Goal: Task Accomplishment & Management: Use online tool/utility

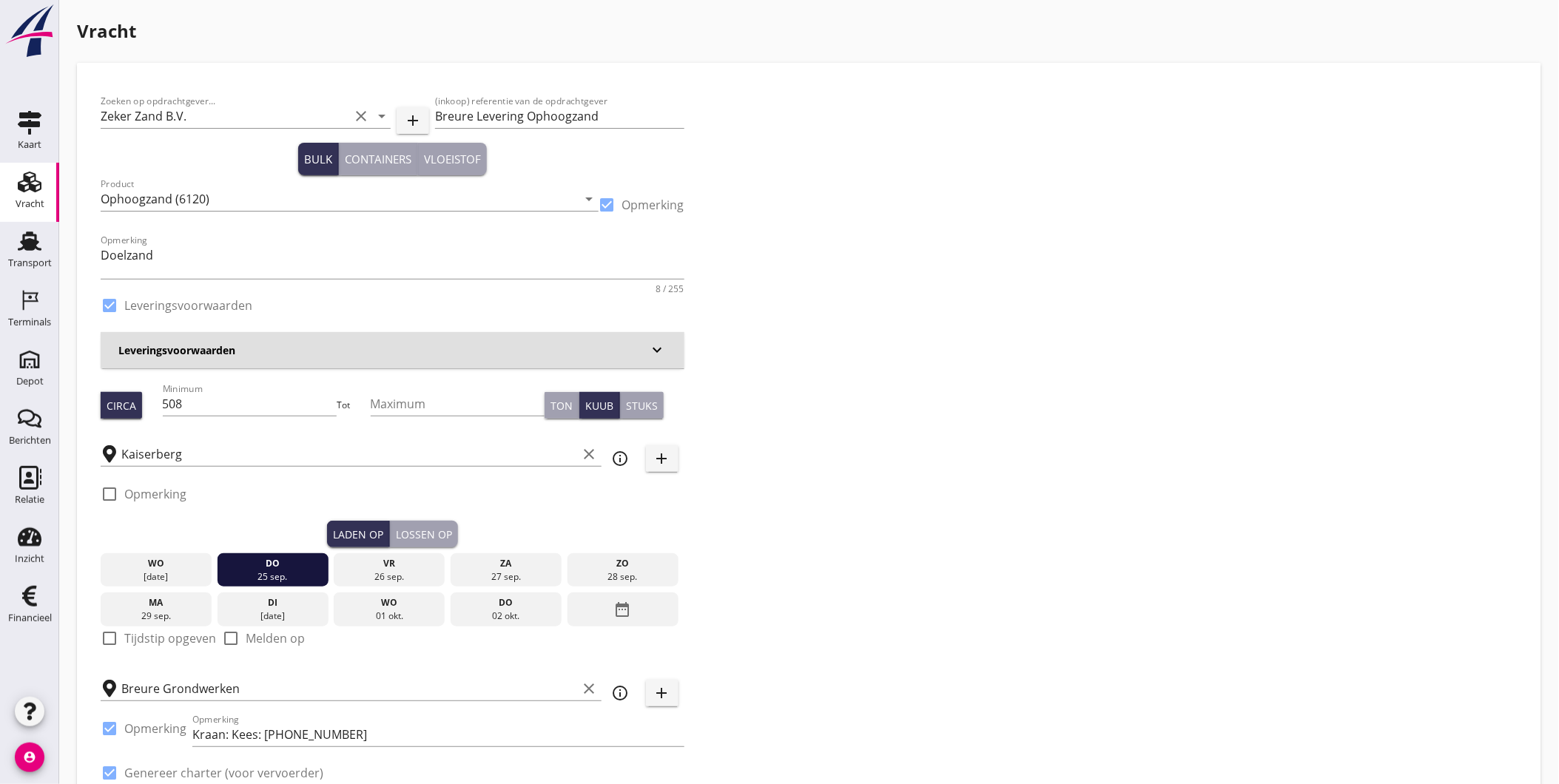
drag, startPoint x: 424, startPoint y: 510, endPoint x: 426, endPoint y: 518, distance: 8.2
click at [425, 514] on div "check_box_outline_blank Opmerking" at bounding box center [392, 498] width 583 height 45
click at [426, 519] on div "check_box_outline_blank Opmerking" at bounding box center [392, 498] width 583 height 45
click at [427, 528] on div "Lossen op" at bounding box center [424, 534] width 57 height 16
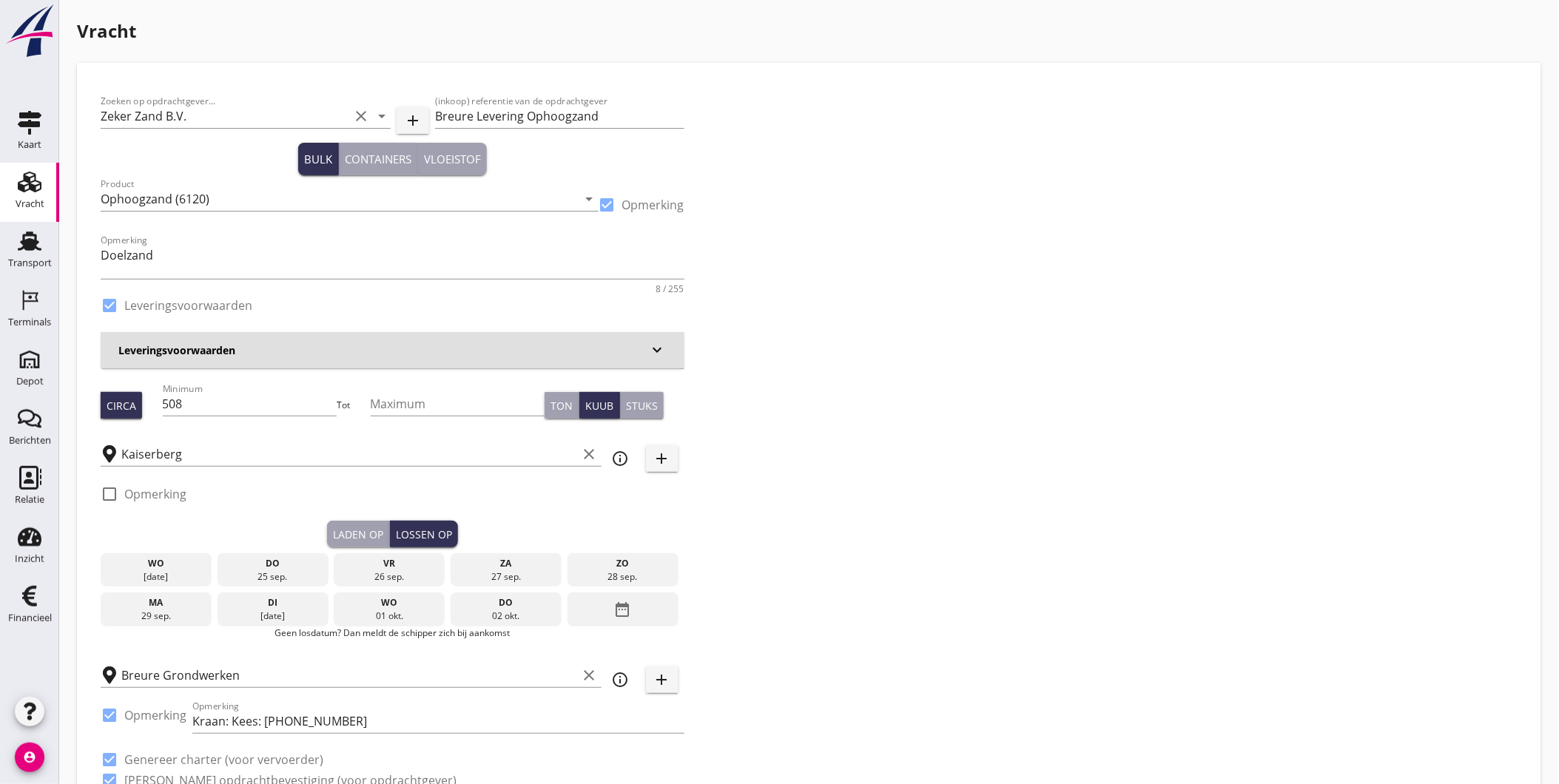
click at [348, 537] on div "Laden op" at bounding box center [358, 534] width 51 height 16
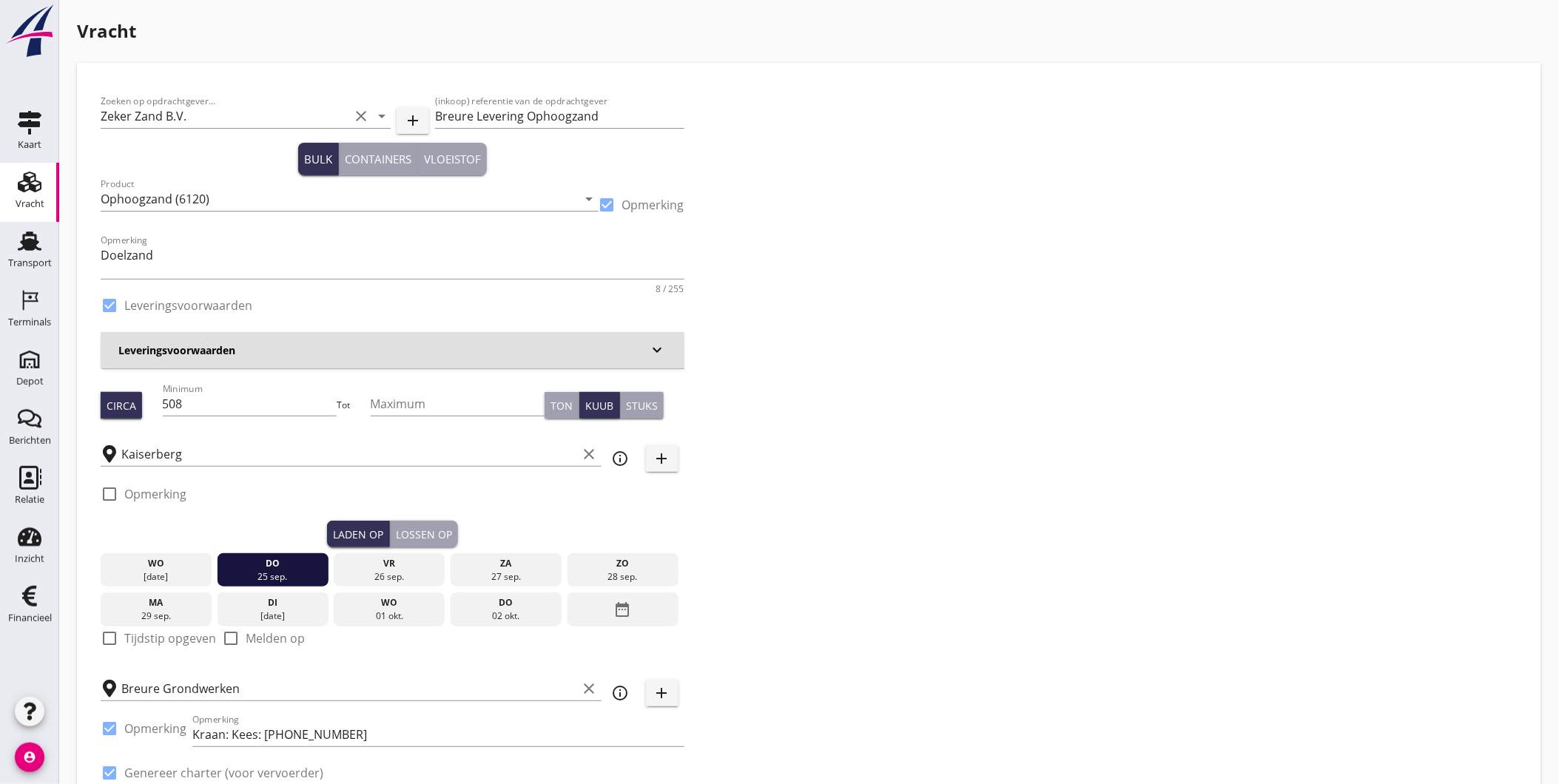
click at [431, 532] on div "Lossen op" at bounding box center [424, 534] width 57 height 16
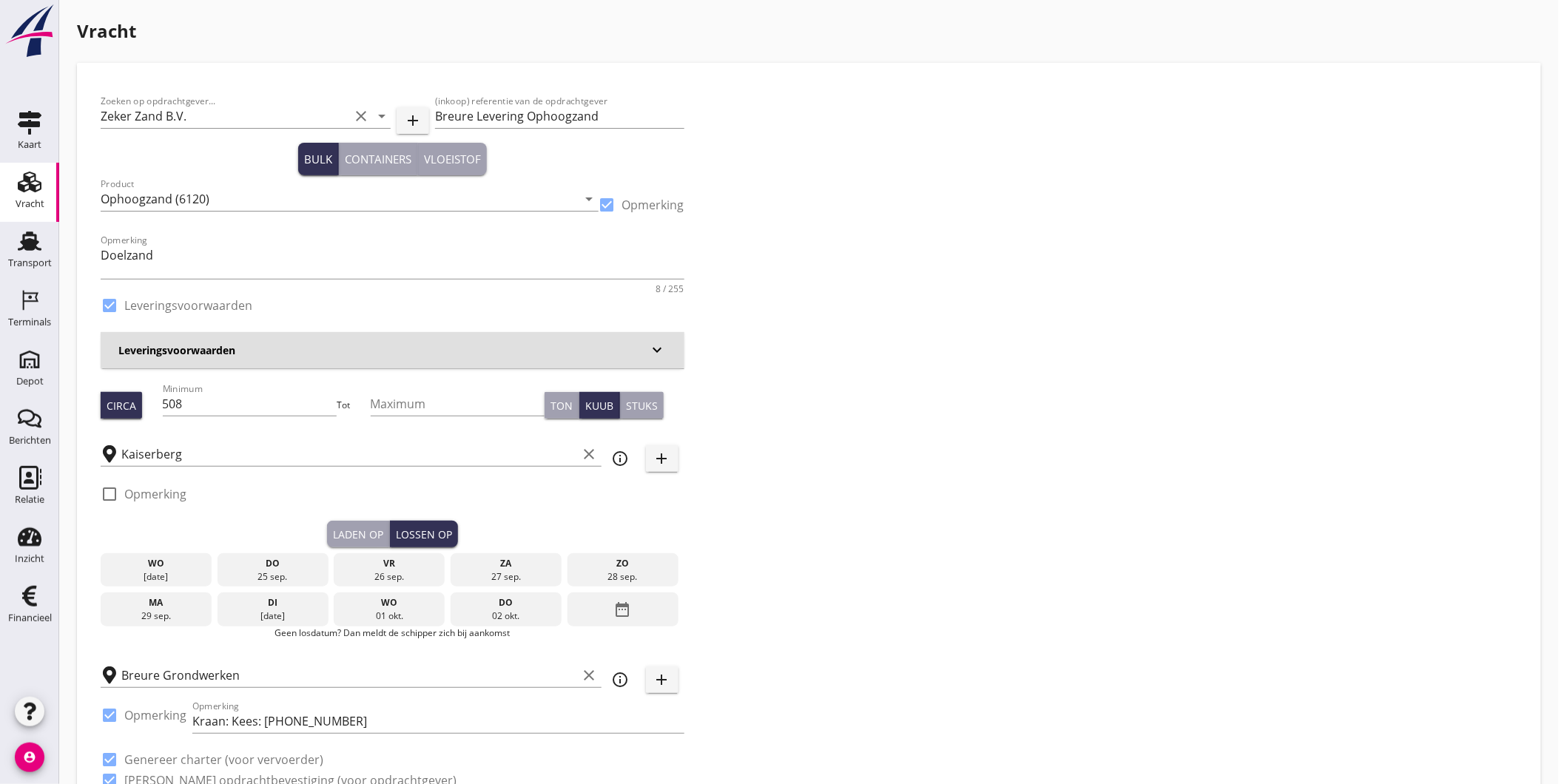
click at [355, 535] on div "Laden op" at bounding box center [358, 534] width 51 height 16
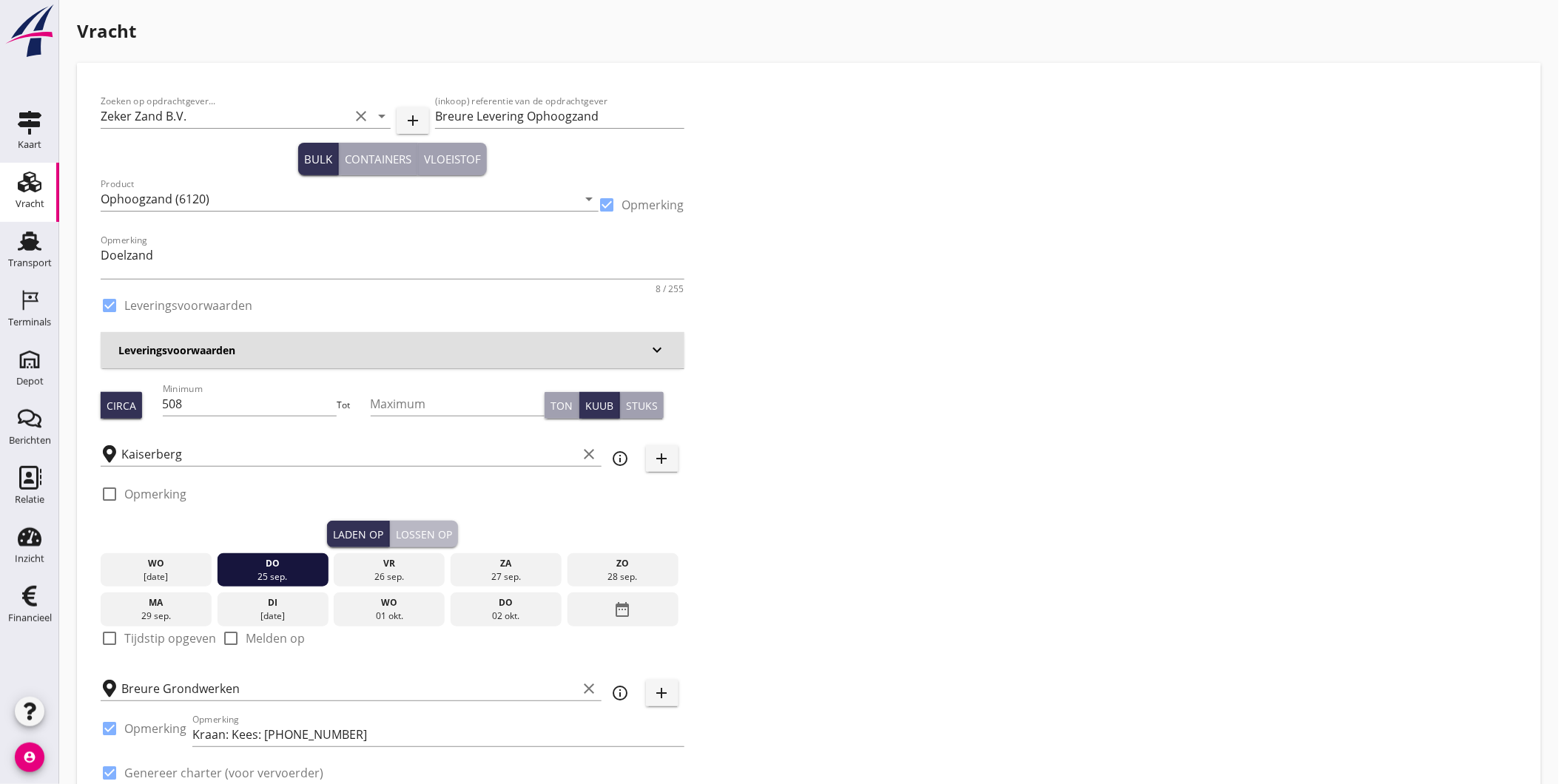
click at [442, 540] on div "Lossen op" at bounding box center [424, 534] width 57 height 16
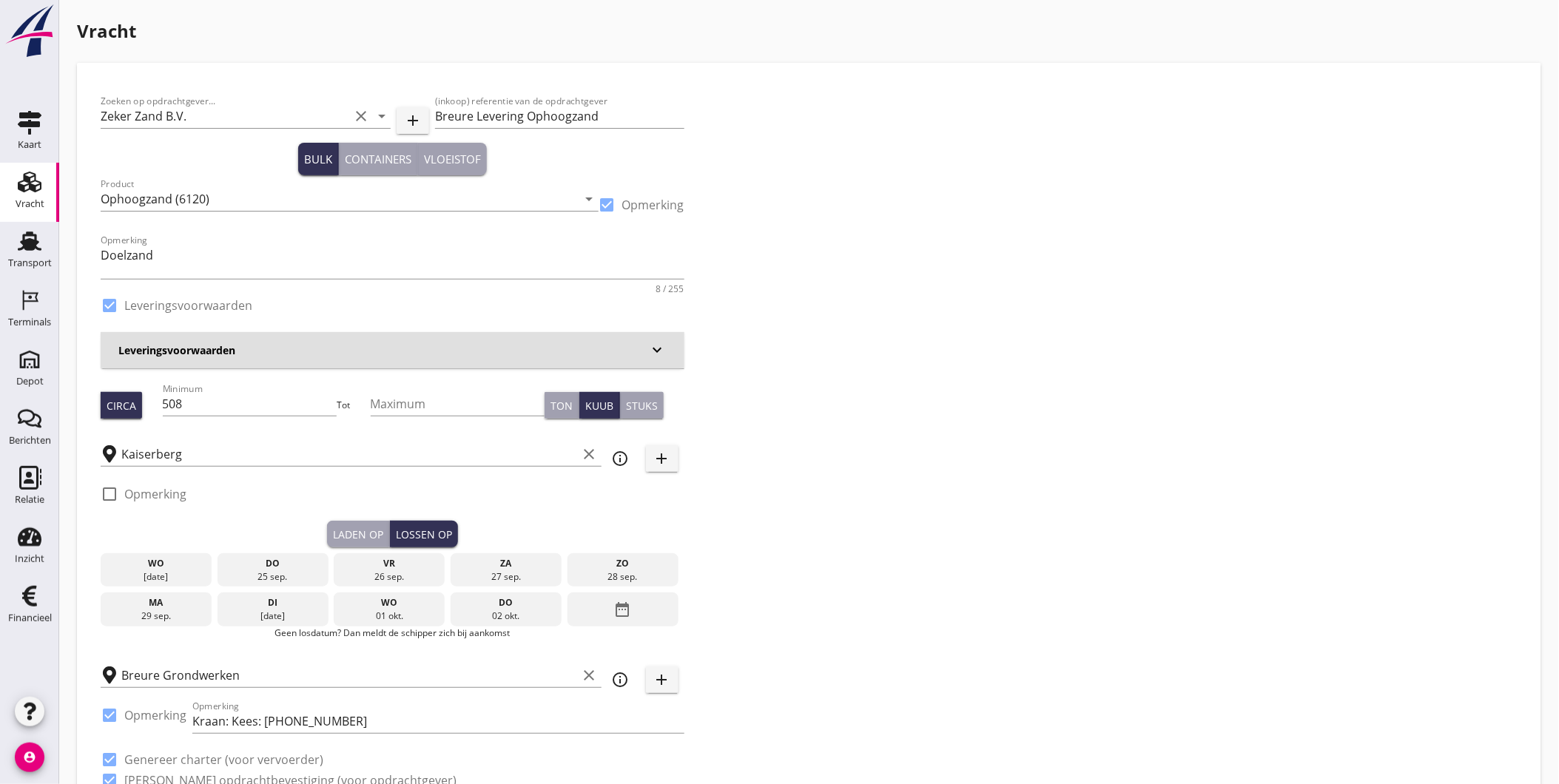
click at [380, 540] on div "Laden op" at bounding box center [358, 534] width 51 height 16
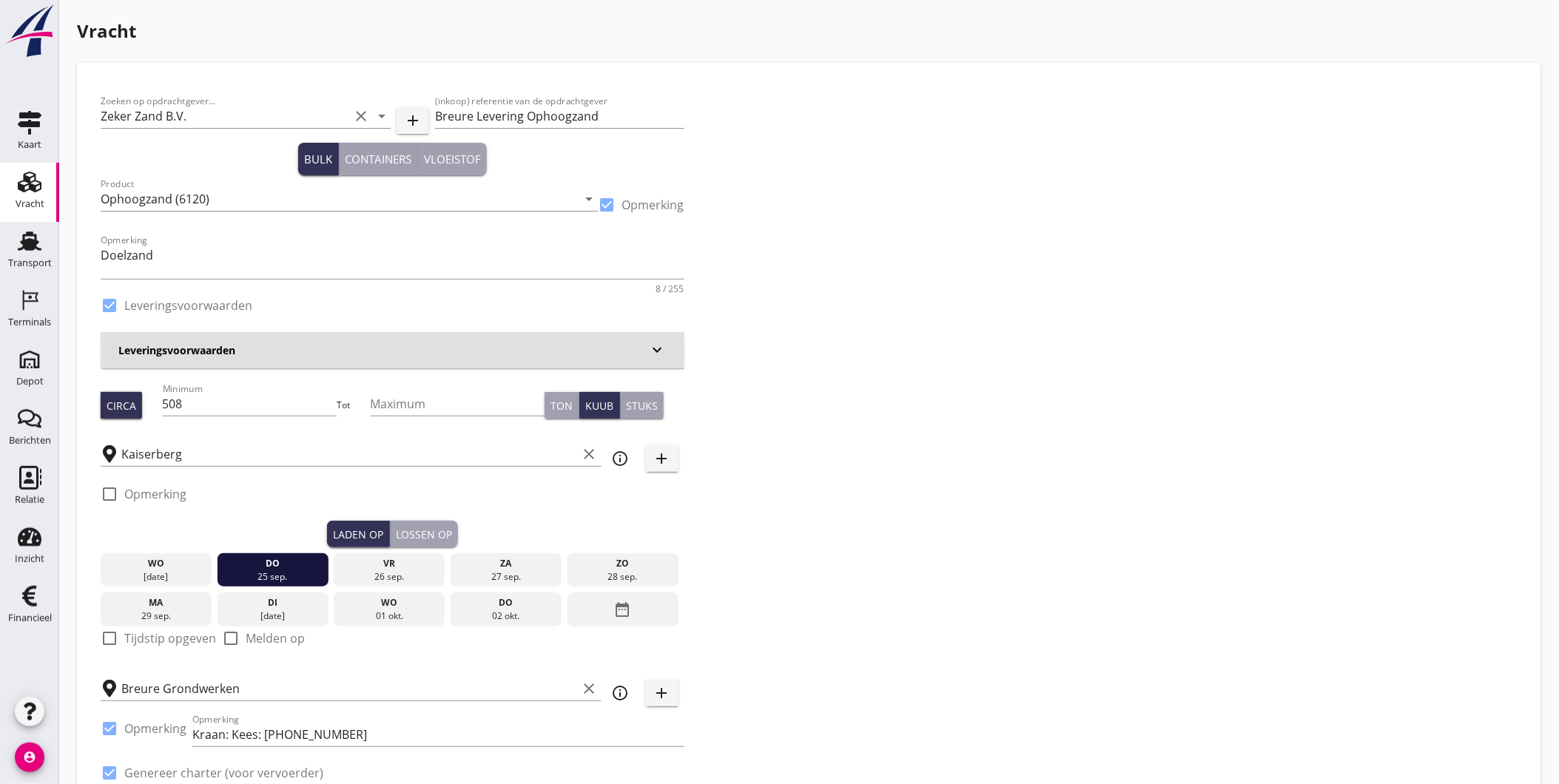
click at [427, 536] on div "Lossen op" at bounding box center [424, 534] width 57 height 16
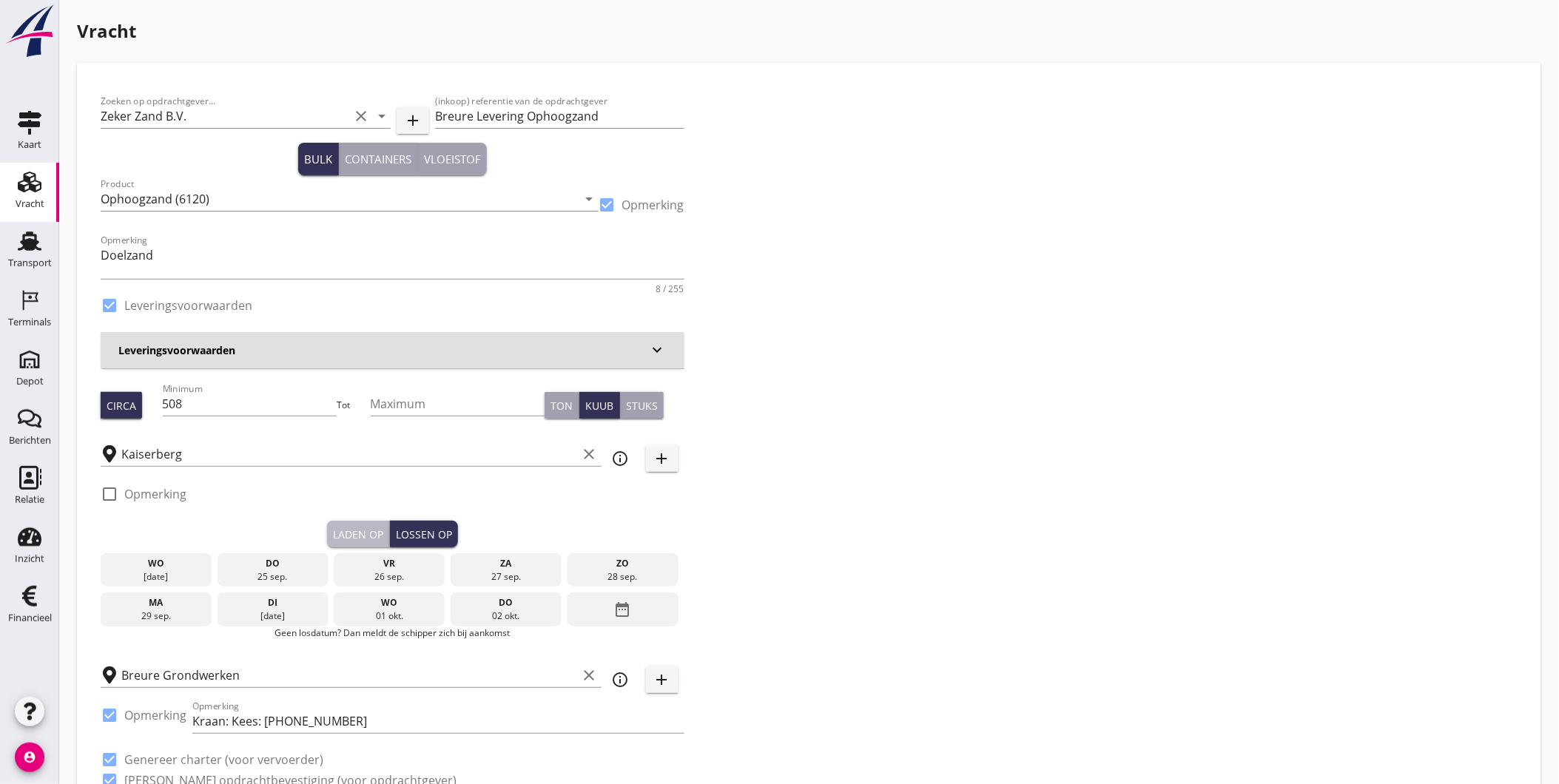
click at [358, 533] on div "Laden op" at bounding box center [358, 534] width 51 height 16
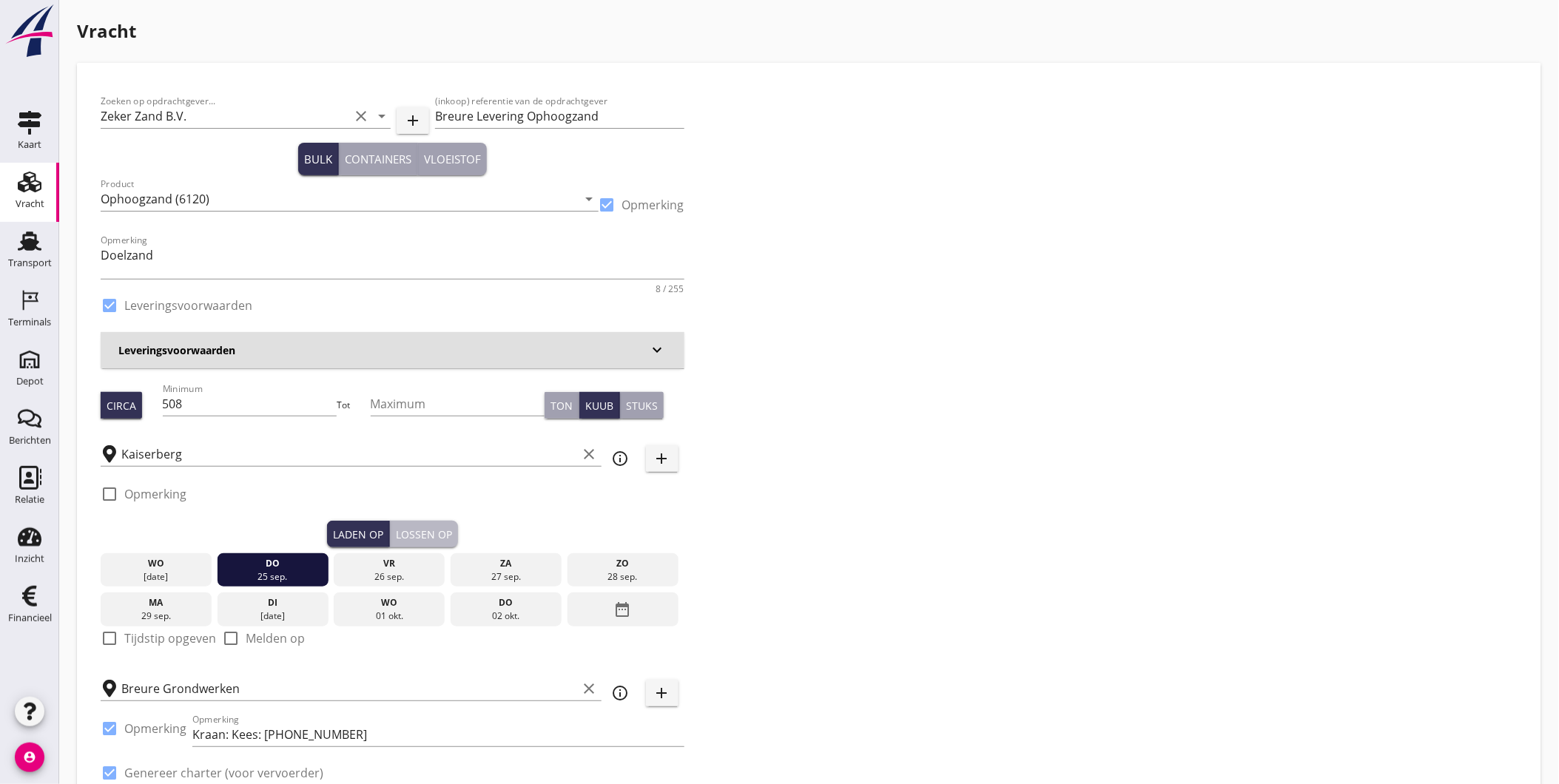
click at [434, 529] on div "Lossen op" at bounding box center [424, 534] width 57 height 16
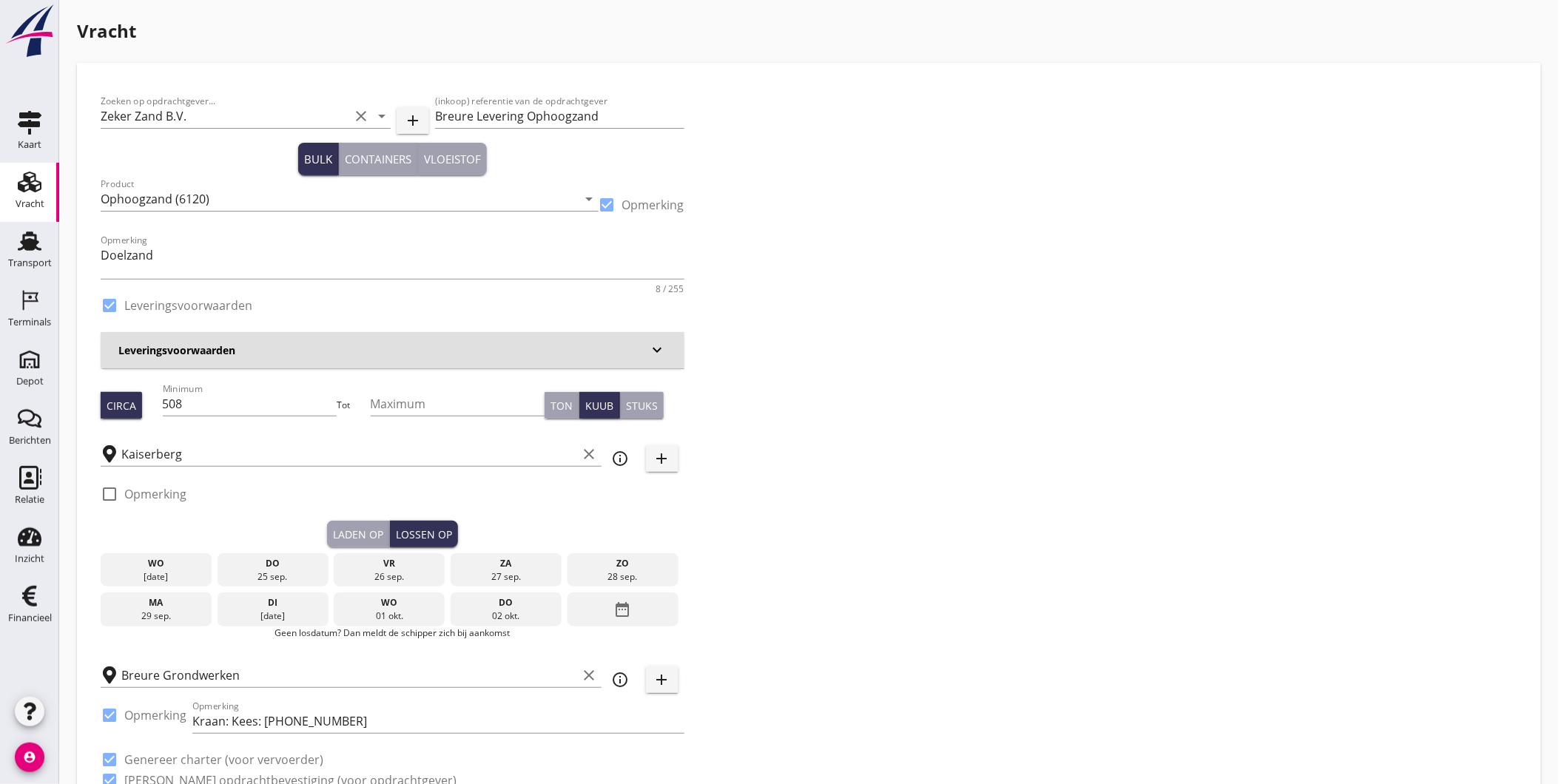
click at [372, 529] on div "Laden op" at bounding box center [358, 534] width 51 height 16
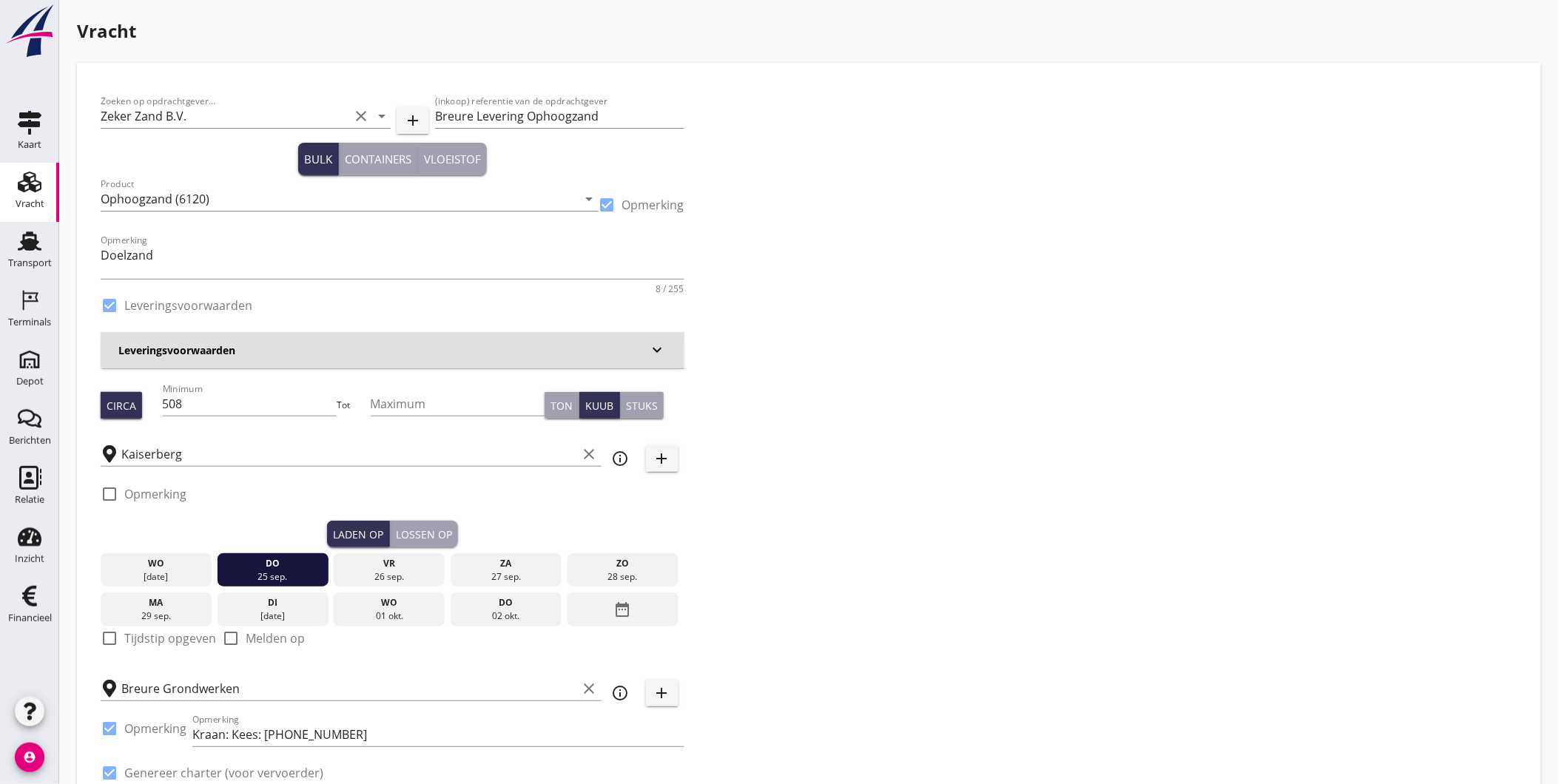
click at [403, 547] on div "Zoeken op opdrachtgever... Zeker Zand B.V. clear arrow_drop_down add (inkoop) r…" at bounding box center [392, 453] width 596 height 733
click at [404, 540] on div "Lossen op" at bounding box center [424, 534] width 57 height 16
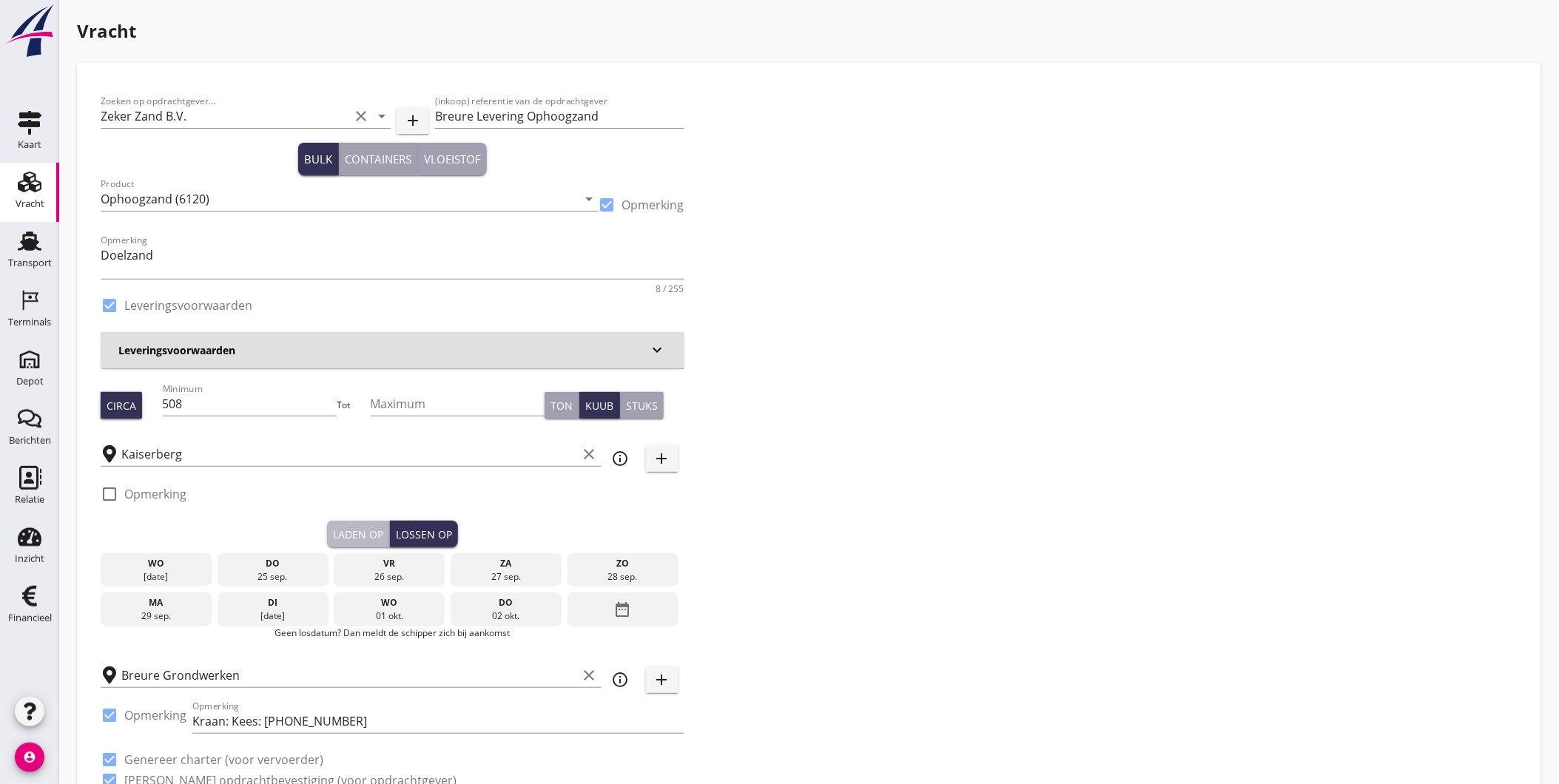
click at [346, 540] on div "Laden op" at bounding box center [358, 534] width 51 height 16
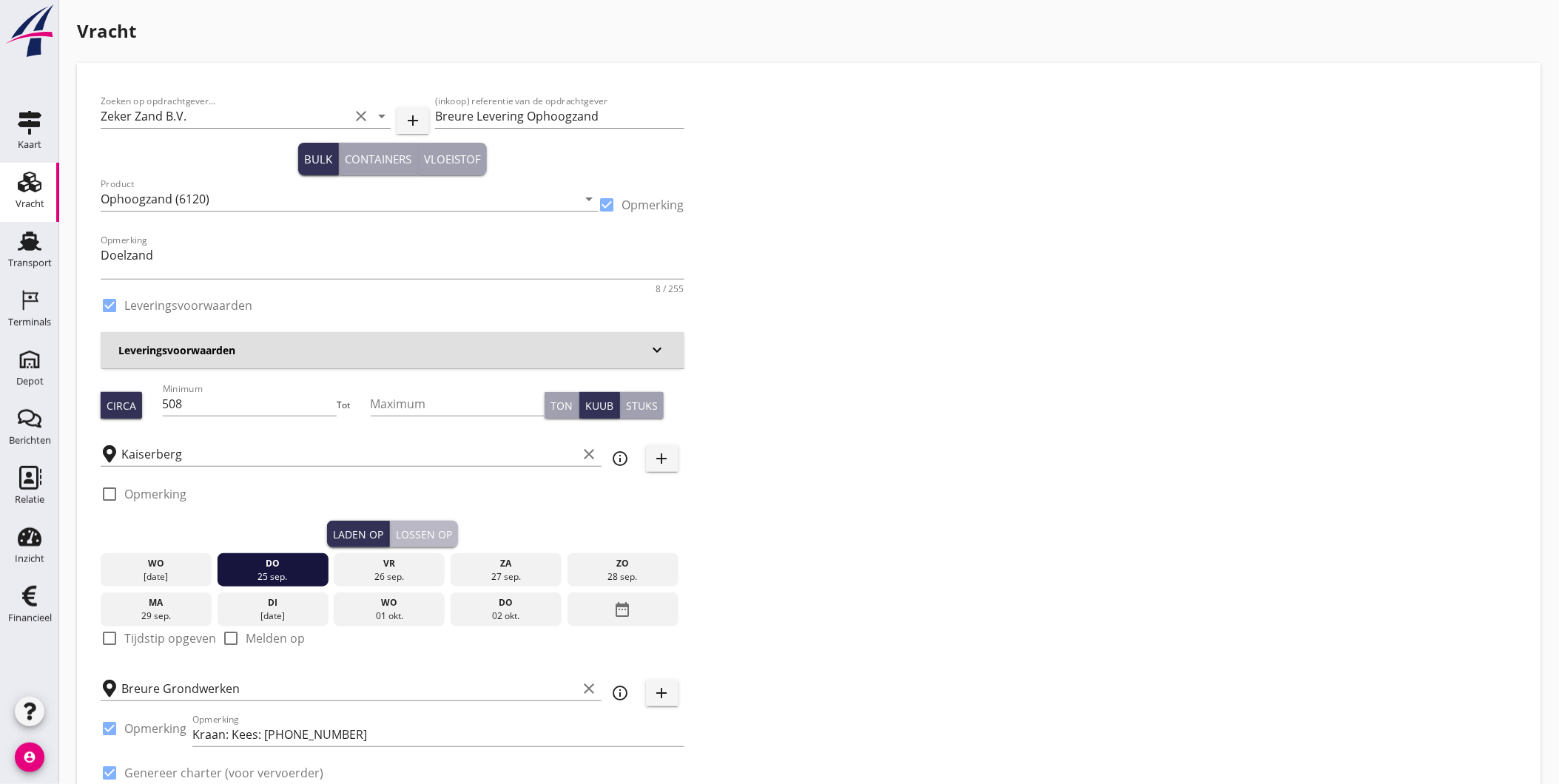
click at [416, 534] on div "Lossen op" at bounding box center [424, 534] width 57 height 16
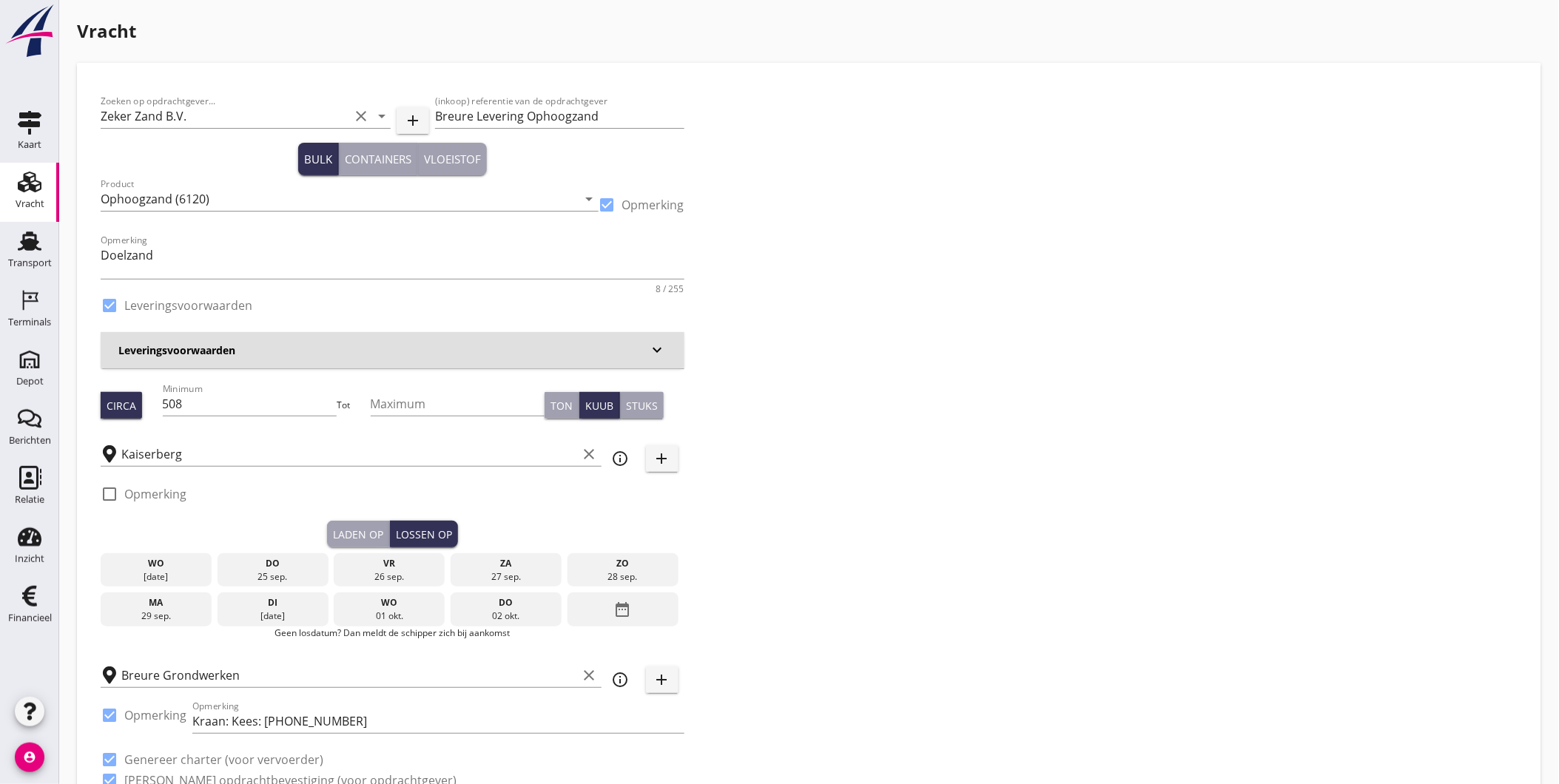
click at [404, 571] on div "26 sep." at bounding box center [389, 577] width 103 height 14
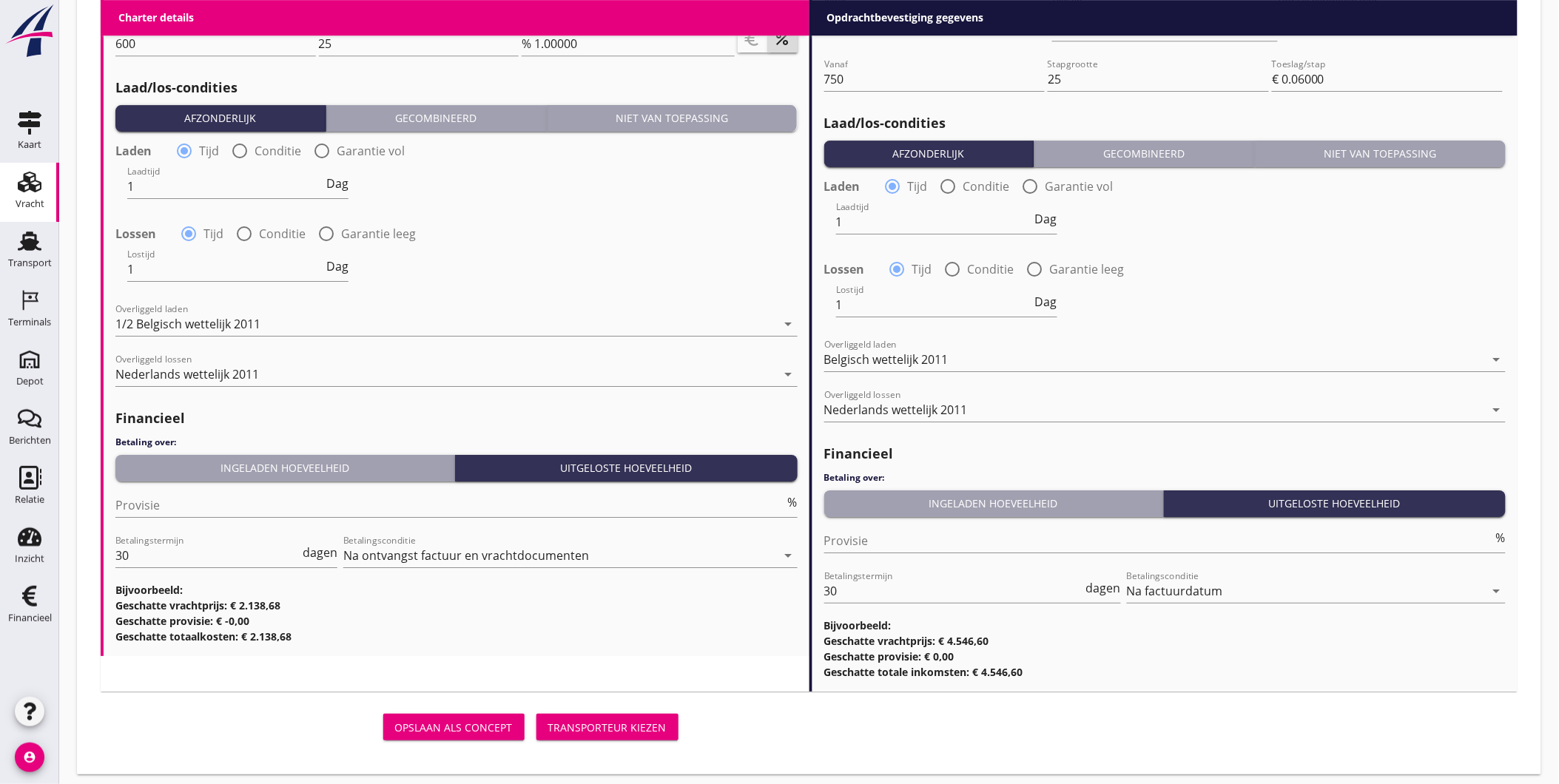
scroll to position [1682, 0]
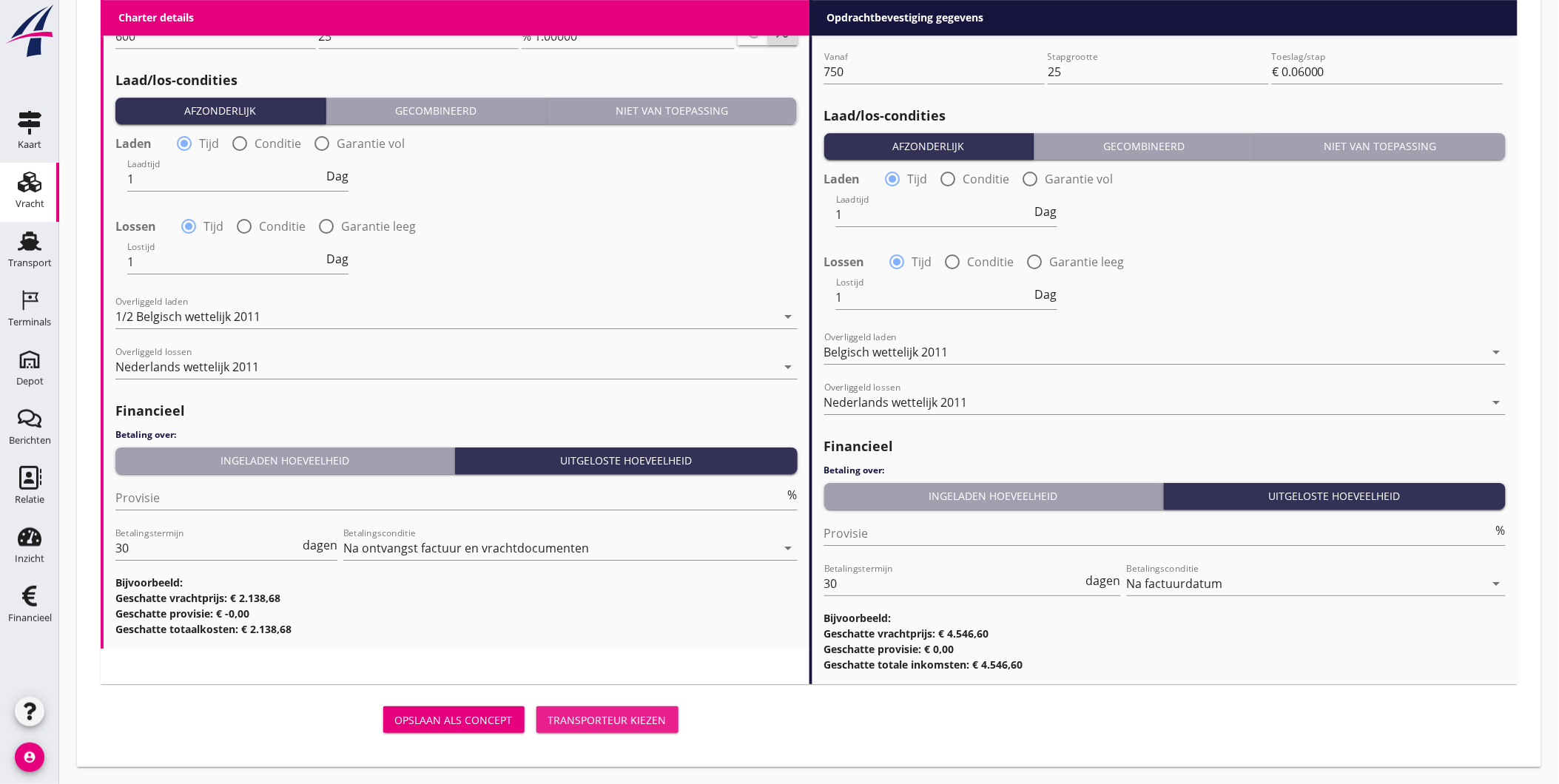
click at [602, 730] on button "Transporteur kiezen" at bounding box center [608, 719] width 142 height 26
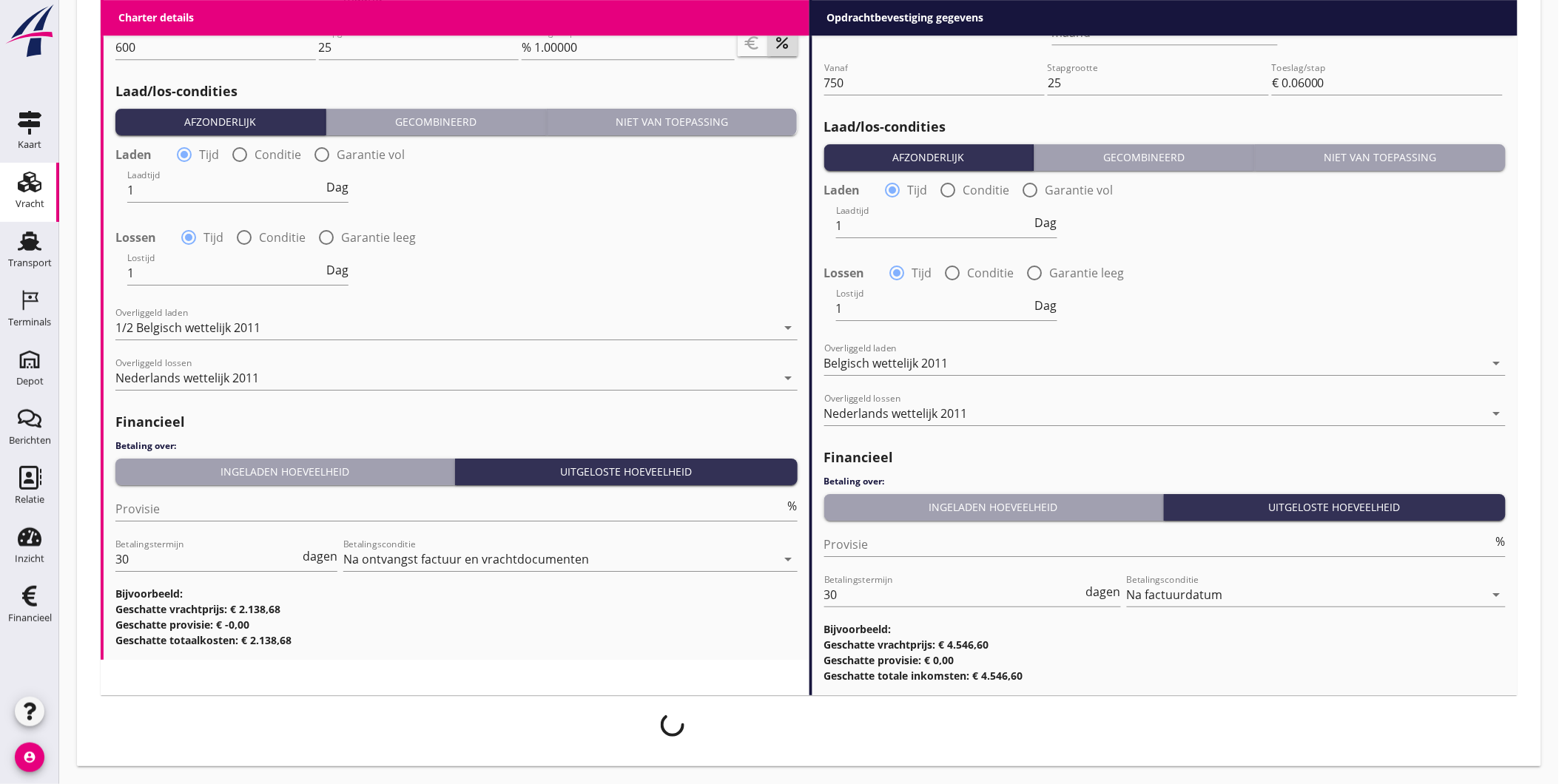
scroll to position [1670, 0]
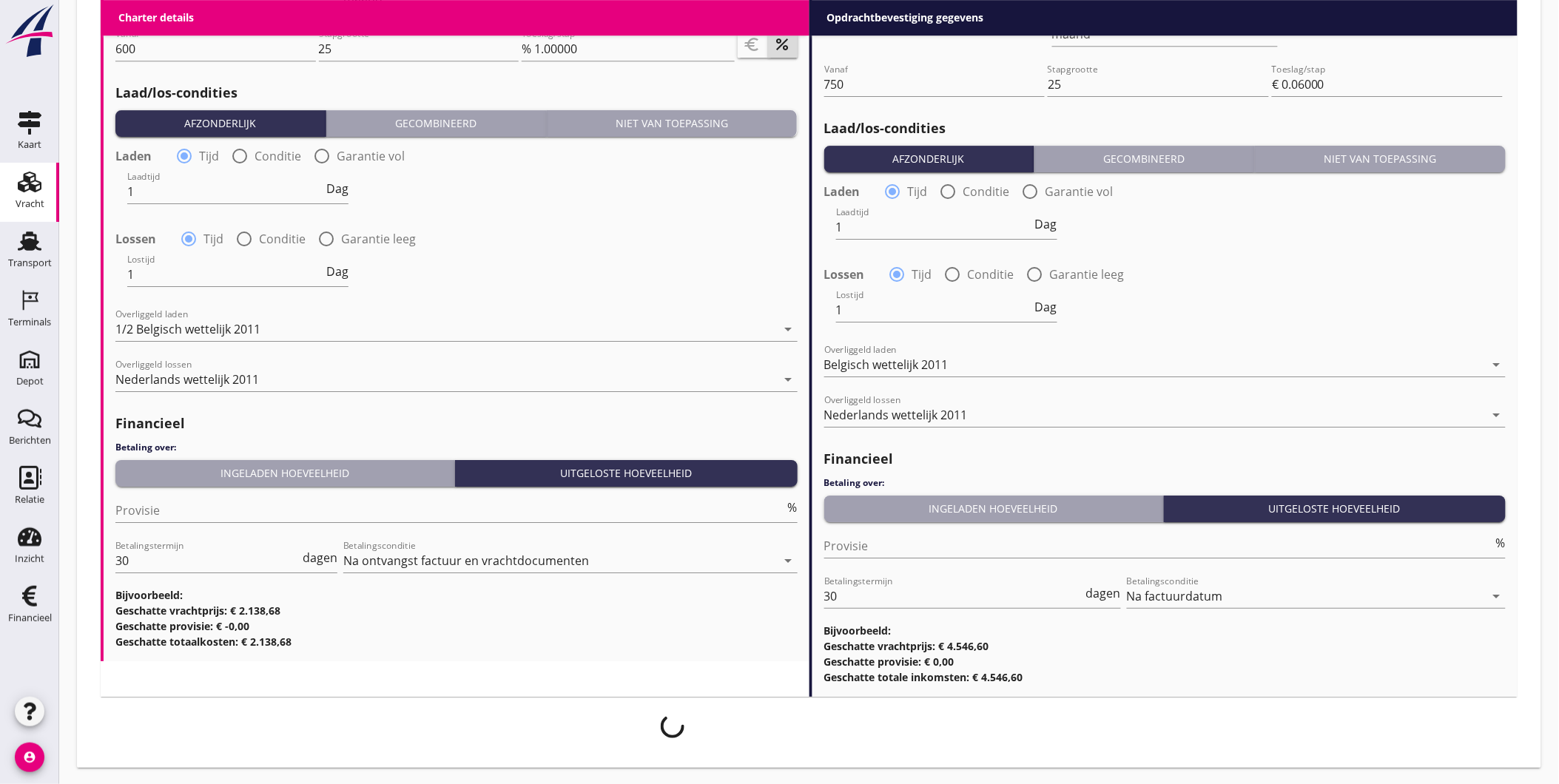
click at [596, 715] on div at bounding box center [392, 726] width 583 height 23
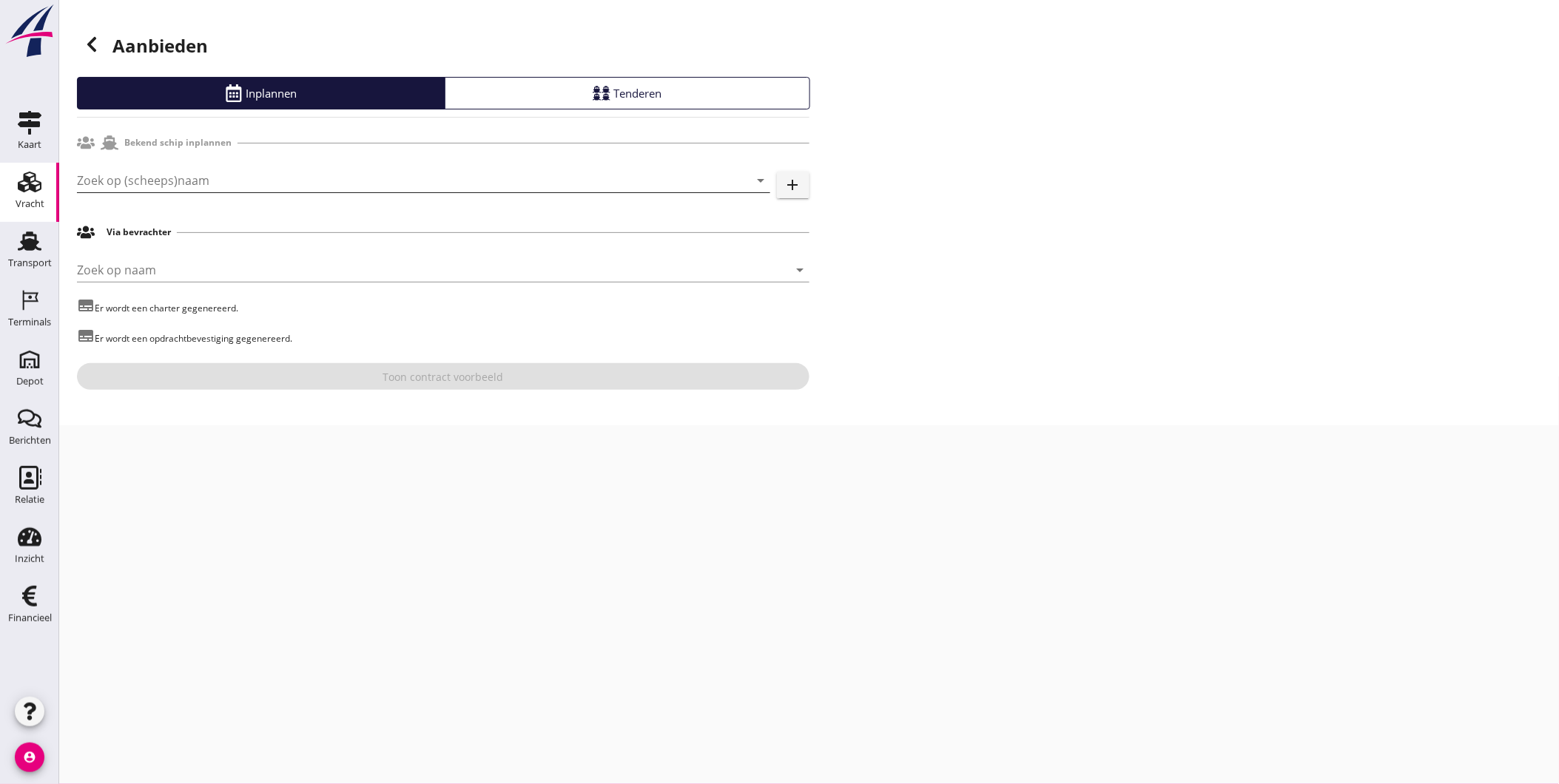
click at [370, 185] on input "Zoek op (scheeps)naam" at bounding box center [403, 180] width 652 height 23
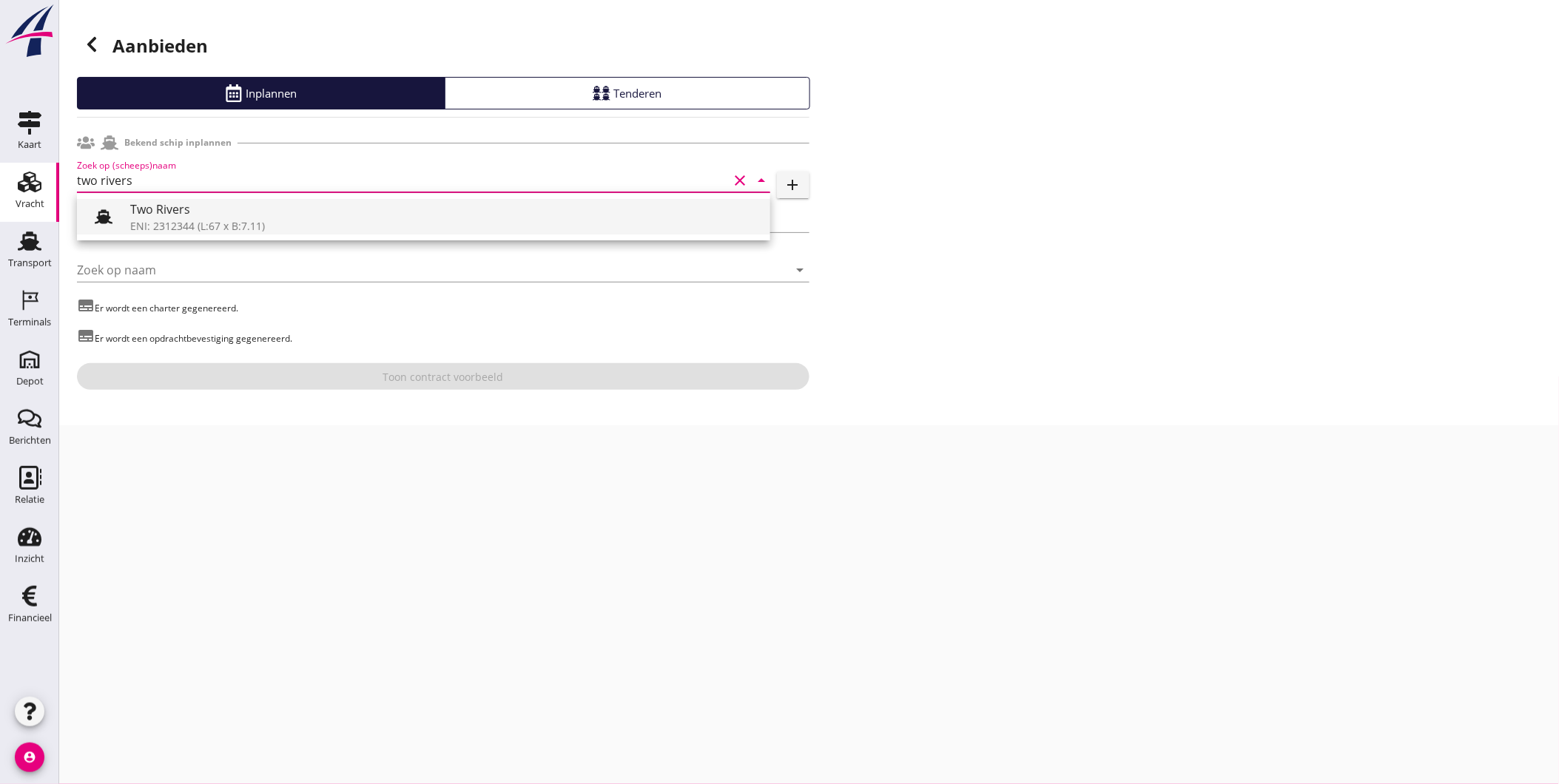
click at [306, 222] on div "ENI: 2312344 (L:67 x B:7.11)" at bounding box center [444, 226] width 628 height 16
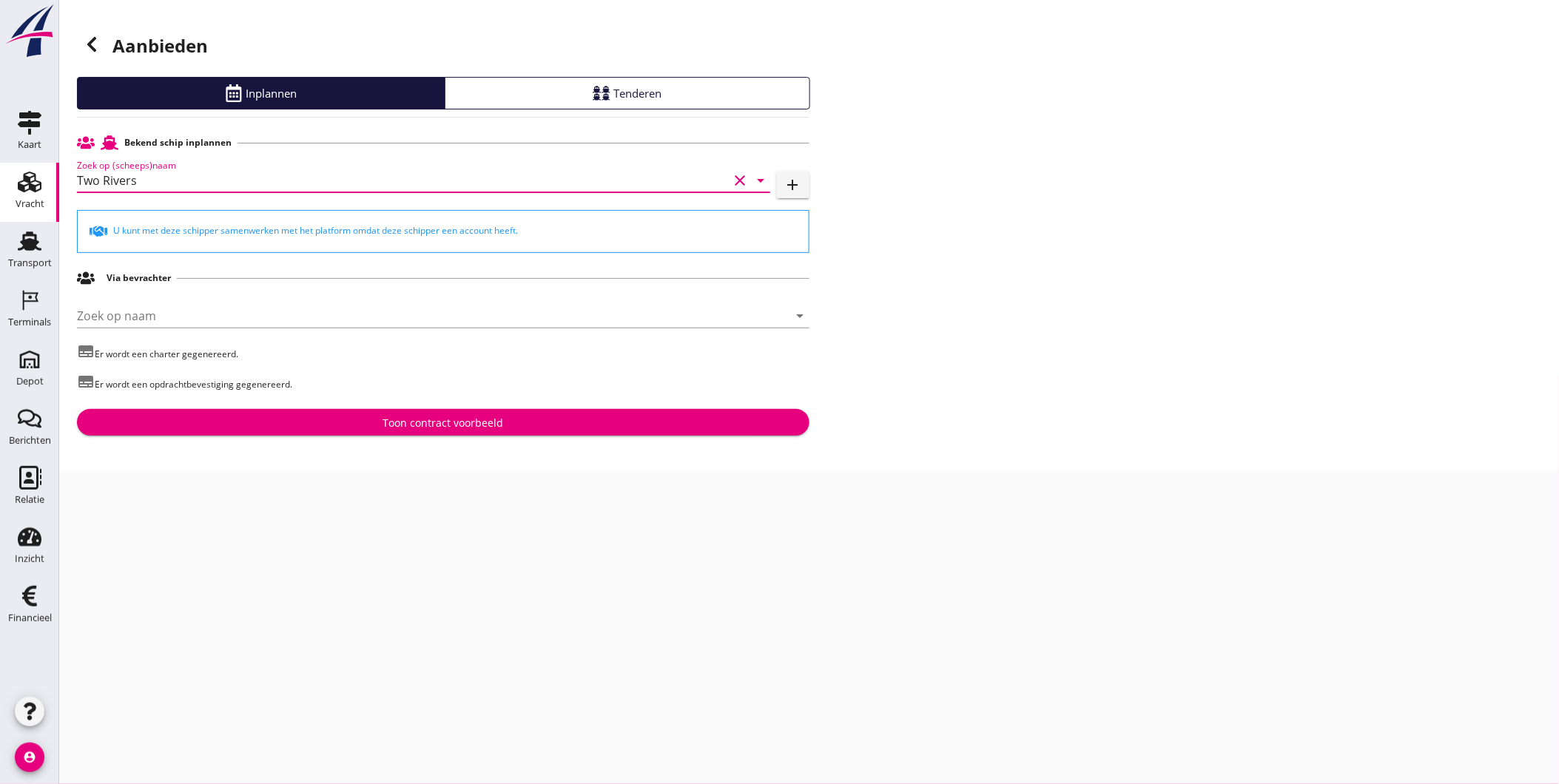
type input "Two Rivers"
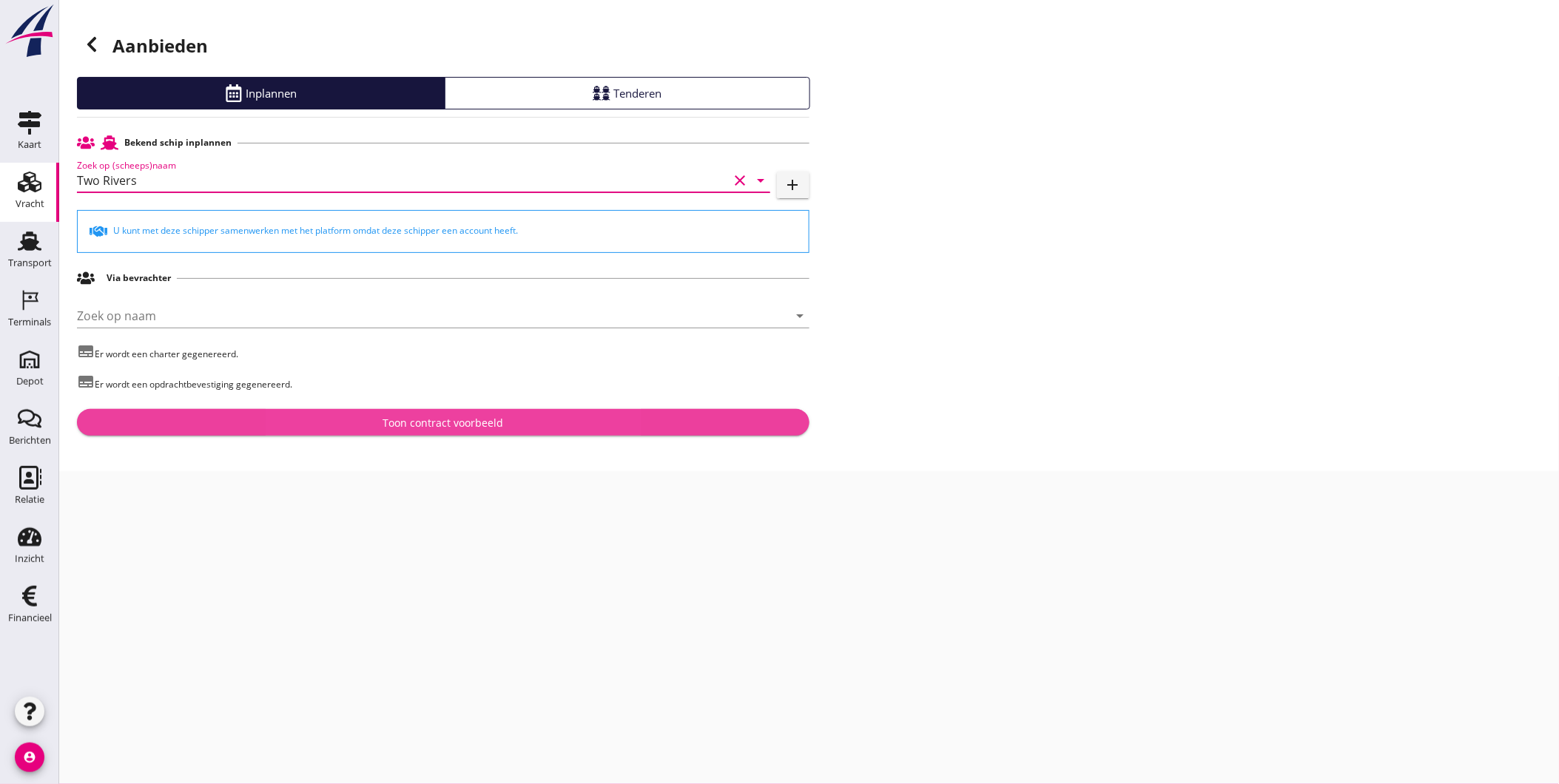
click at [460, 423] on div "Toon contract voorbeeld" at bounding box center [443, 422] width 121 height 16
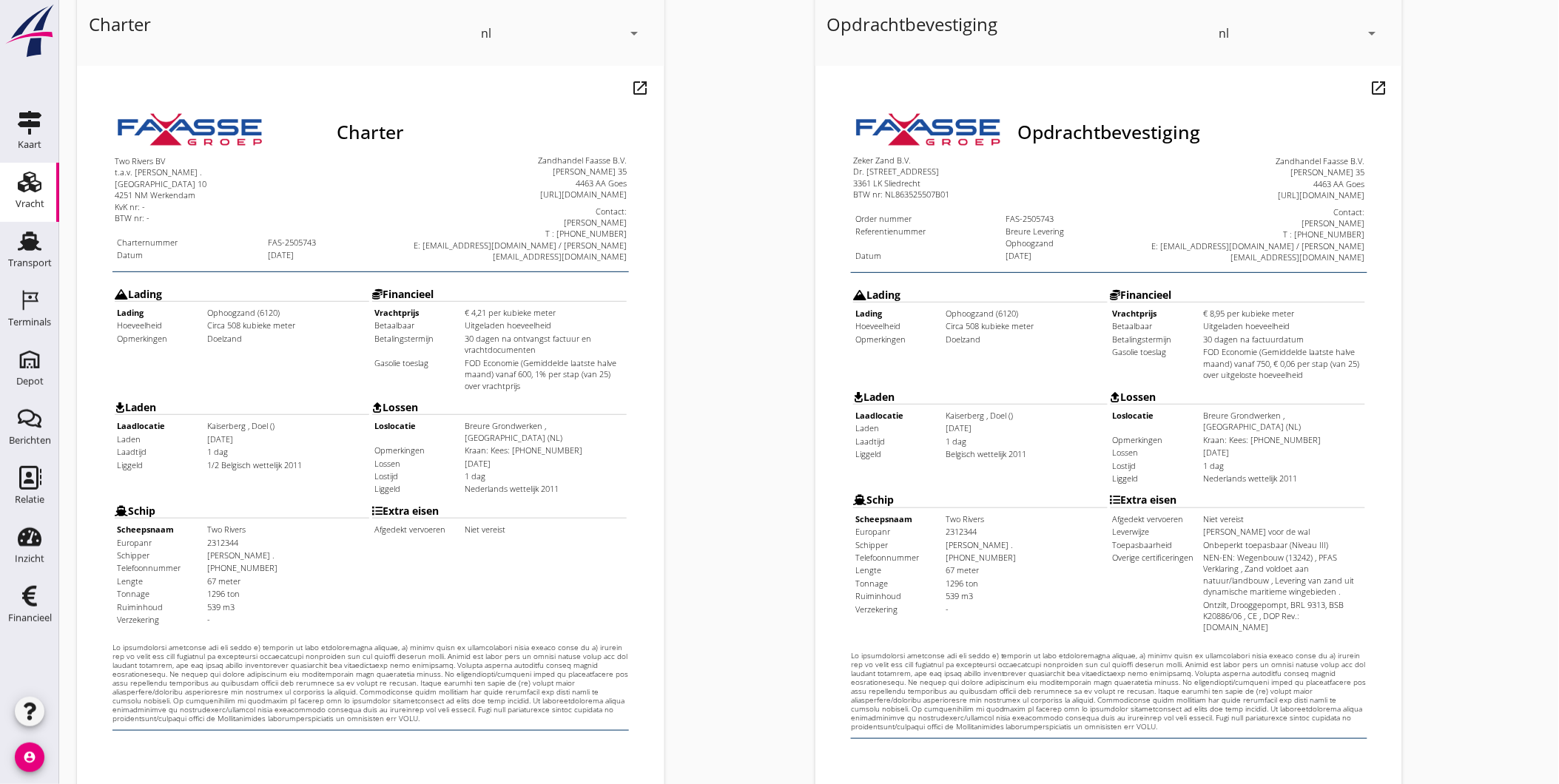
scroll to position [164, 0]
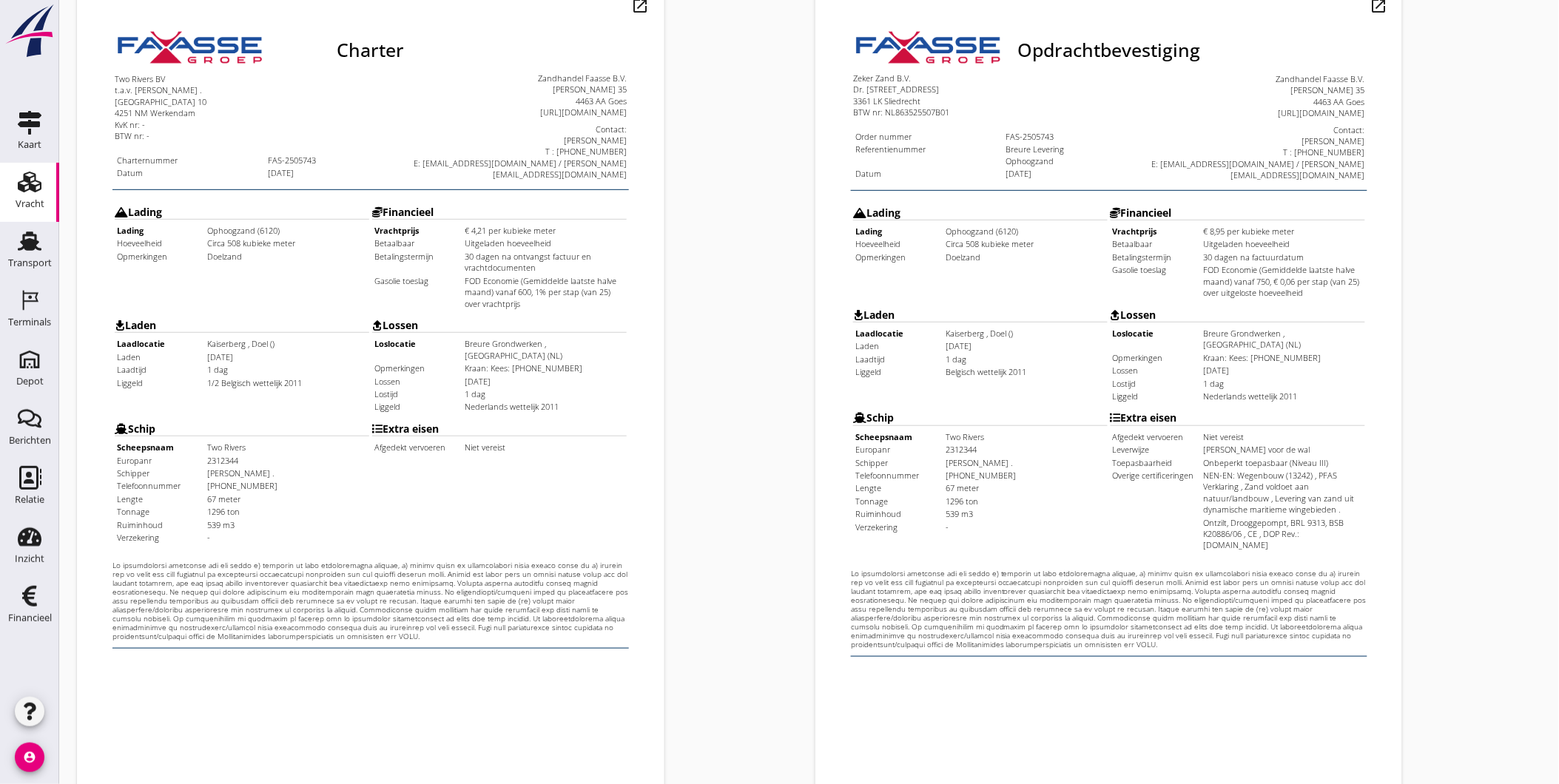
click at [1311, 245] on td "FOD Economie (Gemiddelde laatste halve maand) vanaf 750, € 0,06 per stap (van 2…" at bounding box center [1252, 245] width 161 height 34
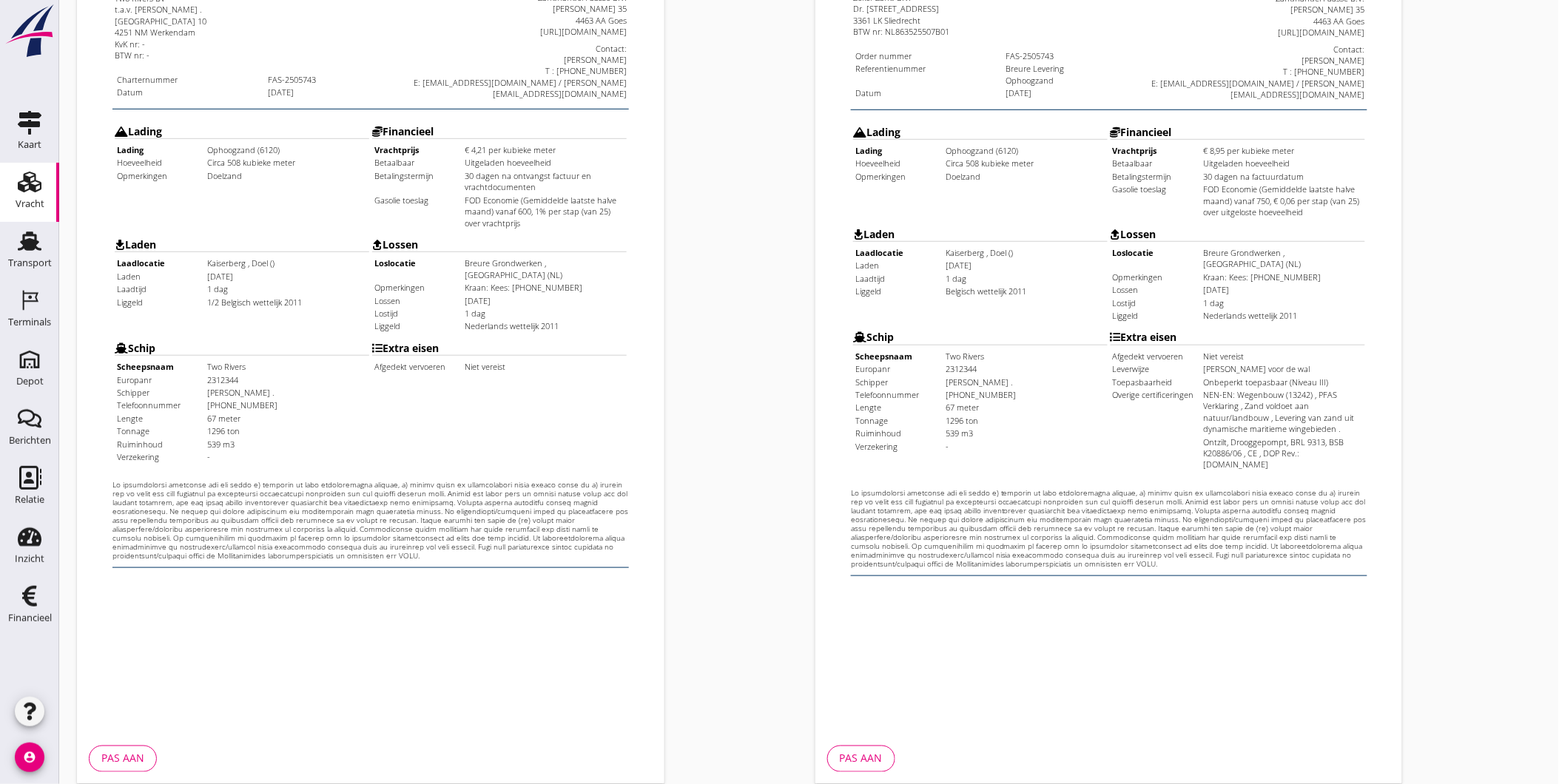
scroll to position [311, 0]
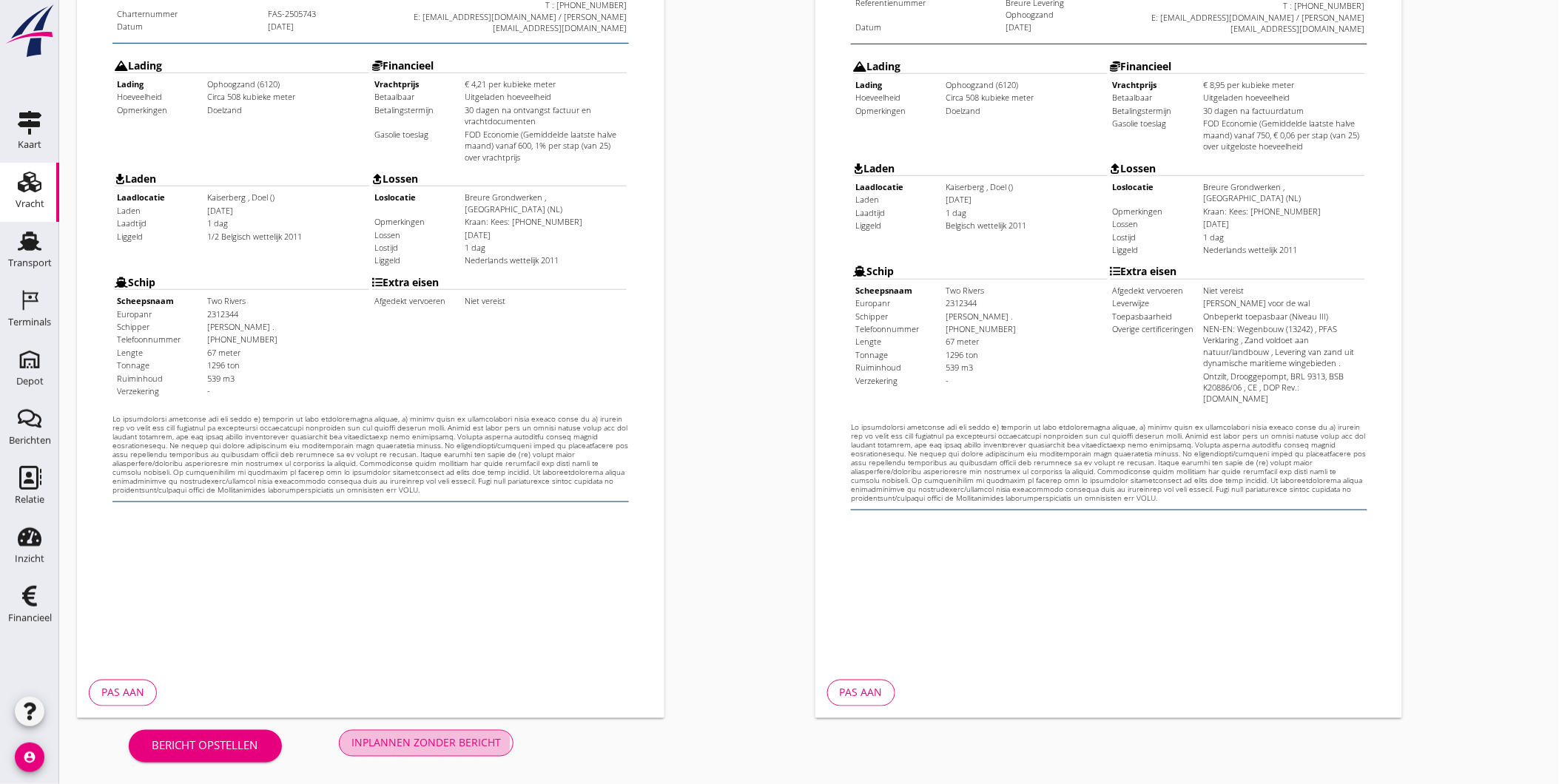
click at [434, 740] on div "Inplannen zonder bericht" at bounding box center [425, 743] width 149 height 16
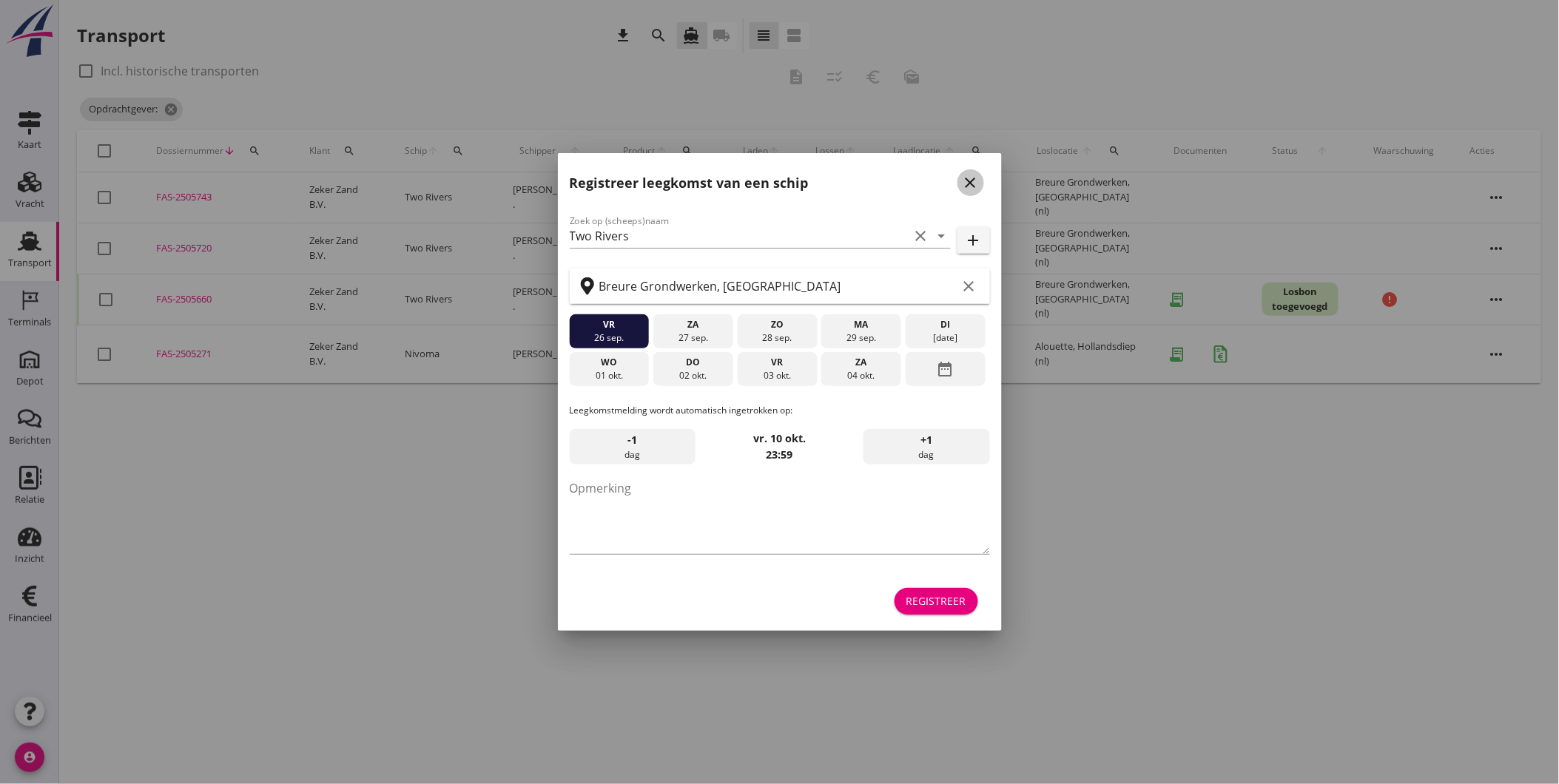
click at [981, 181] on div "close" at bounding box center [970, 182] width 26 height 18
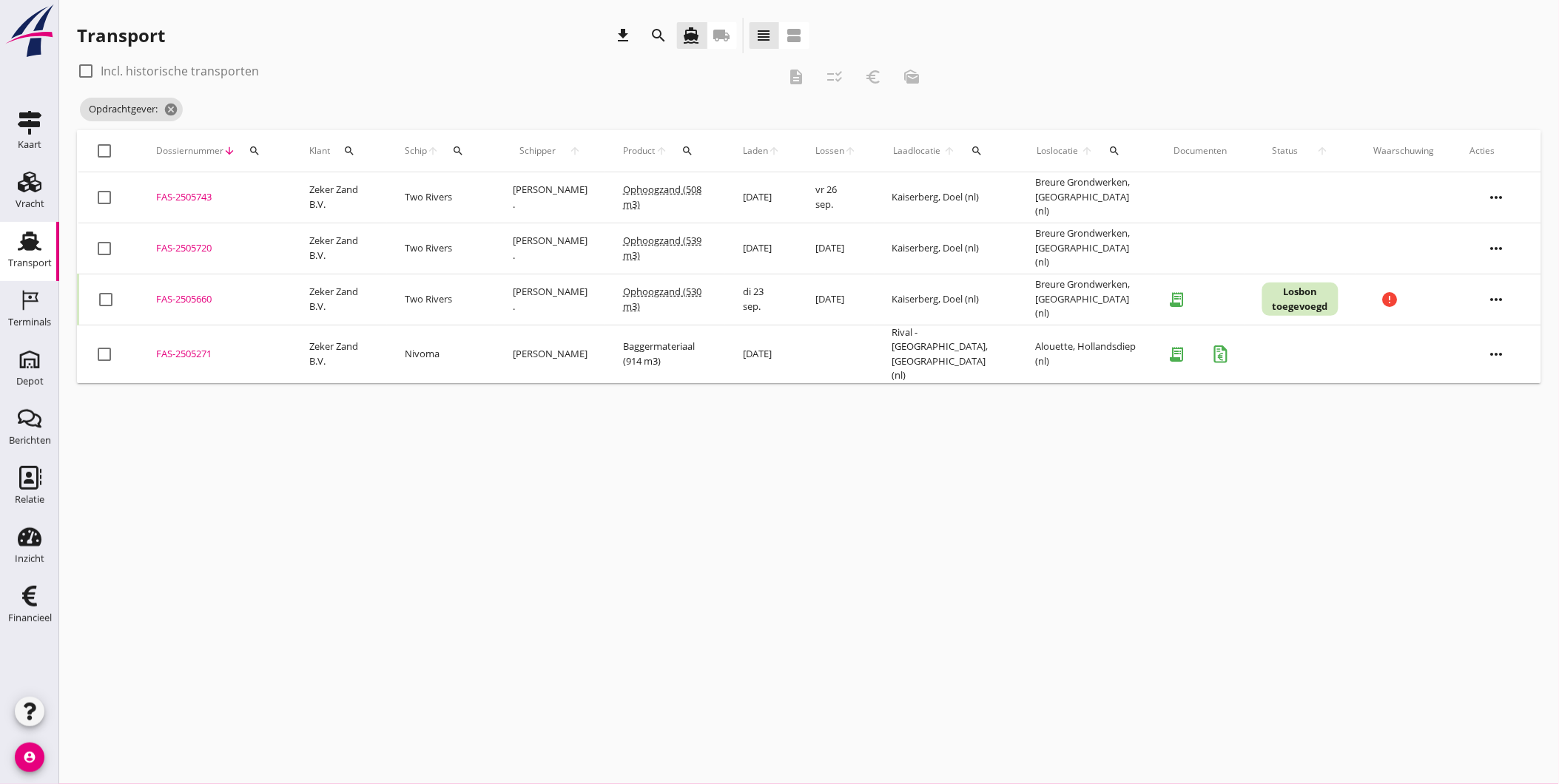
click at [1395, 553] on div "cancel You are impersonating another user. Transport download search directions…" at bounding box center [809, 392] width 1499 height 784
click at [20, 308] on icon "Terminals" at bounding box center [29, 300] width 23 height 23
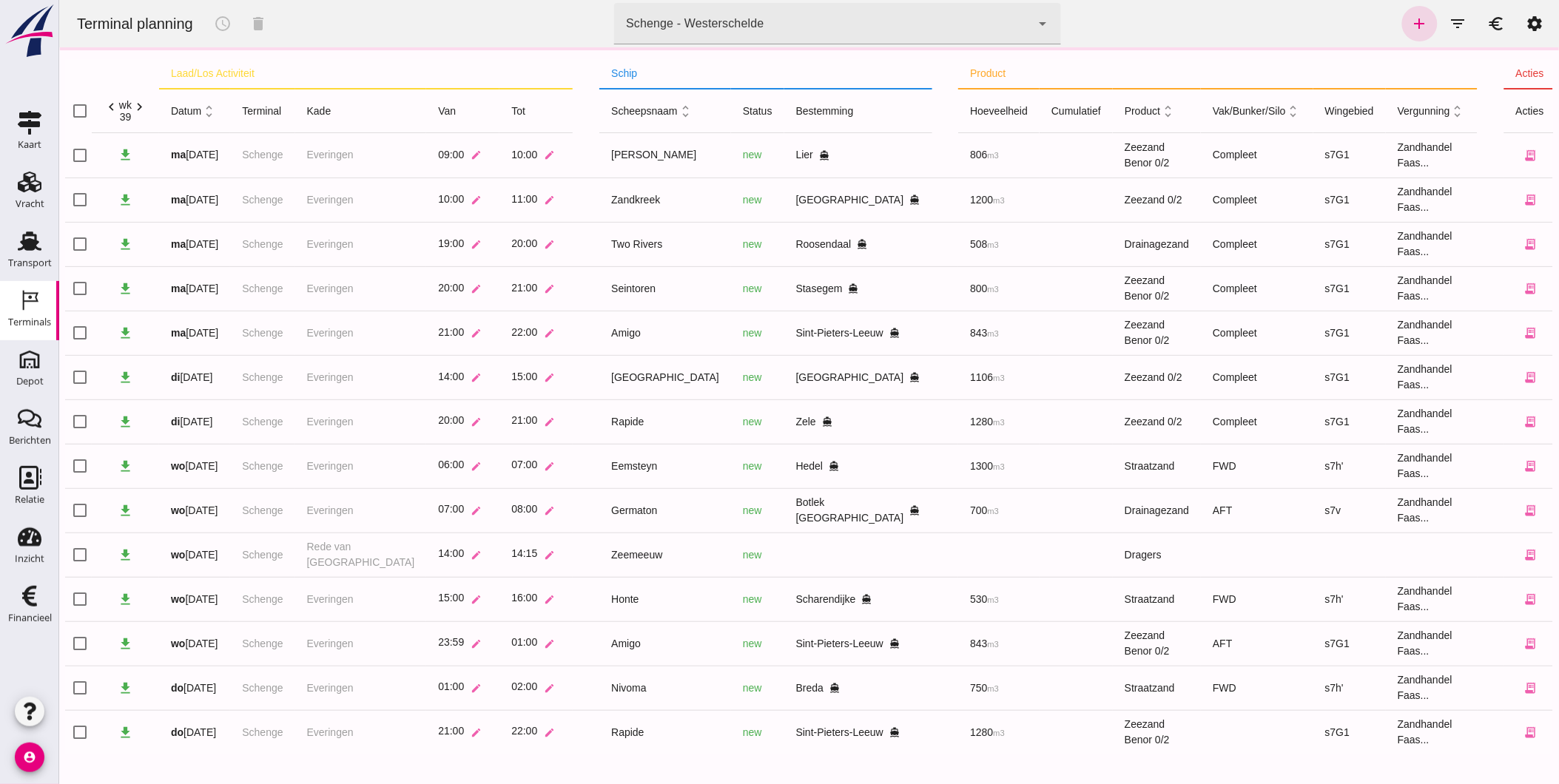
scroll to position [1, 0]
click at [750, 20] on div "Schenge - Westerschelde" at bounding box center [694, 23] width 138 height 18
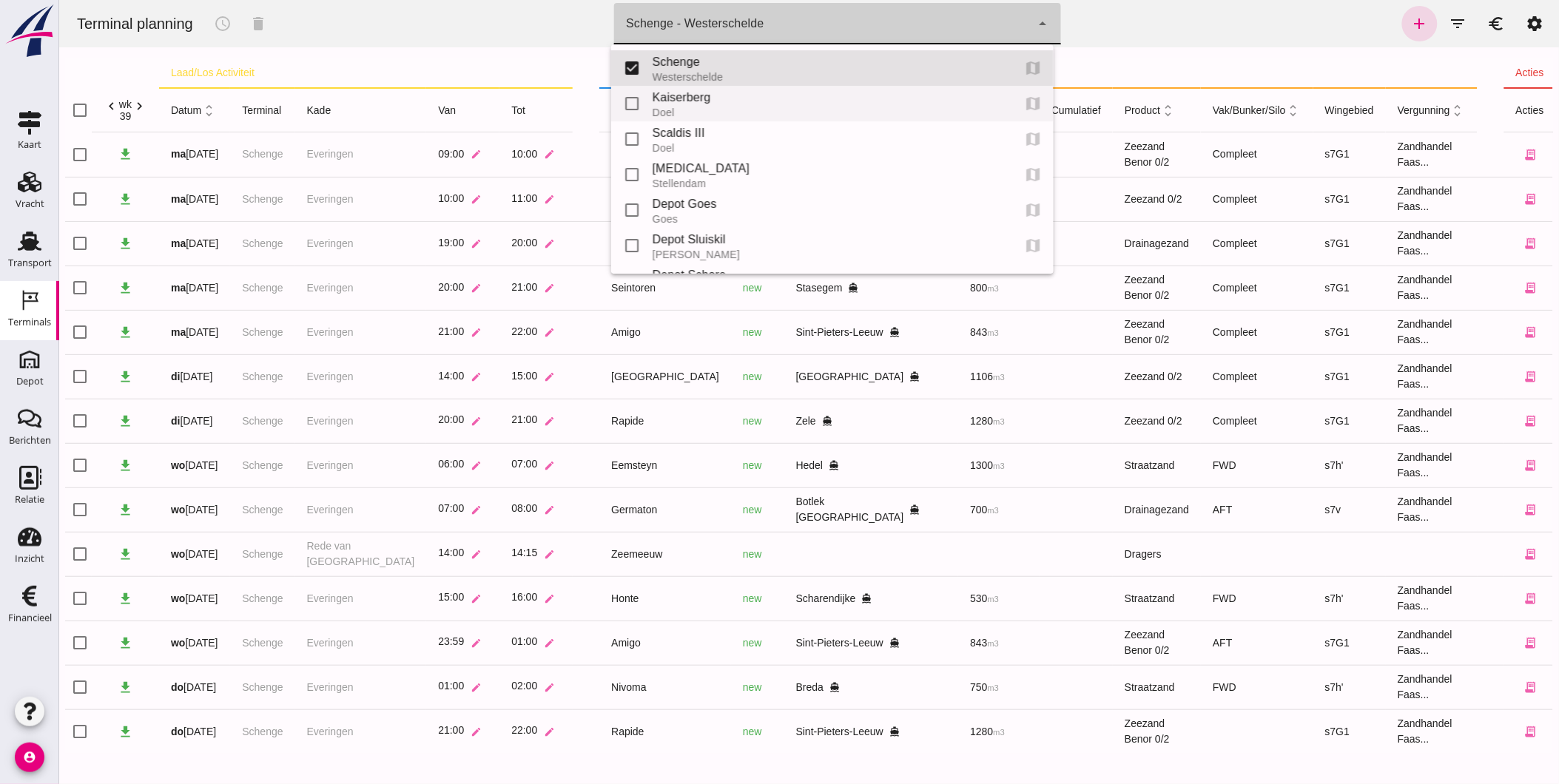
click at [747, 97] on div "Kaiserberg" at bounding box center [825, 98] width 348 height 18
type input "7f603609-51ae-4e75-986b-c9057e559465"
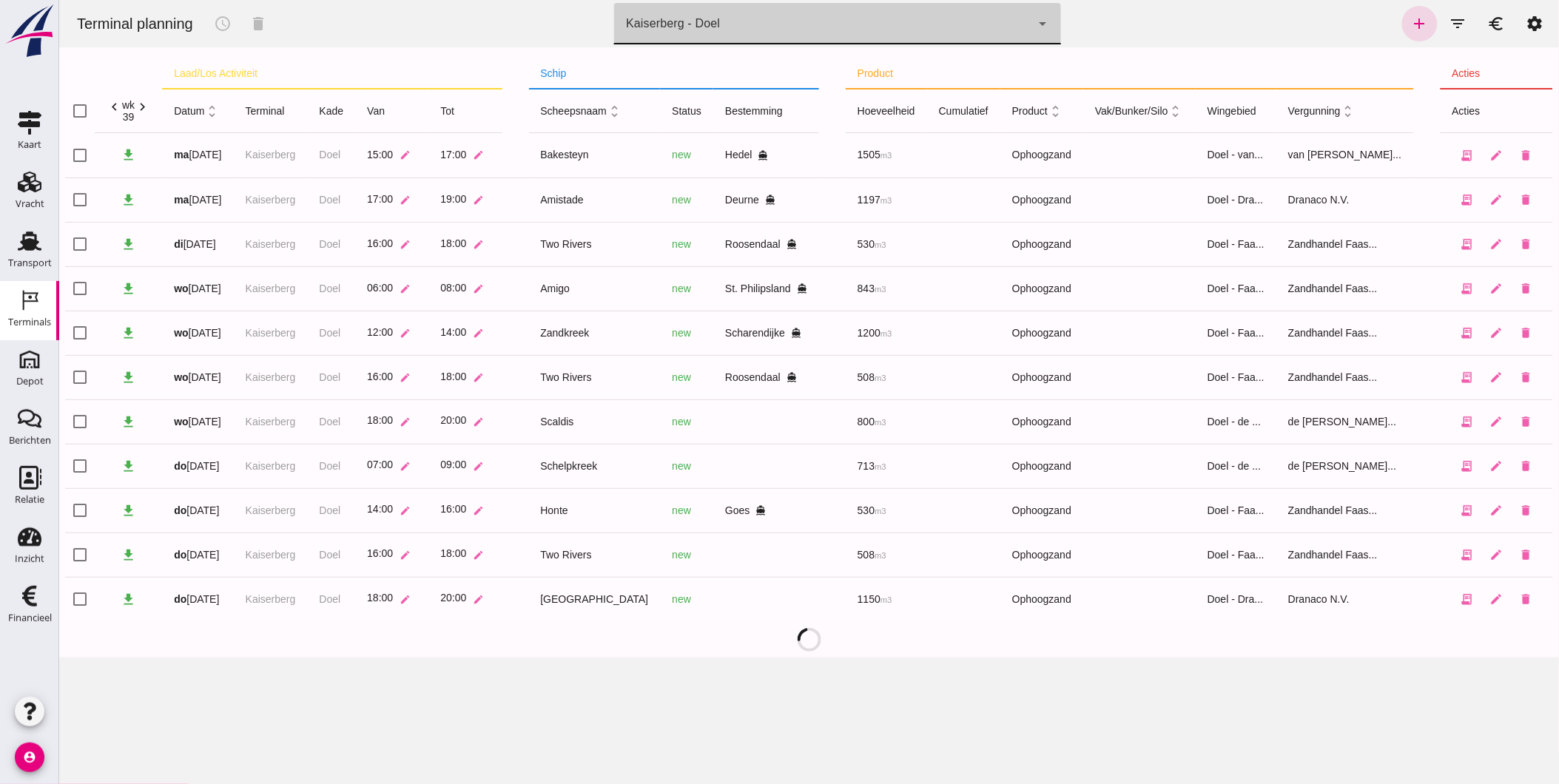
scroll to position [0, 0]
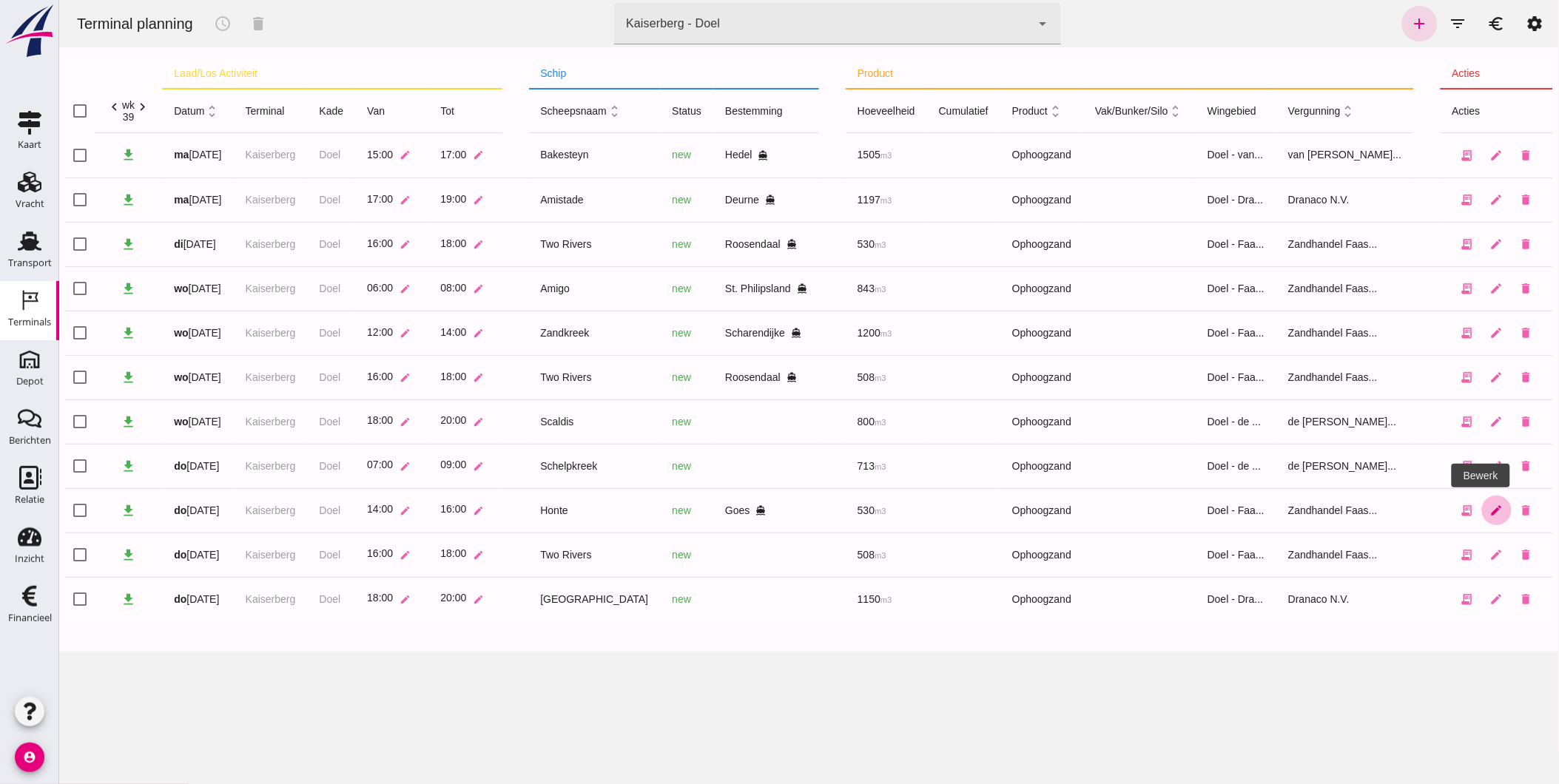
click at [1490, 510] on icon "edit" at bounding box center [1497, 510] width 14 height 14
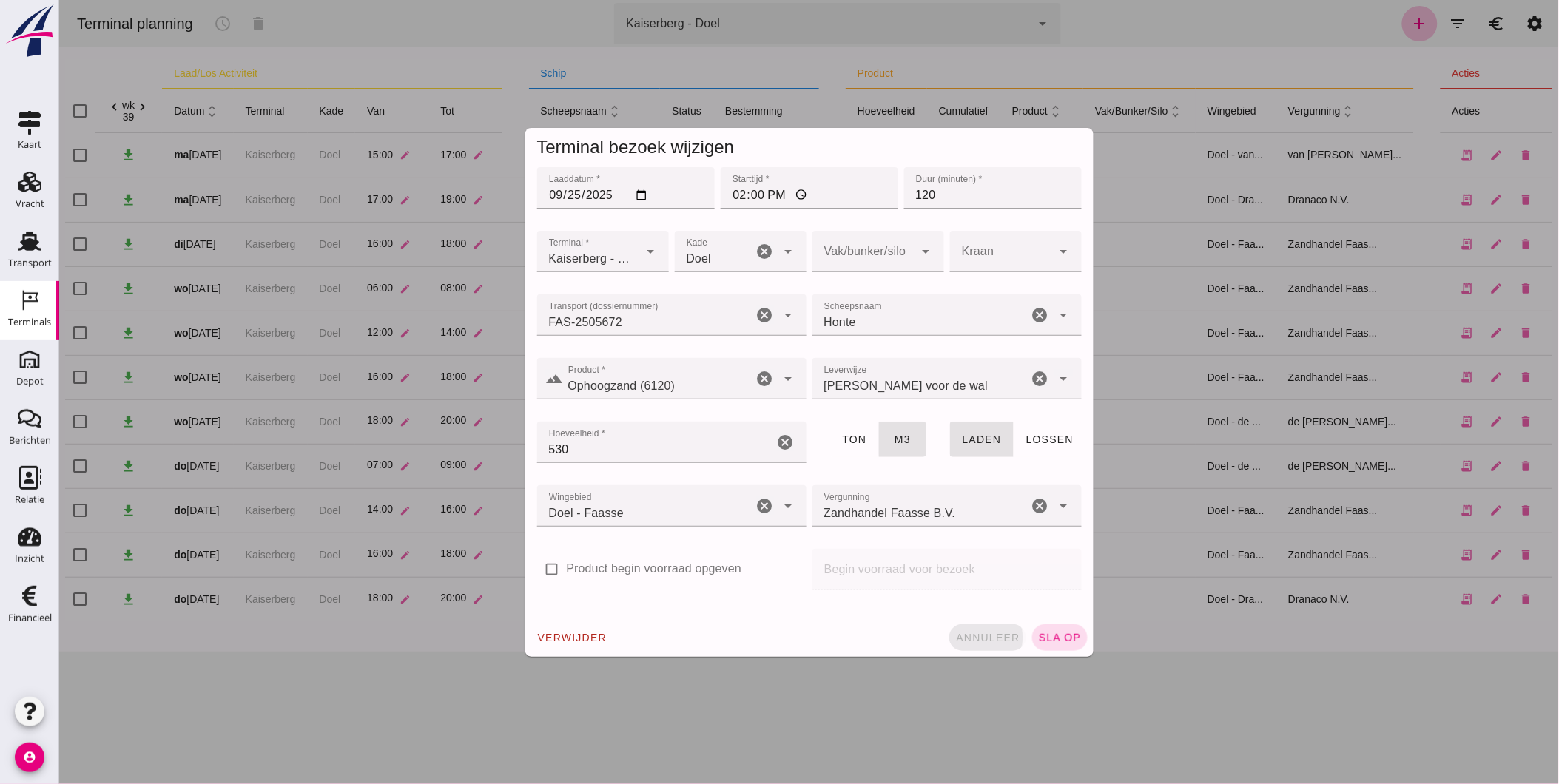
click at [983, 632] on span "annuleer" at bounding box center [986, 638] width 65 height 12
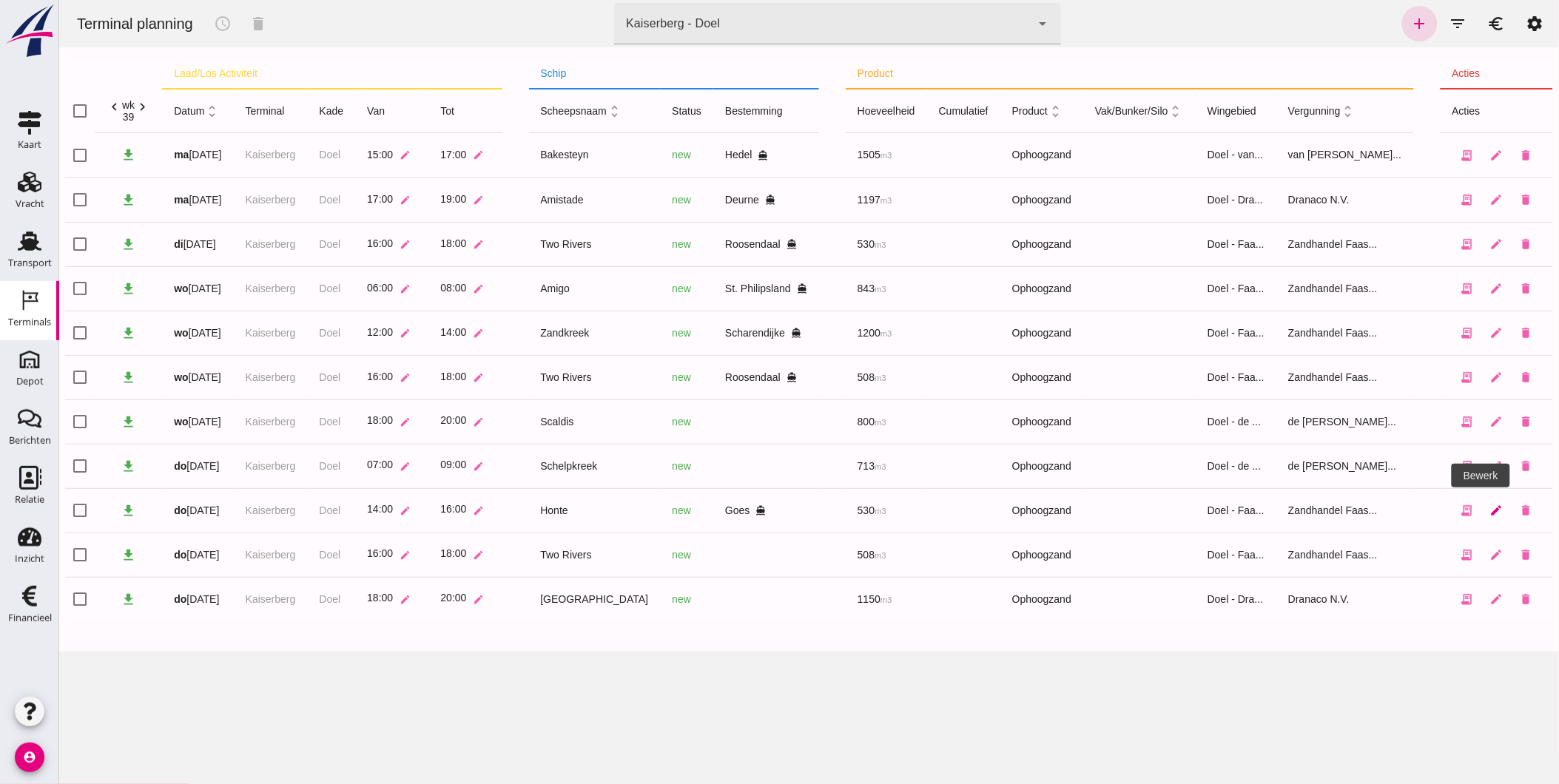
click at [1490, 513] on icon "edit" at bounding box center [1497, 510] width 14 height 14
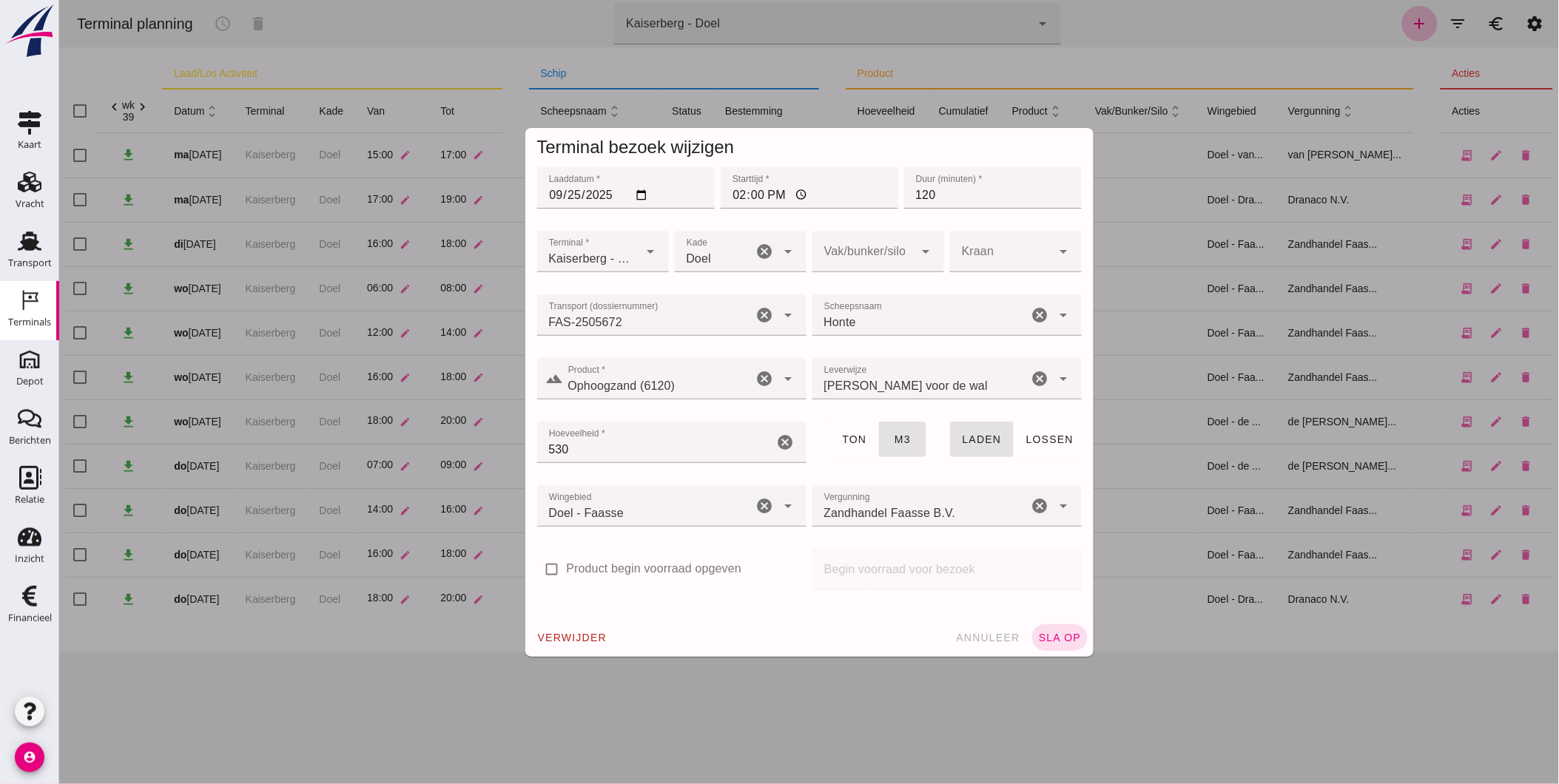
click at [998, 652] on div "verwijder annuleer sla op" at bounding box center [809, 637] width 568 height 38
click at [994, 640] on span "annuleer" at bounding box center [986, 638] width 65 height 12
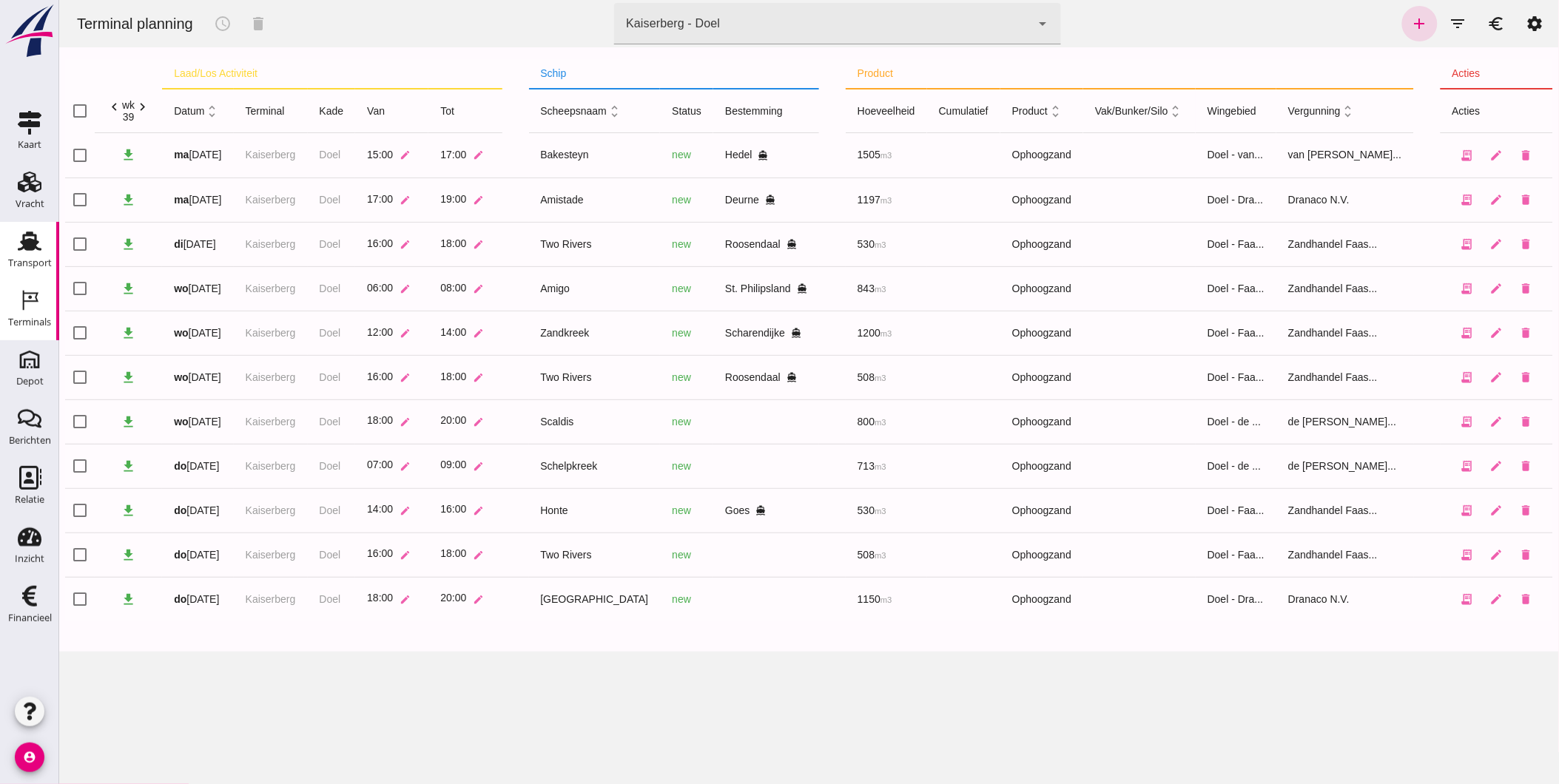
click at [35, 254] on div "Transport" at bounding box center [29, 262] width 44 height 20
click at [32, 194] on div "Vracht" at bounding box center [30, 204] width 29 height 20
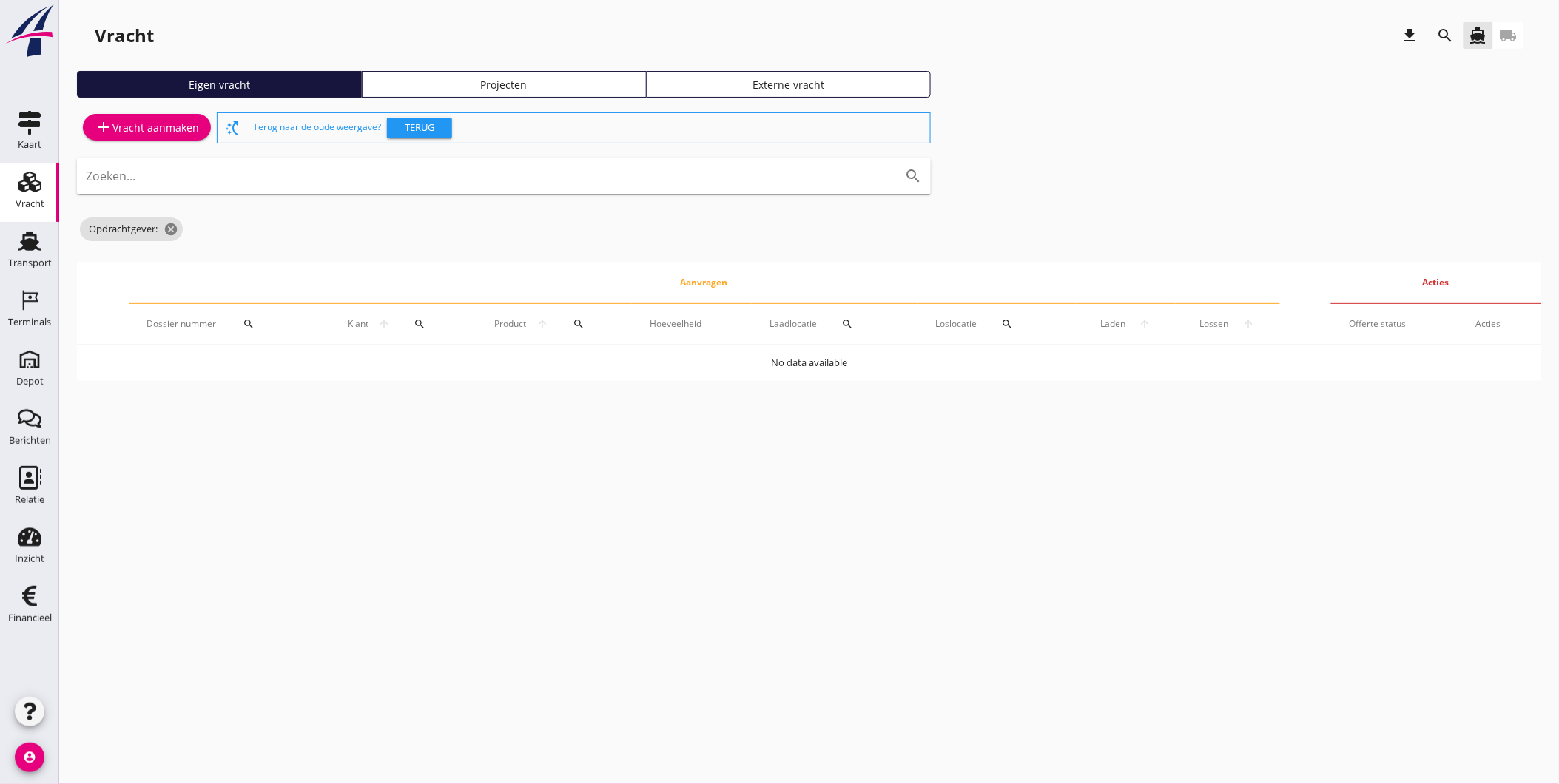
click at [503, 87] on div "Projecten" at bounding box center [504, 85] width 271 height 16
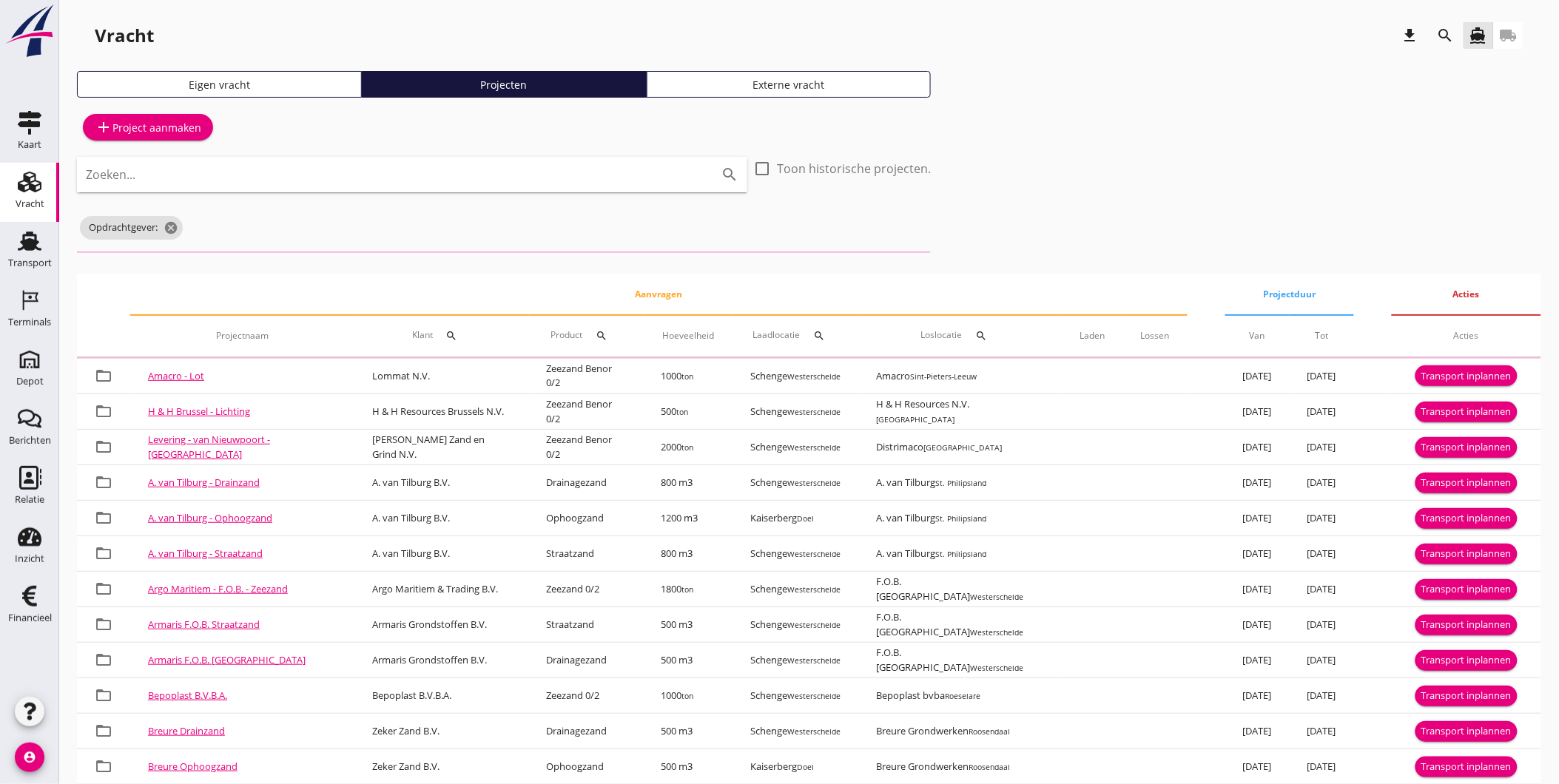
click at [494, 177] on input "Zoeken..." at bounding box center [391, 175] width 611 height 23
click at [1447, 33] on icon "search" at bounding box center [1446, 35] width 18 height 18
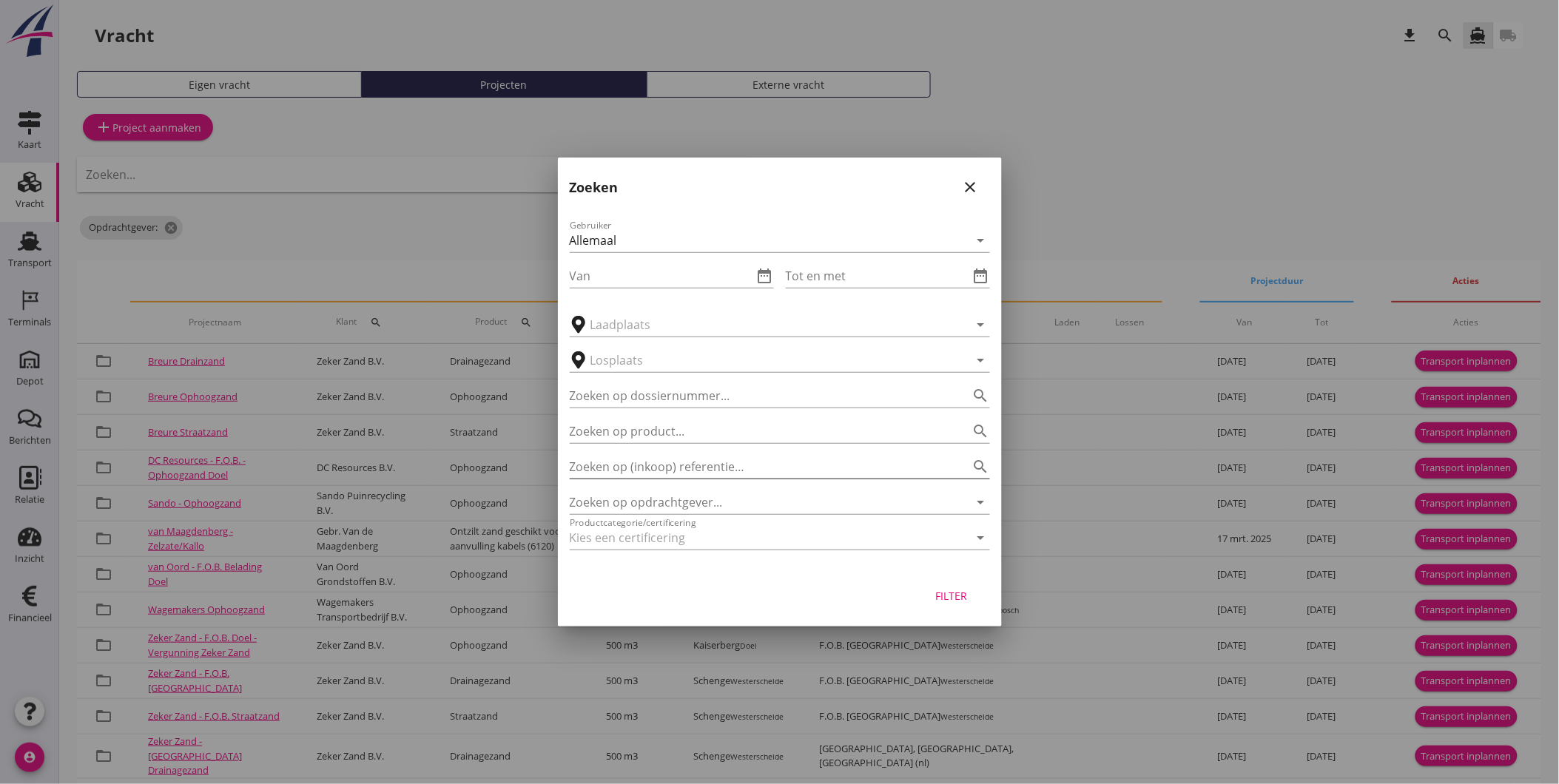
click at [649, 472] on input "Zoeken op (inkoop) referentie…" at bounding box center [759, 466] width 379 height 23
click at [674, 492] on input "Zoeken op opdrachtgever..." at bounding box center [759, 502] width 379 height 23
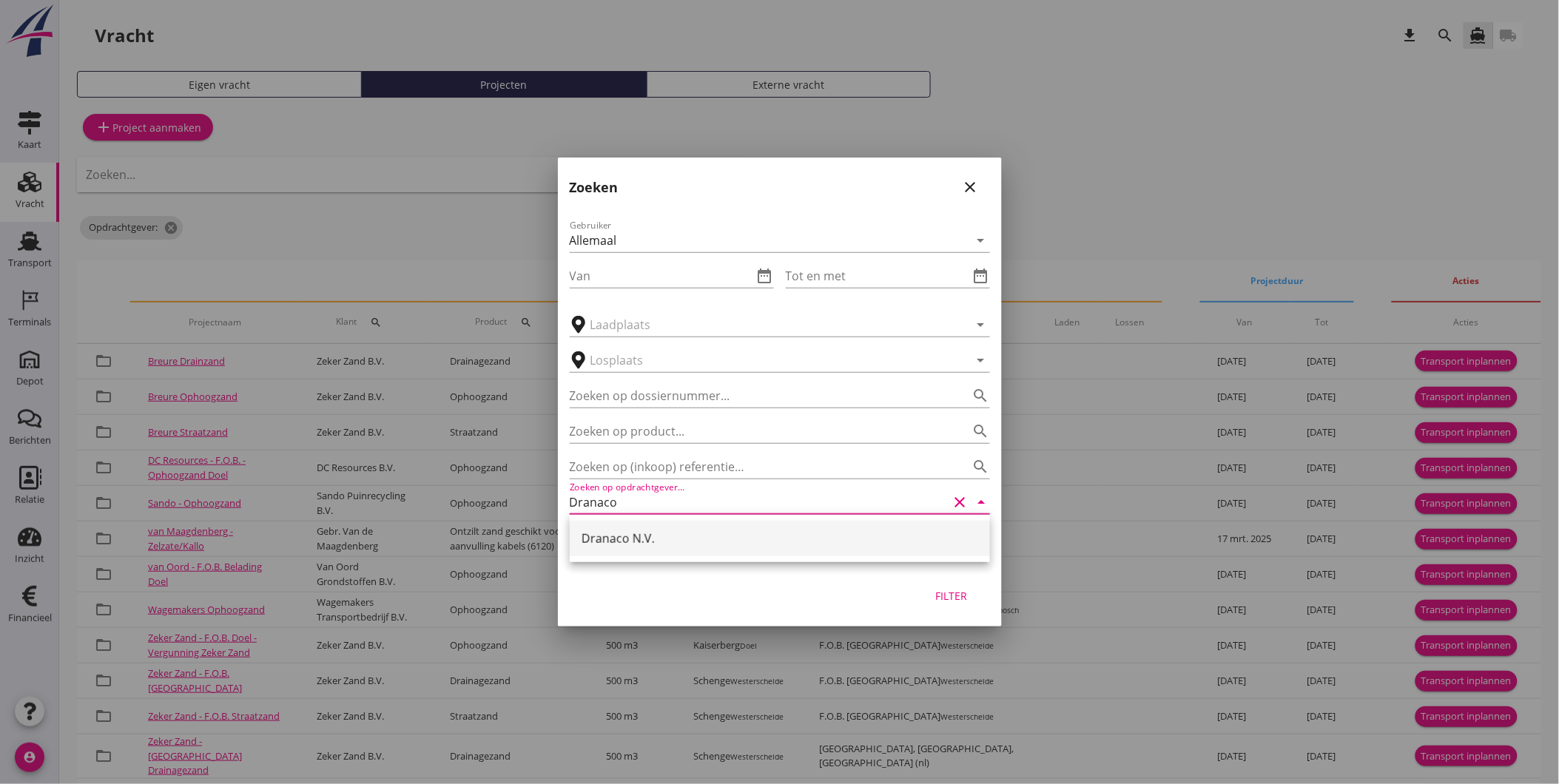
click at [648, 536] on div "Dranaco N.V." at bounding box center [780, 538] width 397 height 18
type input "Dranaco N.V."
click at [944, 596] on div "Filter" at bounding box center [951, 596] width 41 height 16
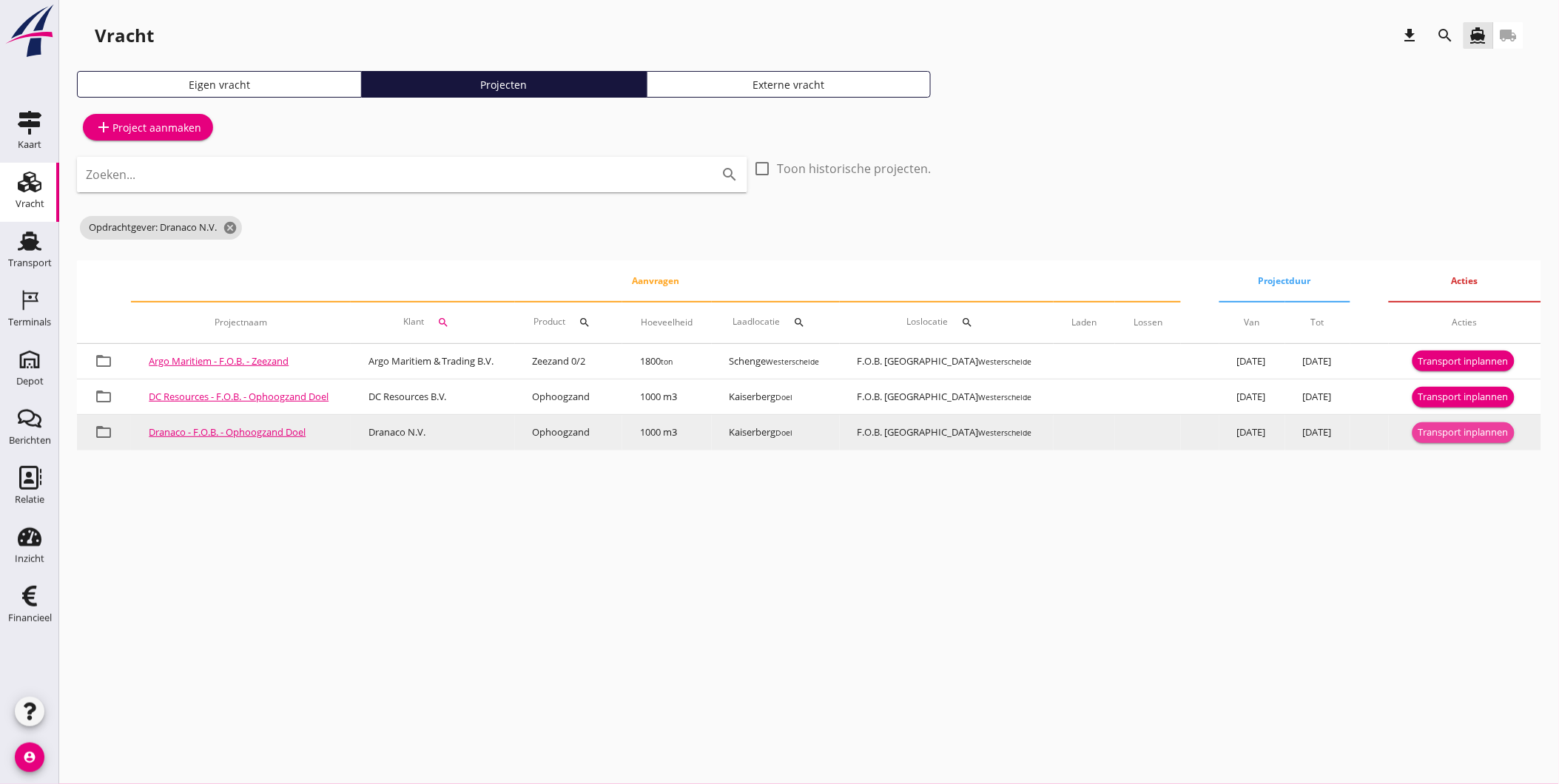
click at [1462, 433] on div "Transport inplannen" at bounding box center [1463, 432] width 91 height 15
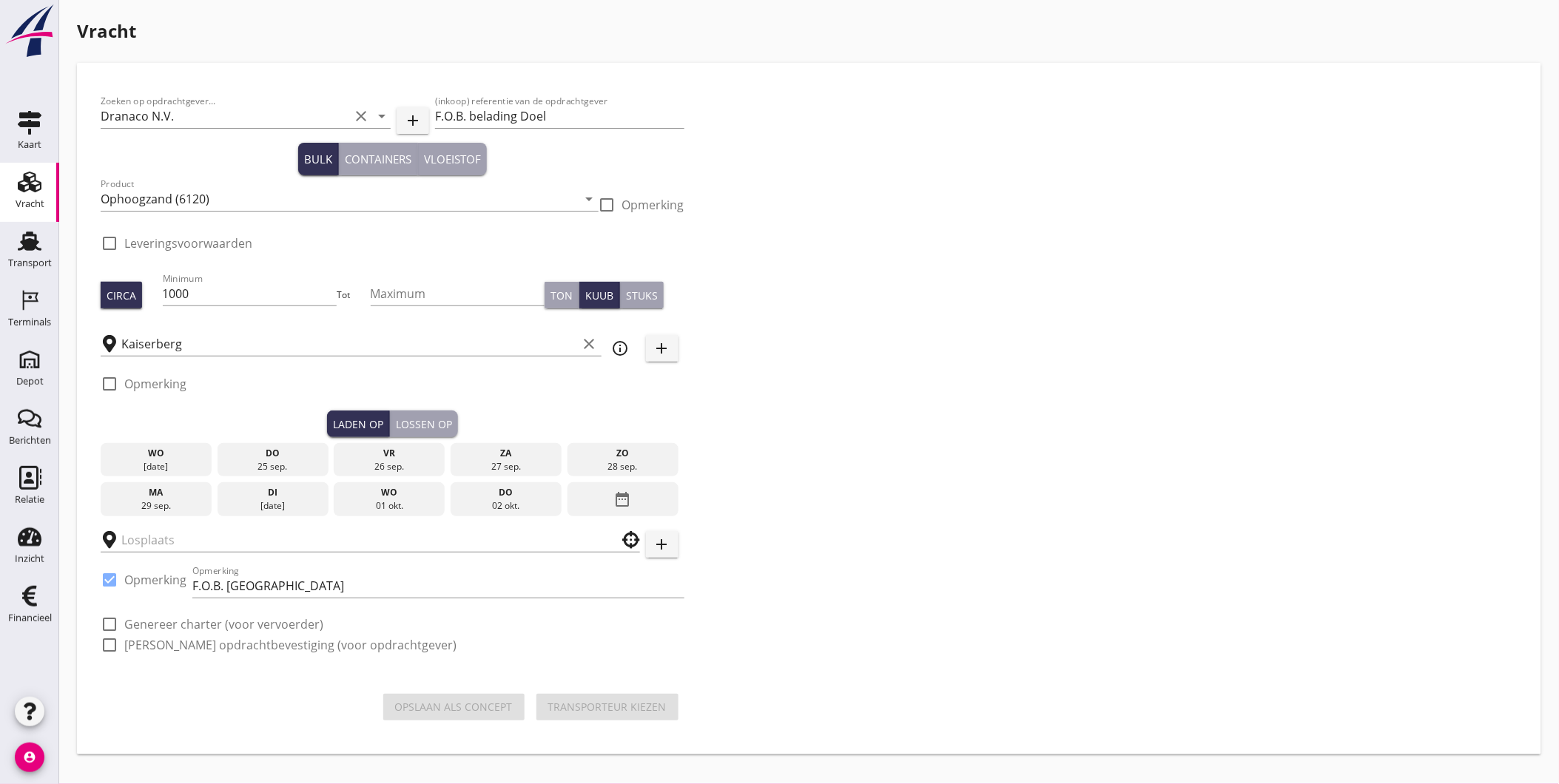
checkbox input "true"
type input "F.O.B. [GEOGRAPHIC_DATA]"
checkbox input "true"
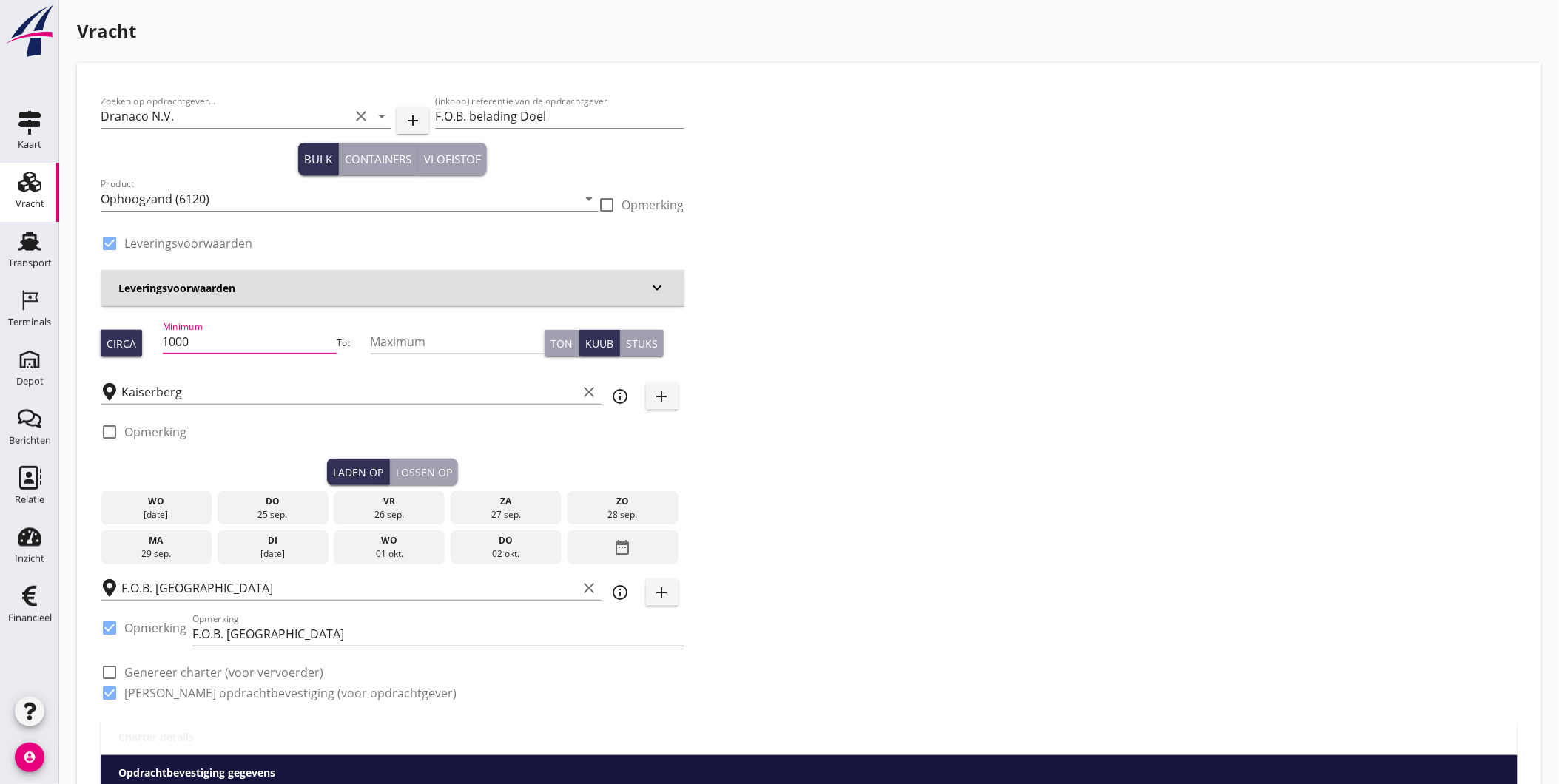
drag, startPoint x: 197, startPoint y: 350, endPoint x: 87, endPoint y: 344, distance: 110.2
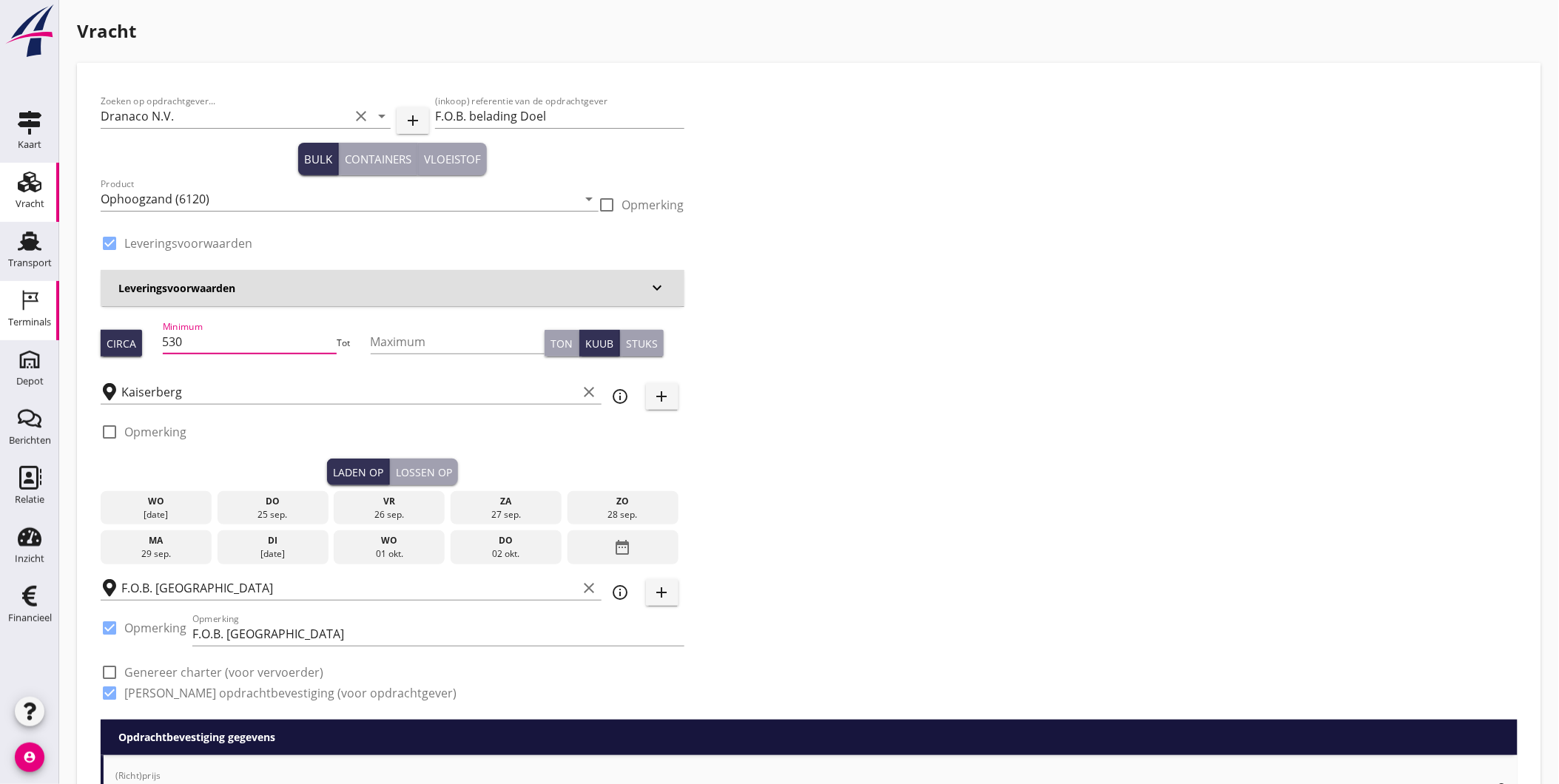
drag, startPoint x: 216, startPoint y: 337, endPoint x: 0, endPoint y: 316, distance: 217.0
type input "1150"
click at [1212, 417] on div "Zoeken op opdrachtgever... Dranaco N.V. clear arrow_drop_down add (inkoop) refe…" at bounding box center [809, 403] width 1429 height 633
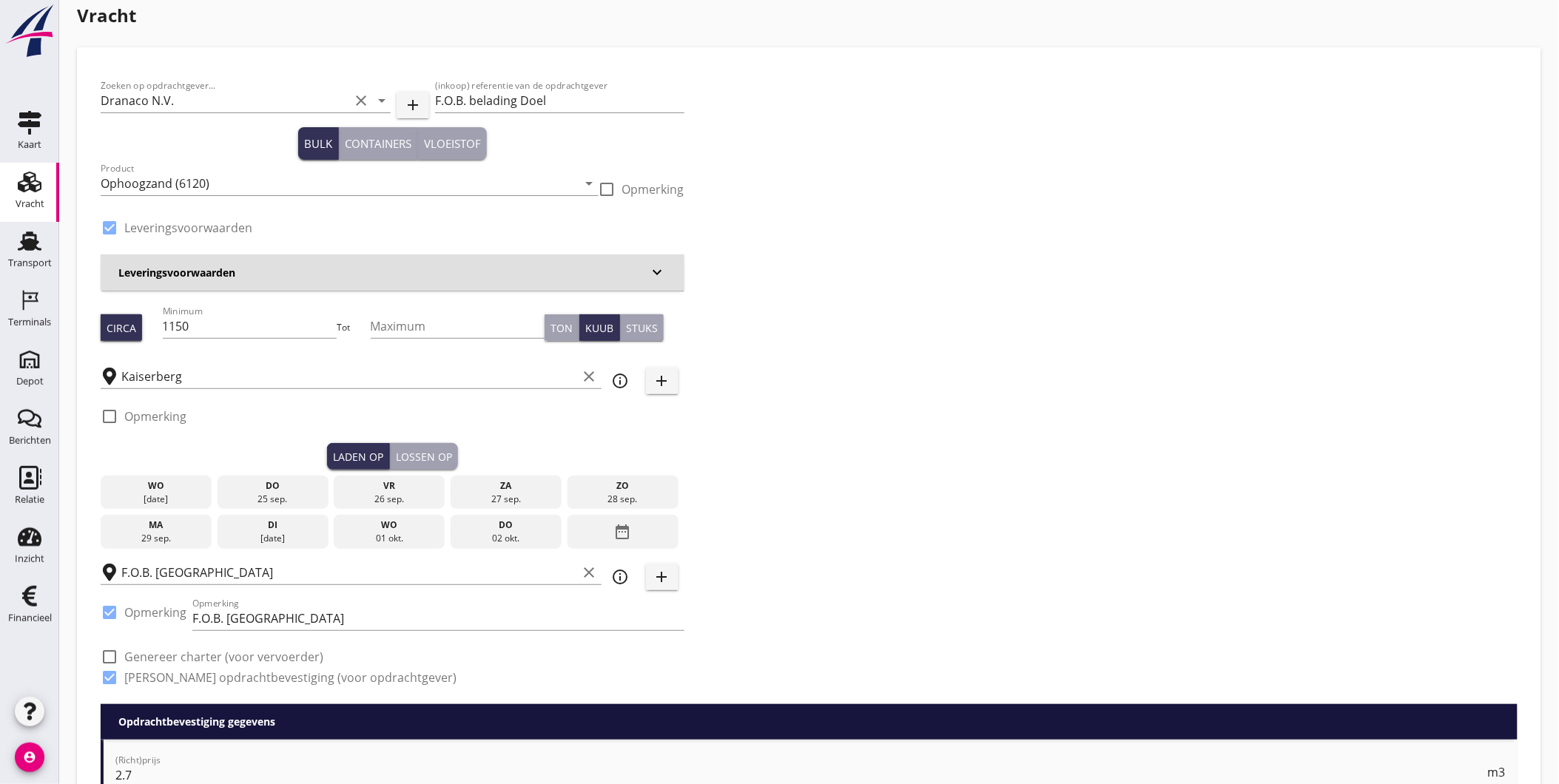
scroll to position [164, 0]
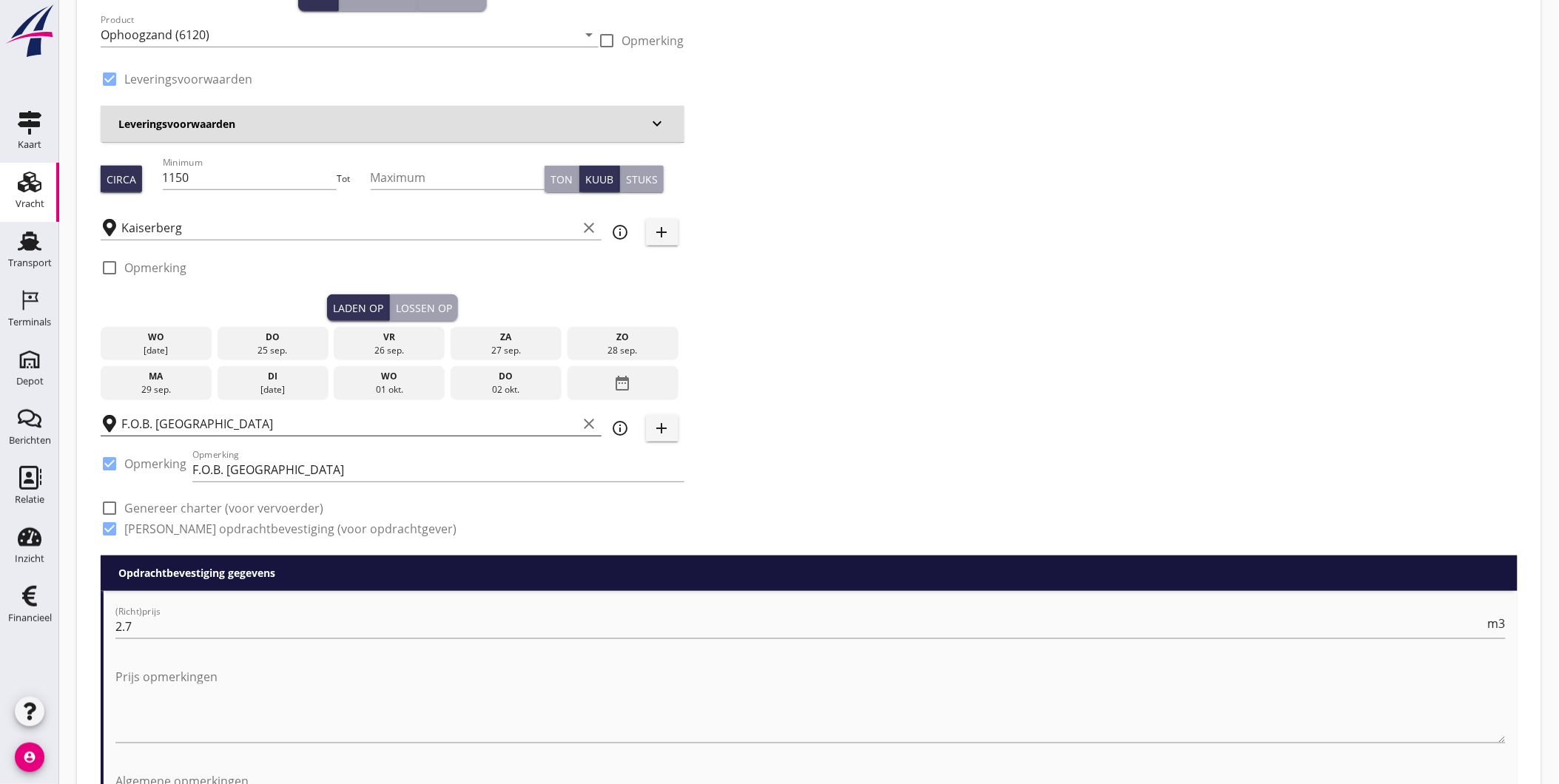
click at [594, 425] on icon "clear" at bounding box center [589, 423] width 18 height 18
click at [250, 422] on input "text" at bounding box center [359, 423] width 477 height 23
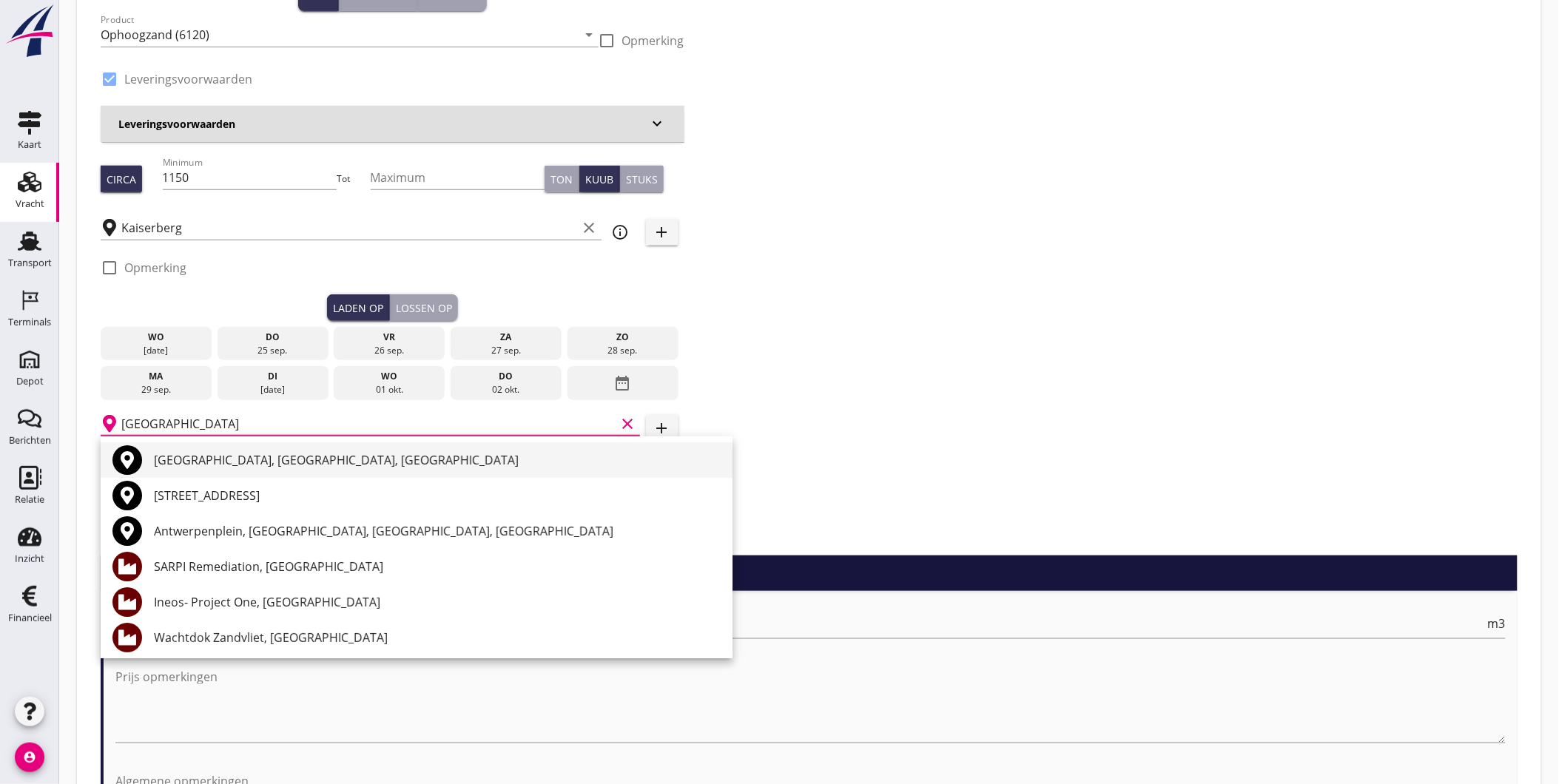
click at [277, 454] on div "[GEOGRAPHIC_DATA], [GEOGRAPHIC_DATA], [GEOGRAPHIC_DATA]" at bounding box center [437, 460] width 567 height 18
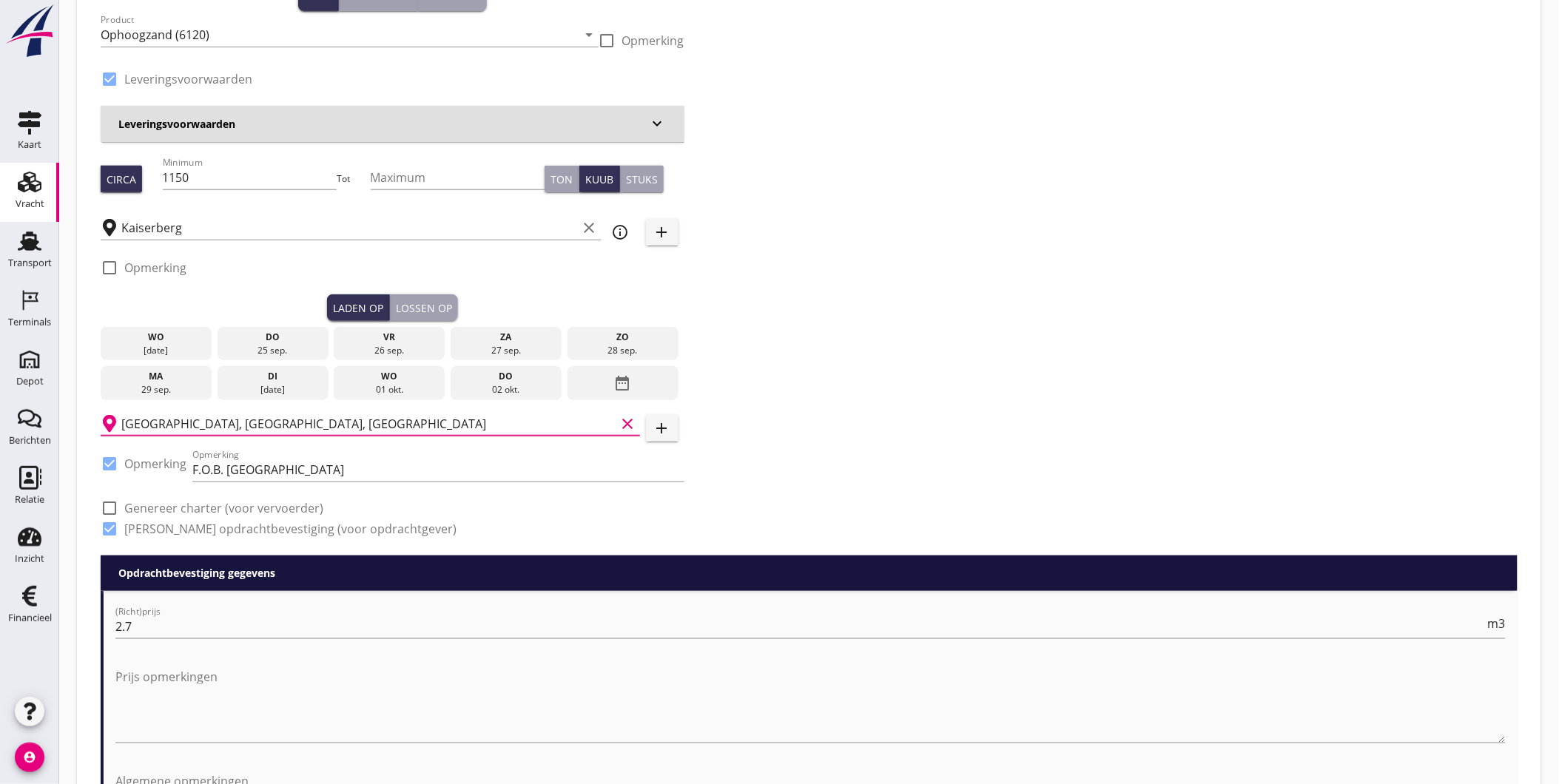
type input "[GEOGRAPHIC_DATA], [GEOGRAPHIC_DATA], [GEOGRAPHIC_DATA]"
click at [277, 344] on div "25 sep." at bounding box center [273, 351] width 103 height 14
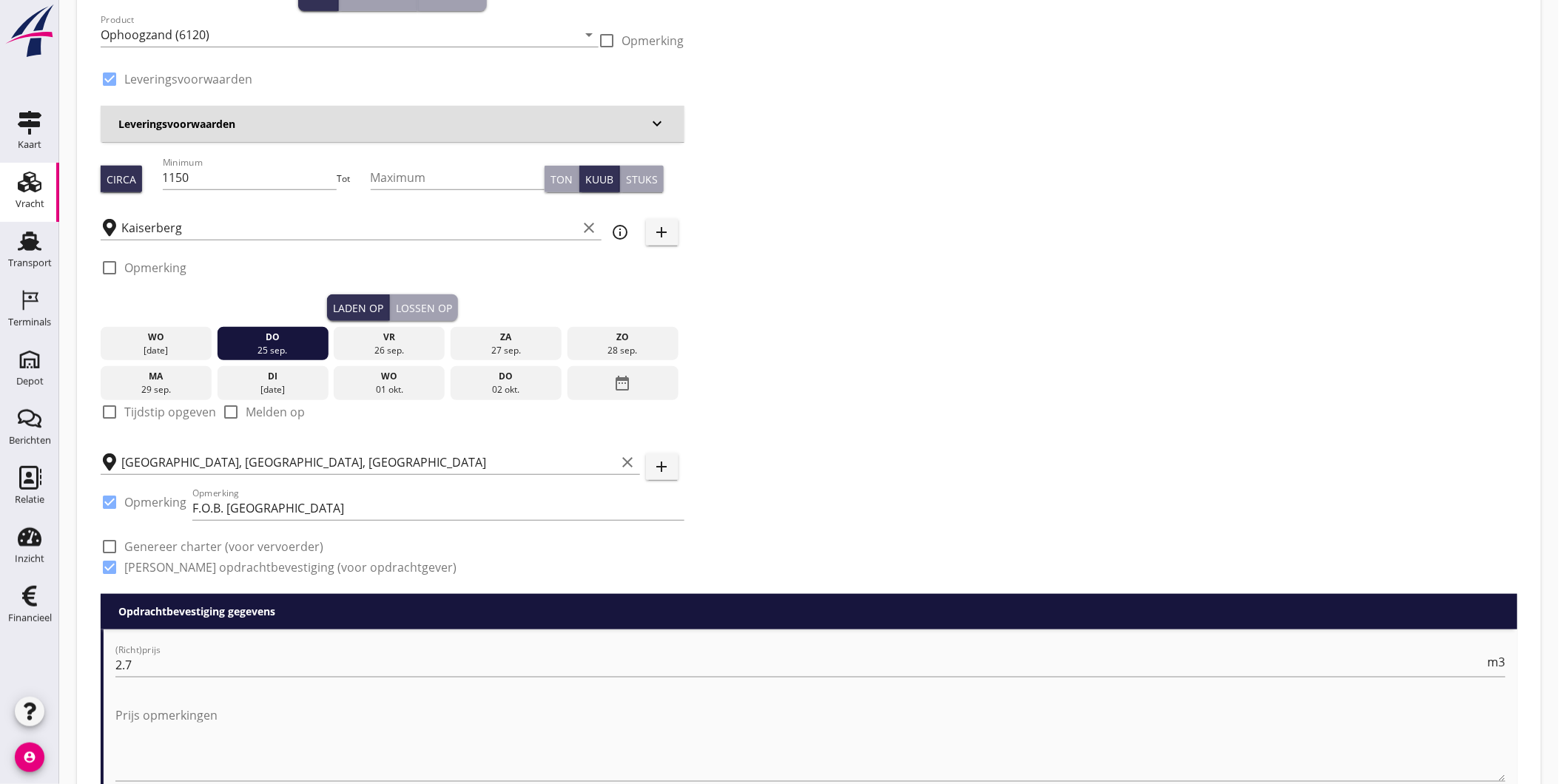
click at [415, 305] on div "Lossen op" at bounding box center [424, 308] width 57 height 16
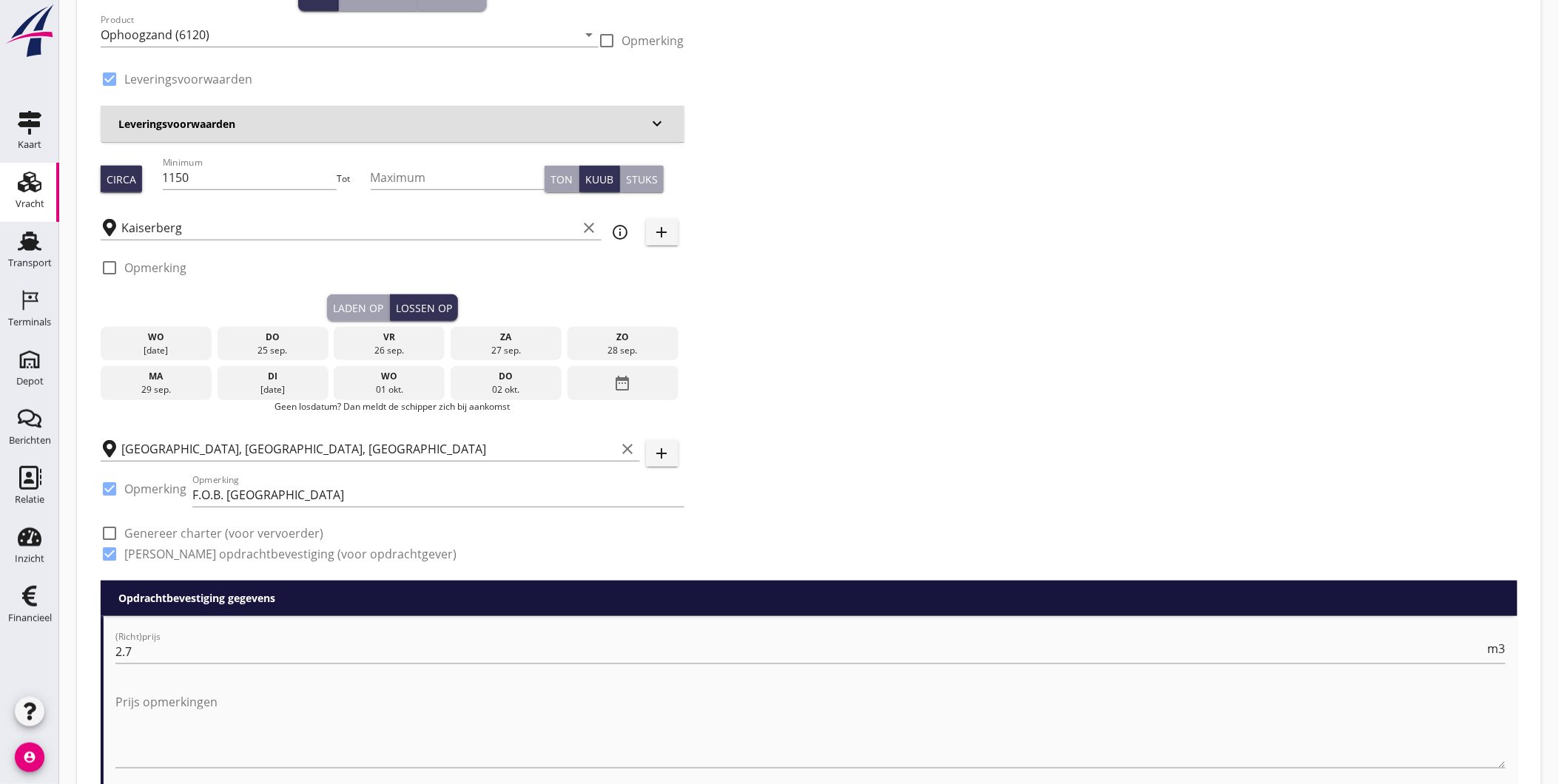
drag, startPoint x: 398, startPoint y: 338, endPoint x: 376, endPoint y: 333, distance: 22.6
click at [397, 344] on div "[DATE]" at bounding box center [389, 343] width 111 height 34
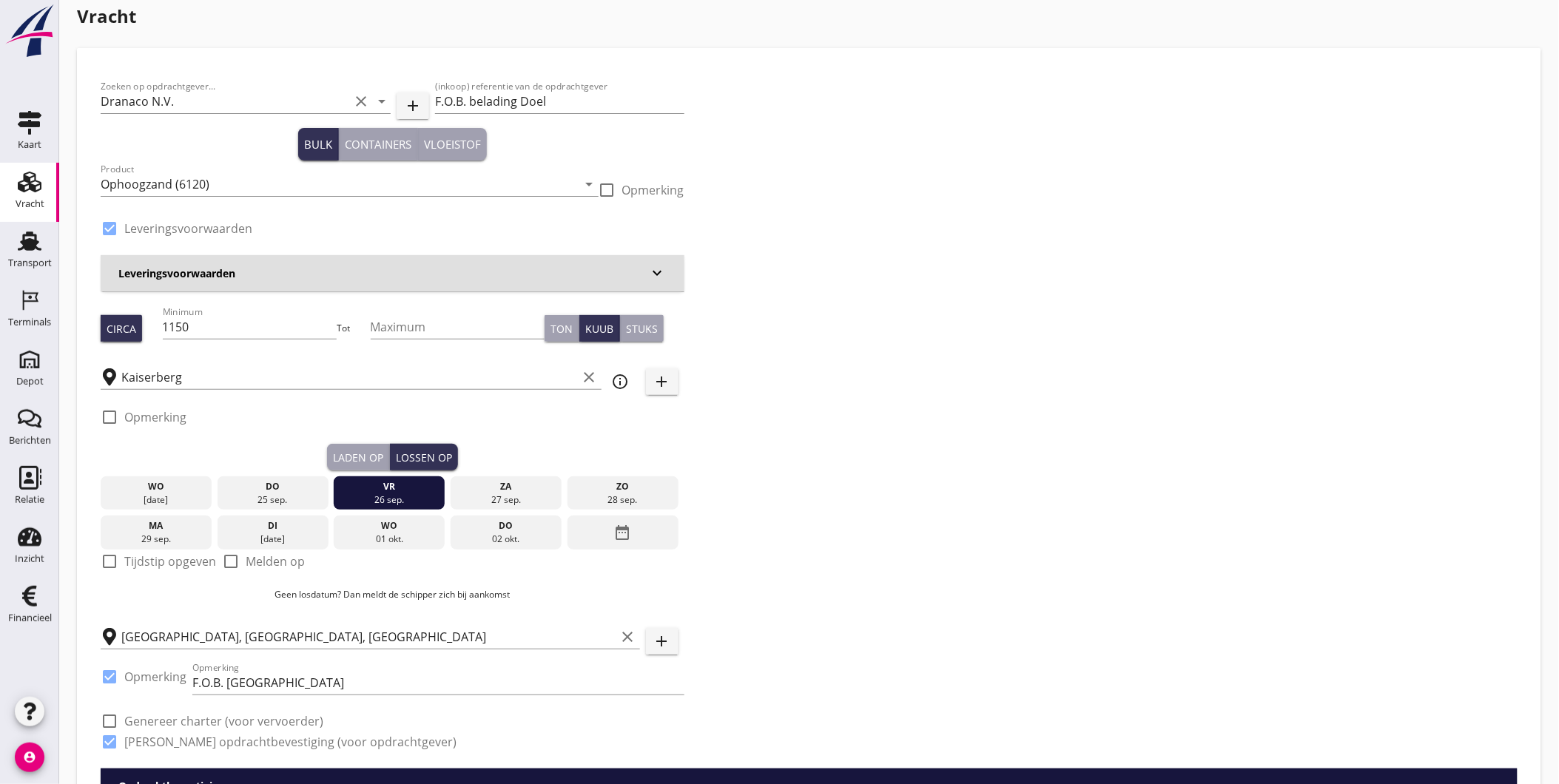
scroll to position [0, 0]
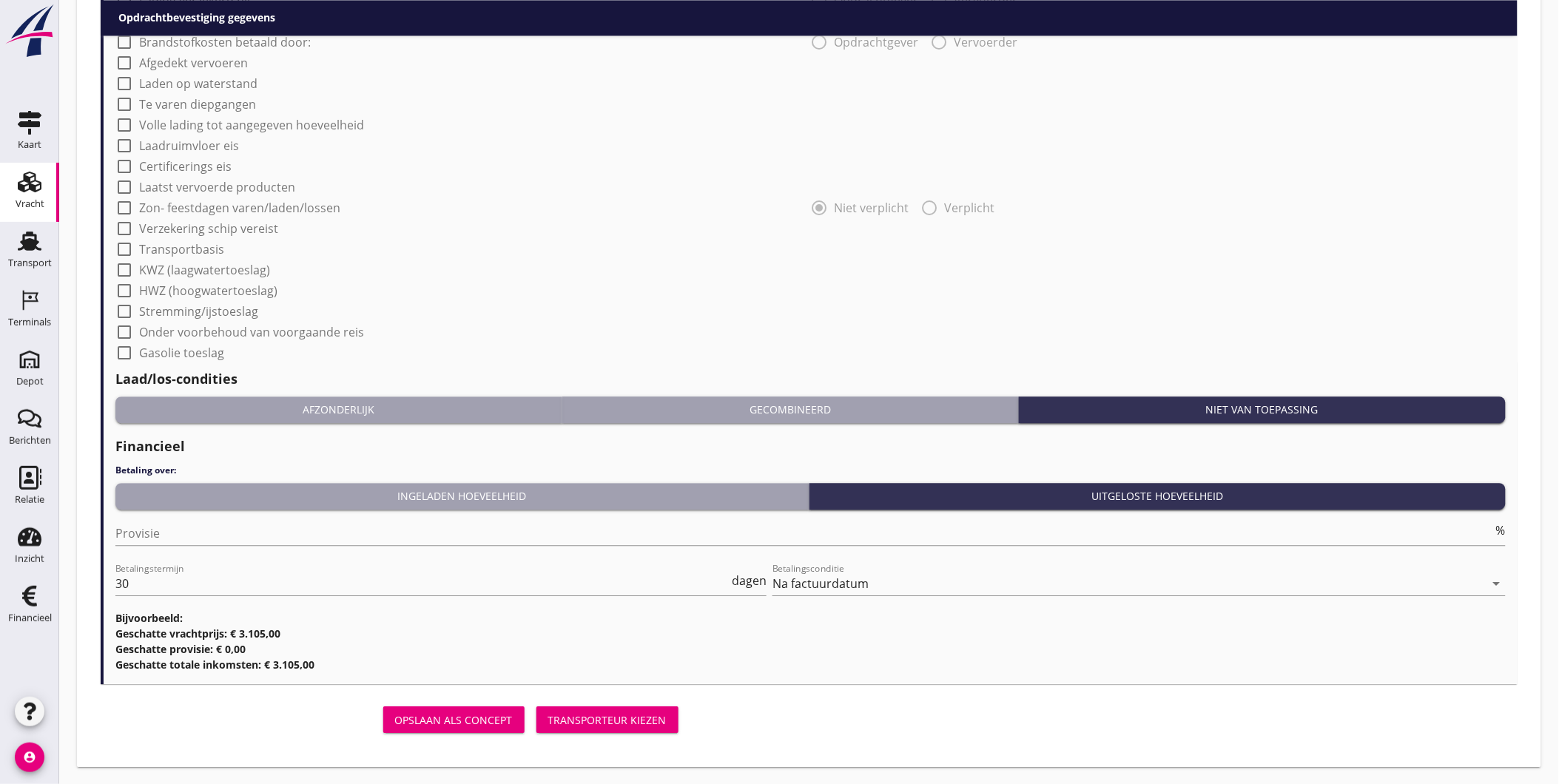
click at [641, 725] on div "Transporteur kiezen" at bounding box center [607, 720] width 118 height 16
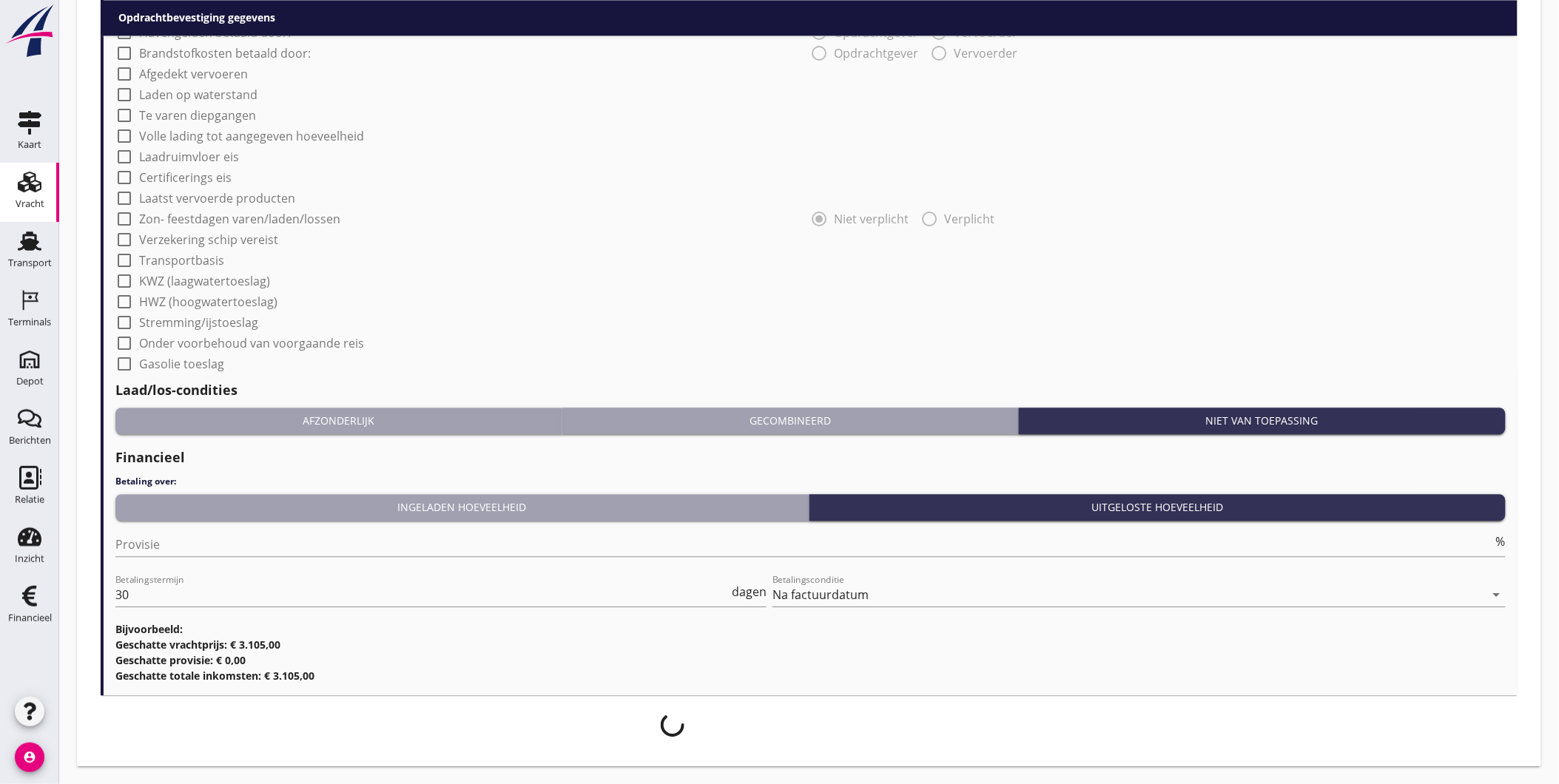
scroll to position [1196, 0]
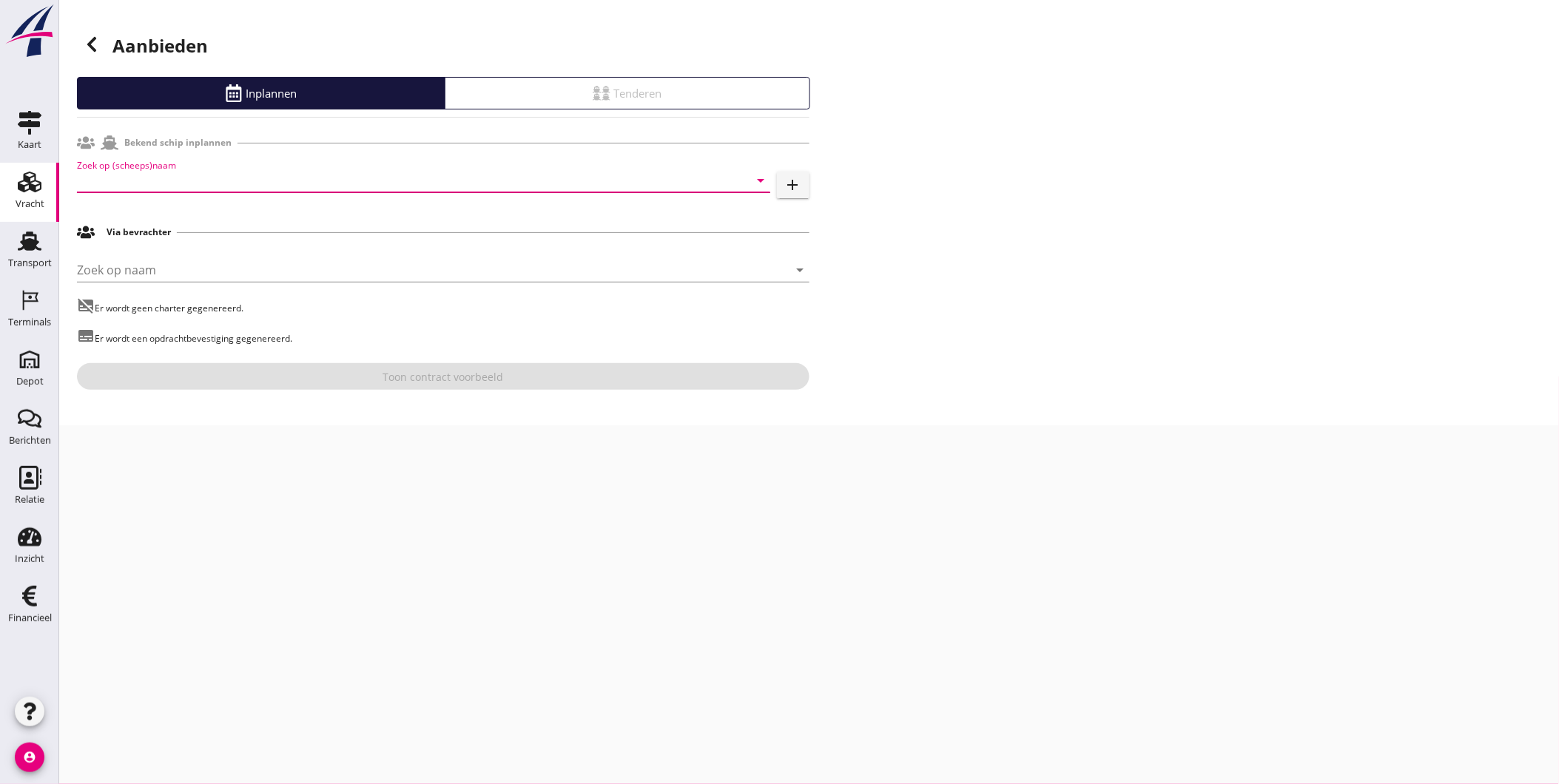
click at [374, 170] on input "Zoek op (scheeps)naam" at bounding box center [403, 180] width 652 height 23
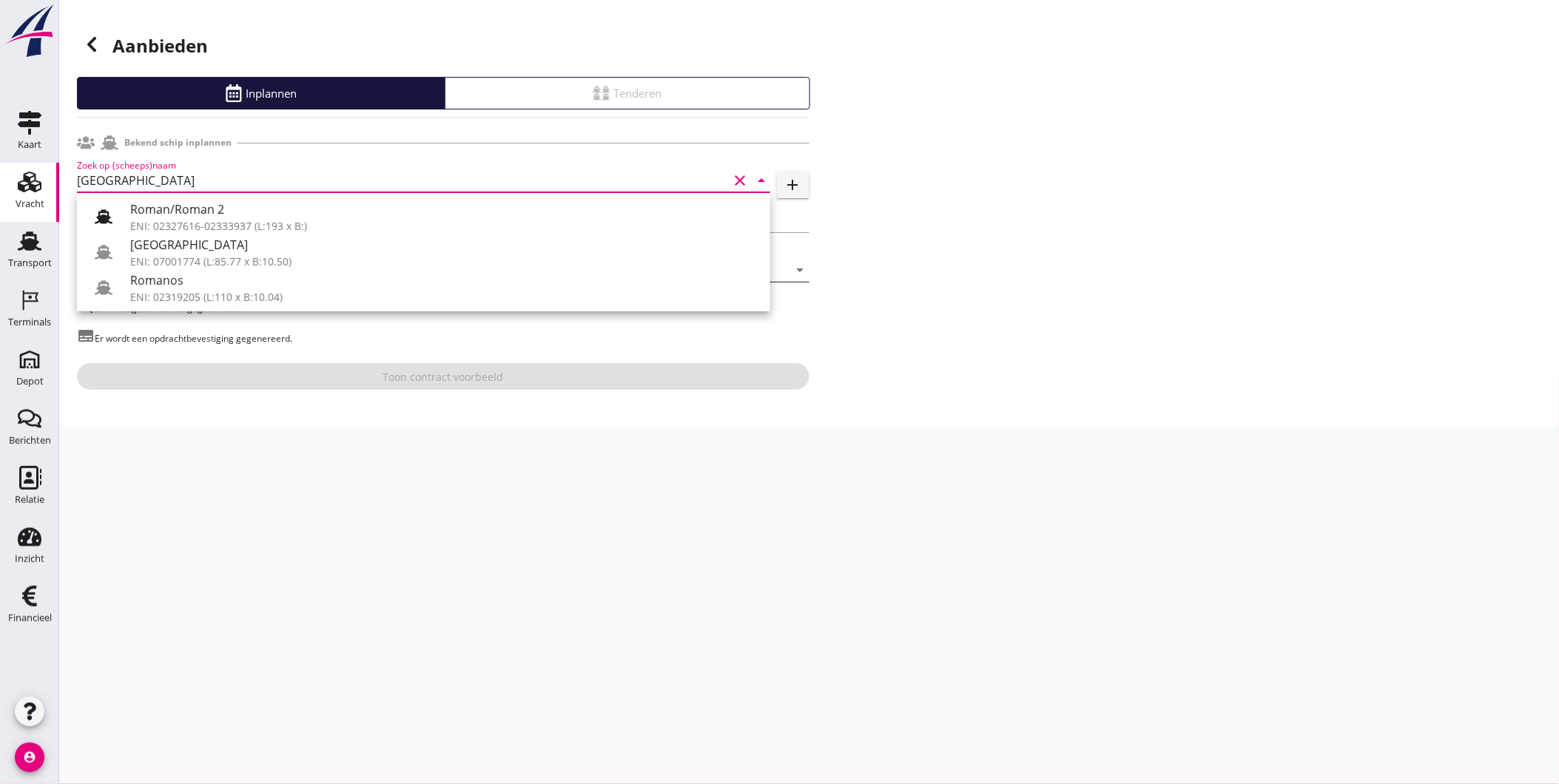
click at [408, 258] on div "ENI: 07001774 (L:85.77 x B:10.50)" at bounding box center [444, 261] width 628 height 16
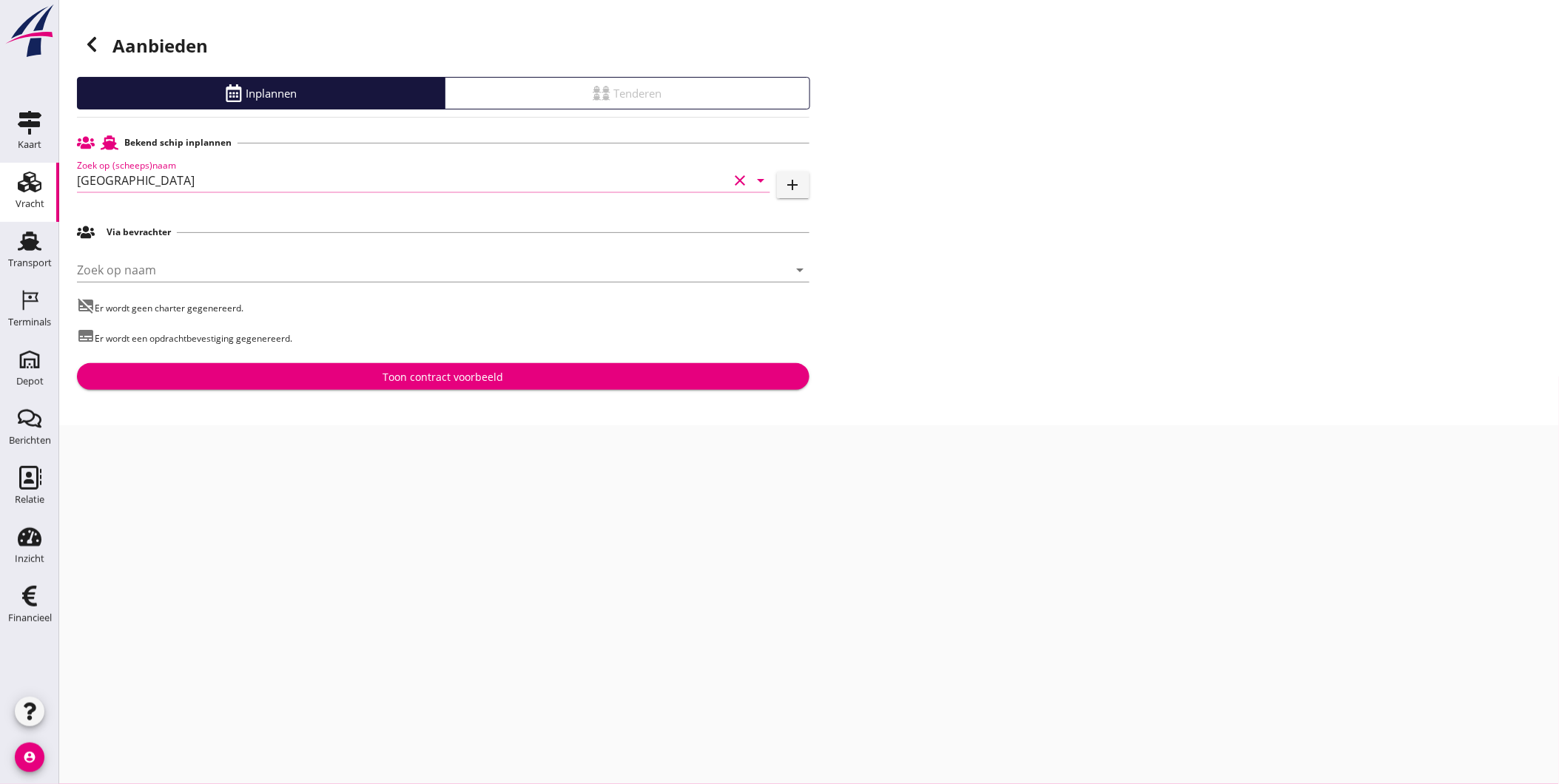
type input "[GEOGRAPHIC_DATA]"
click at [437, 360] on div "Bekend schip inplannen Zoek op (scheeps)naam Roma clear arrow_drop_down add Via…" at bounding box center [443, 259] width 733 height 261
click at [440, 372] on div "Toon contract voorbeeld" at bounding box center [443, 376] width 121 height 16
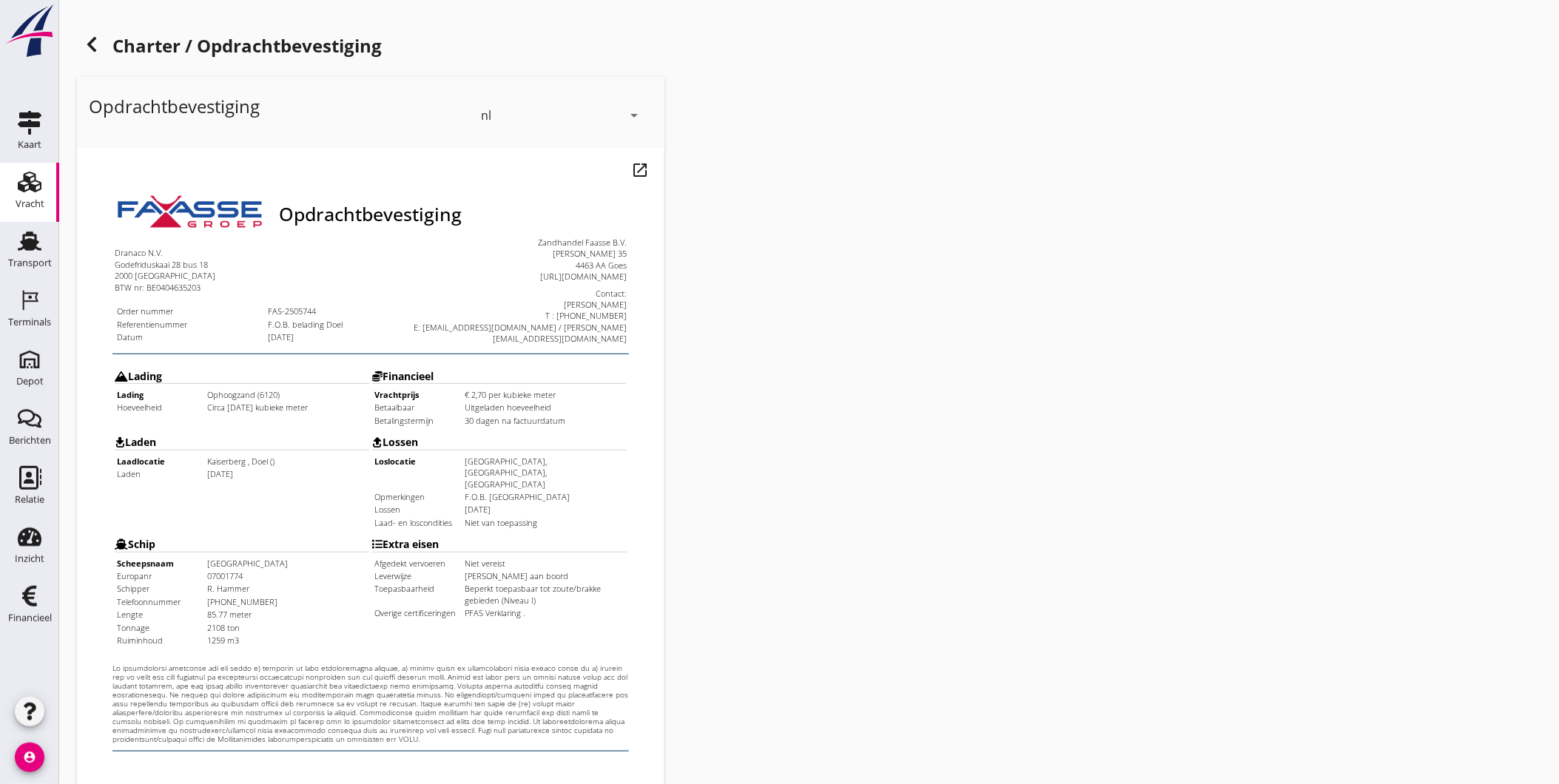
scroll to position [311, 0]
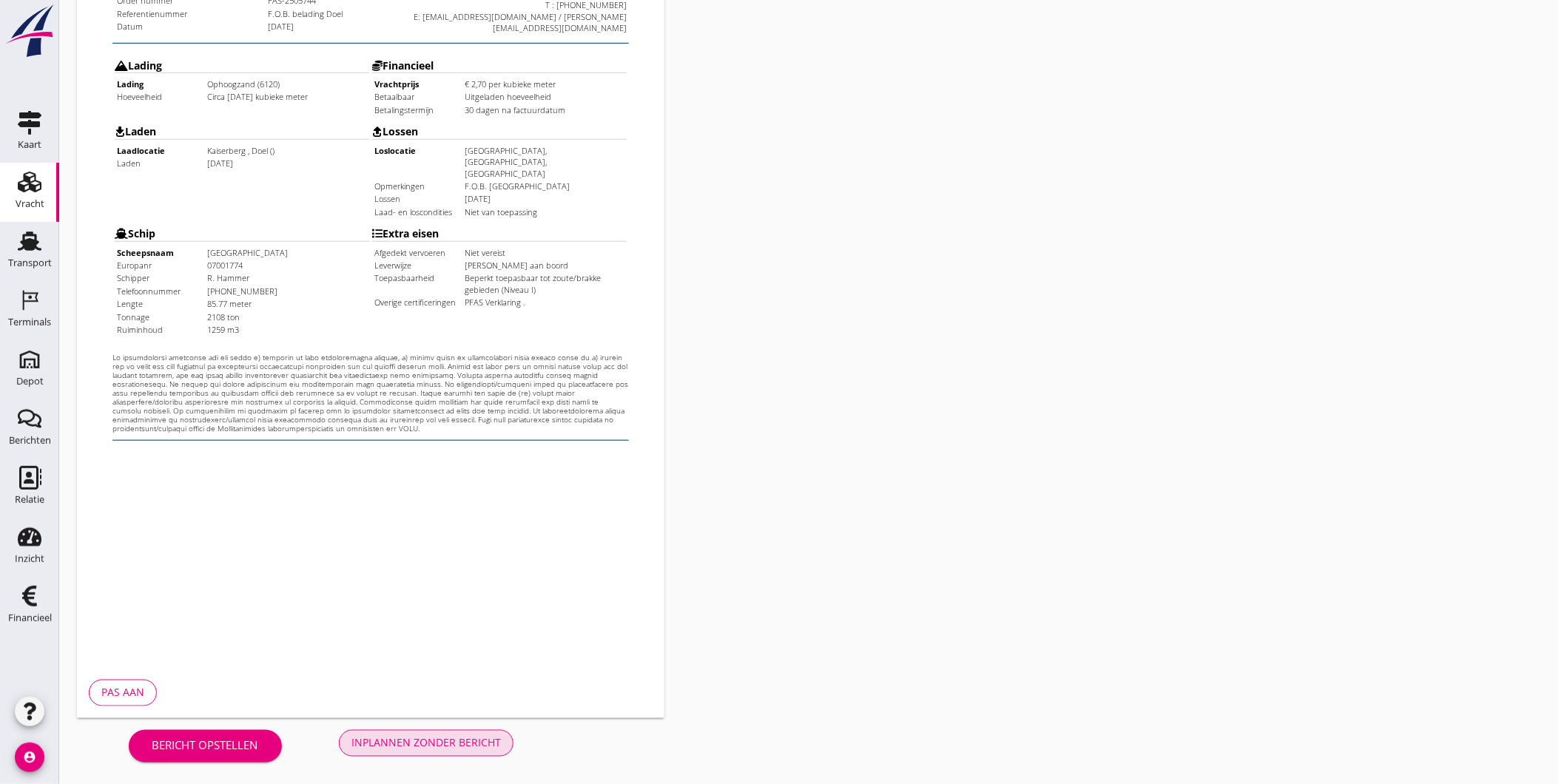
drag, startPoint x: 507, startPoint y: 573, endPoint x: 574, endPoint y: 491, distance: 105.9
click at [460, 727] on div "Bericht opstellen Inplannen zonder bericht" at bounding box center [321, 742] width 489 height 49
click at [411, 744] on div "Inplannen zonder bericht" at bounding box center [425, 743] width 149 height 16
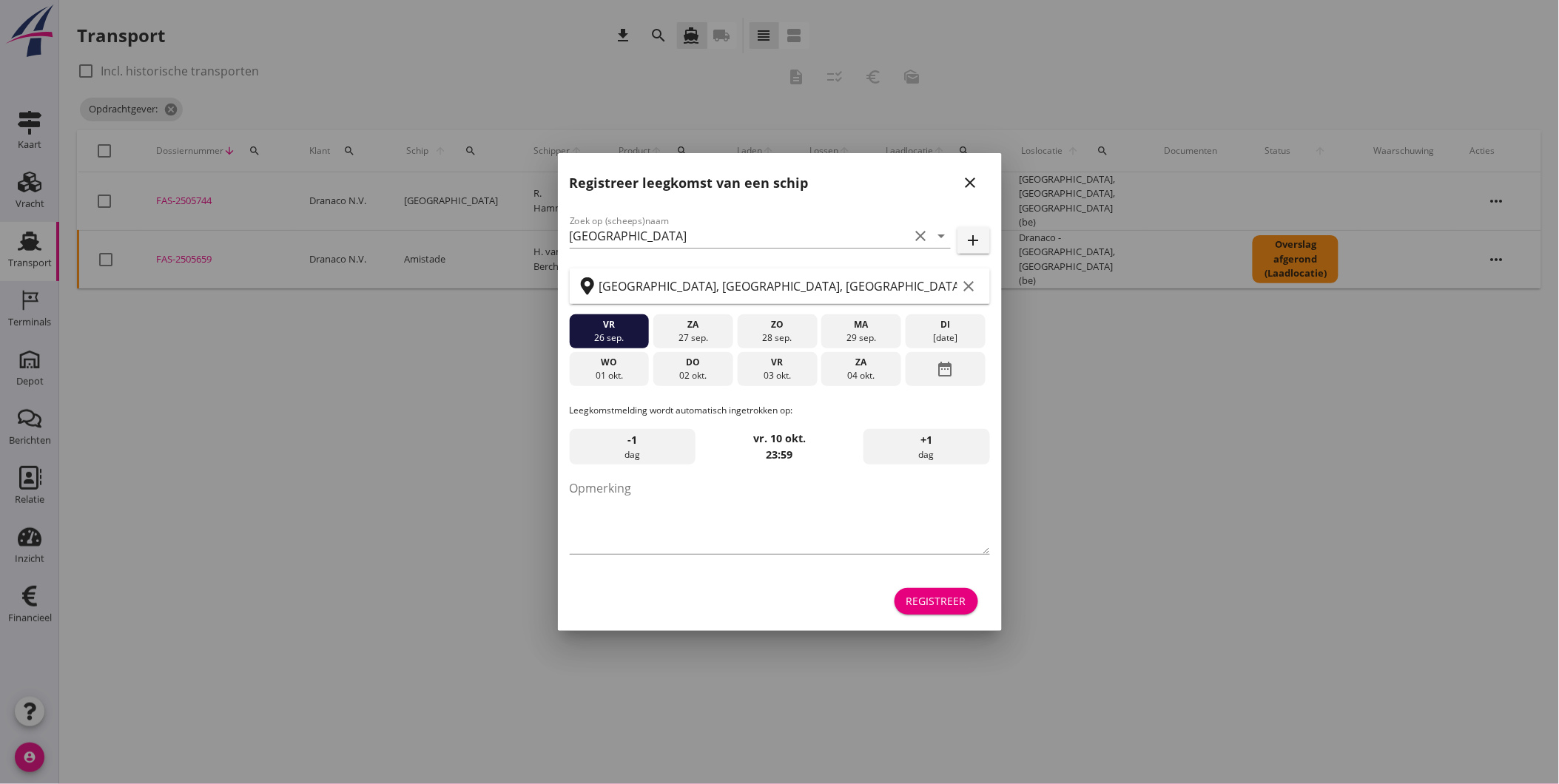
click at [980, 182] on div "close" at bounding box center [970, 182] width 26 height 18
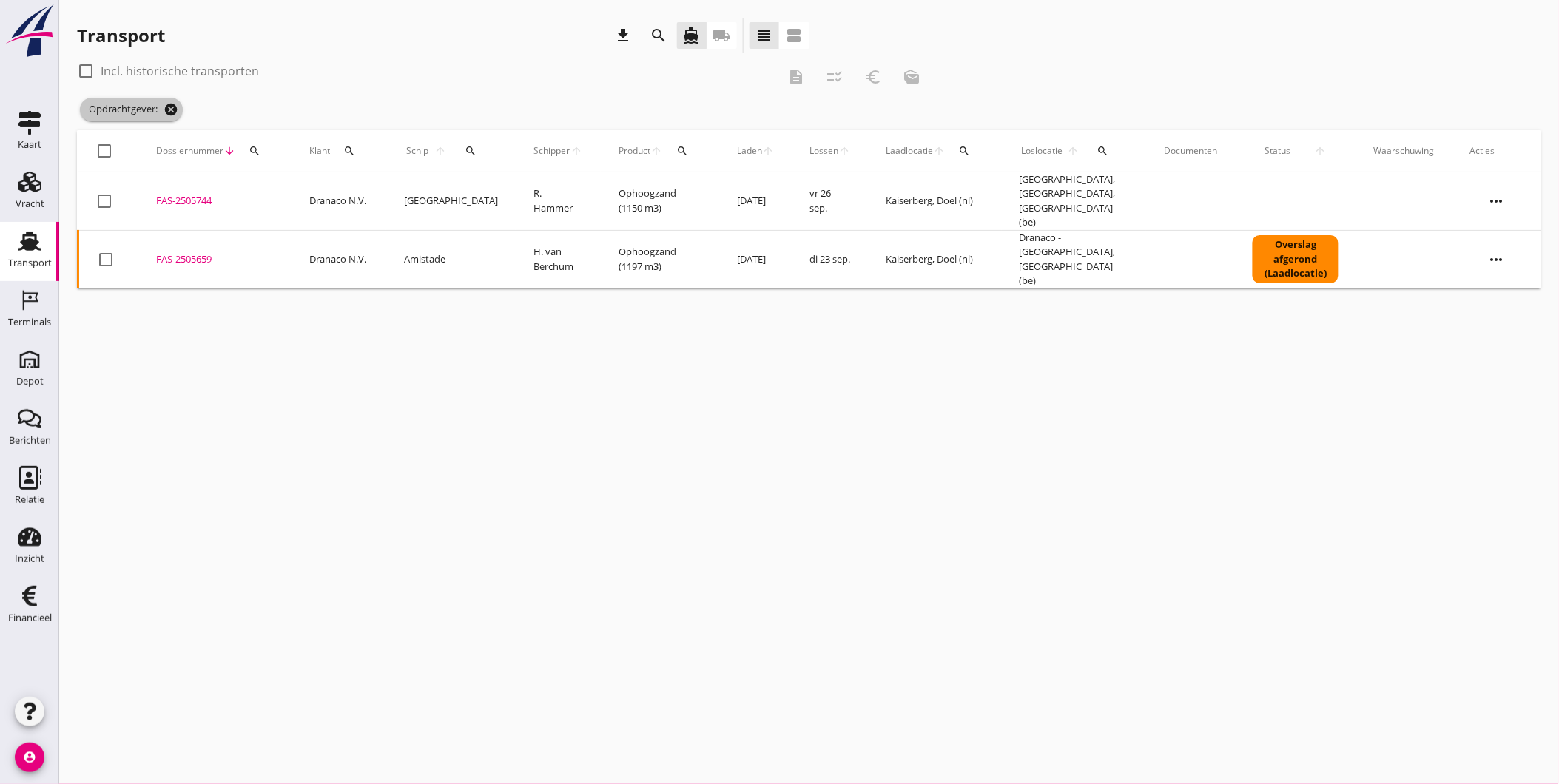
click at [179, 113] on icon "cancel" at bounding box center [171, 109] width 15 height 15
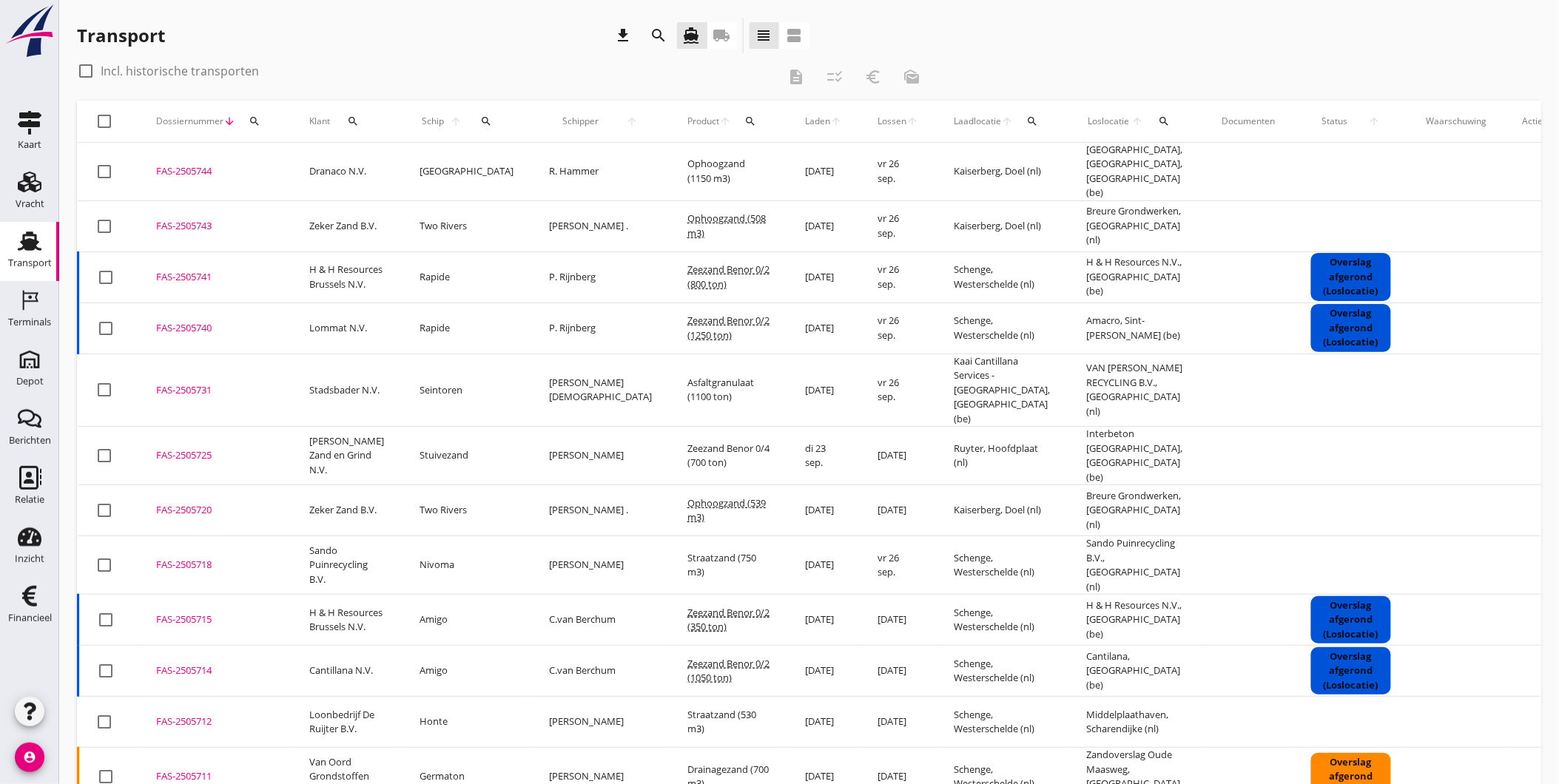
click at [252, 121] on icon "search" at bounding box center [255, 121] width 12 height 12
click at [301, 160] on input "Zoeken op dossiernummer..." at bounding box center [324, 164] width 154 height 23
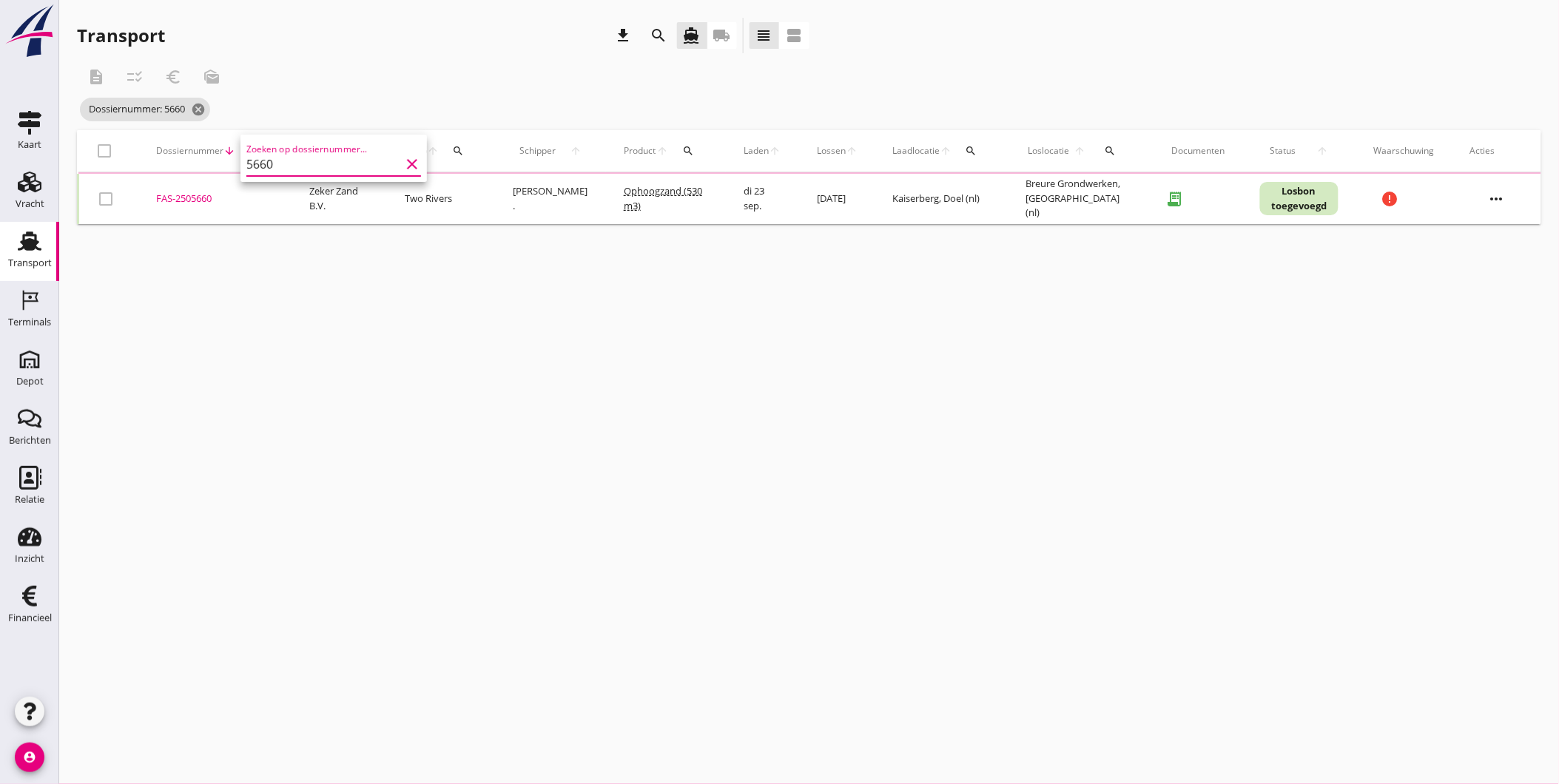
type input "5660"
click at [489, 378] on div "cancel You are impersonating another user. Transport download search directions…" at bounding box center [809, 392] width 1499 height 784
click at [163, 193] on div "FAS-2505660" at bounding box center [215, 197] width 118 height 15
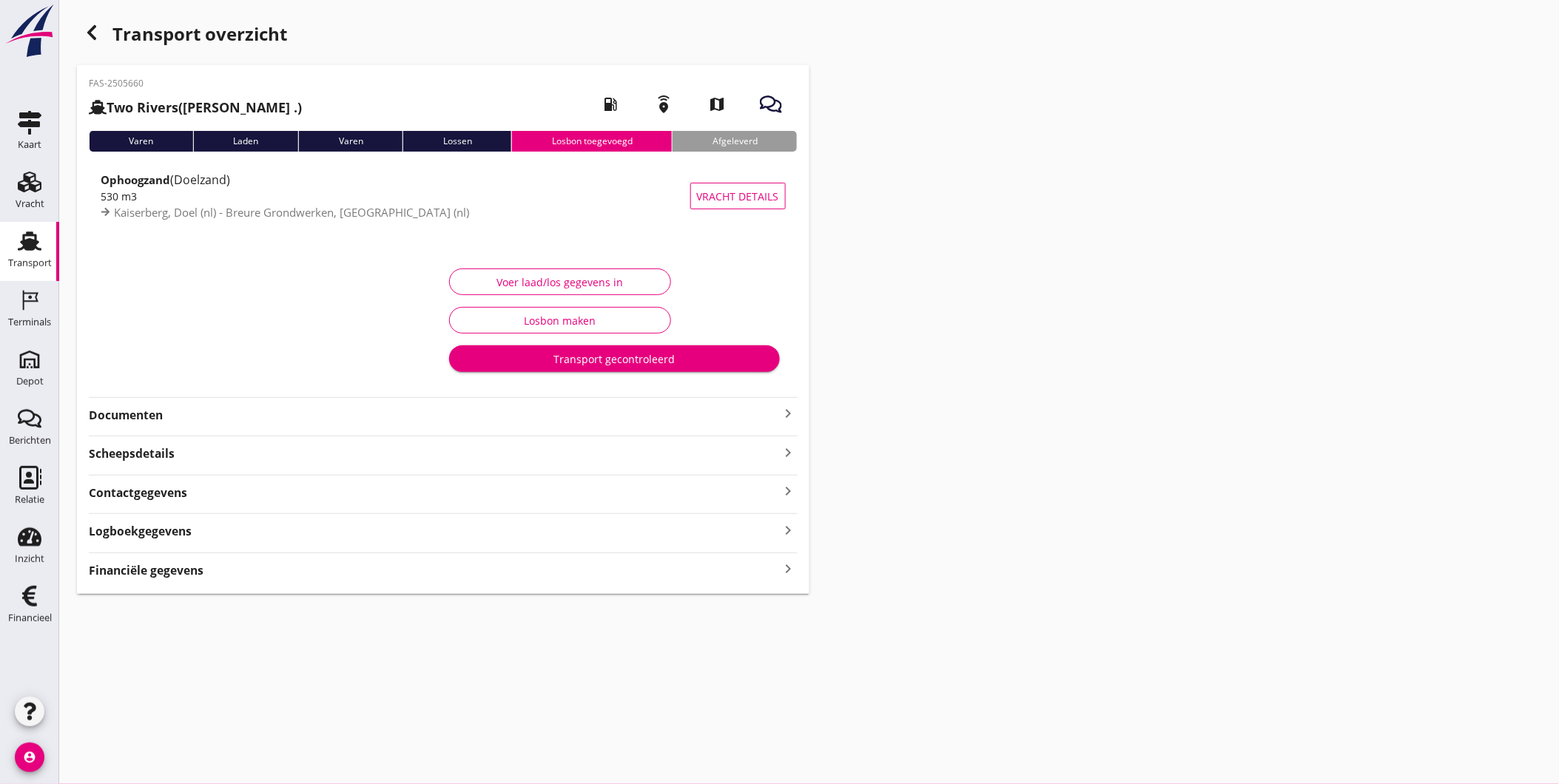
click at [210, 396] on div "FAS-2505660 Two Rivers ([PERSON_NAME] .) local_gas_station emergency_share map …" at bounding box center [443, 330] width 733 height 529
click at [204, 414] on strong "Documenten" at bounding box center [434, 414] width 691 height 17
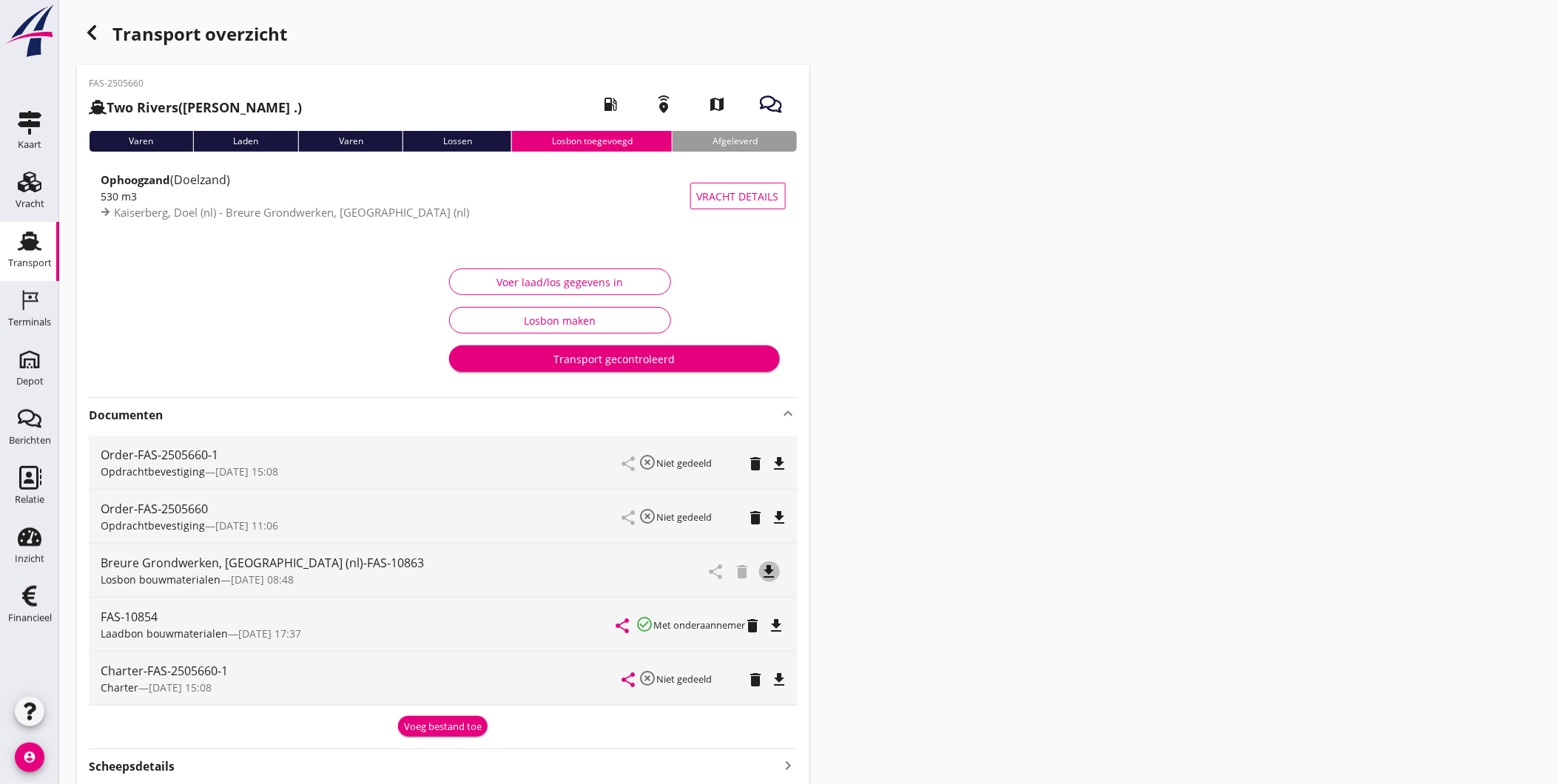
click at [774, 572] on icon "file_download" at bounding box center [770, 571] width 18 height 18
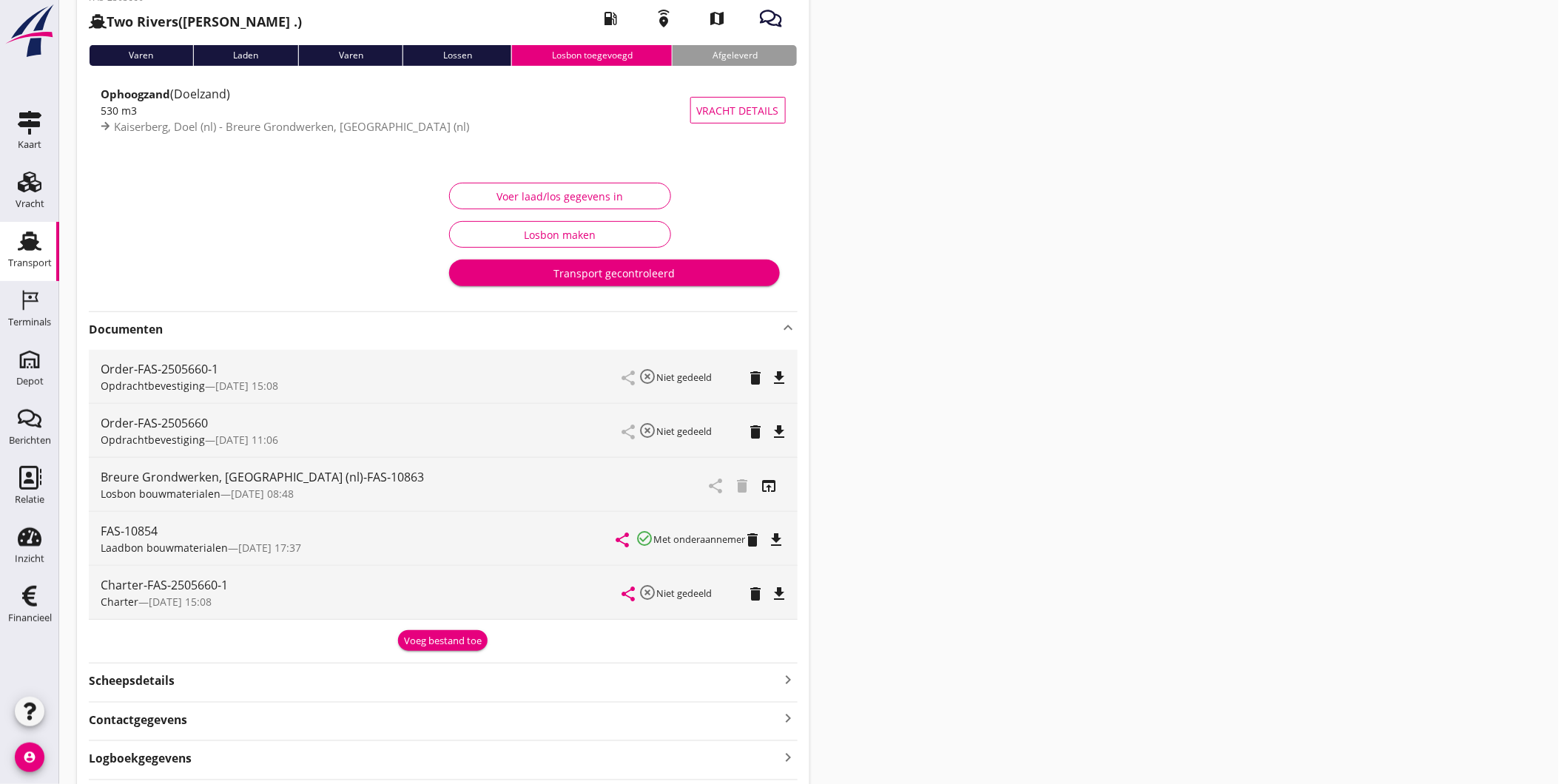
scroll to position [176, 0]
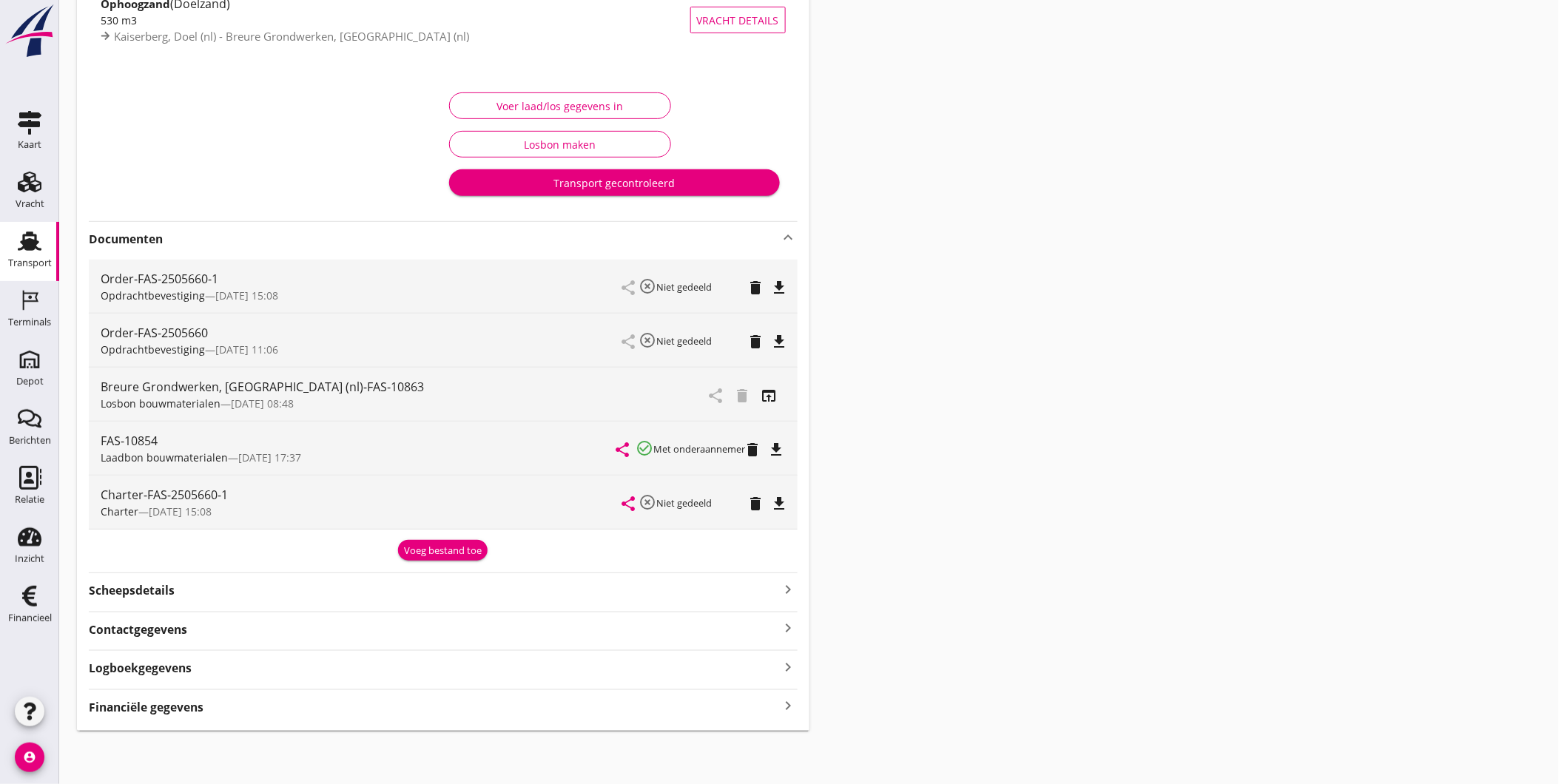
click at [210, 675] on div "Logboekgegevens keyboard_arrow_right" at bounding box center [443, 666] width 709 height 20
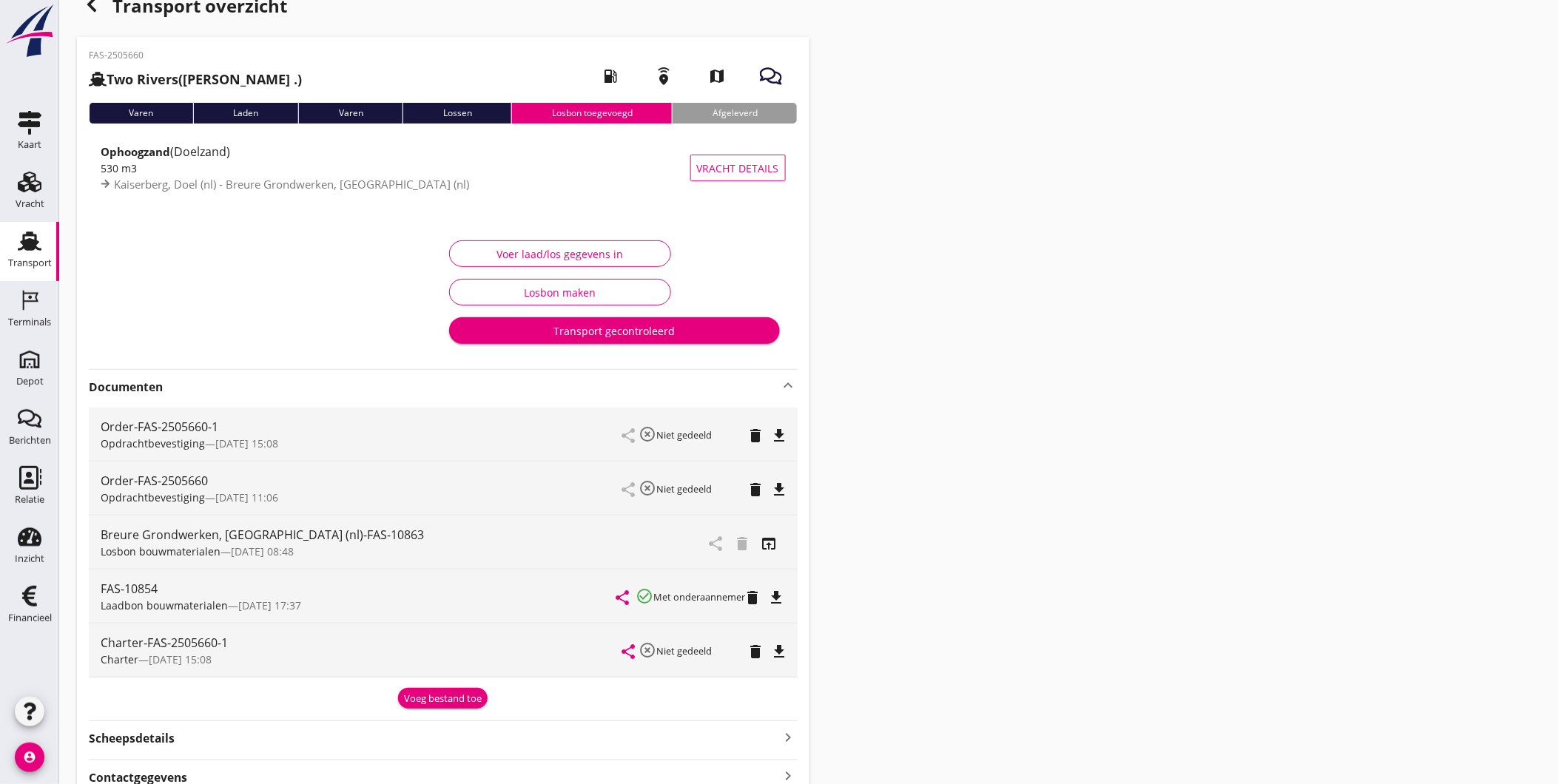
scroll to position [25, 0]
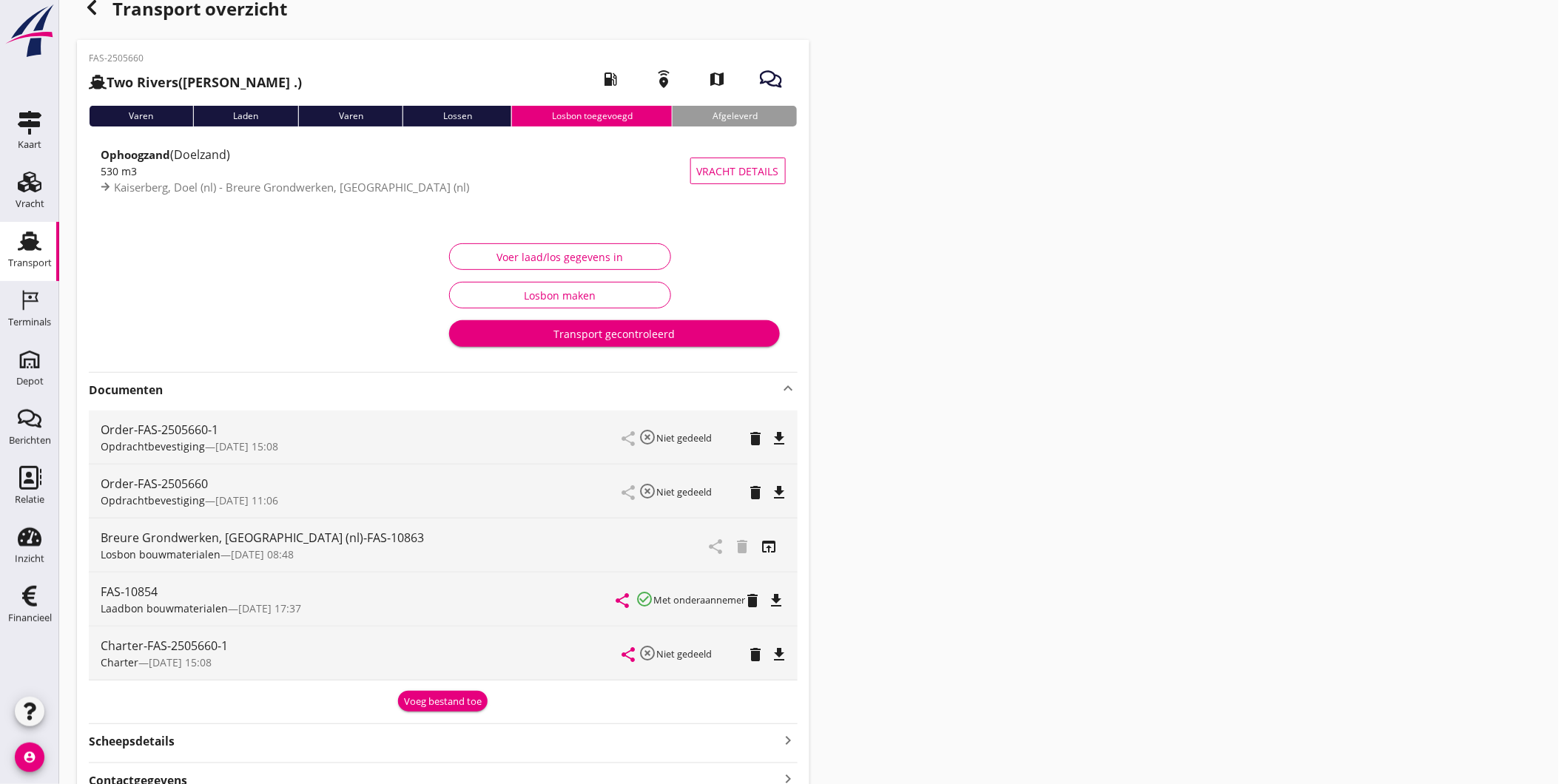
click at [37, 249] on use at bounding box center [29, 241] width 23 height 20
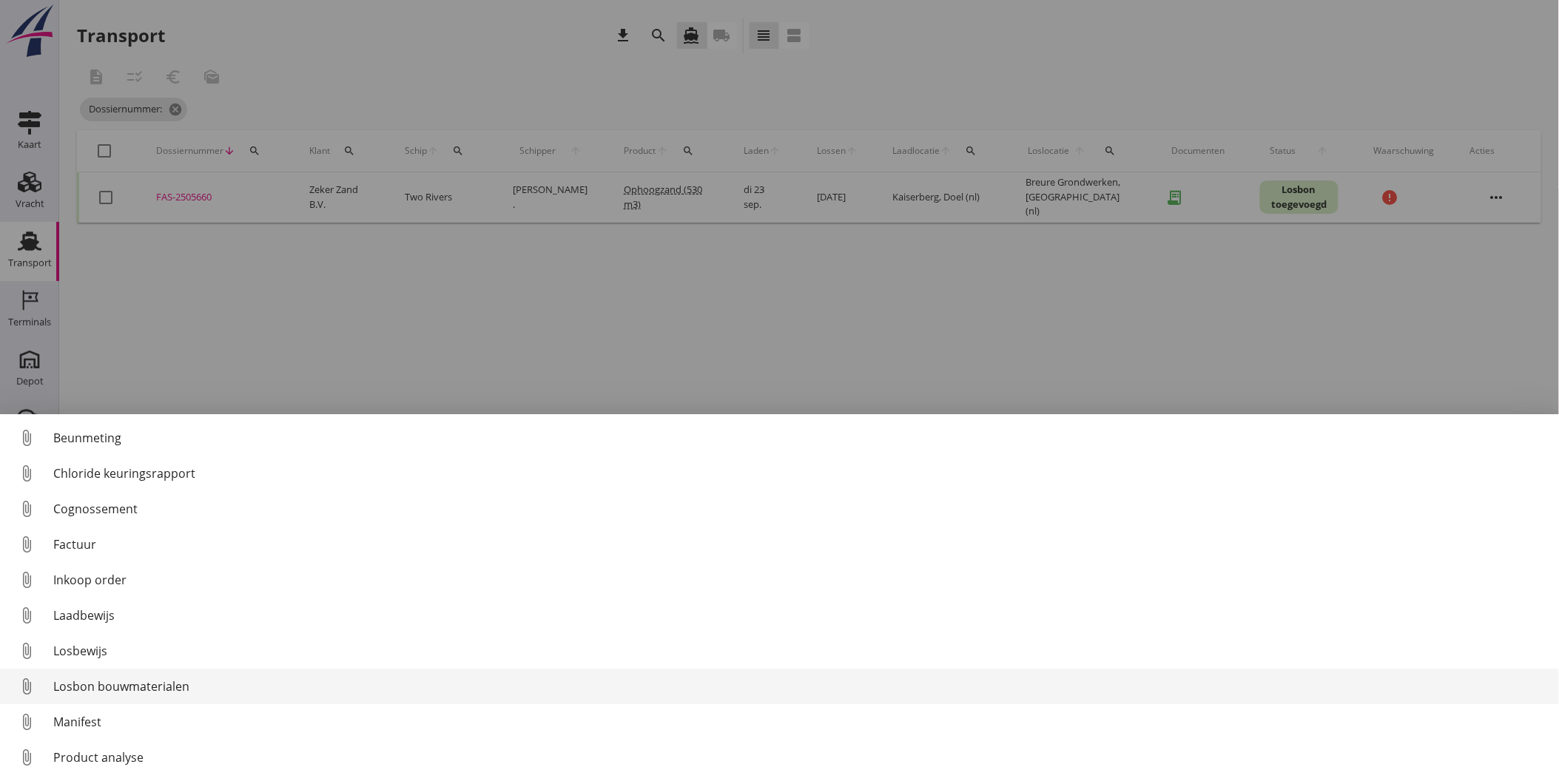
click at [178, 684] on div "Losbon bouwmaterialen" at bounding box center [800, 686] width 1494 height 18
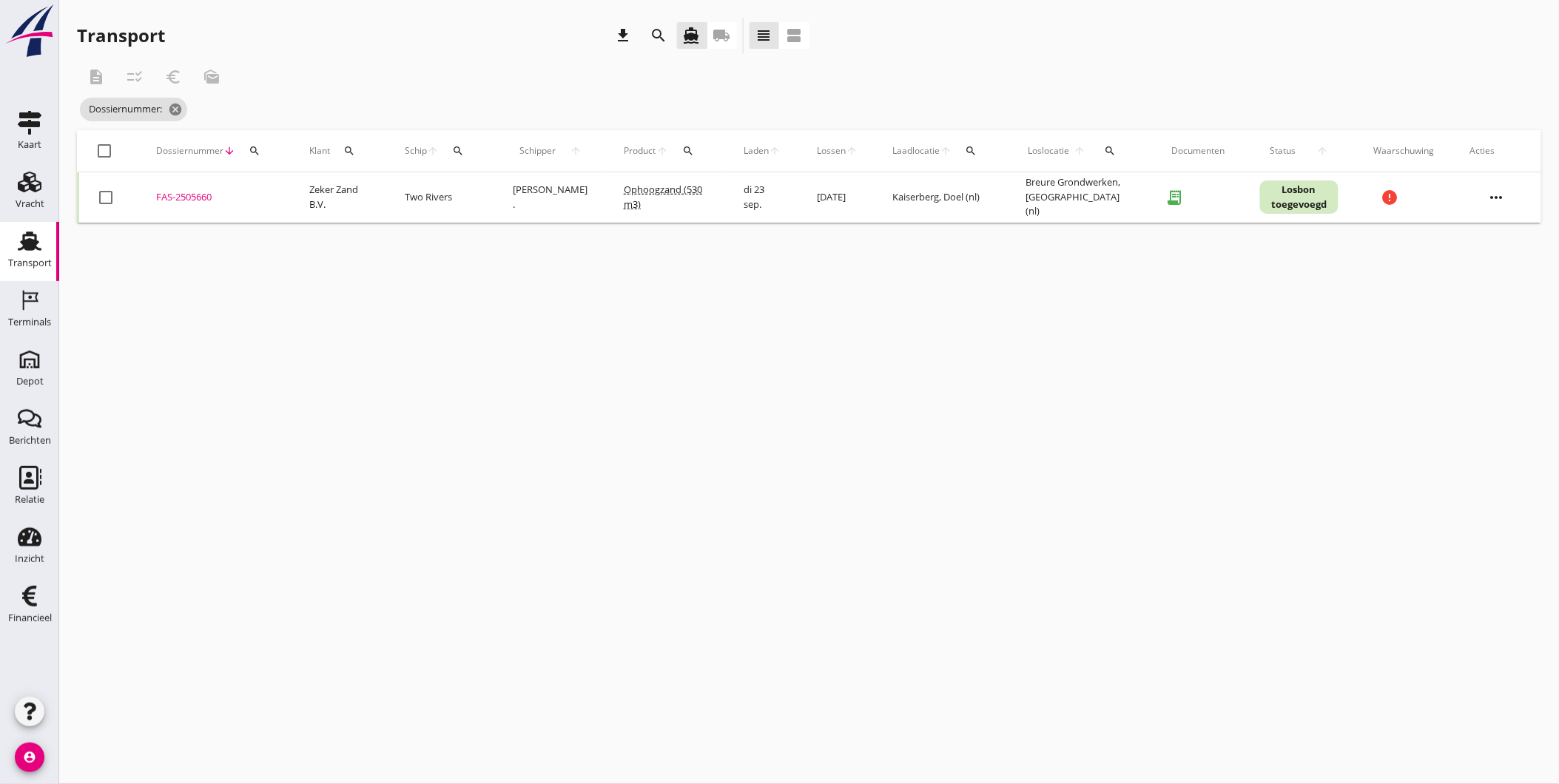
click at [208, 204] on td "FAS-2505660 upload_file Drop hier uw bestand om het aan het dossier toe te voeg…" at bounding box center [215, 198] width 153 height 51
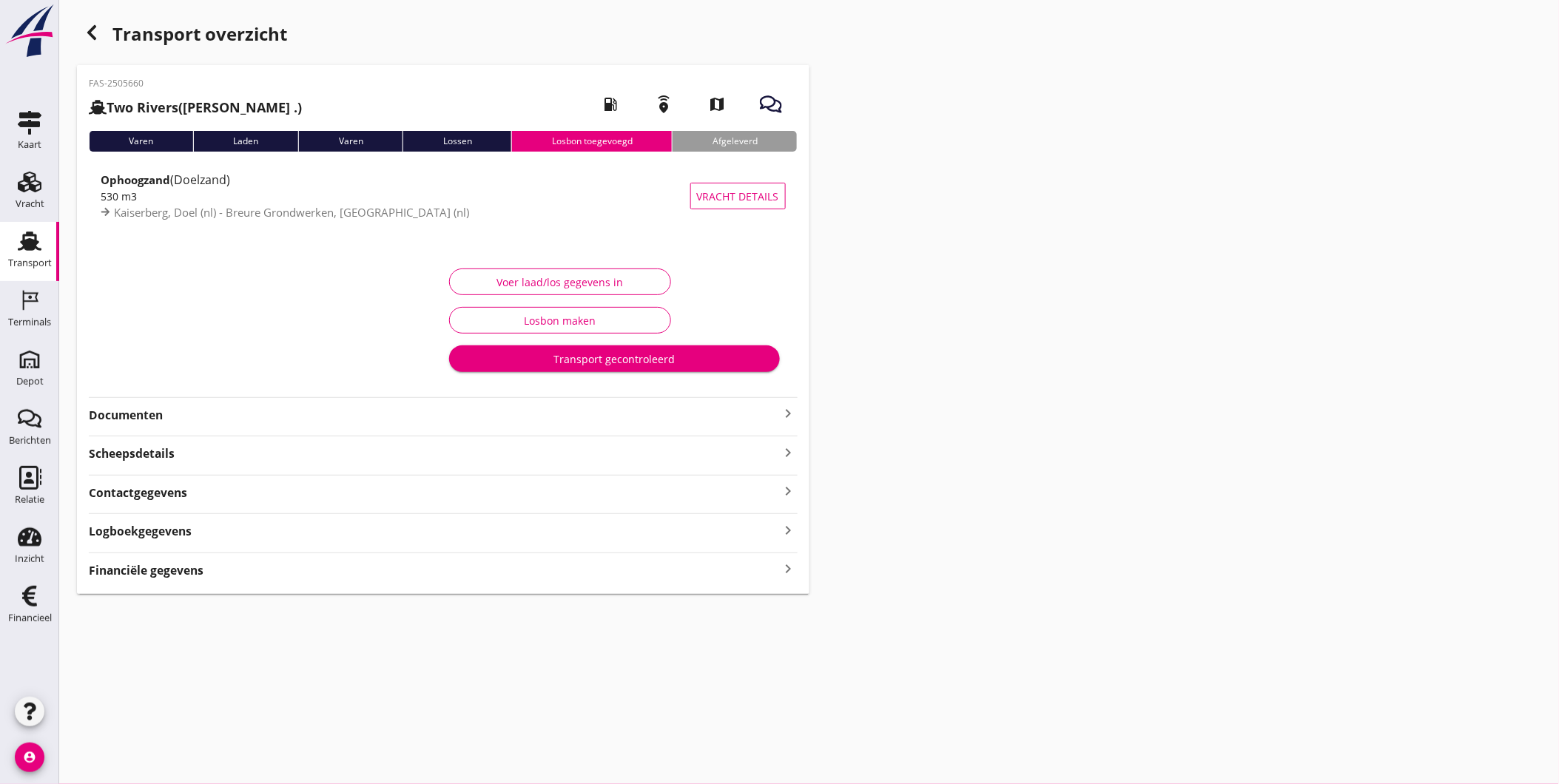
click at [631, 268] on button "Voer laad/los gegevens in" at bounding box center [560, 281] width 222 height 26
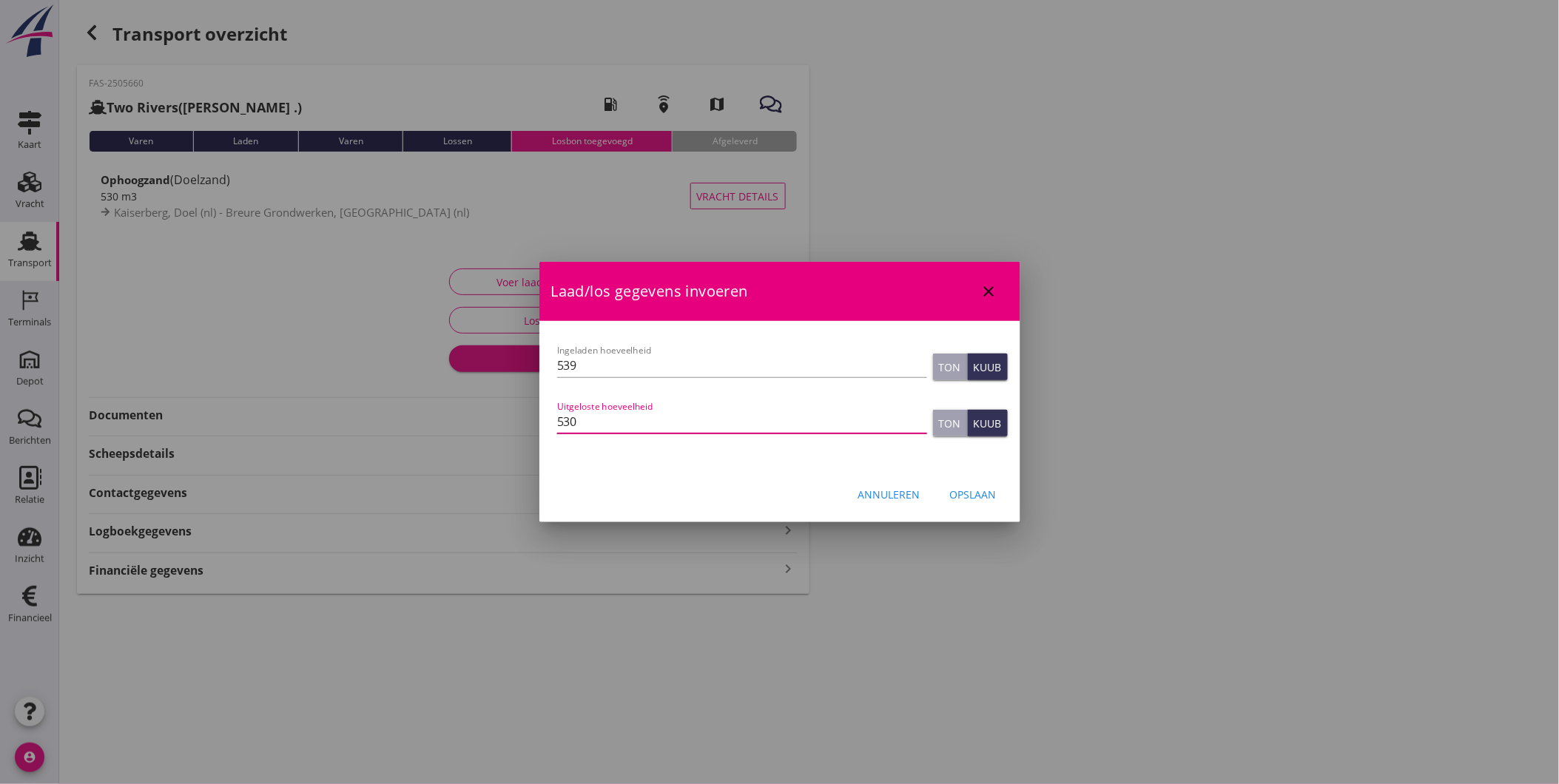
click at [716, 431] on input "530" at bounding box center [741, 421] width 370 height 23
click at [977, 497] on div "Opslaan" at bounding box center [974, 494] width 47 height 16
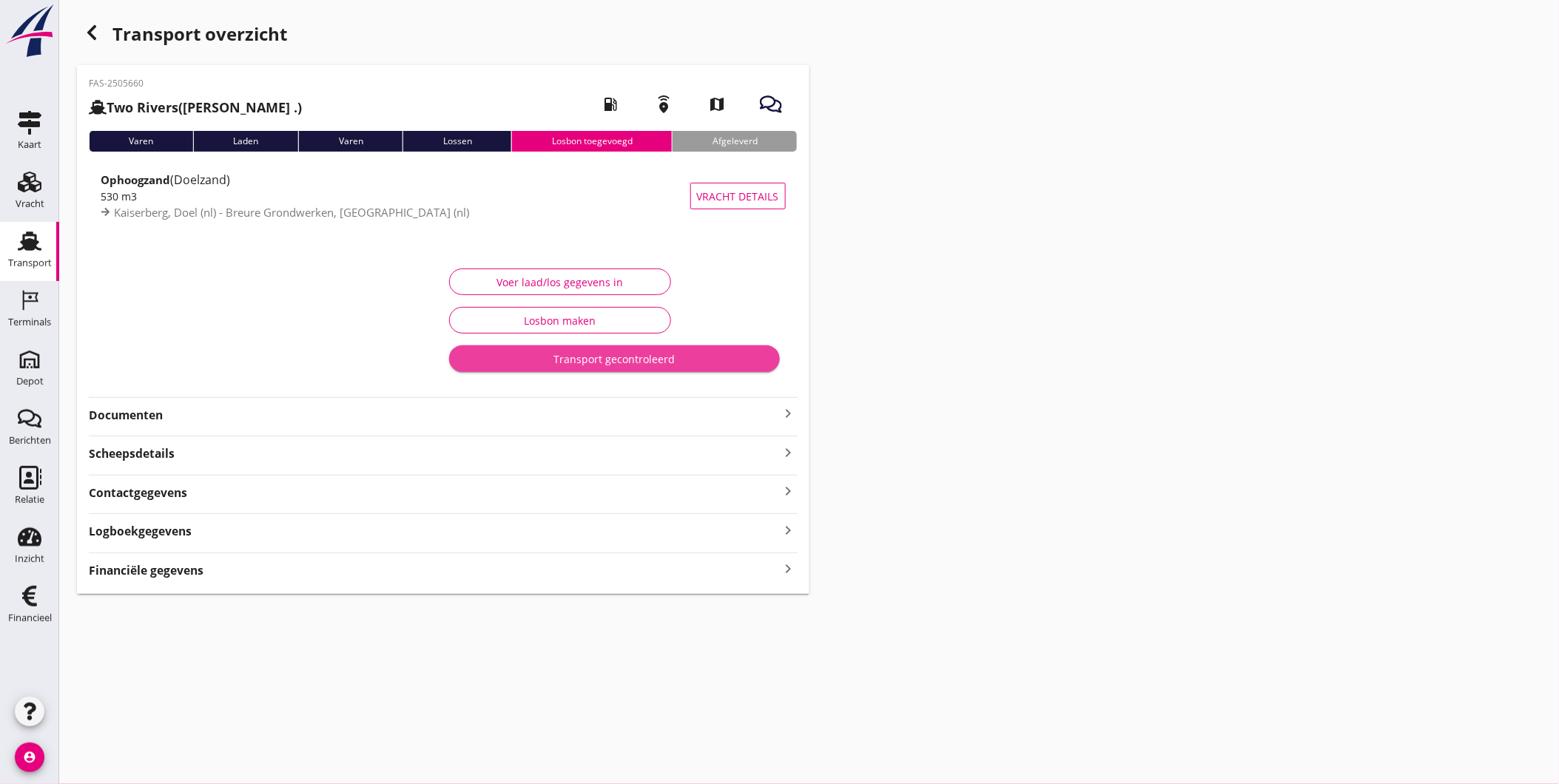
click at [719, 367] on button "Transport gecontroleerd" at bounding box center [614, 358] width 331 height 26
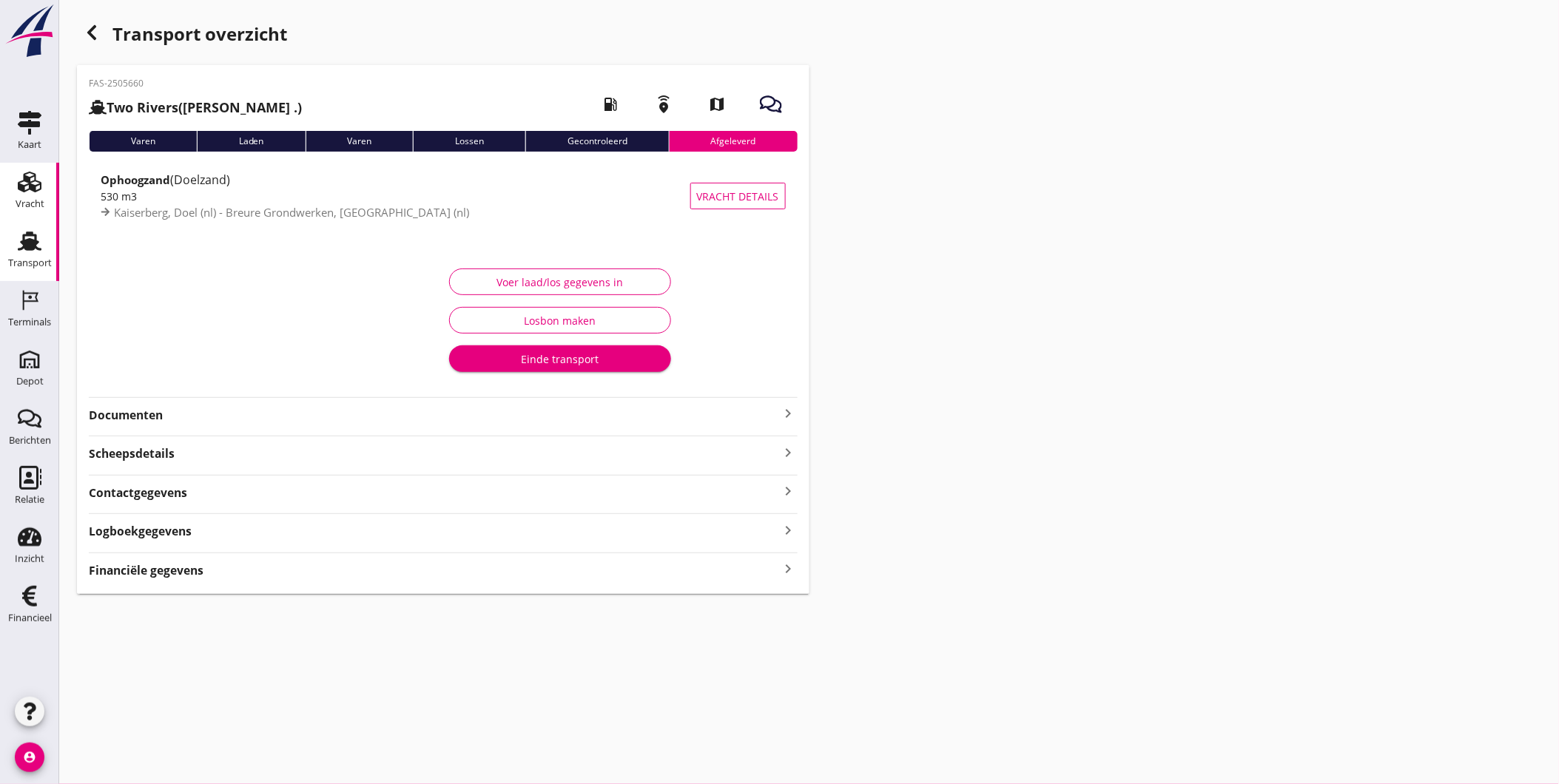
click at [32, 206] on div "Vracht" at bounding box center [30, 204] width 29 height 10
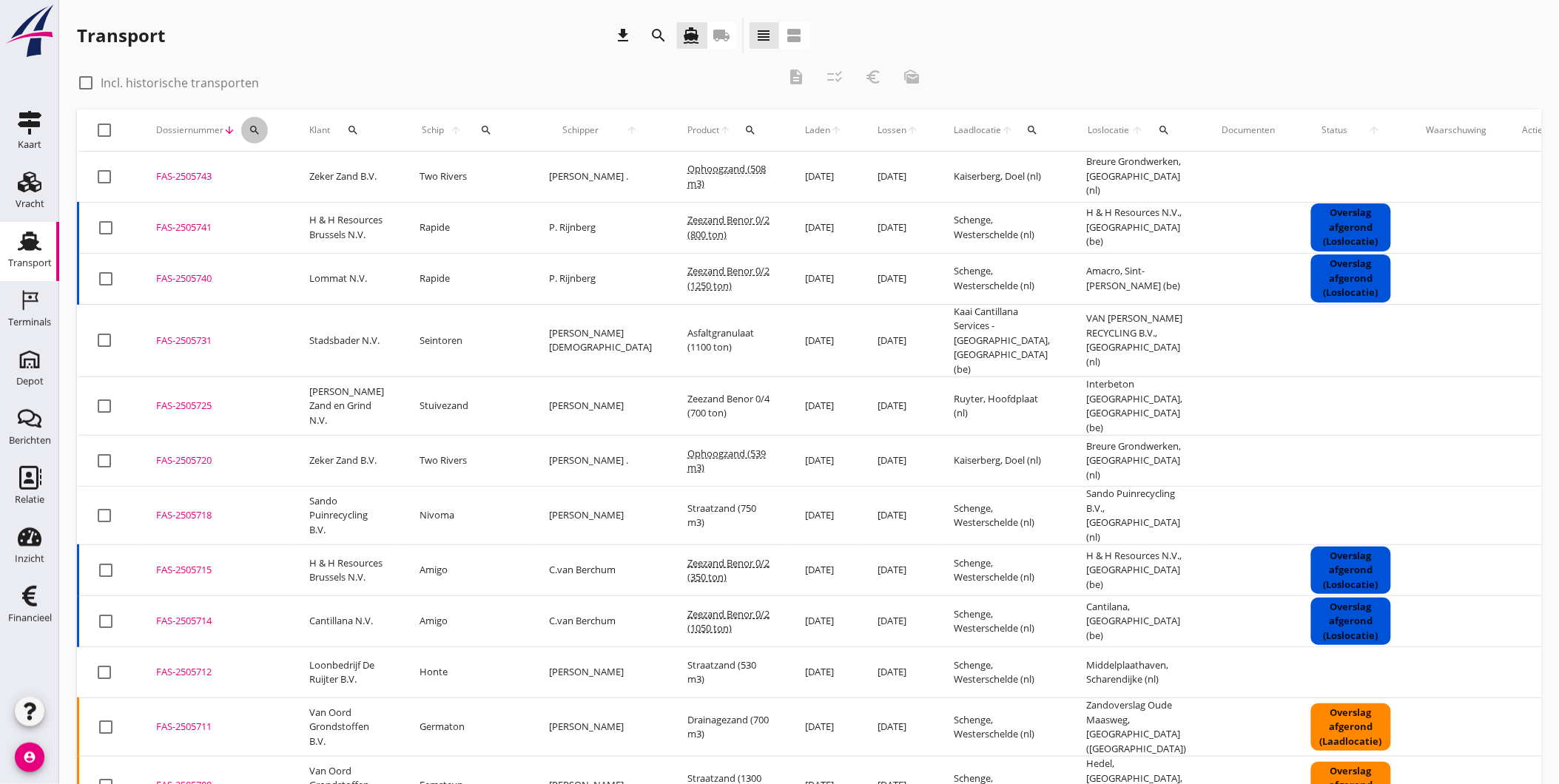
click at [255, 127] on icon "search" at bounding box center [255, 130] width 12 height 12
click at [271, 174] on input "Zoeken op dossiernummer..." at bounding box center [324, 173] width 154 height 23
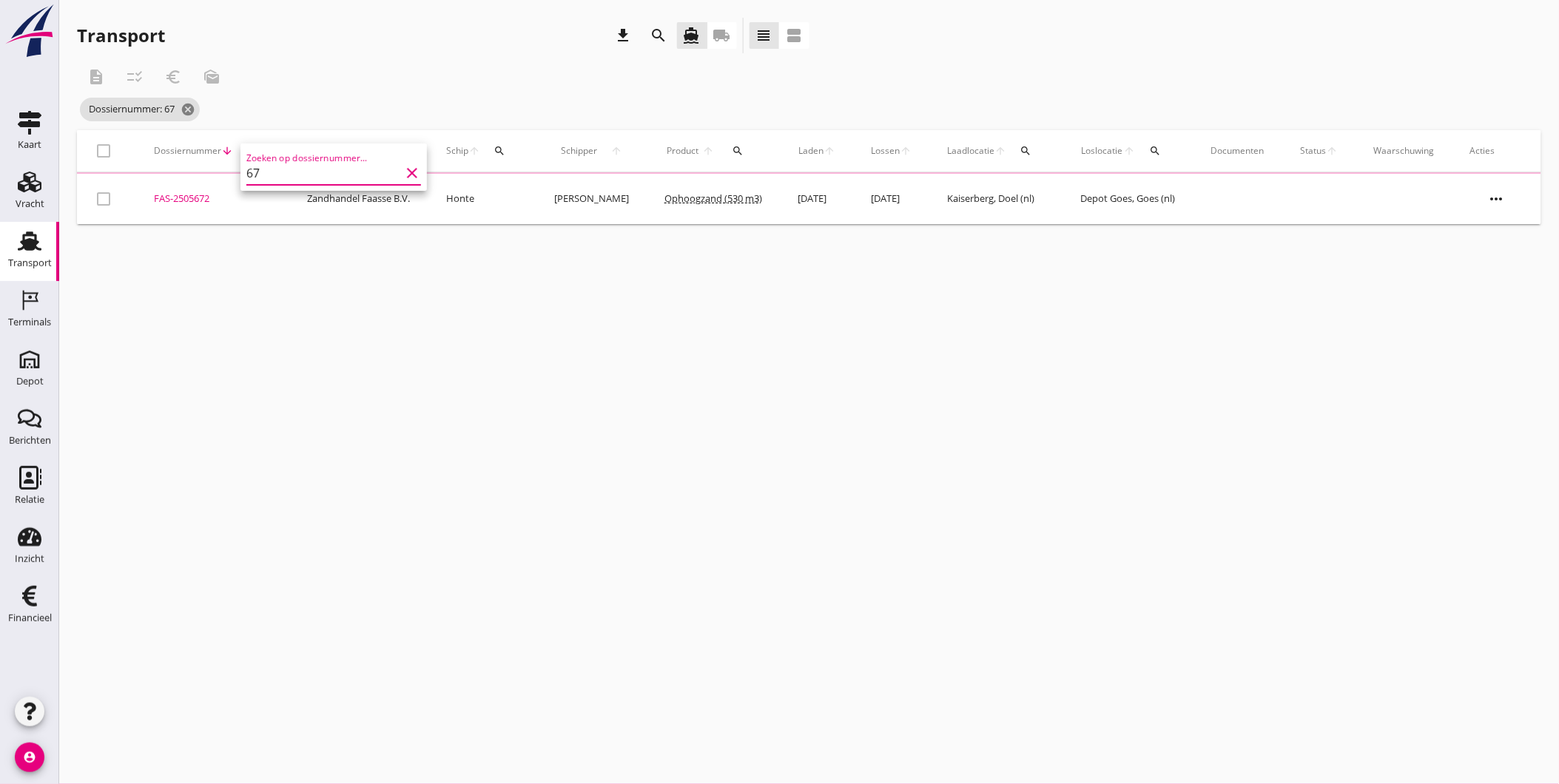
type input "6"
type input "5672"
click at [201, 201] on div "FAS-2505672" at bounding box center [213, 197] width 118 height 15
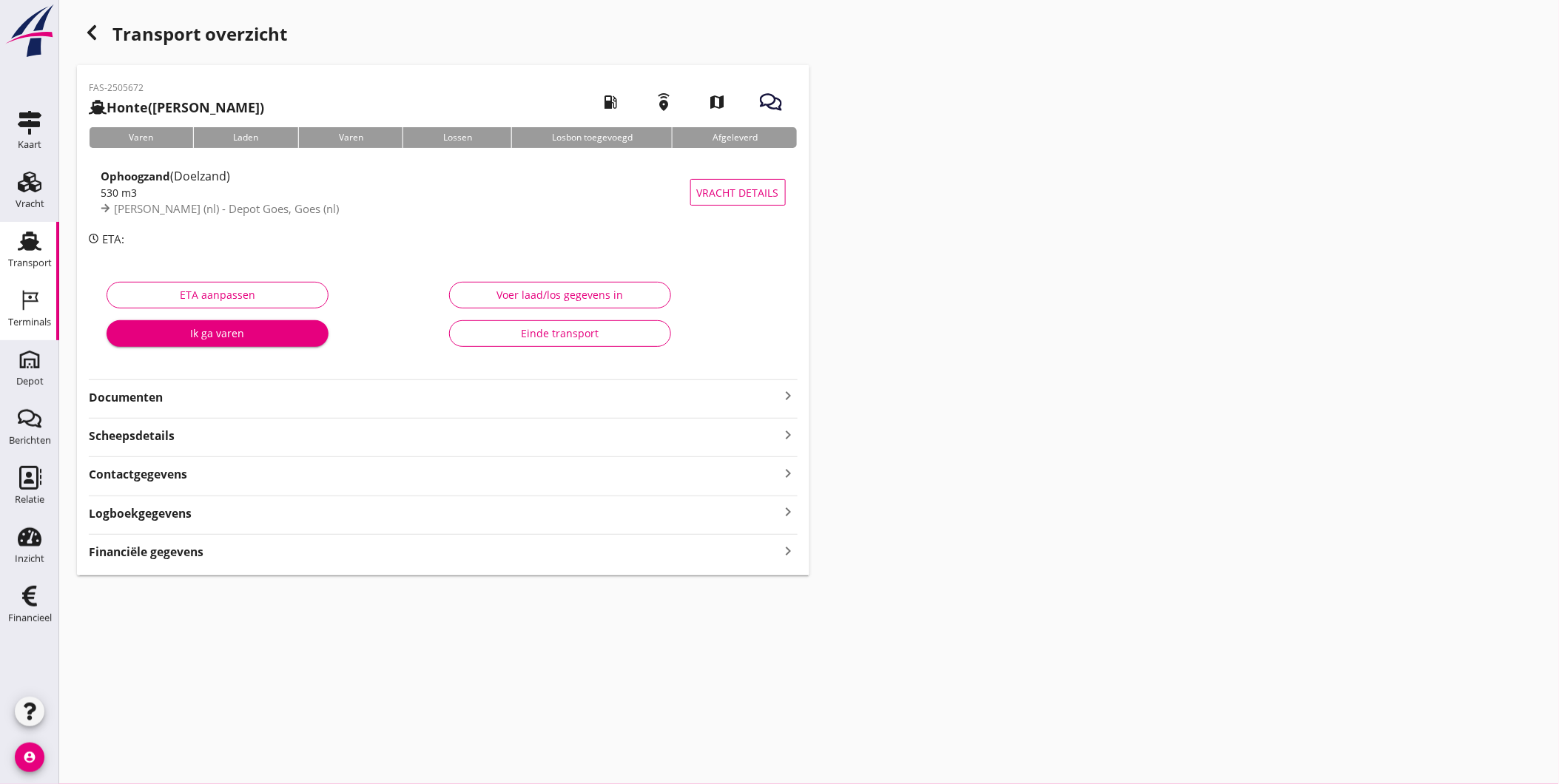
click at [41, 301] on icon "Terminals" at bounding box center [29, 300] width 23 height 23
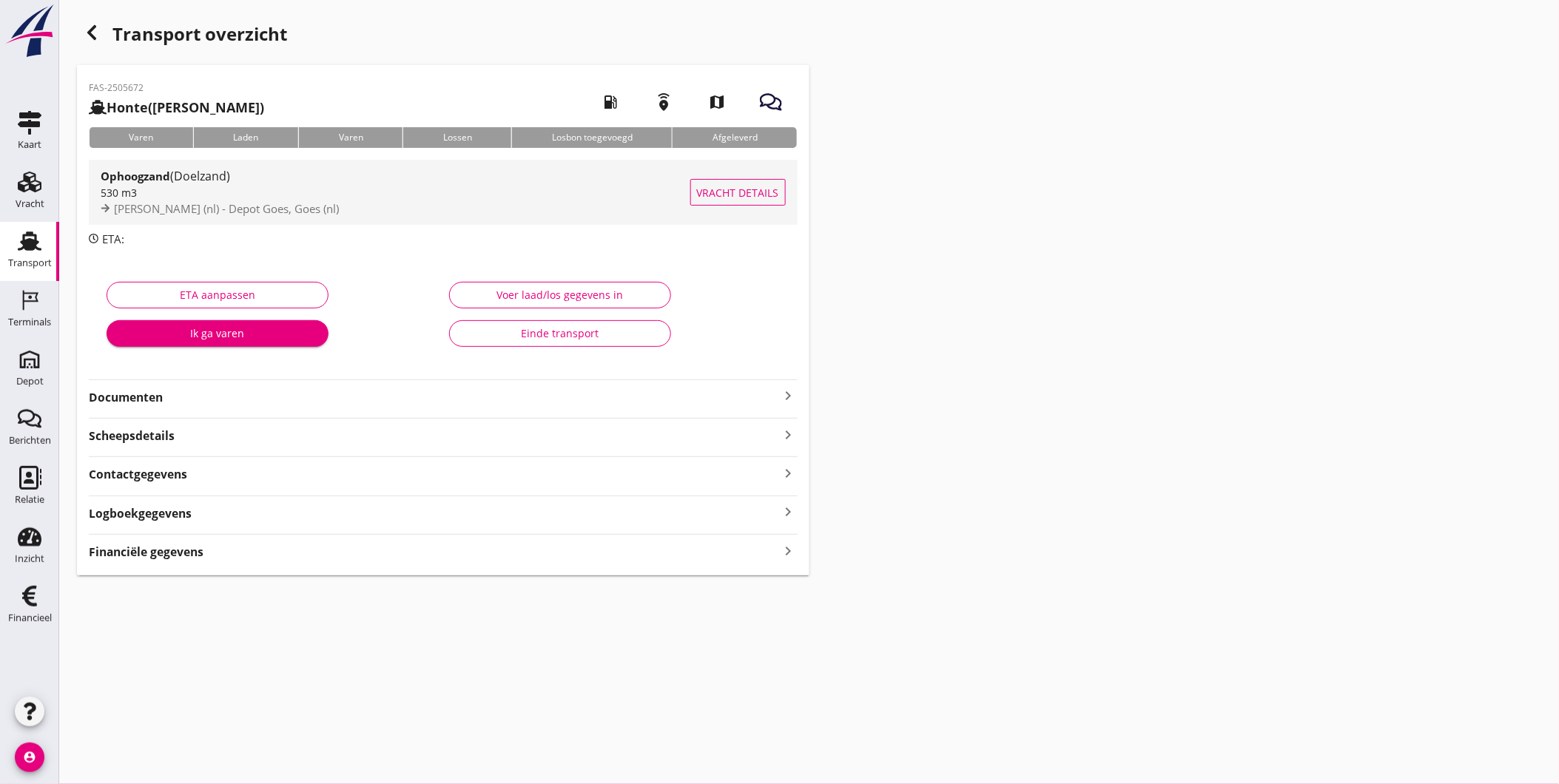
click at [193, 181] on span "(Doelzand)" at bounding box center [199, 176] width 60 height 17
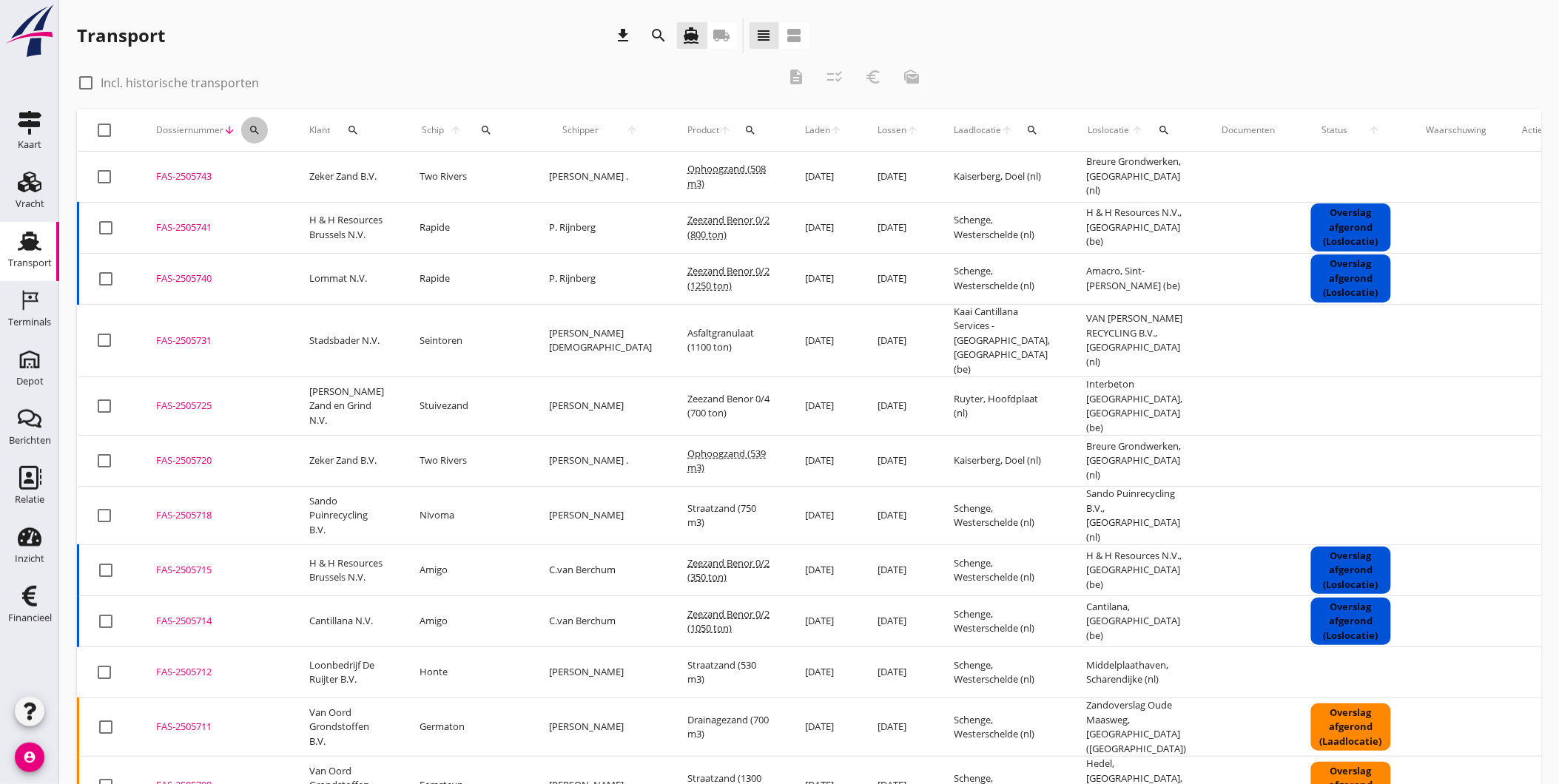
click at [247, 124] on div "search" at bounding box center [254, 130] width 26 height 12
click at [283, 165] on input "Zoeken op dossiernummer..." at bounding box center [324, 173] width 154 height 23
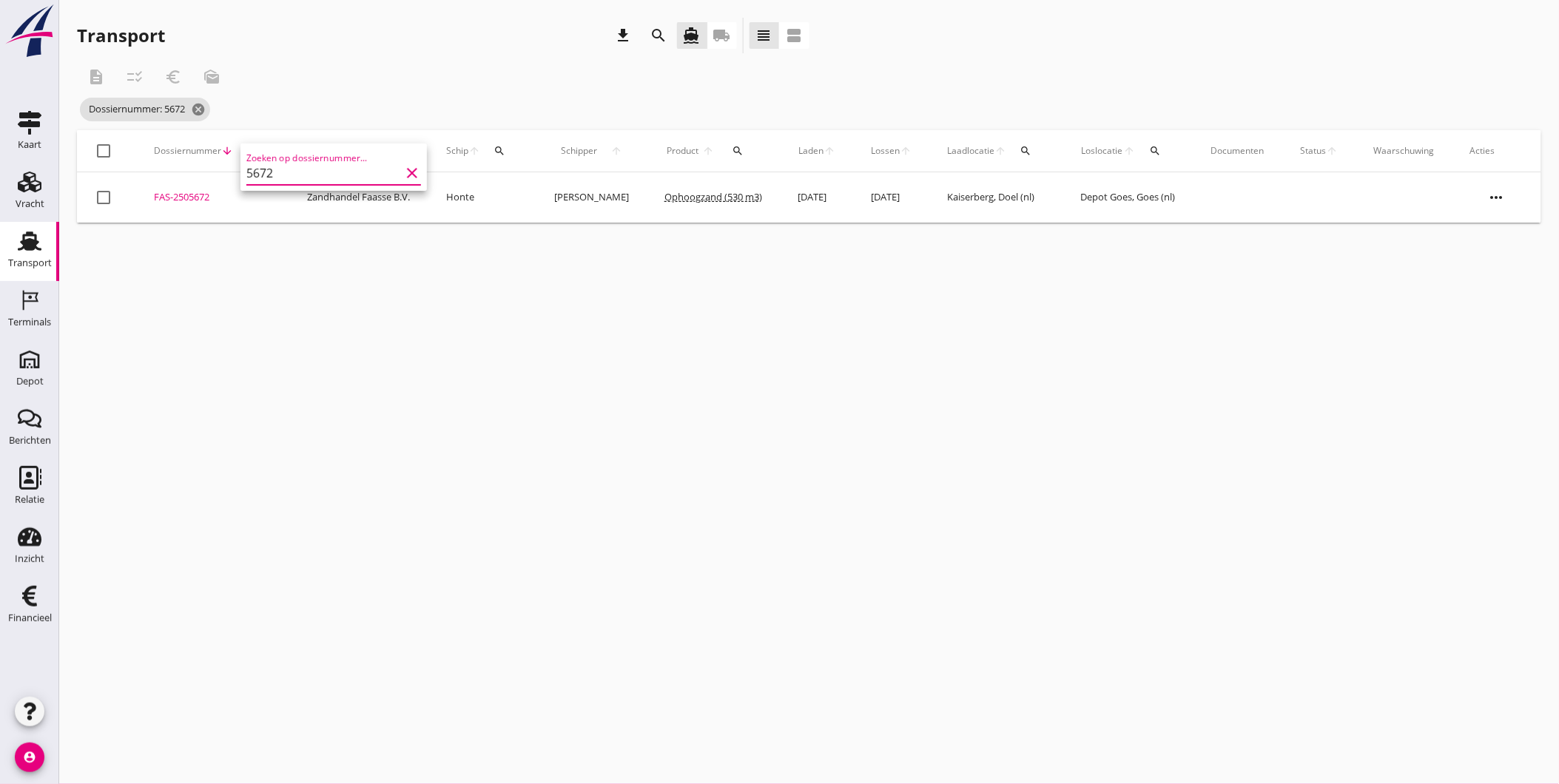
type input "5672"
click at [1504, 191] on icon "more_horiz" at bounding box center [1497, 197] width 41 height 41
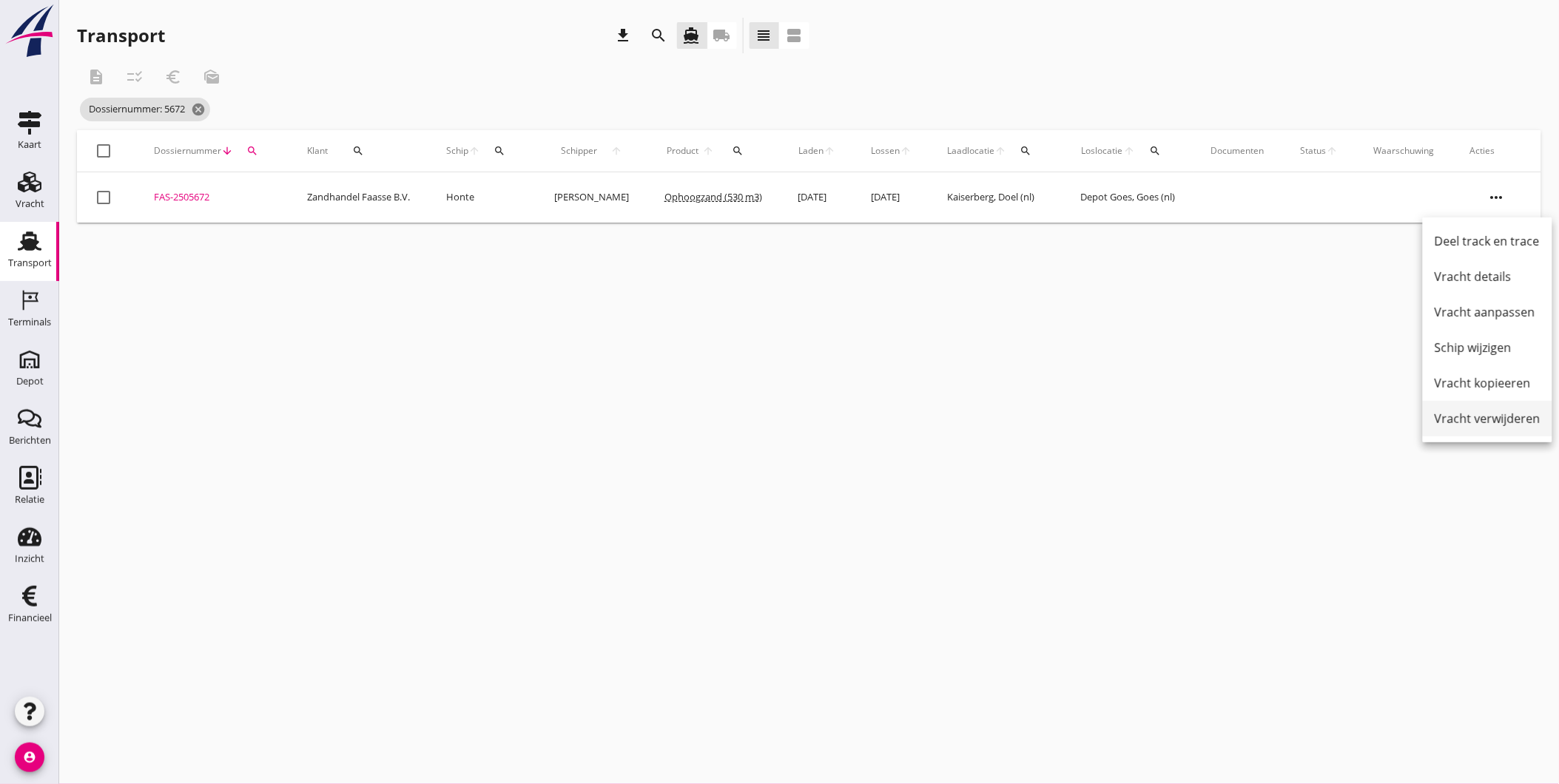
click at [1511, 424] on div "Vracht verwijderen" at bounding box center [1488, 418] width 105 height 18
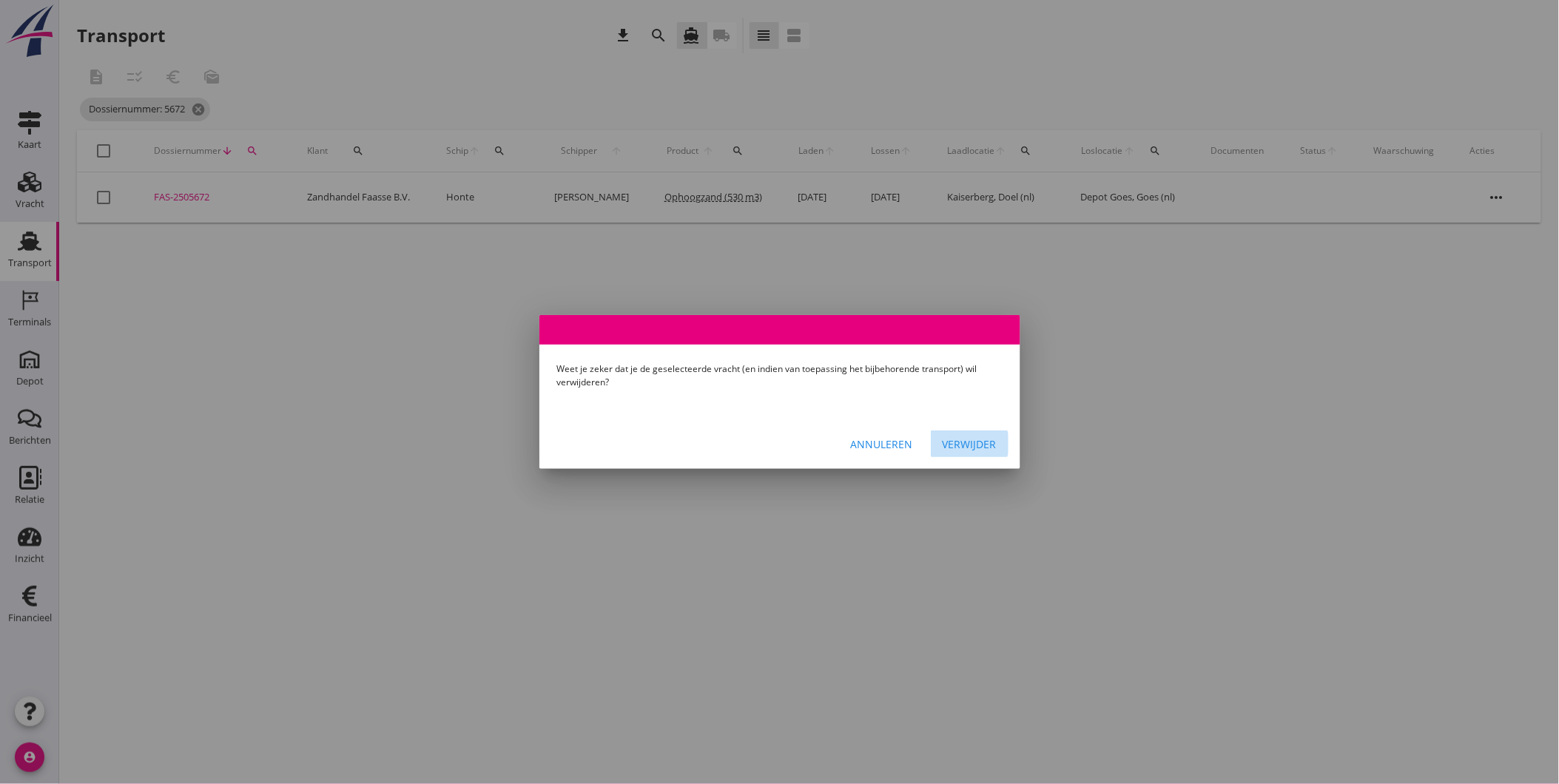
click at [971, 439] on div "Verwijder" at bounding box center [969, 444] width 54 height 16
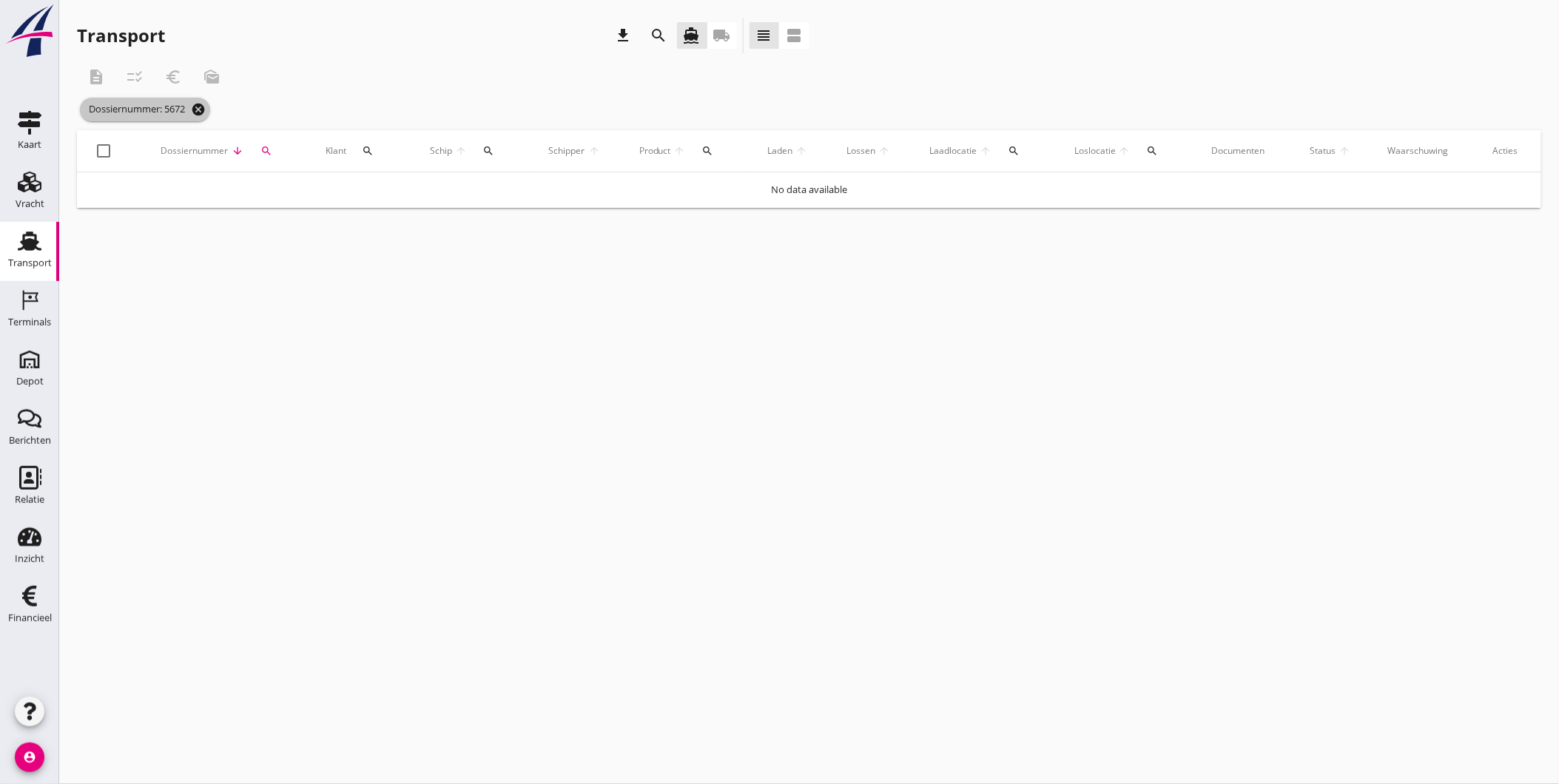
click at [204, 102] on icon "cancel" at bounding box center [198, 109] width 15 height 15
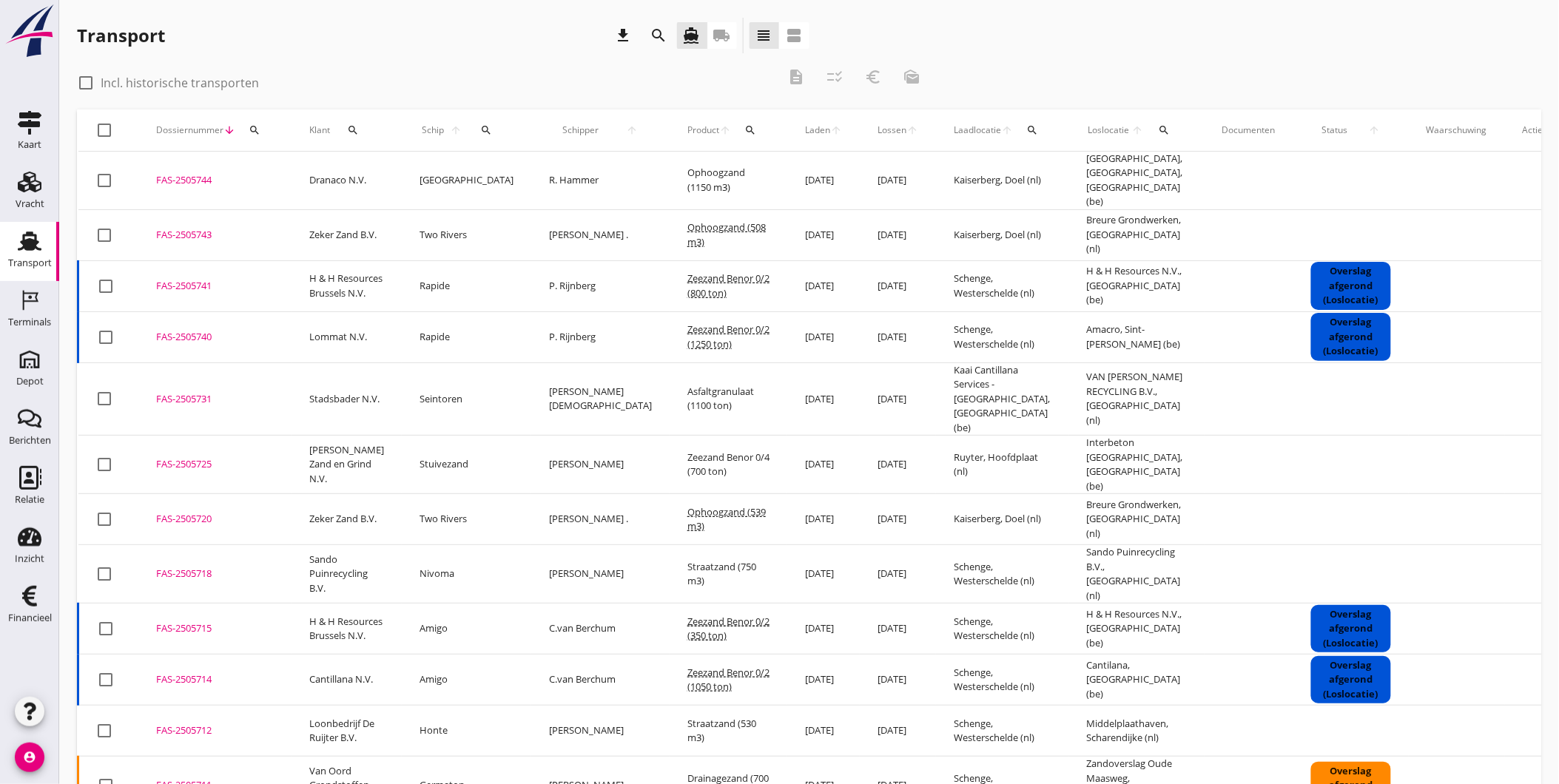
click at [256, 136] on icon "search" at bounding box center [255, 130] width 12 height 12
click at [278, 179] on input "Zoeken op dossiernummer..." at bounding box center [324, 173] width 154 height 23
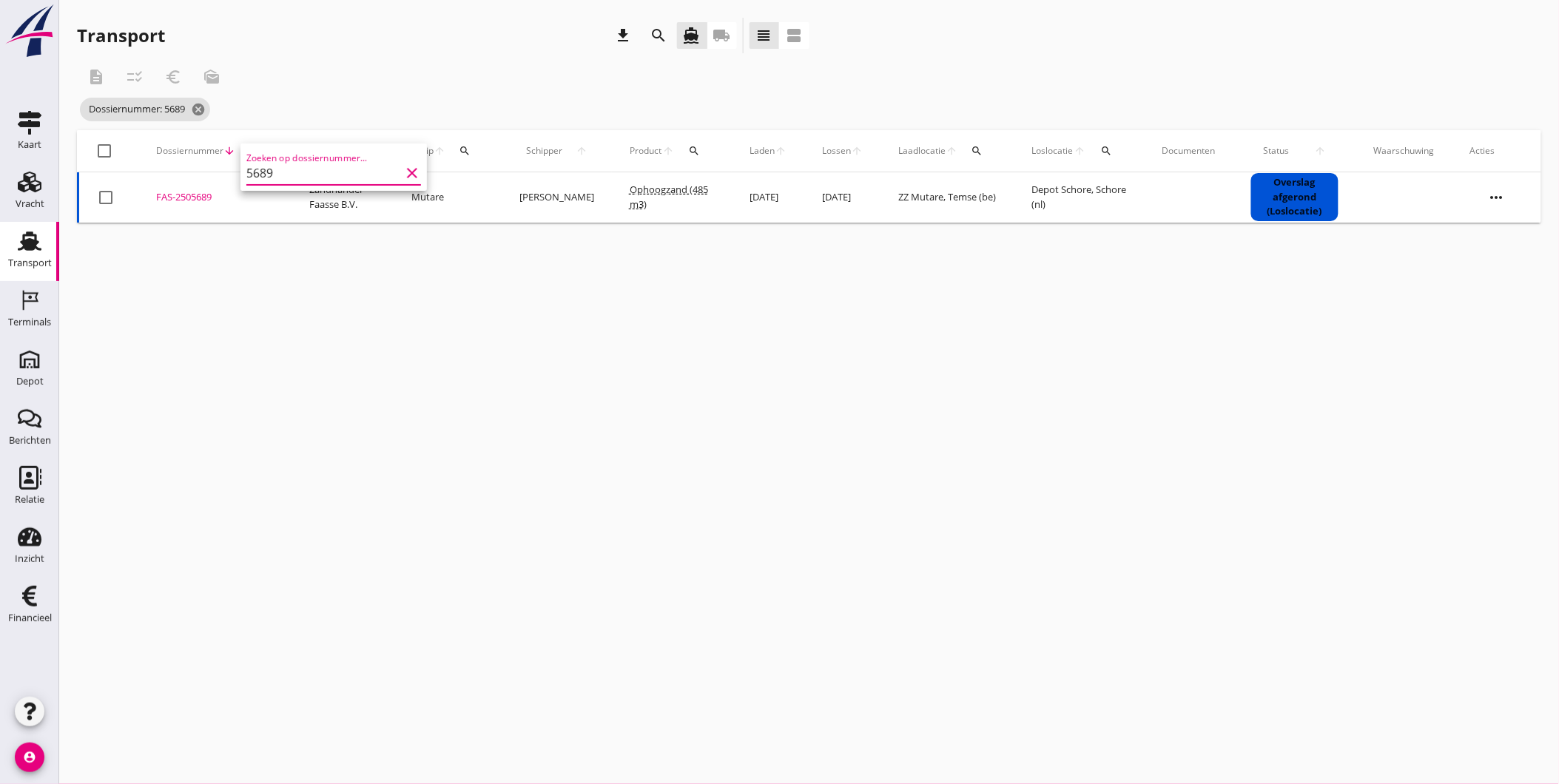
type input "5689"
click at [180, 201] on div "FAS-2505689" at bounding box center [215, 197] width 118 height 15
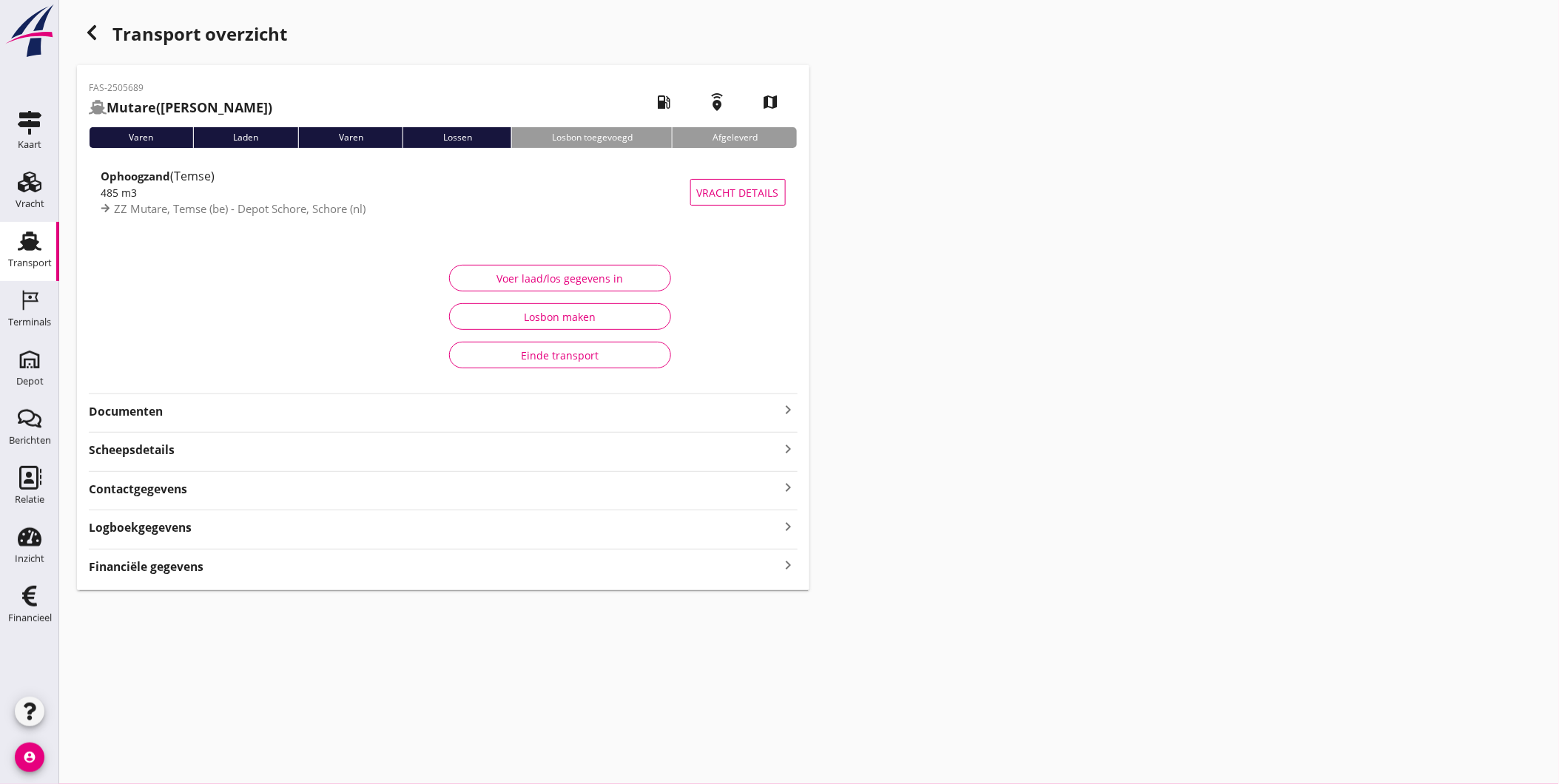
click at [186, 412] on strong "Documenten" at bounding box center [434, 411] width 691 height 17
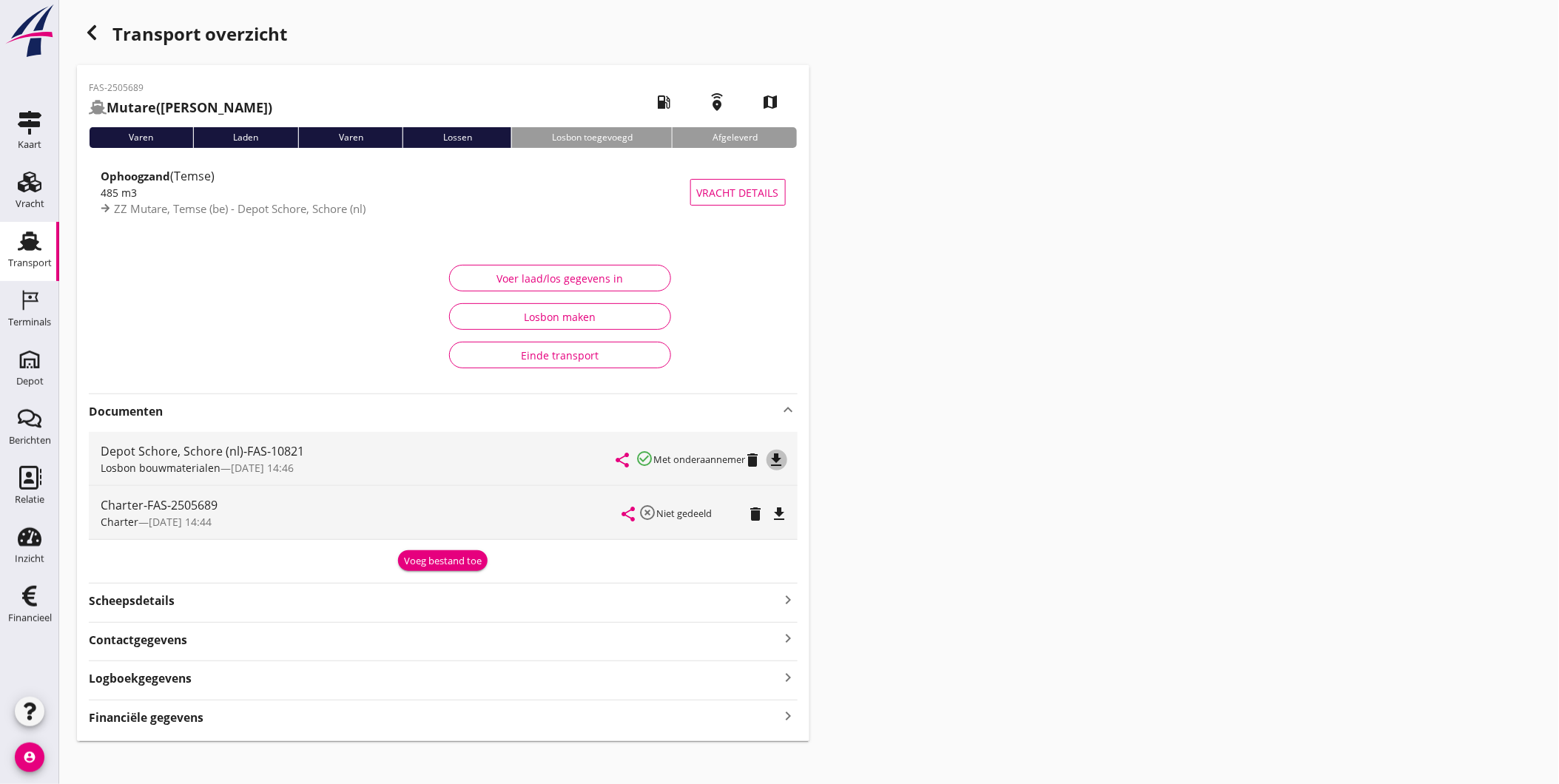
click at [782, 461] on icon "file_download" at bounding box center [777, 460] width 18 height 18
click at [83, 38] on icon "button" at bounding box center [92, 32] width 18 height 18
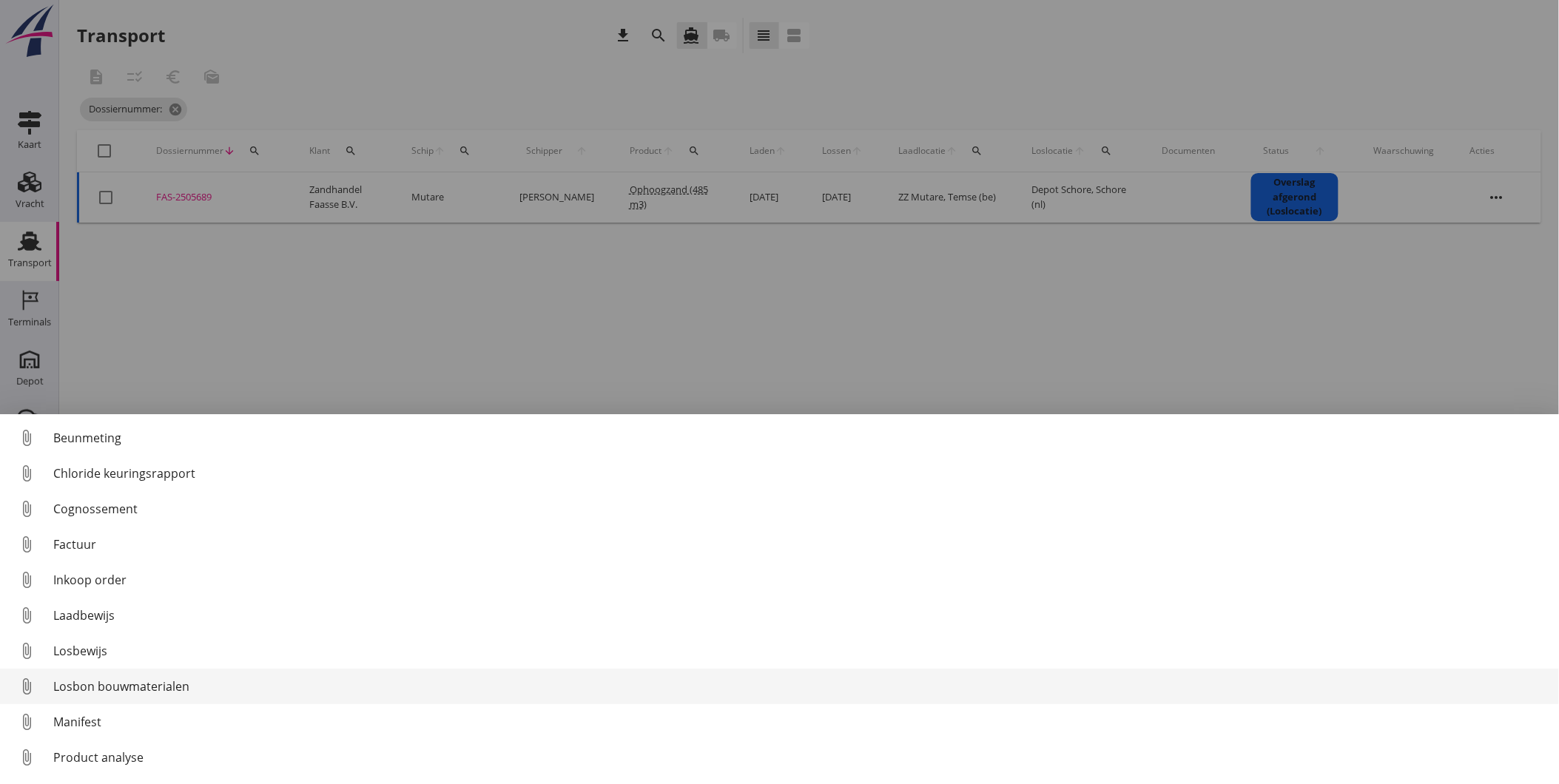
click at [178, 688] on div "Losbon bouwmaterialen" at bounding box center [800, 686] width 1494 height 18
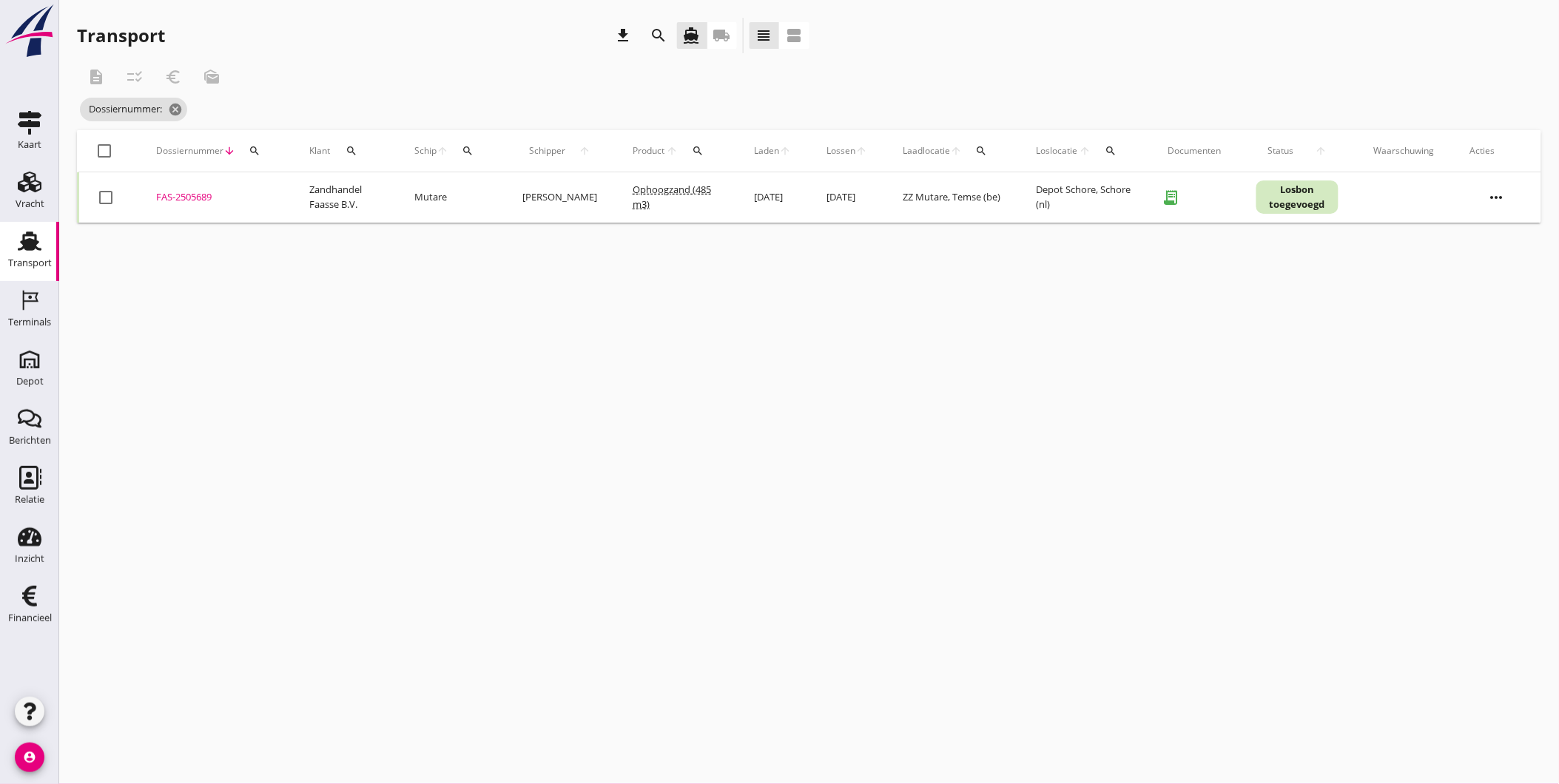
click at [197, 194] on div "FAS-2505689" at bounding box center [215, 197] width 118 height 15
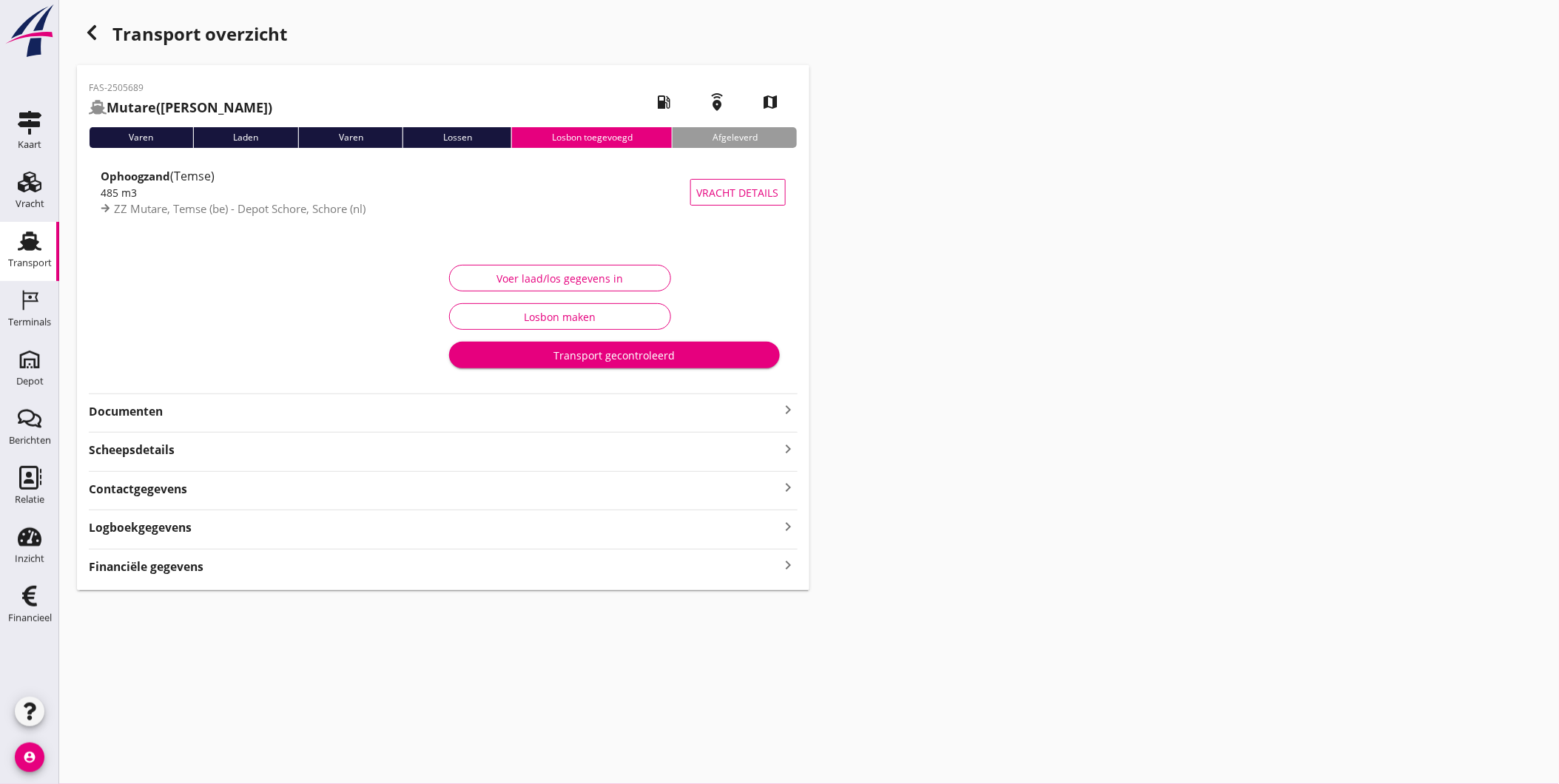
click at [269, 530] on div "Logboekgegevens keyboard_arrow_right" at bounding box center [443, 526] width 709 height 20
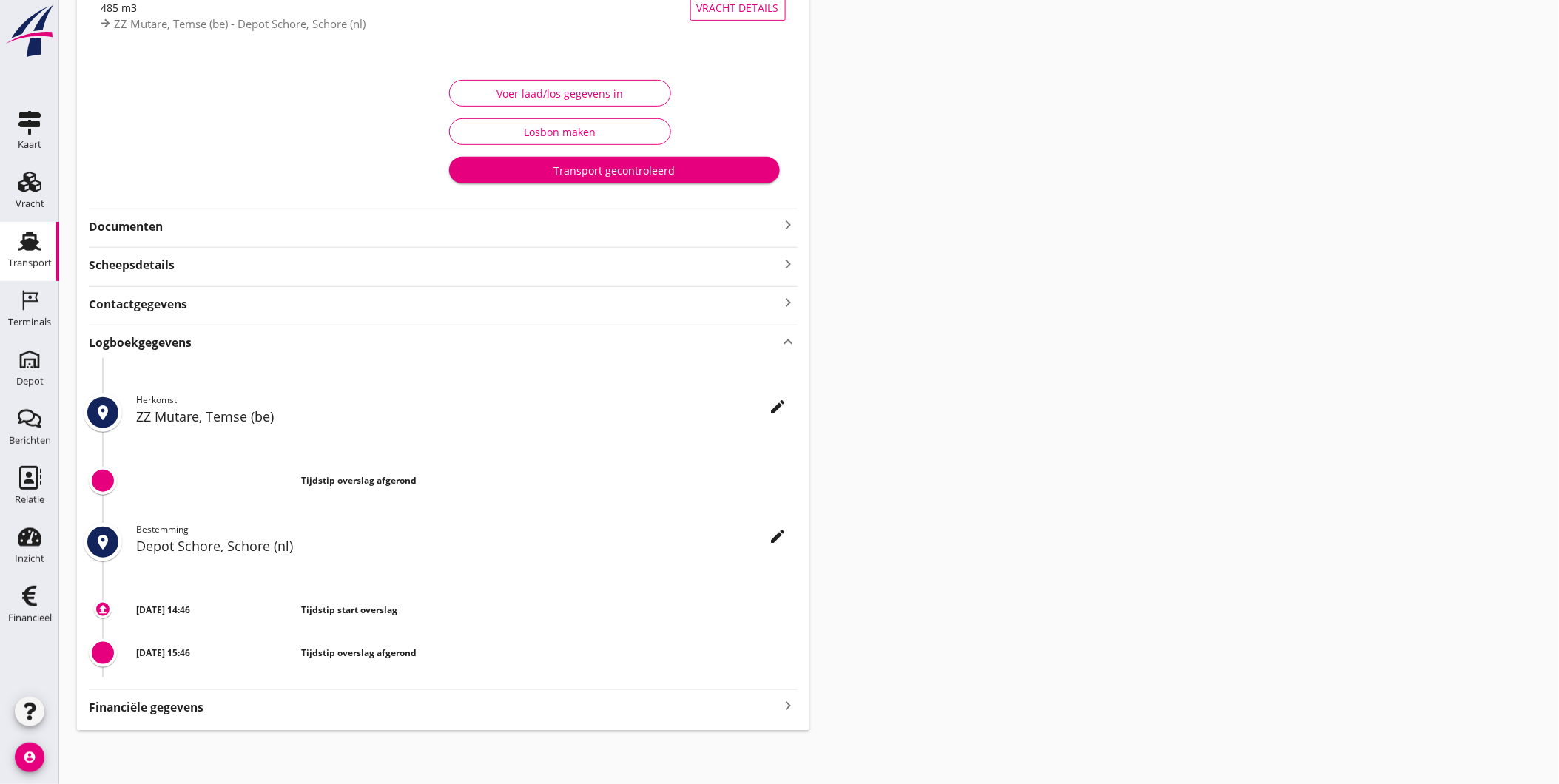
click at [777, 529] on icon "edit" at bounding box center [779, 536] width 18 height 18
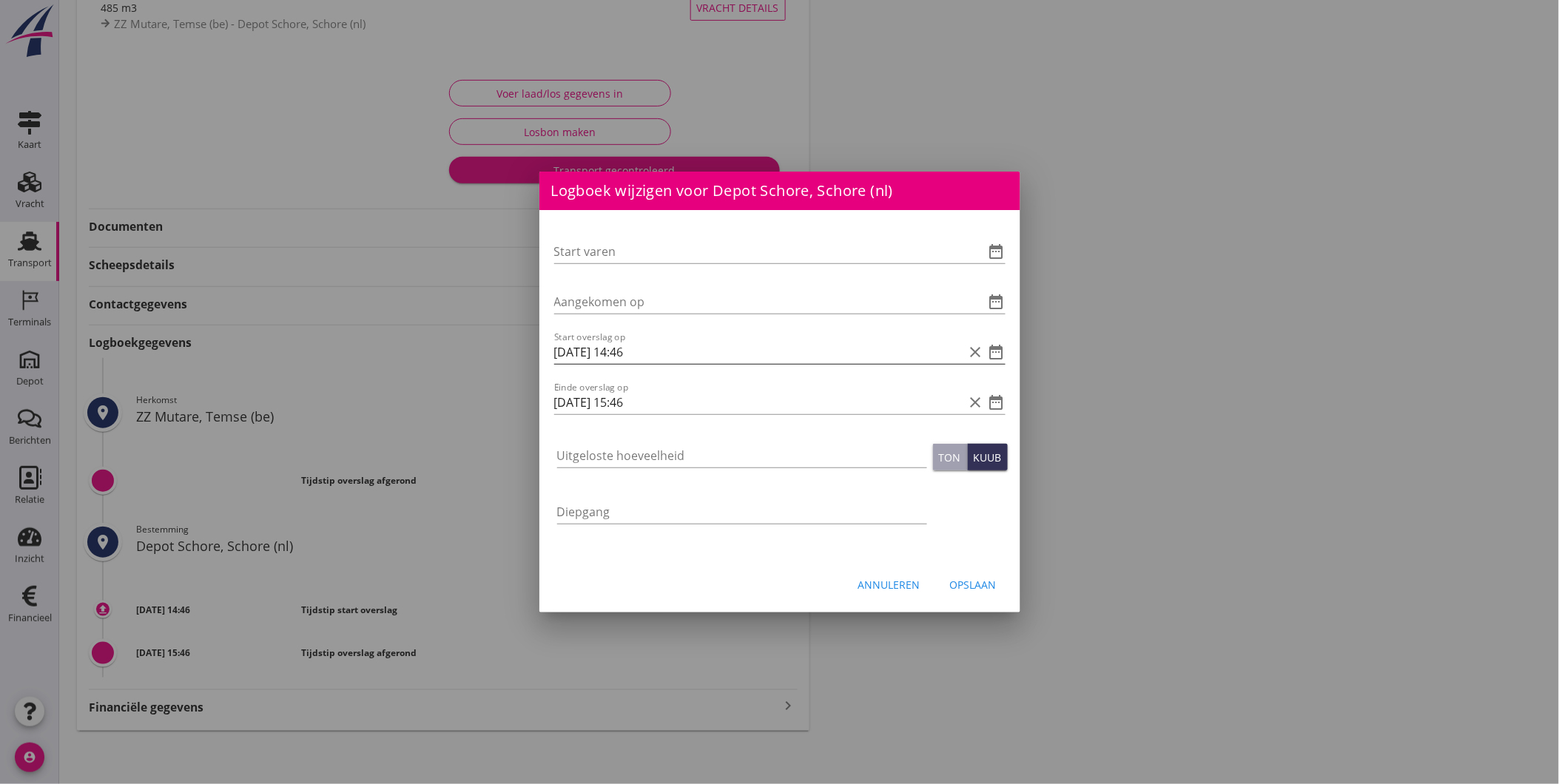
click at [999, 353] on icon "date_range" at bounding box center [996, 352] width 18 height 18
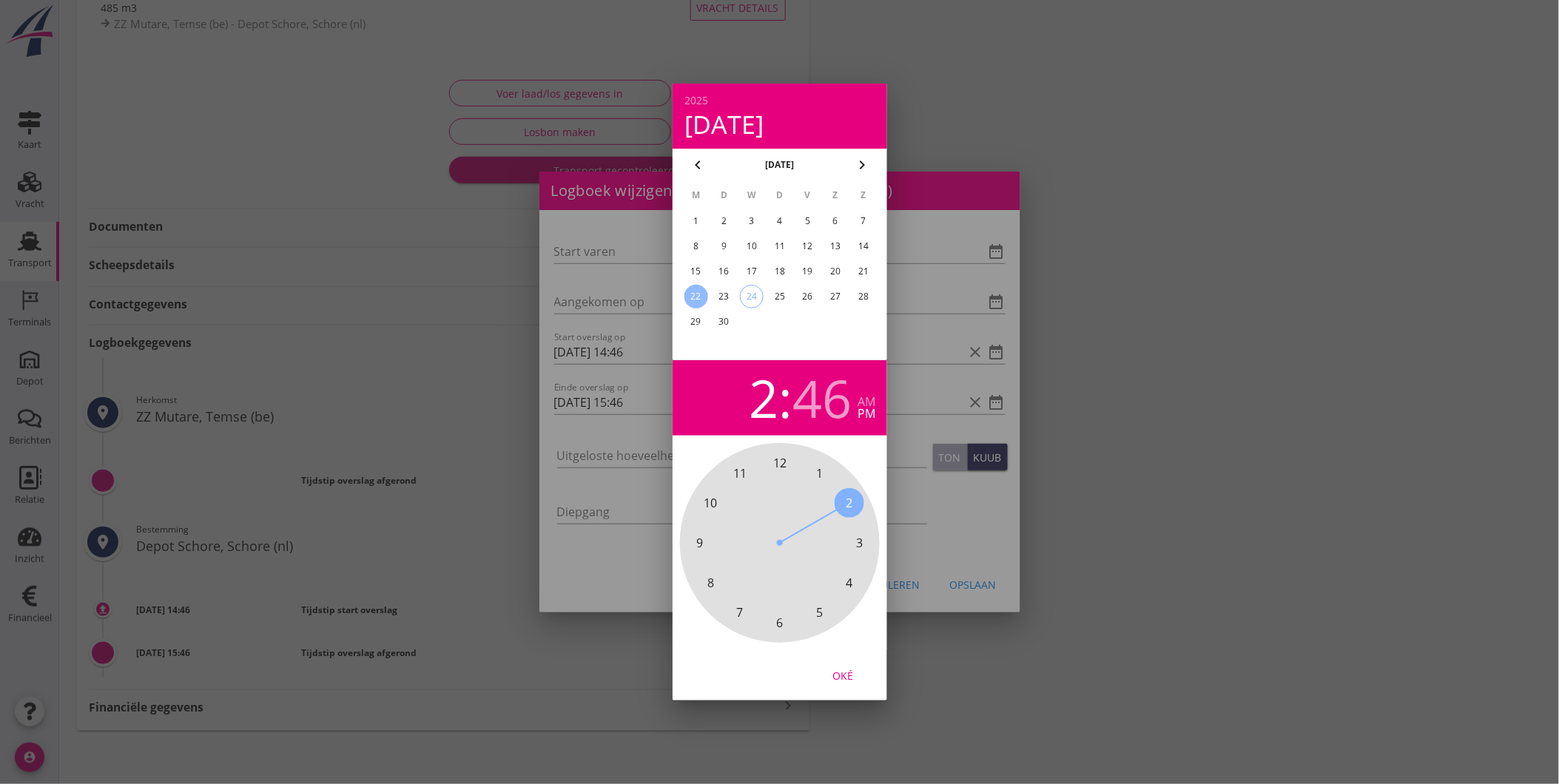
click at [750, 293] on div "24" at bounding box center [751, 296] width 22 height 22
click at [740, 473] on span "11" at bounding box center [740, 473] width 14 height 18
click at [779, 623] on span "30" at bounding box center [780, 622] width 14 height 18
click at [841, 677] on div "Oké" at bounding box center [843, 676] width 41 height 16
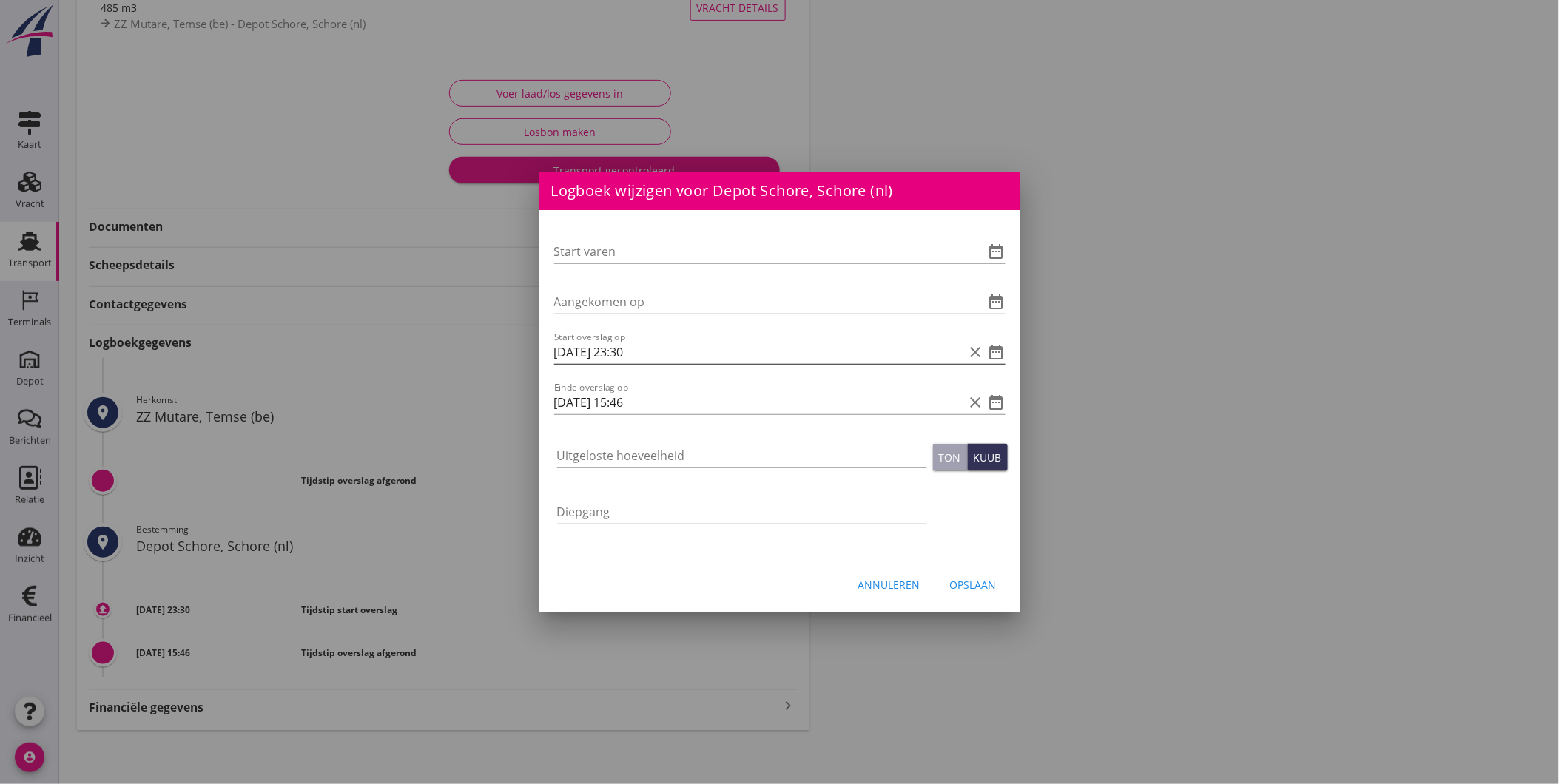
click at [994, 344] on icon "date_range" at bounding box center [996, 352] width 18 height 18
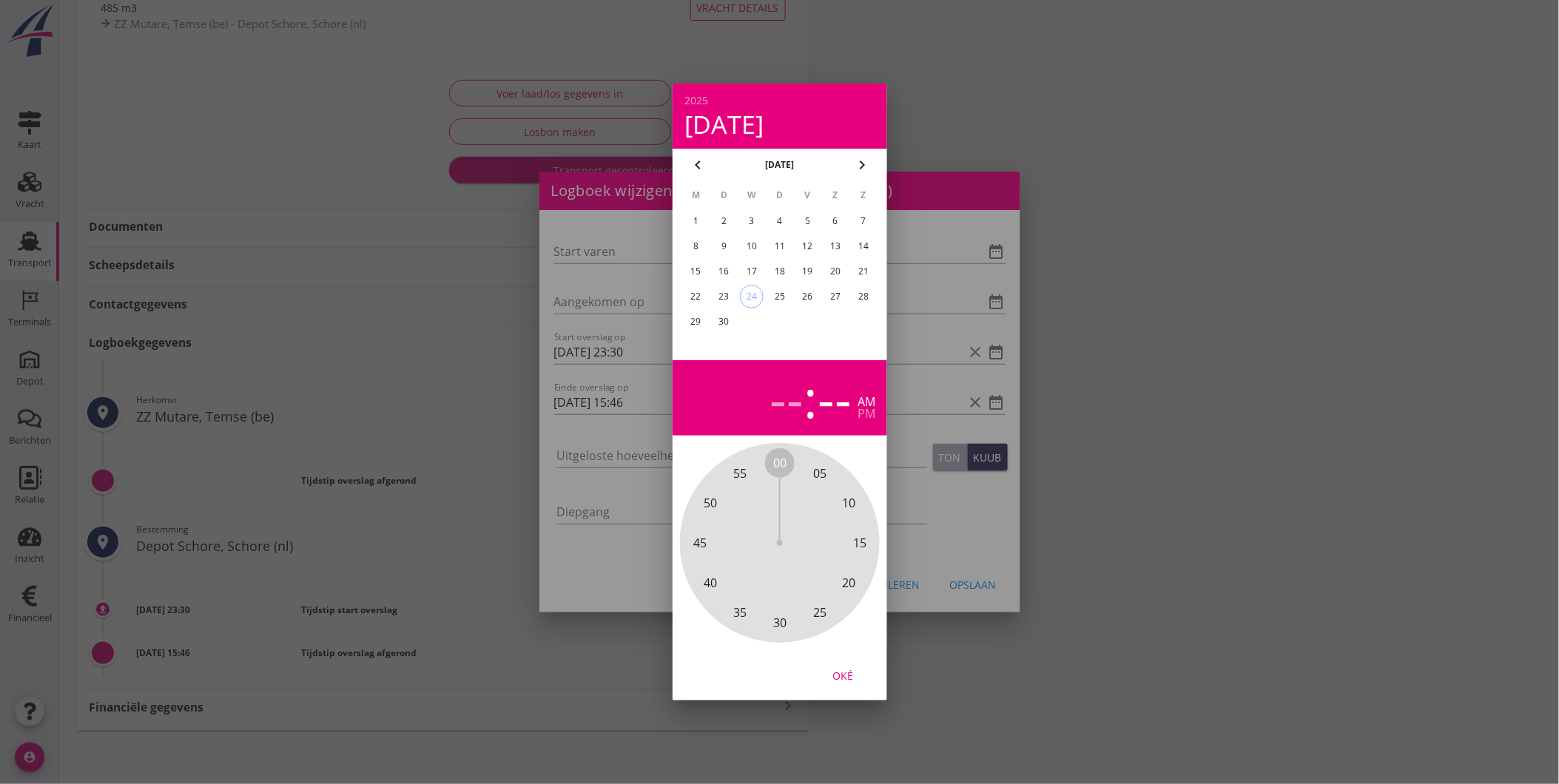
click at [868, 401] on div "am" at bounding box center [866, 402] width 18 height 12
click at [851, 685] on button "Oké" at bounding box center [842, 675] width 65 height 26
click at [1059, 121] on div at bounding box center [780, 392] width 1559 height 784
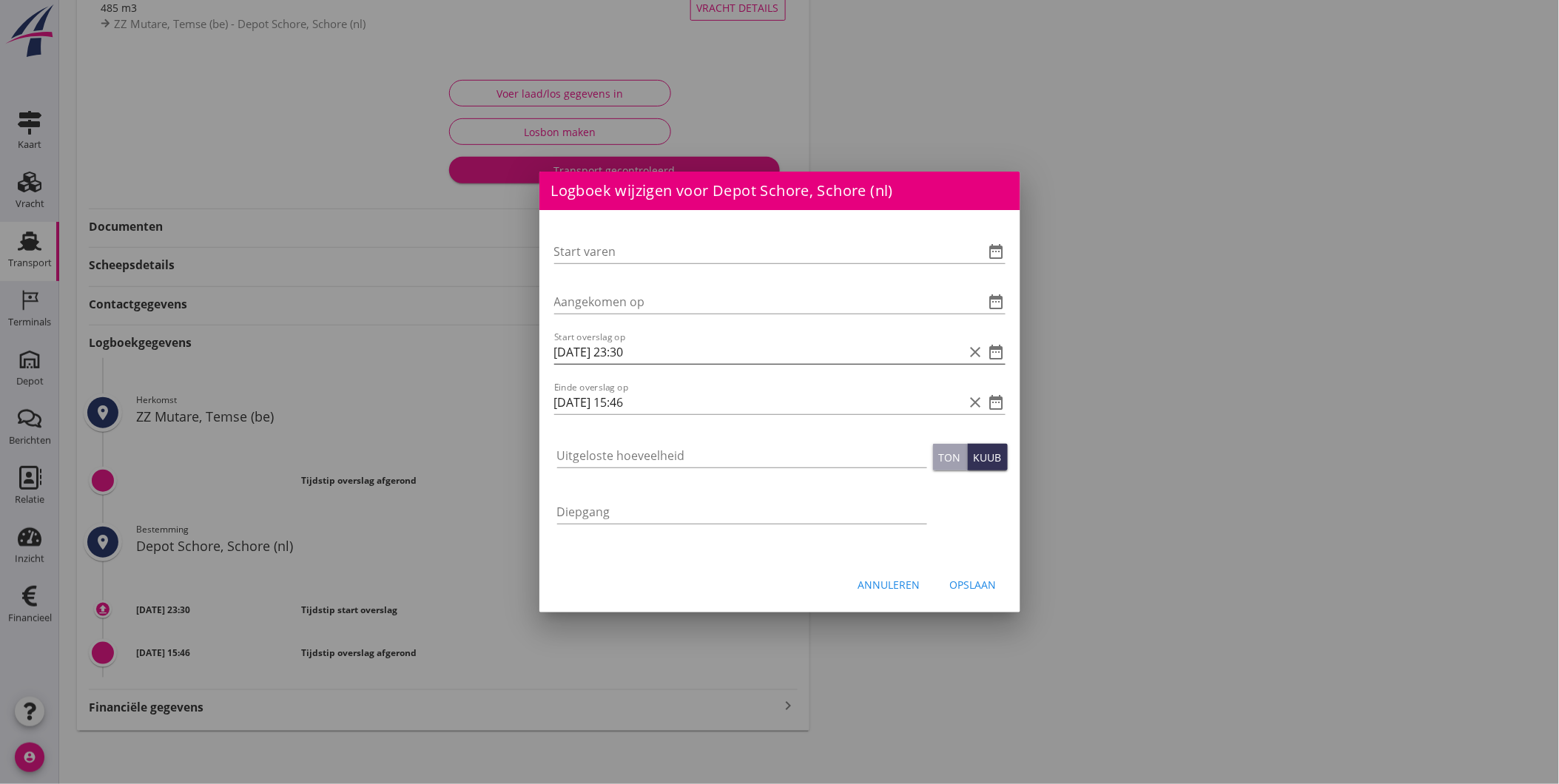
click at [630, 353] on input "24-09-2025 23:30" at bounding box center [759, 352] width 410 height 23
type input "24-09-2025 11:30"
click at [630, 400] on input "22-09-2025 15:46" at bounding box center [759, 402] width 410 height 23
click at [648, 402] on input "22-09-2025 14:46" at bounding box center [759, 402] width 410 height 23
type input "24-09-2025 14:00"
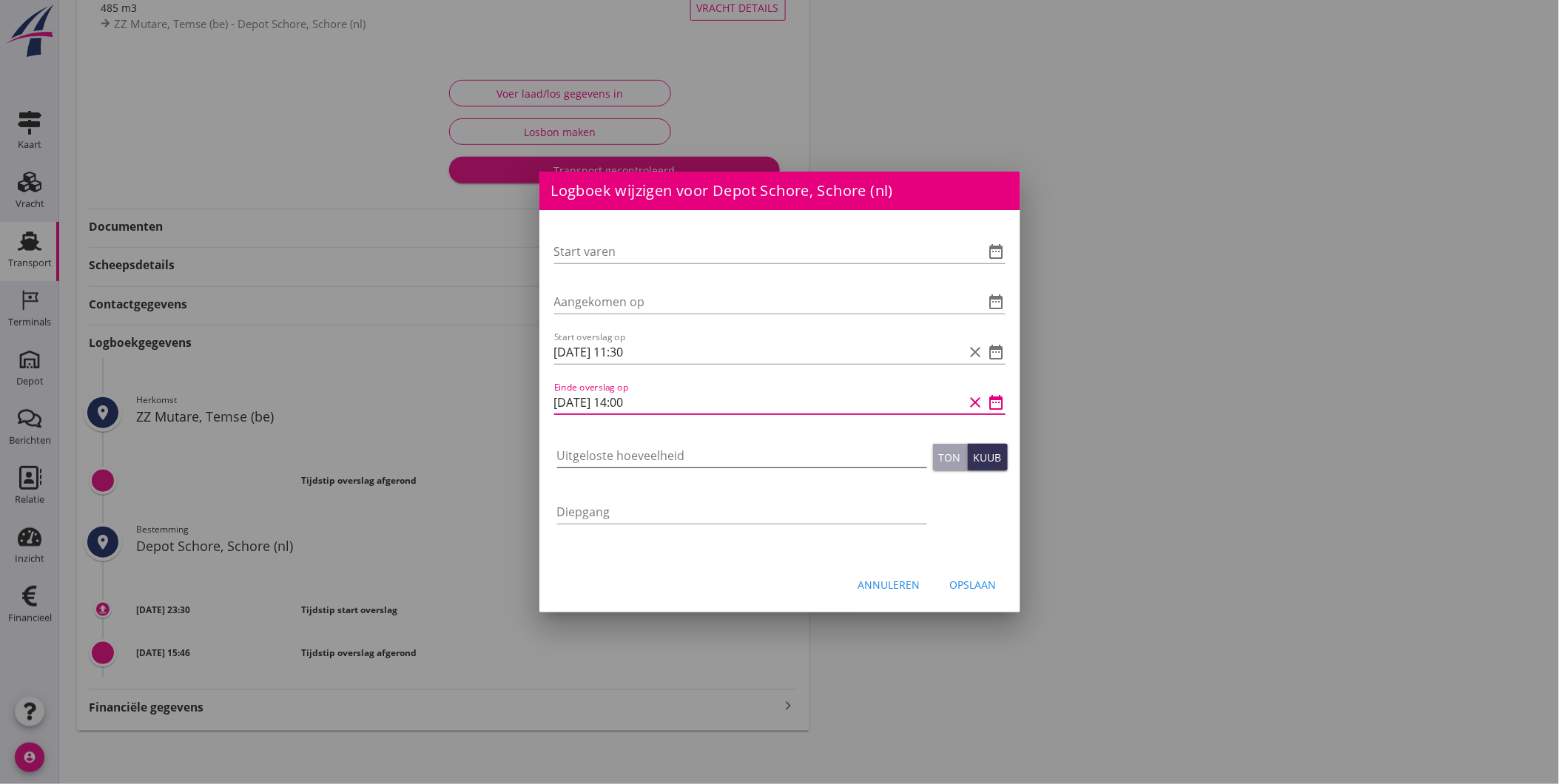
click at [647, 451] on input "Uitgeloste hoeveelheid" at bounding box center [741, 455] width 370 height 23
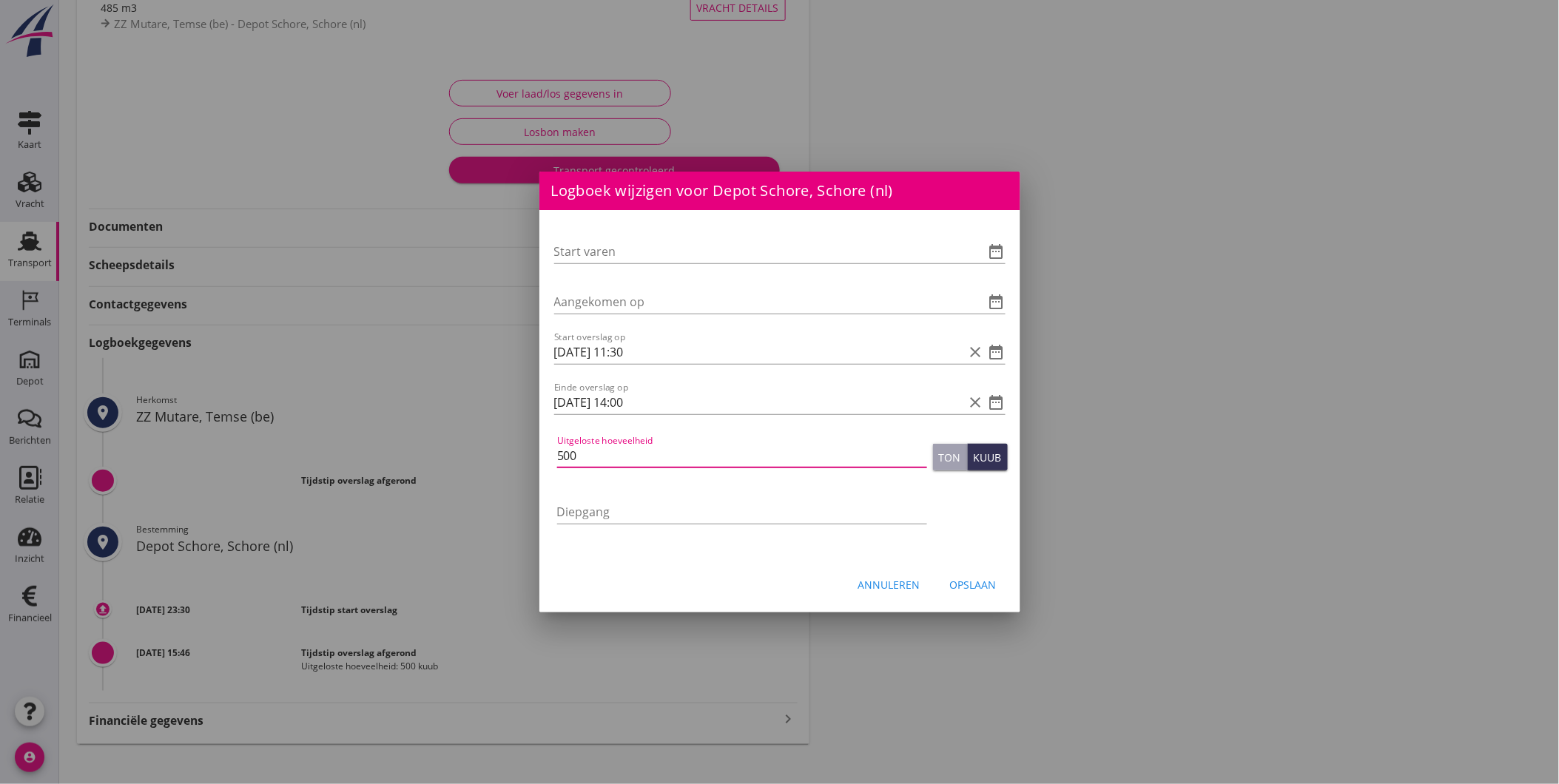
type input "500"
click at [964, 588] on div "Opslaan" at bounding box center [974, 585] width 47 height 16
click at [968, 586] on div "Annuleren Opslaan" at bounding box center [780, 584] width 481 height 51
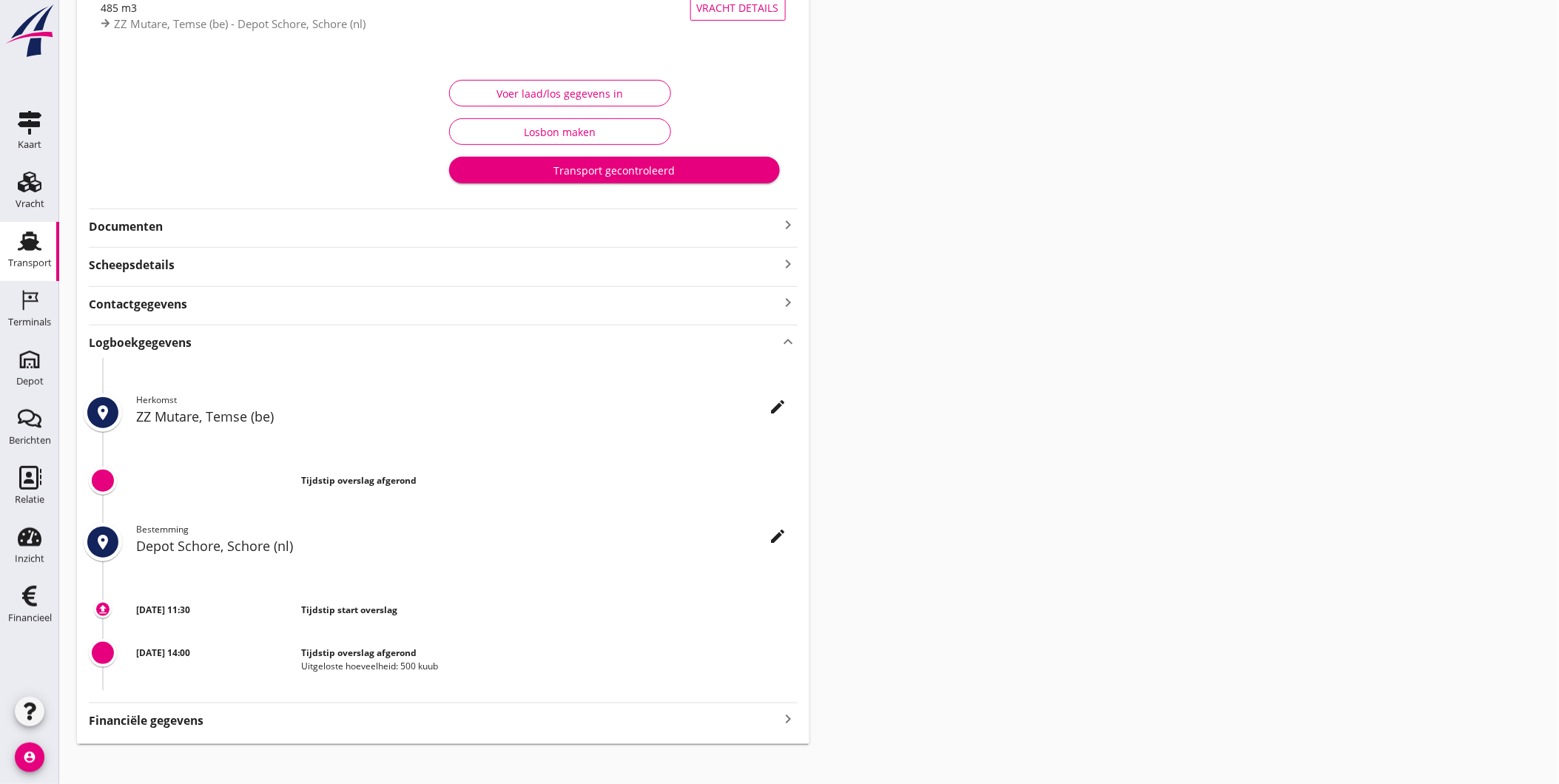
click at [529, 83] on button "Voer laad/los gegevens in" at bounding box center [560, 93] width 222 height 26
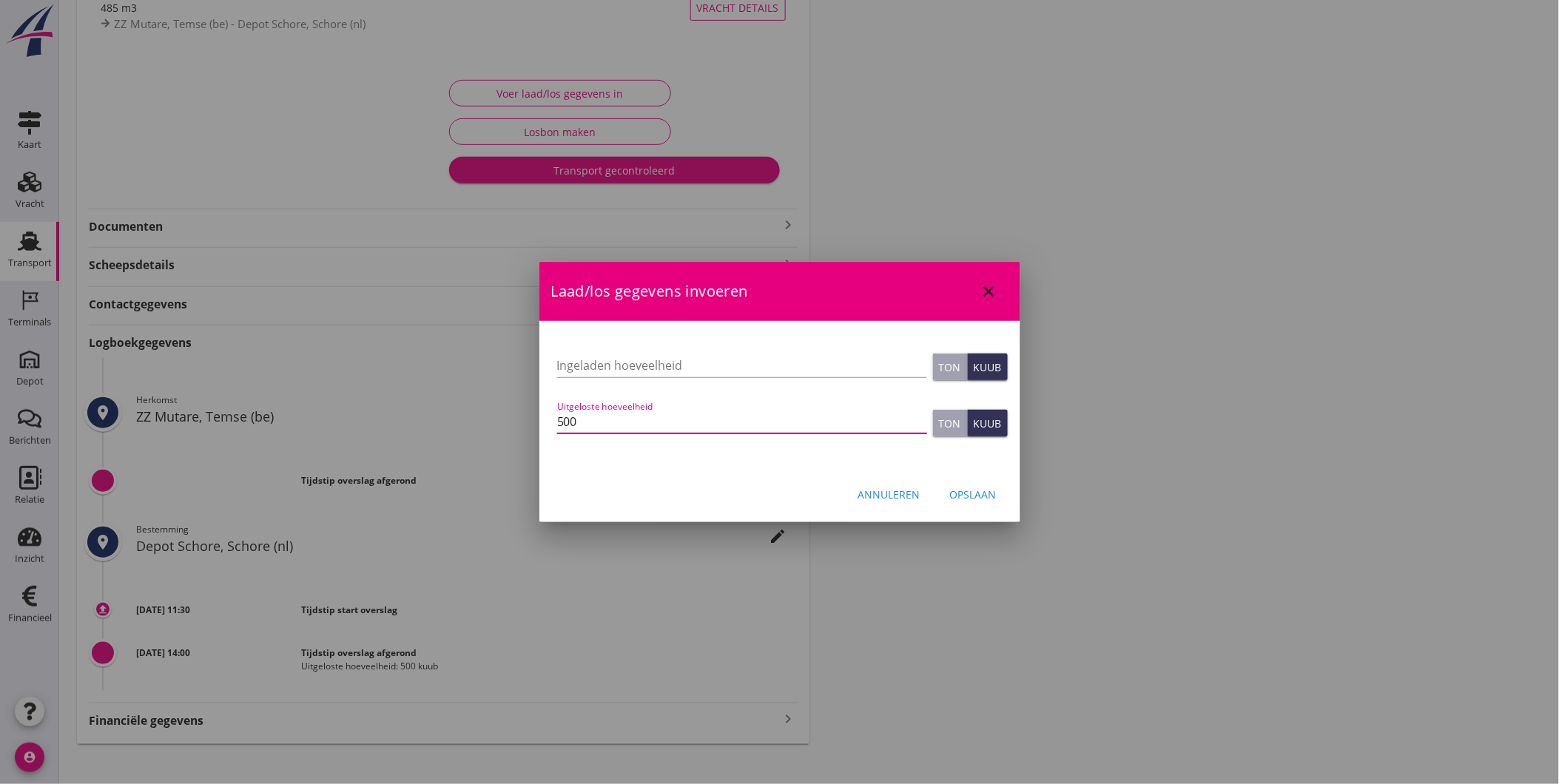
click at [739, 412] on input "500" at bounding box center [741, 421] width 370 height 23
type input "500"
click at [979, 500] on div "Opslaan" at bounding box center [974, 494] width 47 height 16
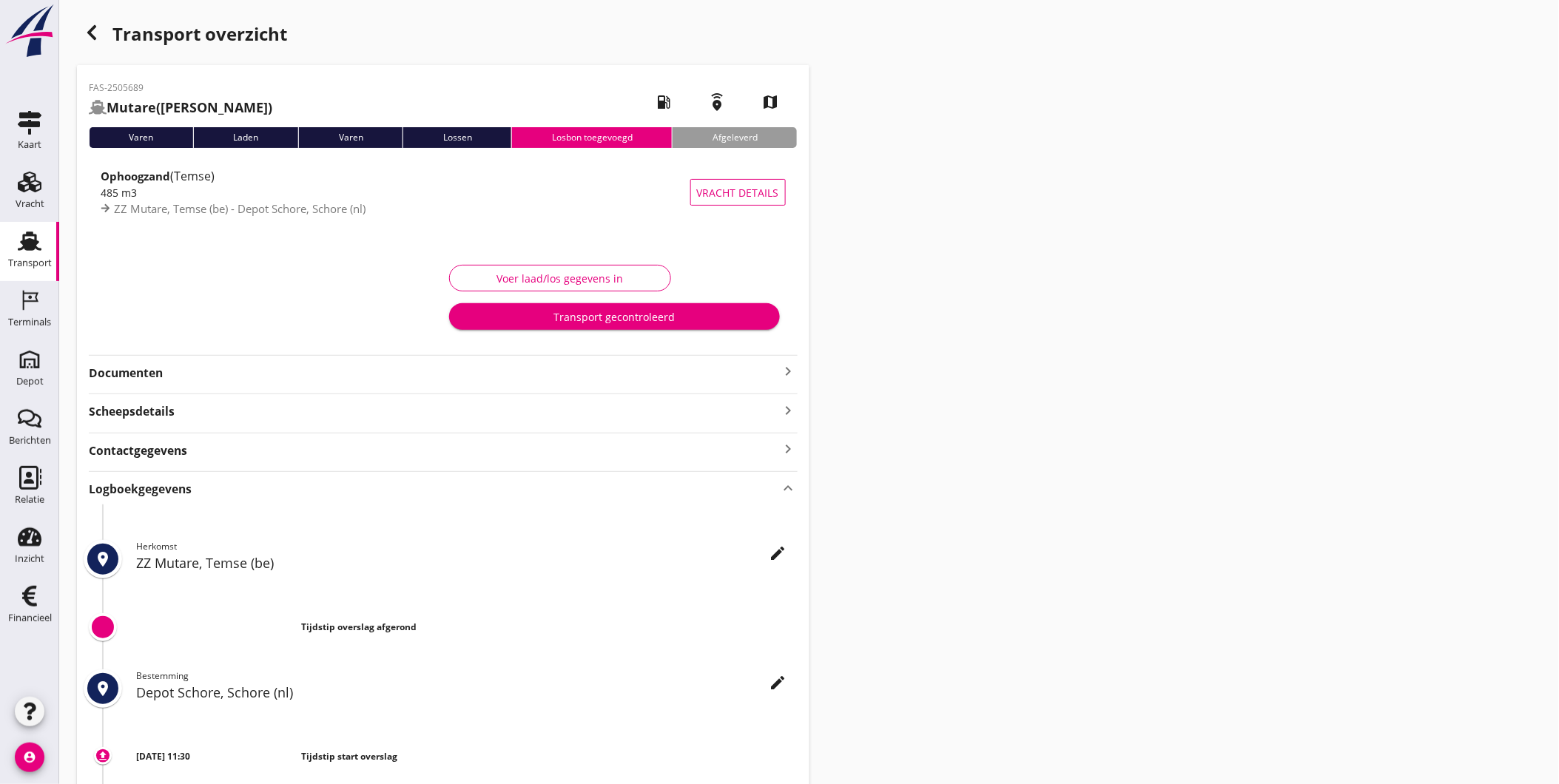
scroll to position [159, 0]
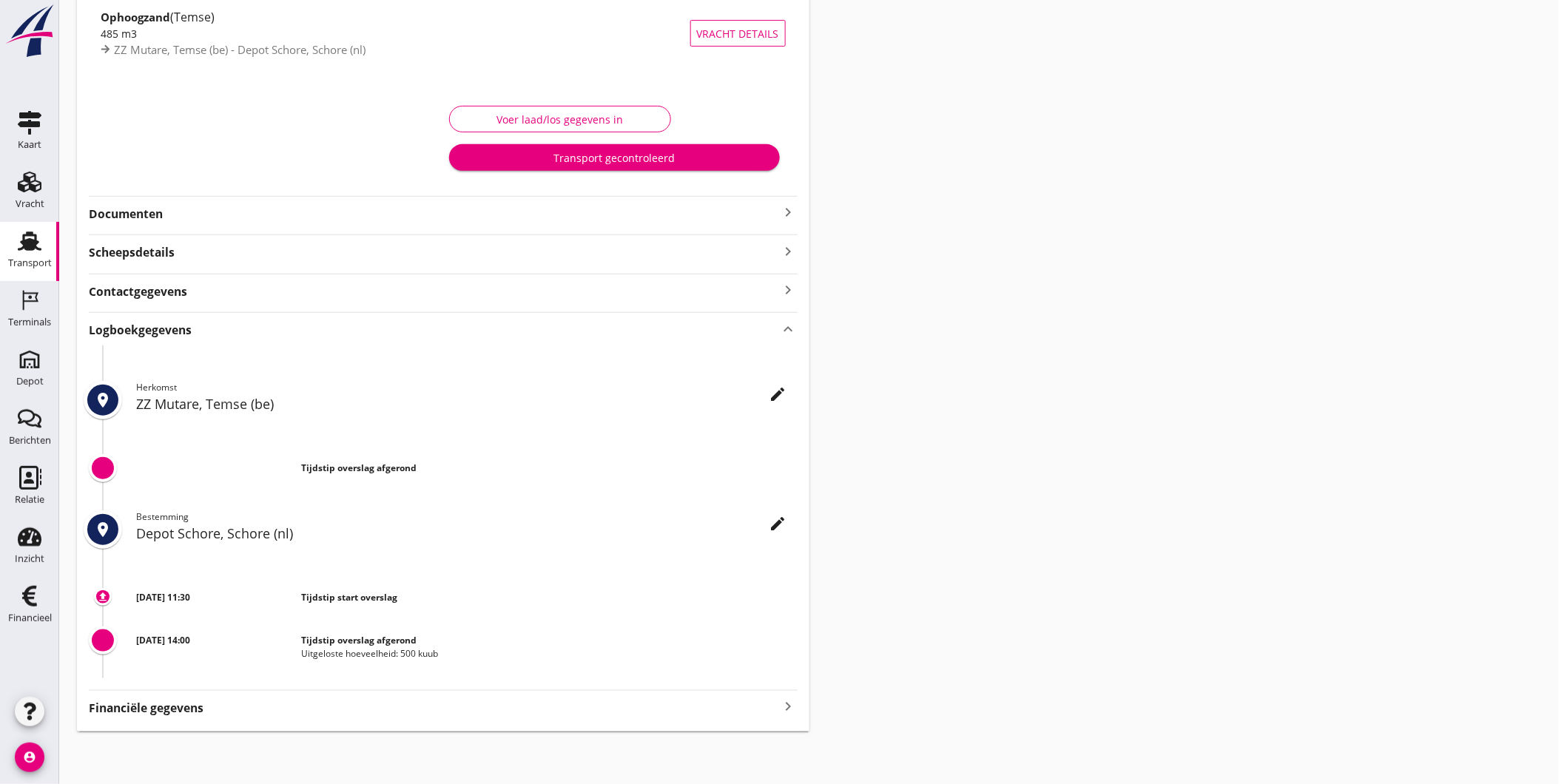
click at [678, 179] on div "Voer laad/los gegevens in Transport gecontroleerd" at bounding box center [614, 138] width 342 height 86
click at [675, 158] on div "Transport gecontroleerd" at bounding box center [614, 158] width 307 height 16
click at [41, 255] on div "Transport" at bounding box center [29, 262] width 44 height 20
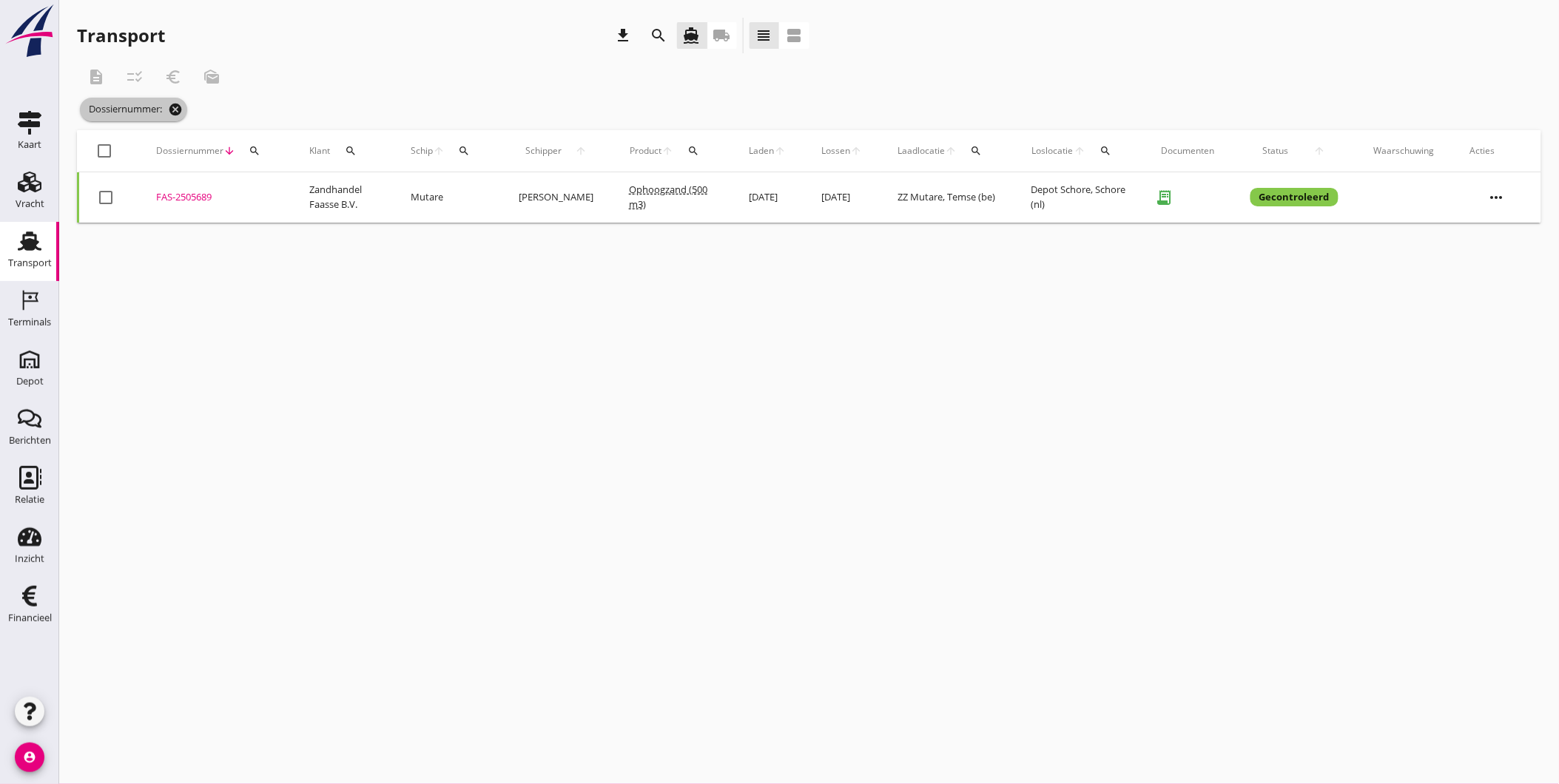
click at [180, 107] on icon "cancel" at bounding box center [175, 109] width 15 height 15
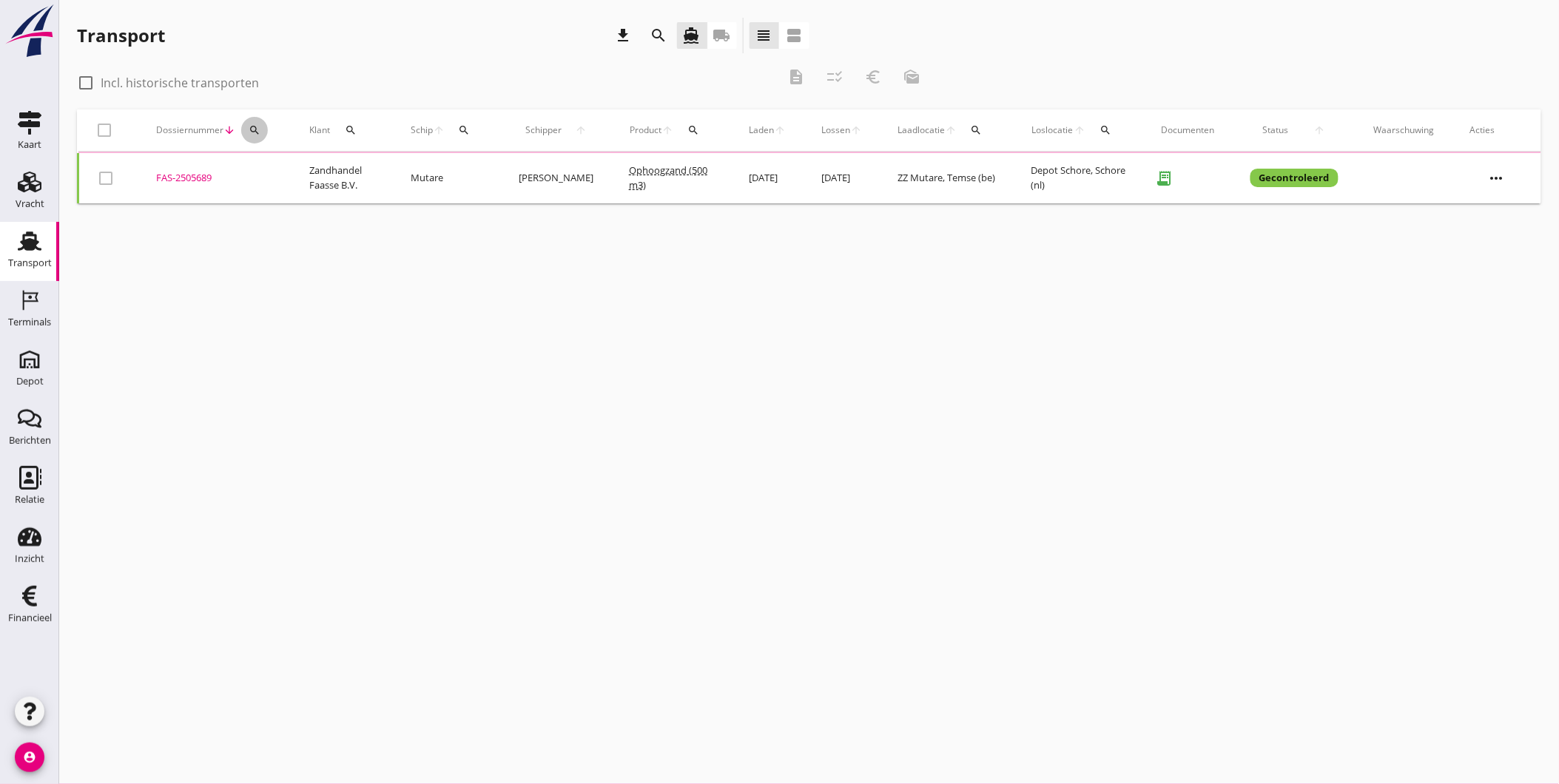
click at [264, 127] on div "search" at bounding box center [254, 130] width 26 height 12
click at [290, 168] on input "Zoeken op dossiernummer..." at bounding box center [324, 173] width 154 height 23
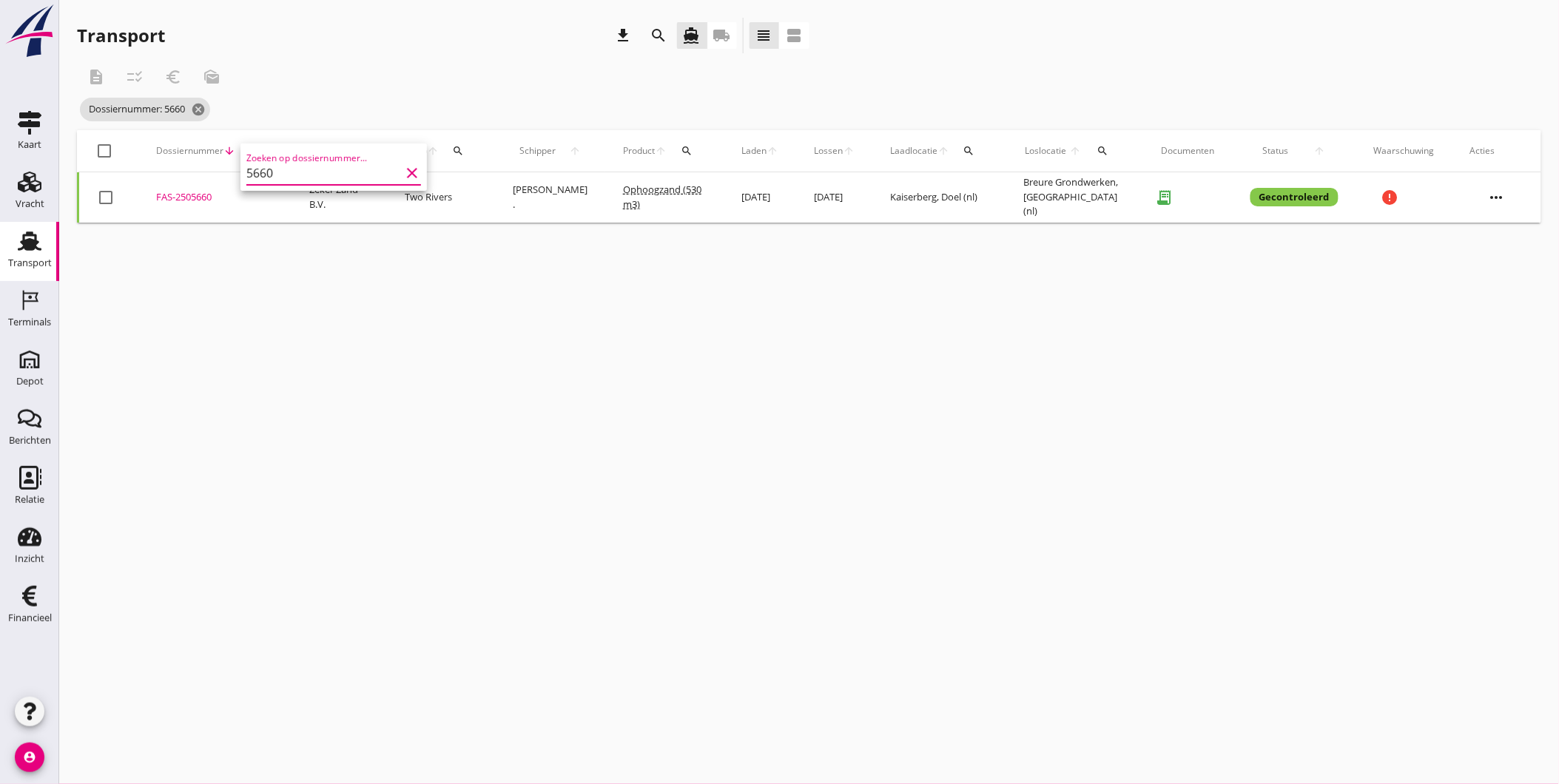
type input "5660"
click at [187, 196] on div "FAS-2505660" at bounding box center [215, 197] width 118 height 15
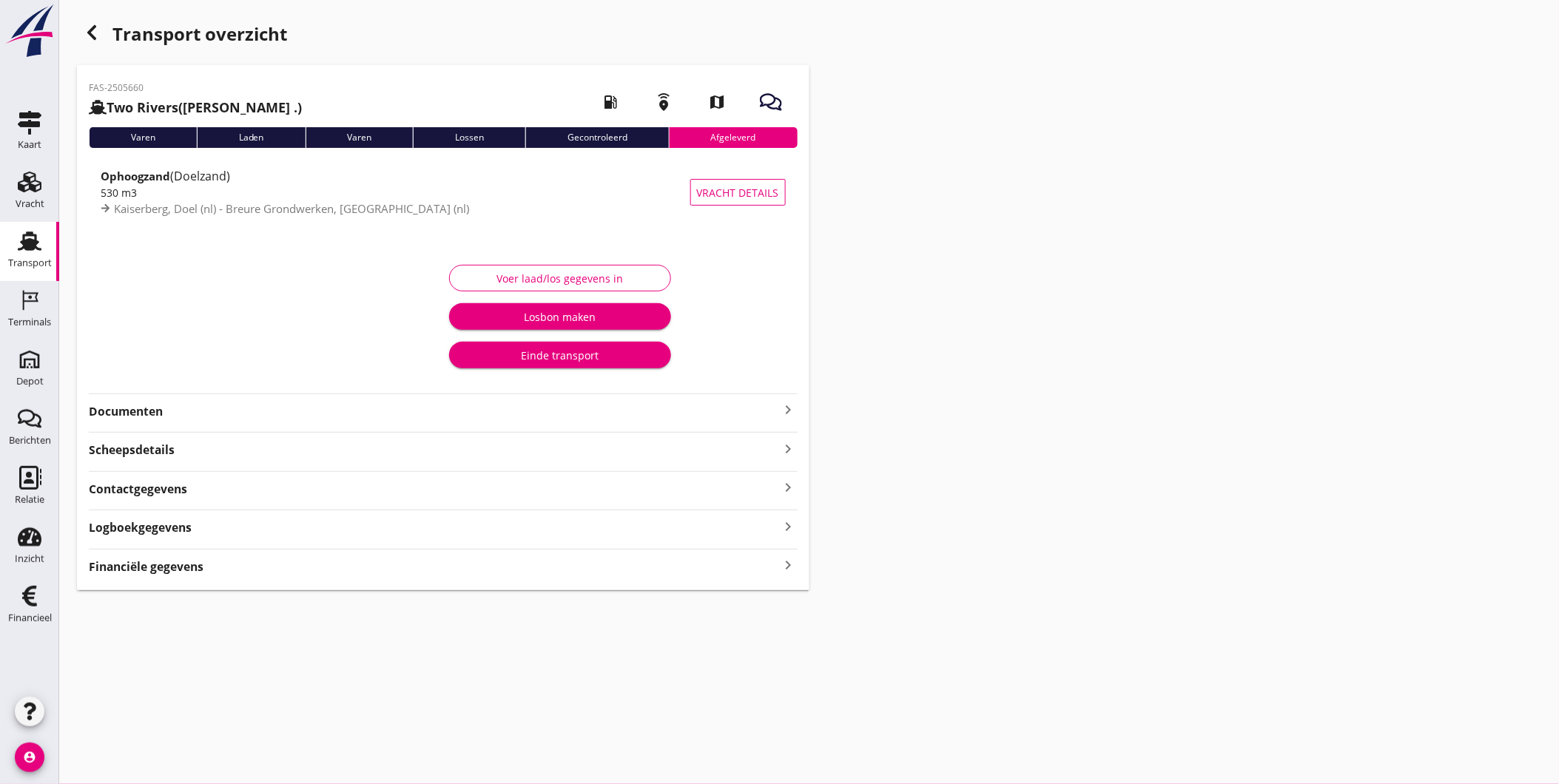
click at [177, 412] on strong "Documenten" at bounding box center [434, 411] width 691 height 17
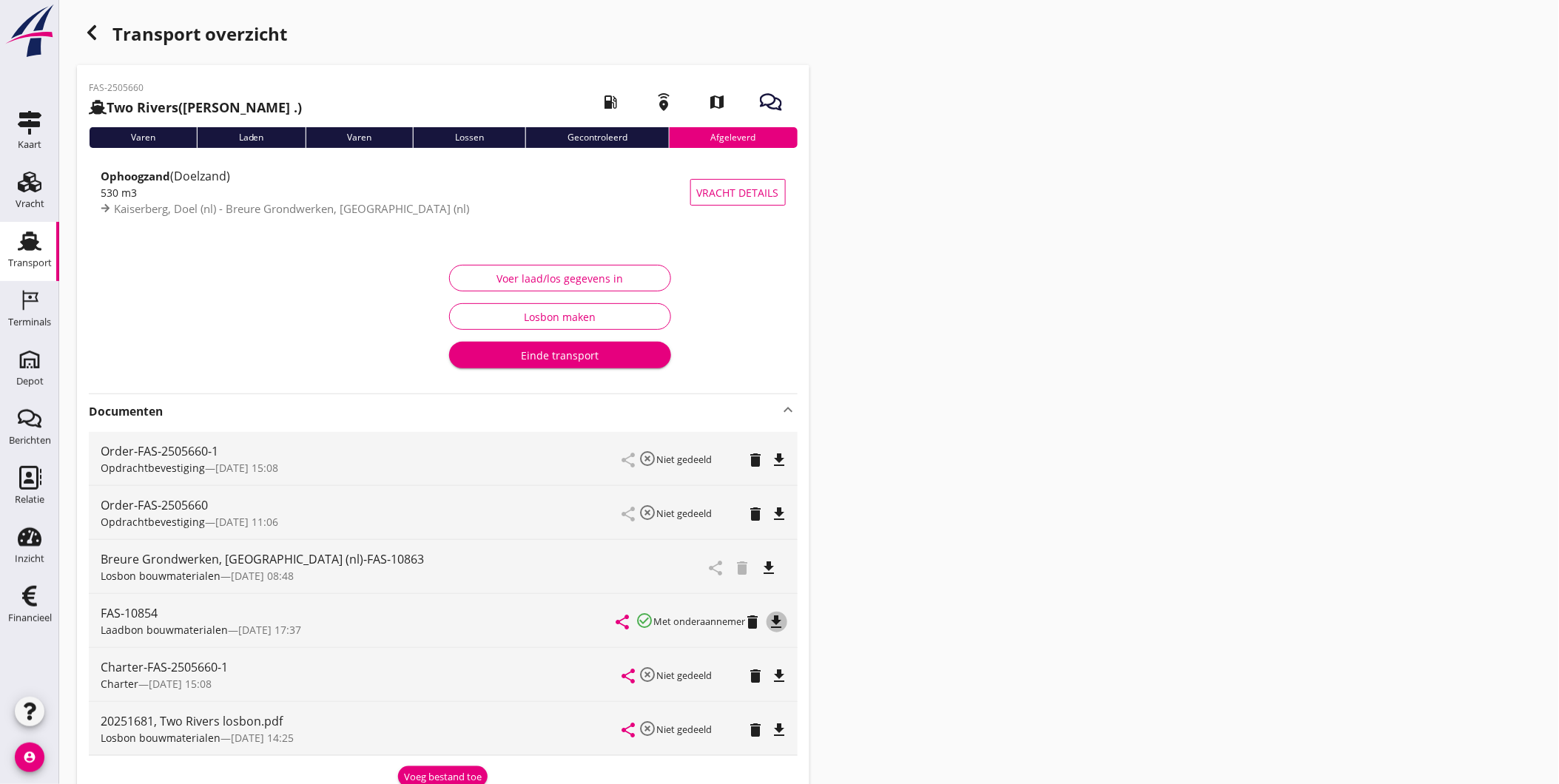
click at [784, 618] on icon "file_download" at bounding box center [777, 622] width 18 height 18
click at [776, 566] on icon "file_download" at bounding box center [770, 568] width 18 height 18
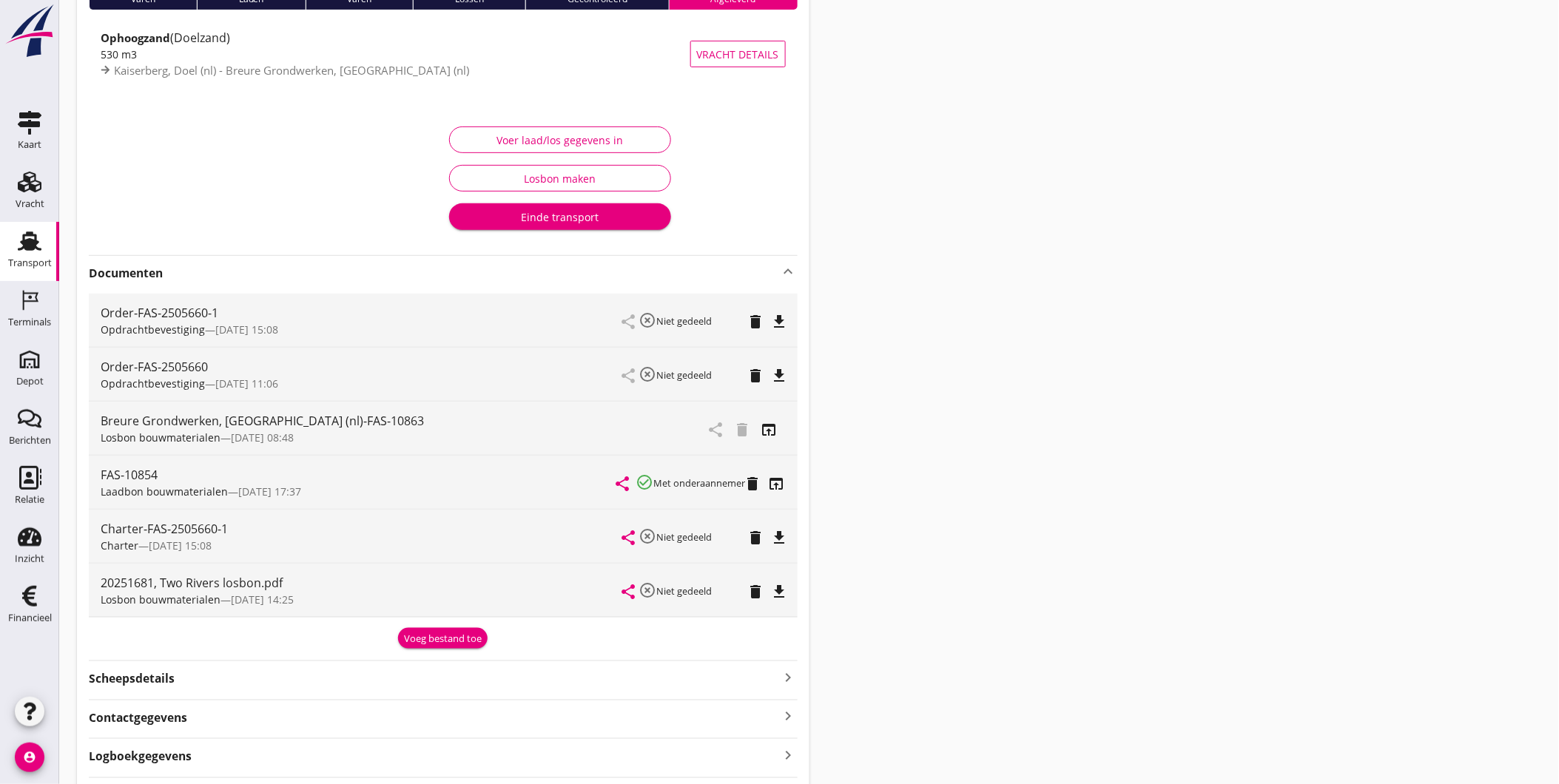
scroll to position [164, 0]
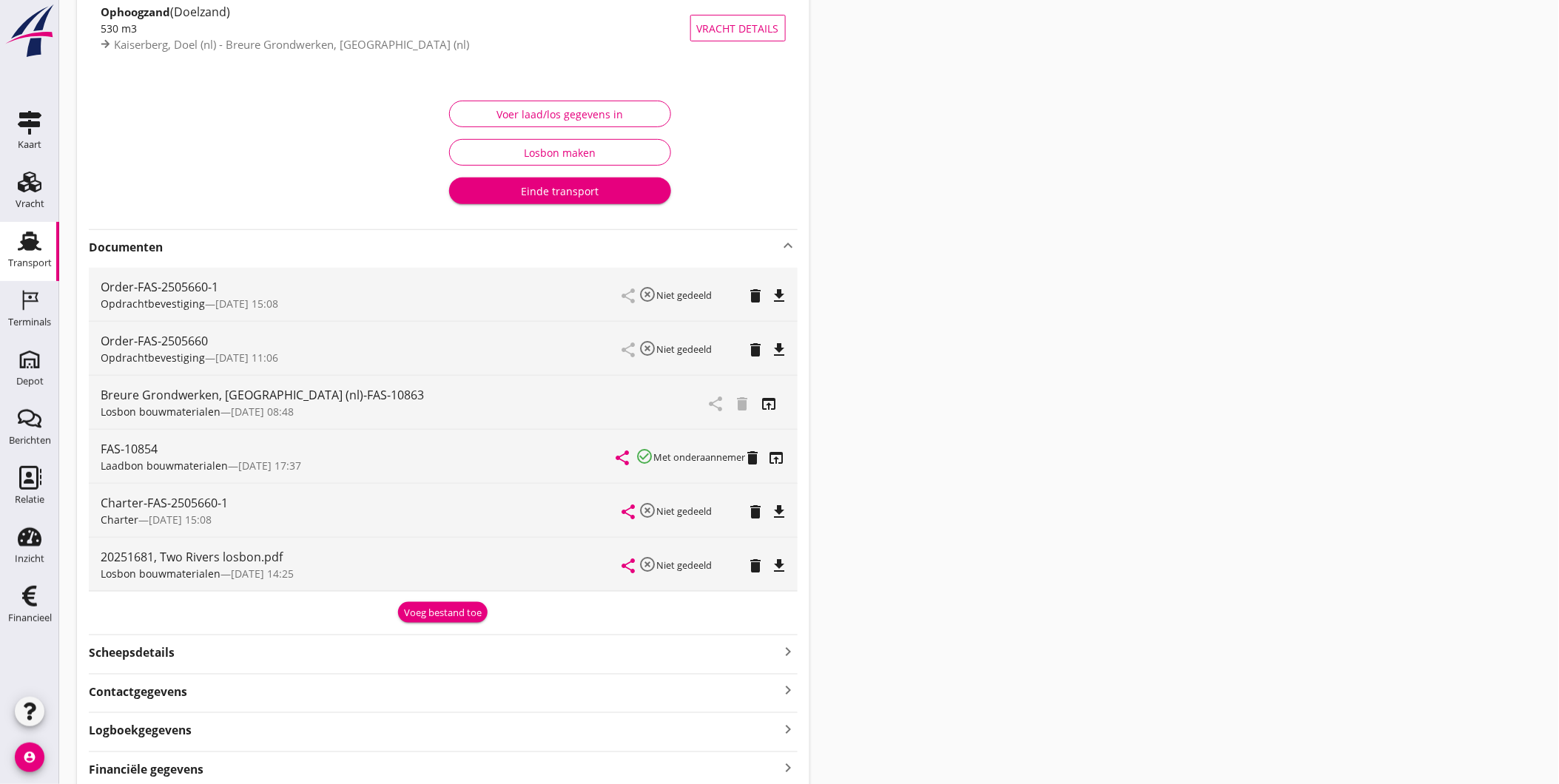
click at [780, 572] on icon "file_download" at bounding box center [780, 566] width 18 height 18
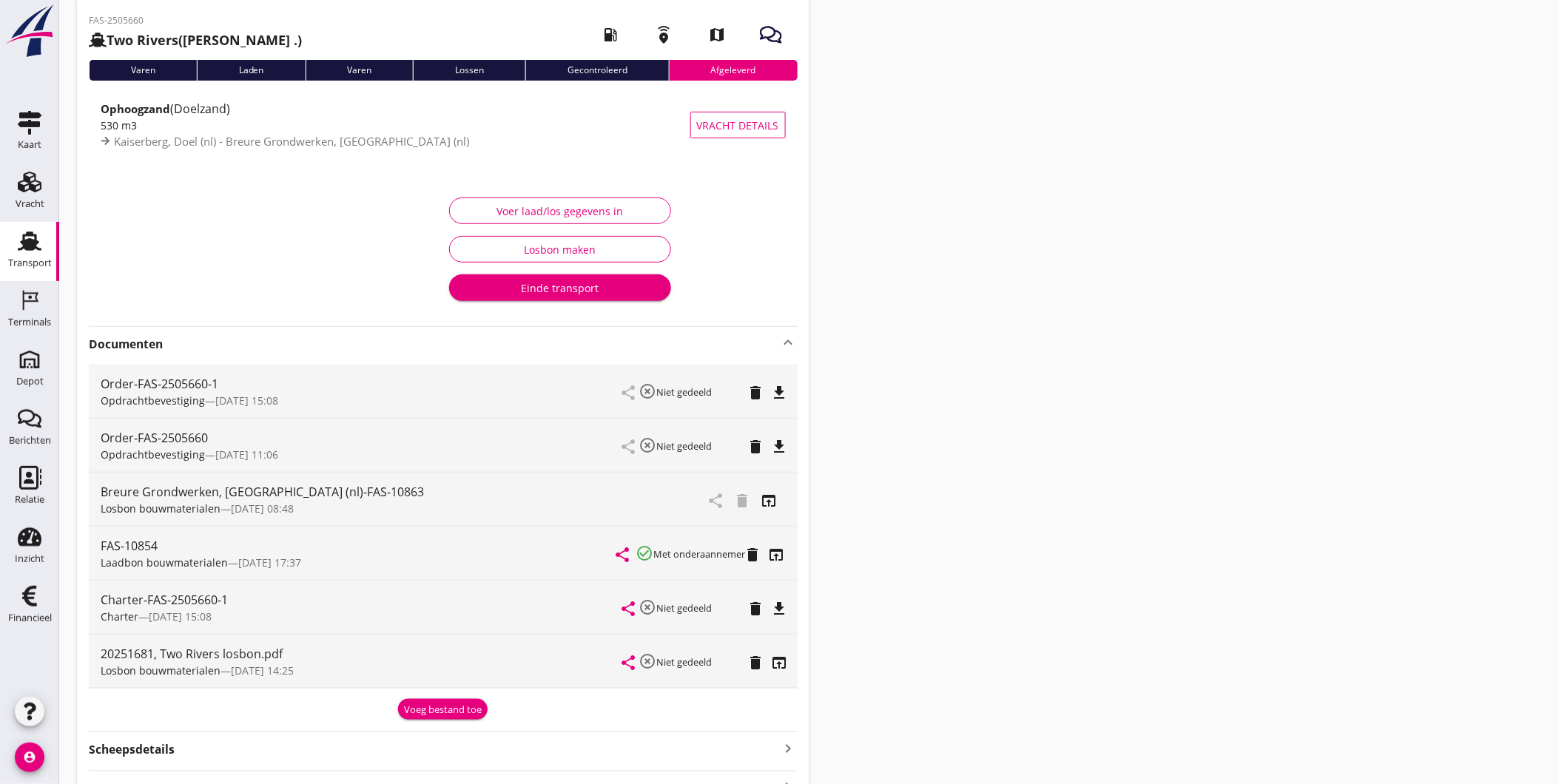
scroll to position [82, 0]
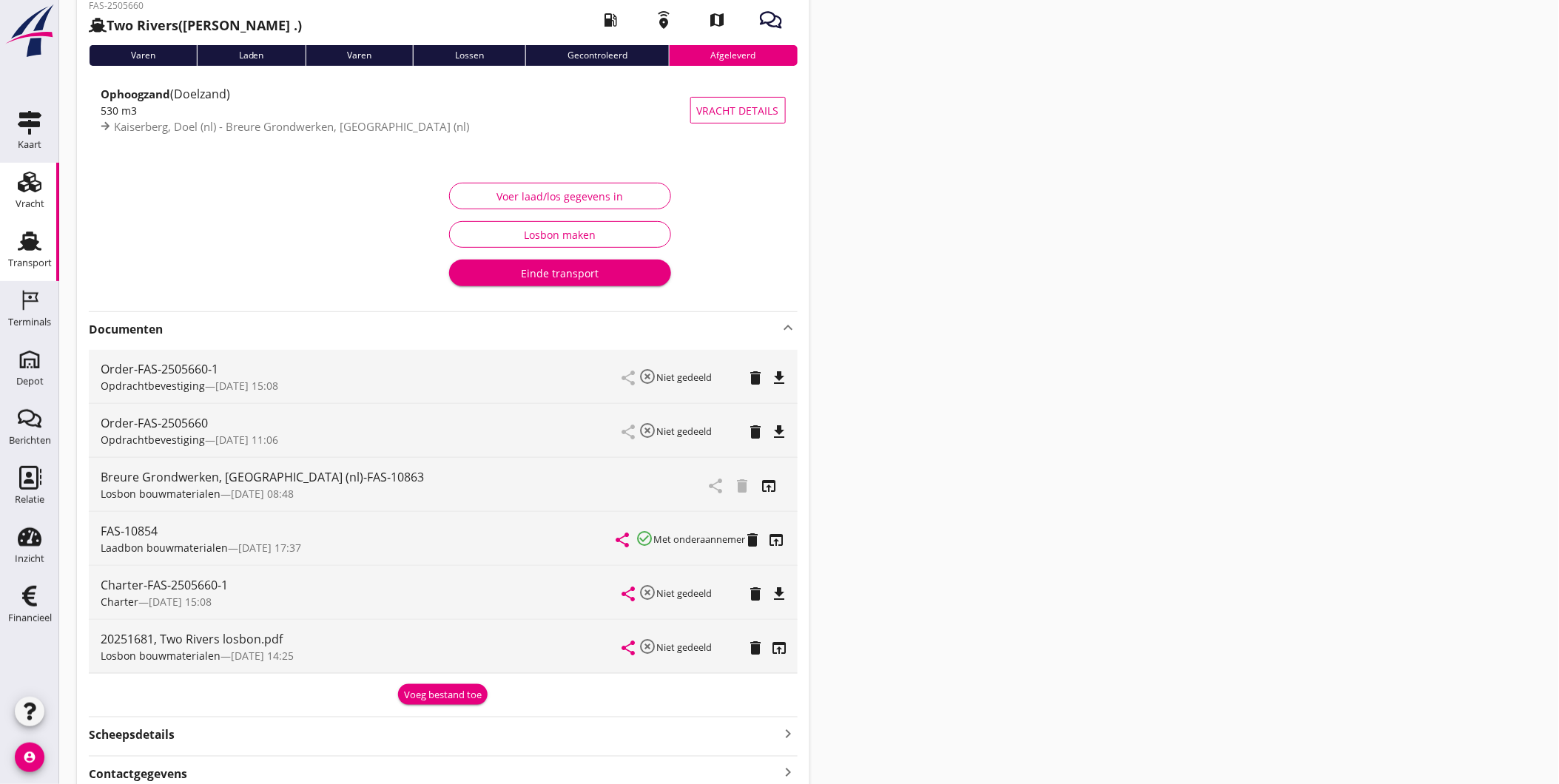
click at [23, 189] on use at bounding box center [29, 181] width 23 height 20
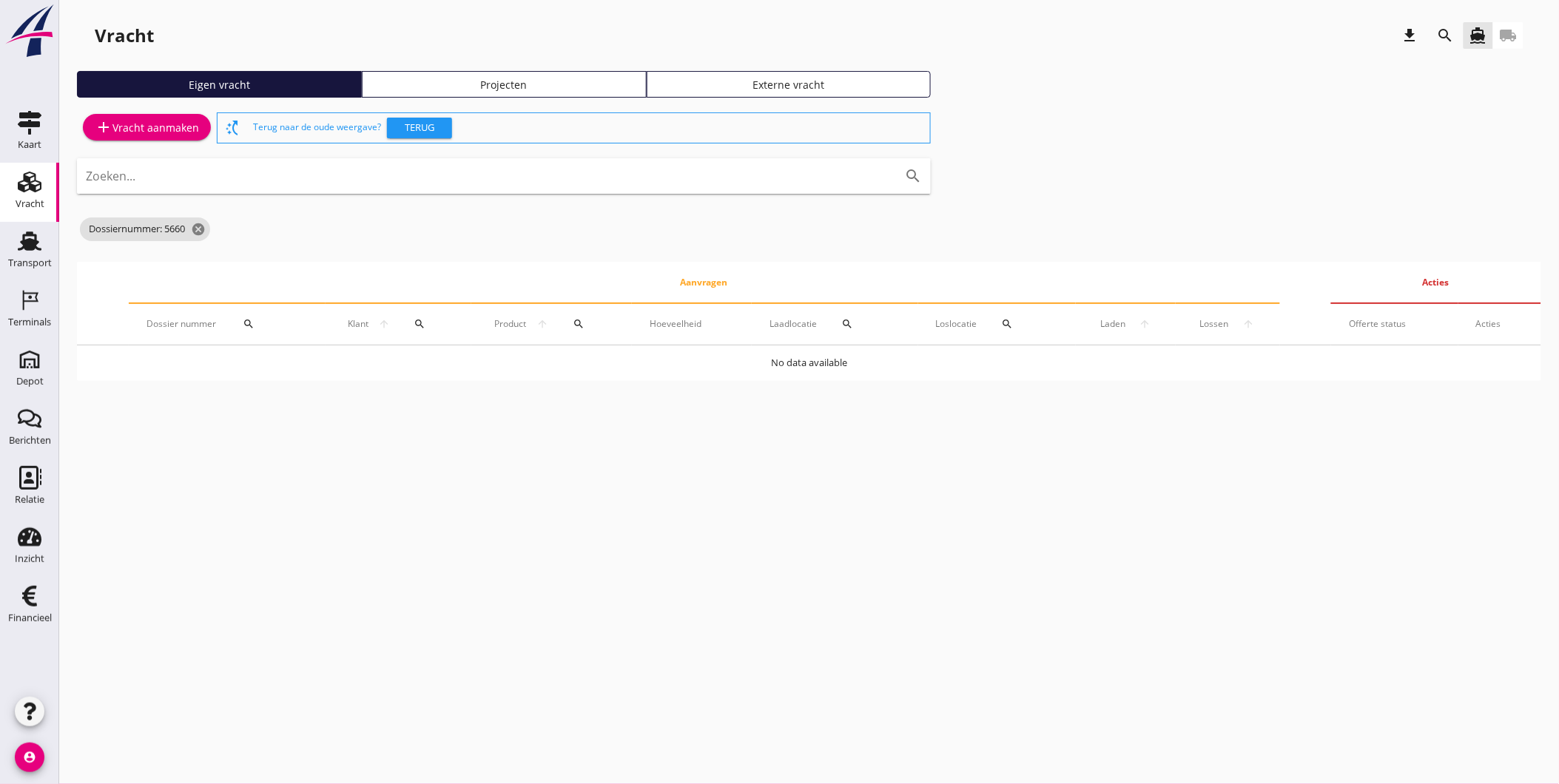
drag, startPoint x: 797, startPoint y: 540, endPoint x: 822, endPoint y: 532, distance: 26.2
click at [799, 540] on div "cancel You are impersonating another user. Vracht download search directions_bo…" at bounding box center [809, 392] width 1499 height 784
click at [32, 231] on use at bounding box center [29, 241] width 23 height 20
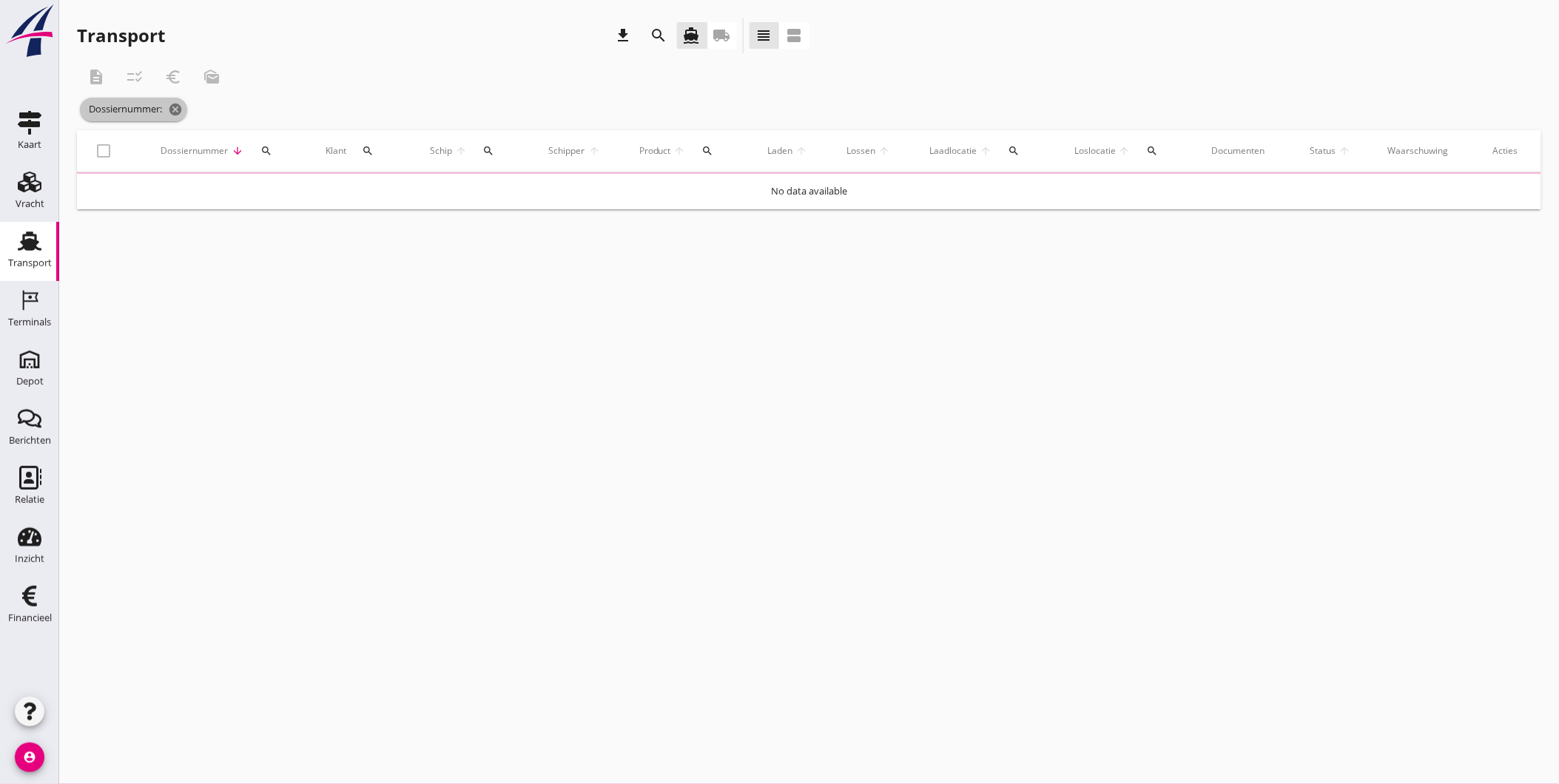
click at [181, 113] on icon "cancel" at bounding box center [175, 109] width 15 height 15
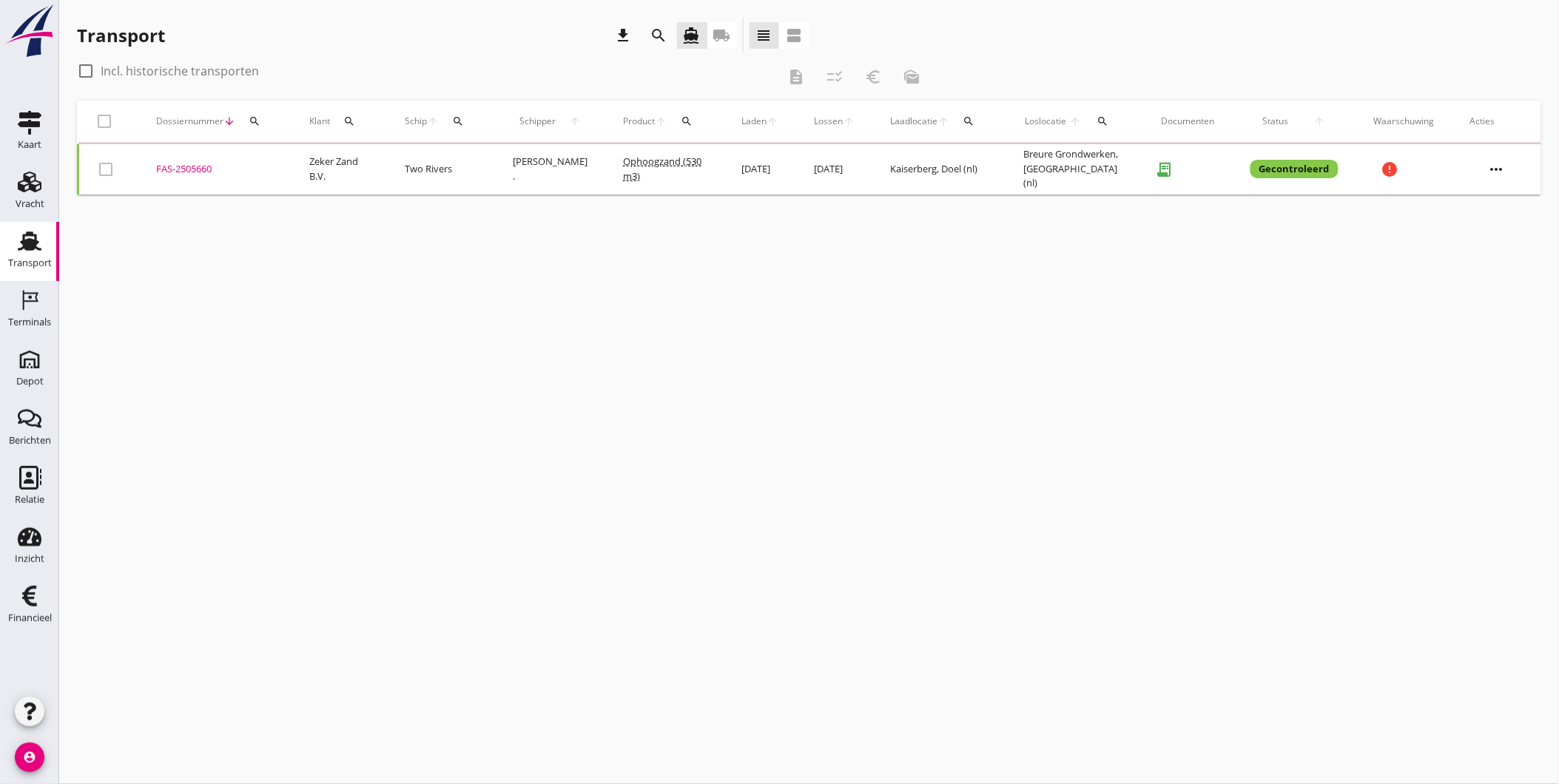
click at [256, 121] on icon "search" at bounding box center [255, 121] width 12 height 12
click at [274, 167] on input "Zoeken op dossiernummer..." at bounding box center [324, 164] width 154 height 23
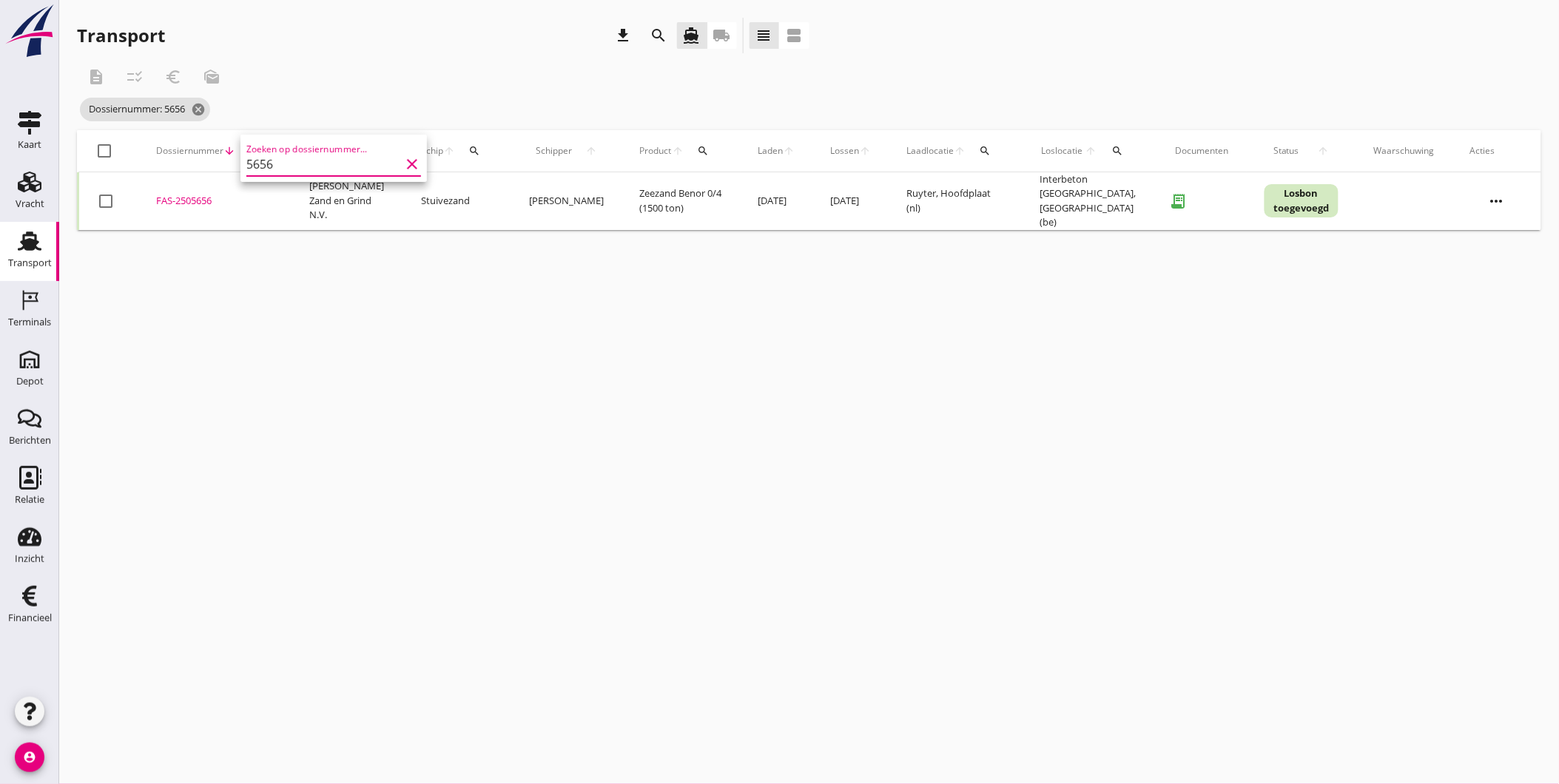
type input "5656"
click at [191, 197] on div "FAS-2505656" at bounding box center [215, 201] width 118 height 15
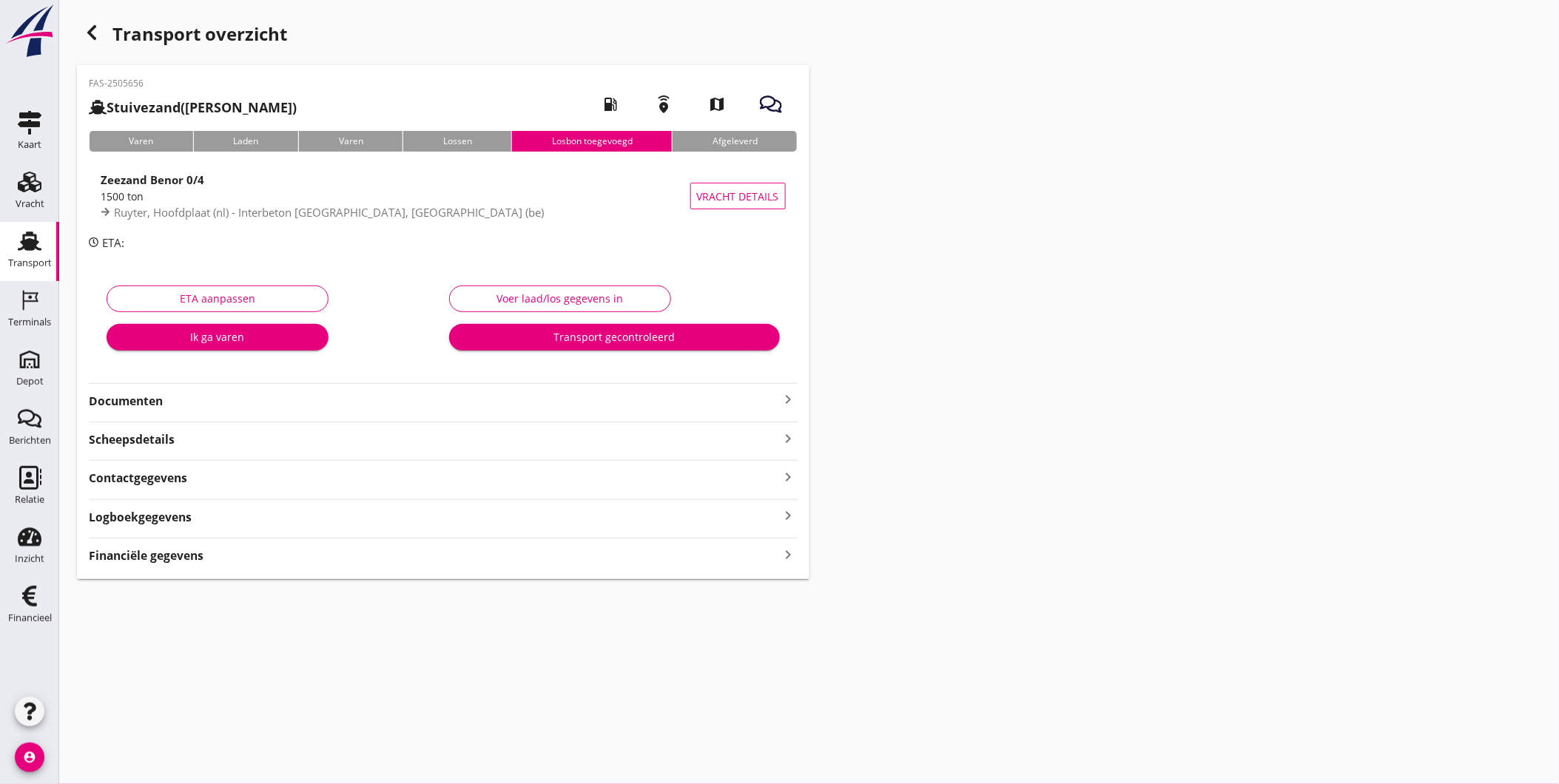
click at [148, 519] on strong "Logboekgegevens" at bounding box center [140, 517] width 102 height 17
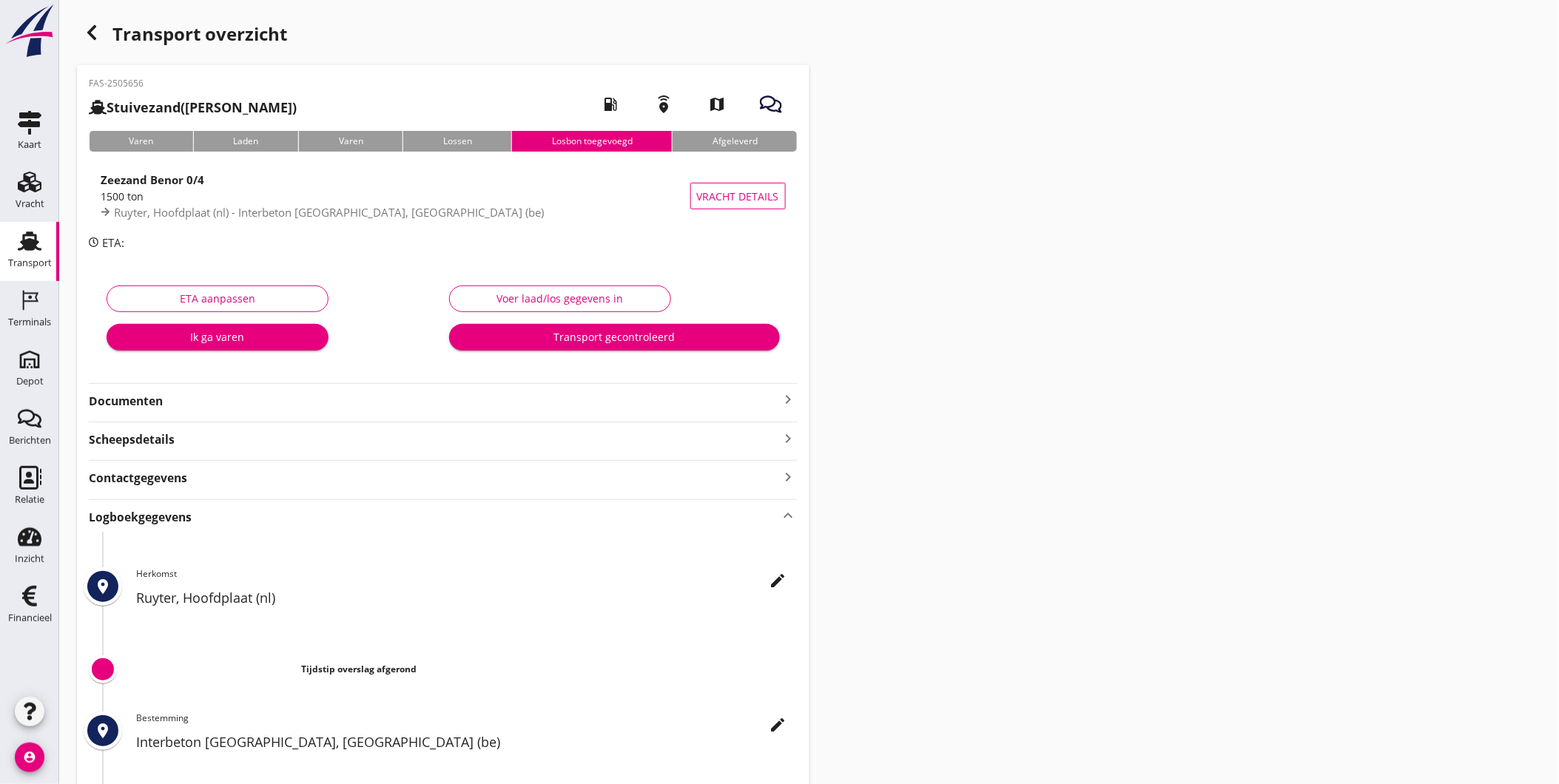
click at [206, 397] on strong "Documenten" at bounding box center [434, 401] width 691 height 17
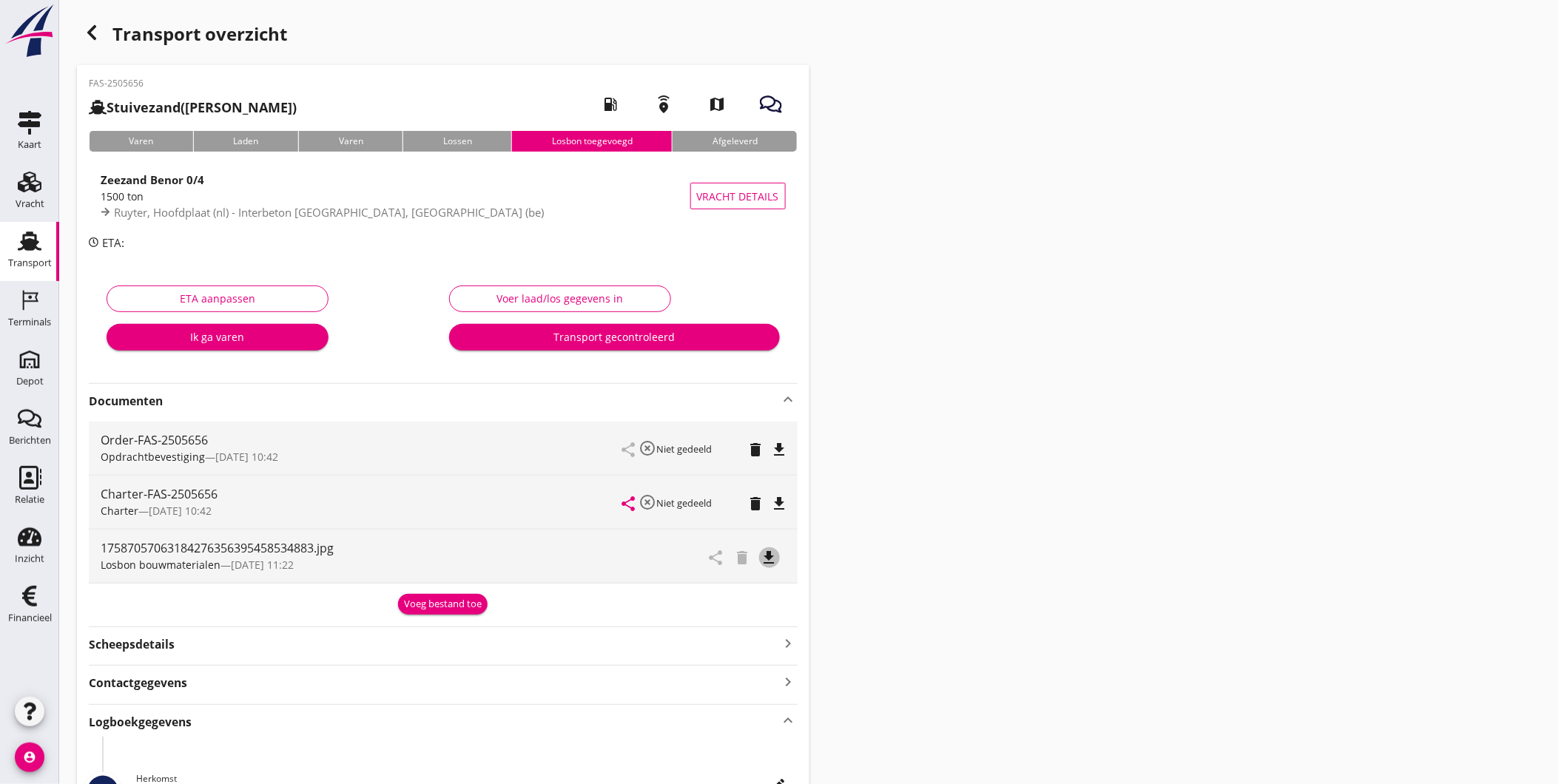
click at [772, 556] on icon "file_download" at bounding box center [770, 558] width 18 height 18
click at [1144, 437] on div "Transport overzicht FAS-2505656 Stuivezand (Leendert Bruinooge) local_gas_stati…" at bounding box center [809, 557] width 1499 height 1114
click at [47, 176] on div "Vracht" at bounding box center [29, 181] width 35 height 23
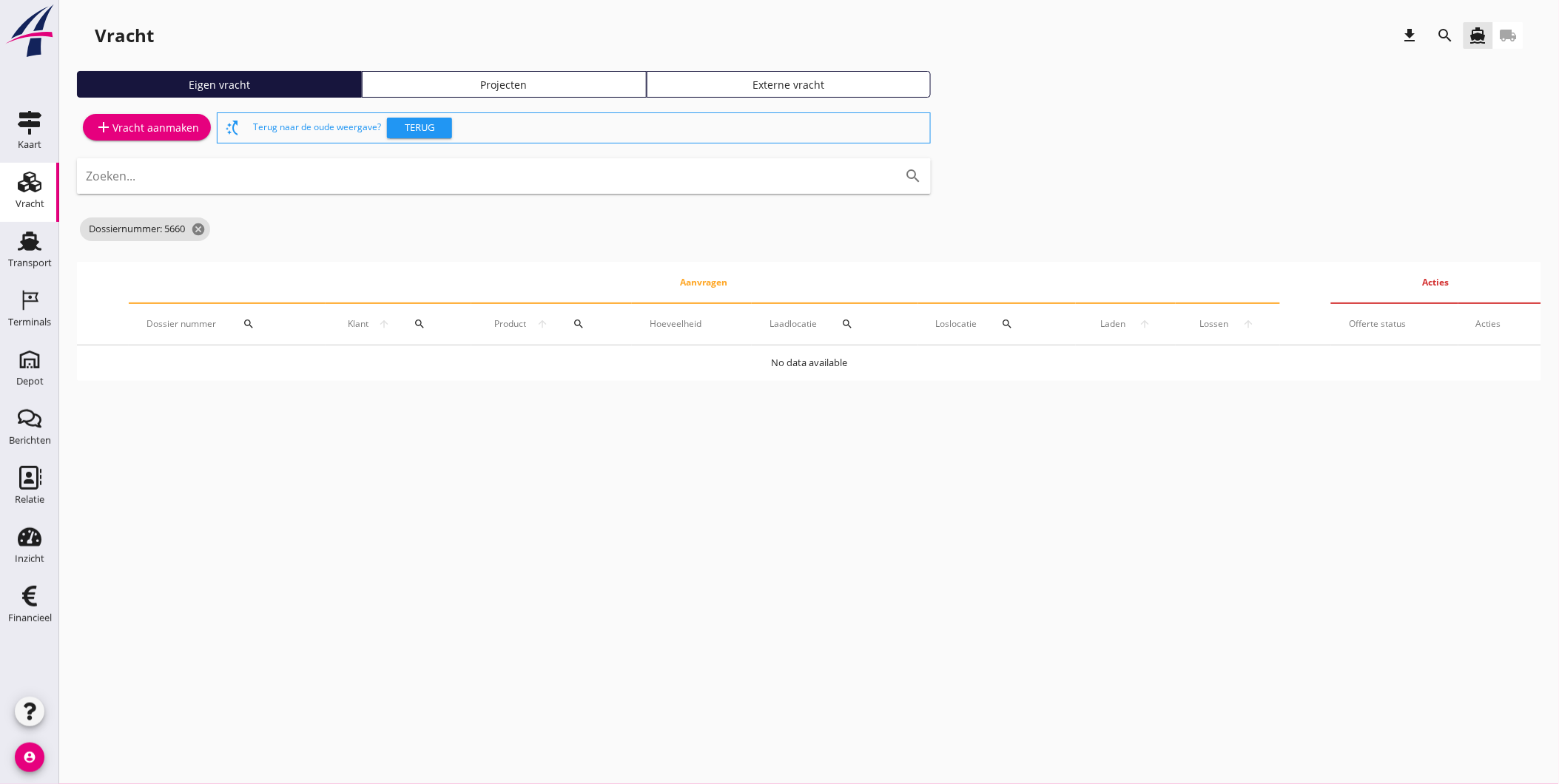
click at [18, 188] on use at bounding box center [29, 181] width 23 height 20
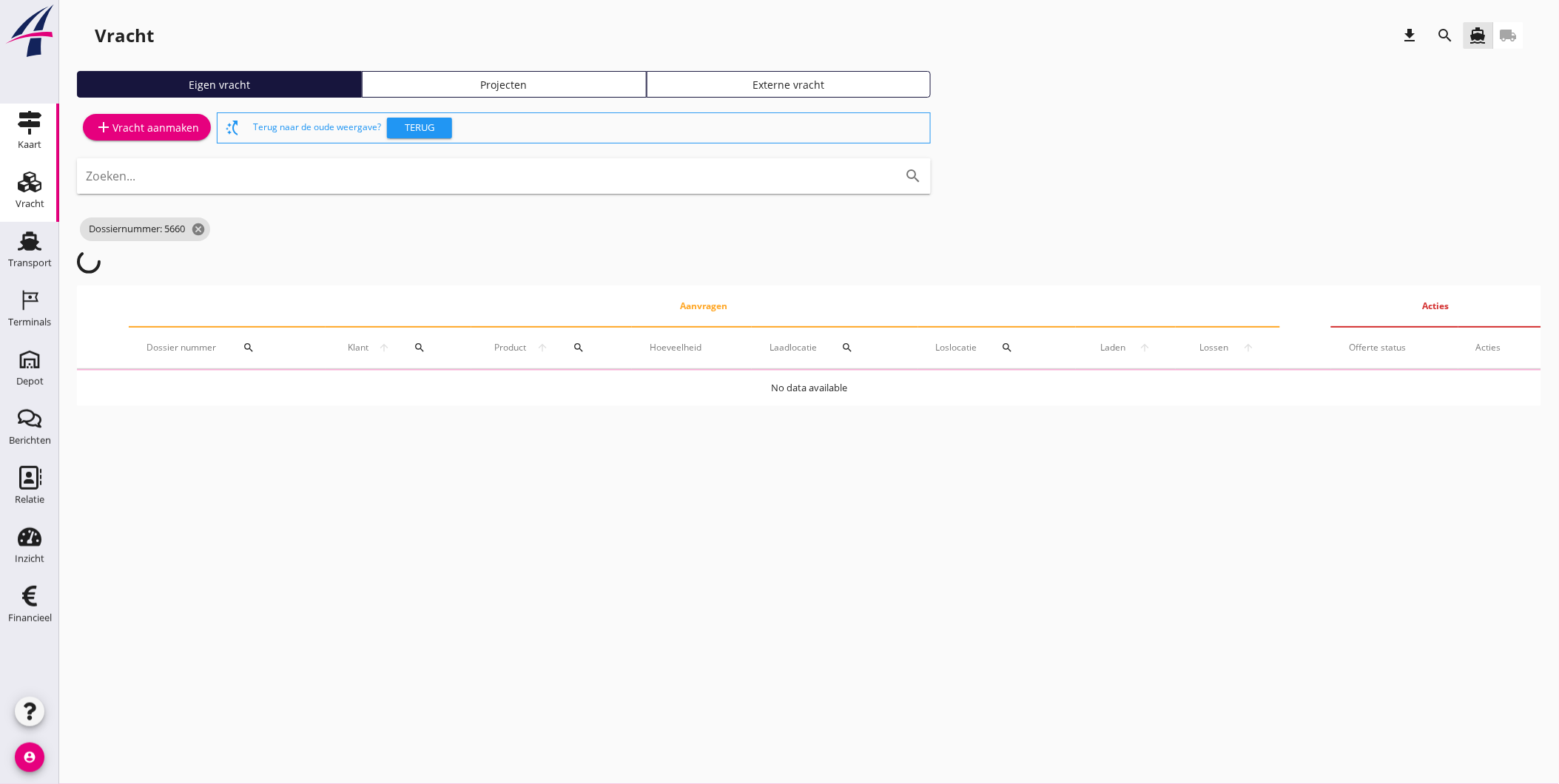
click at [35, 134] on icon "Kaart" at bounding box center [29, 123] width 23 height 23
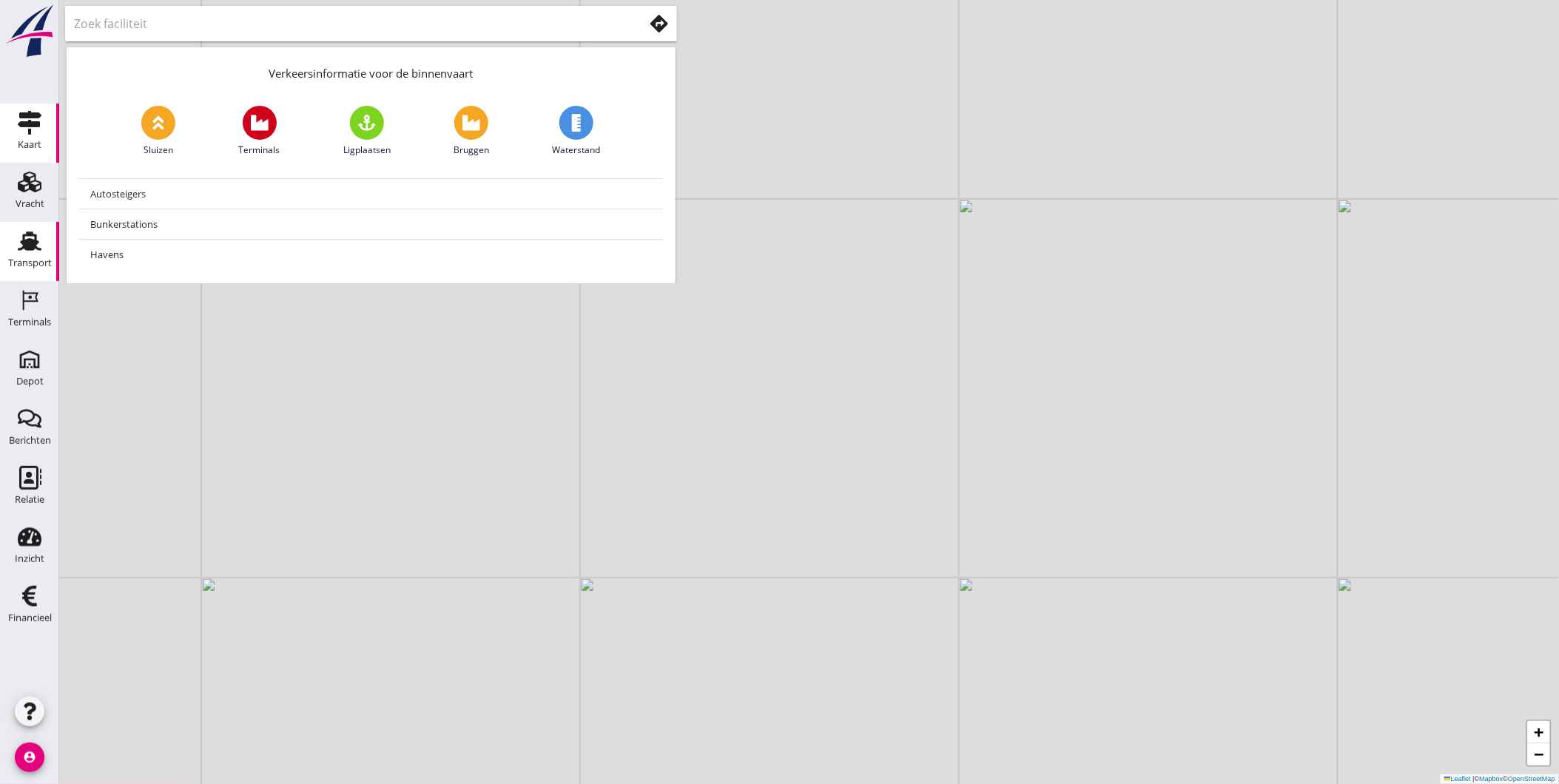
click at [38, 235] on icon "Transport" at bounding box center [29, 241] width 23 height 23
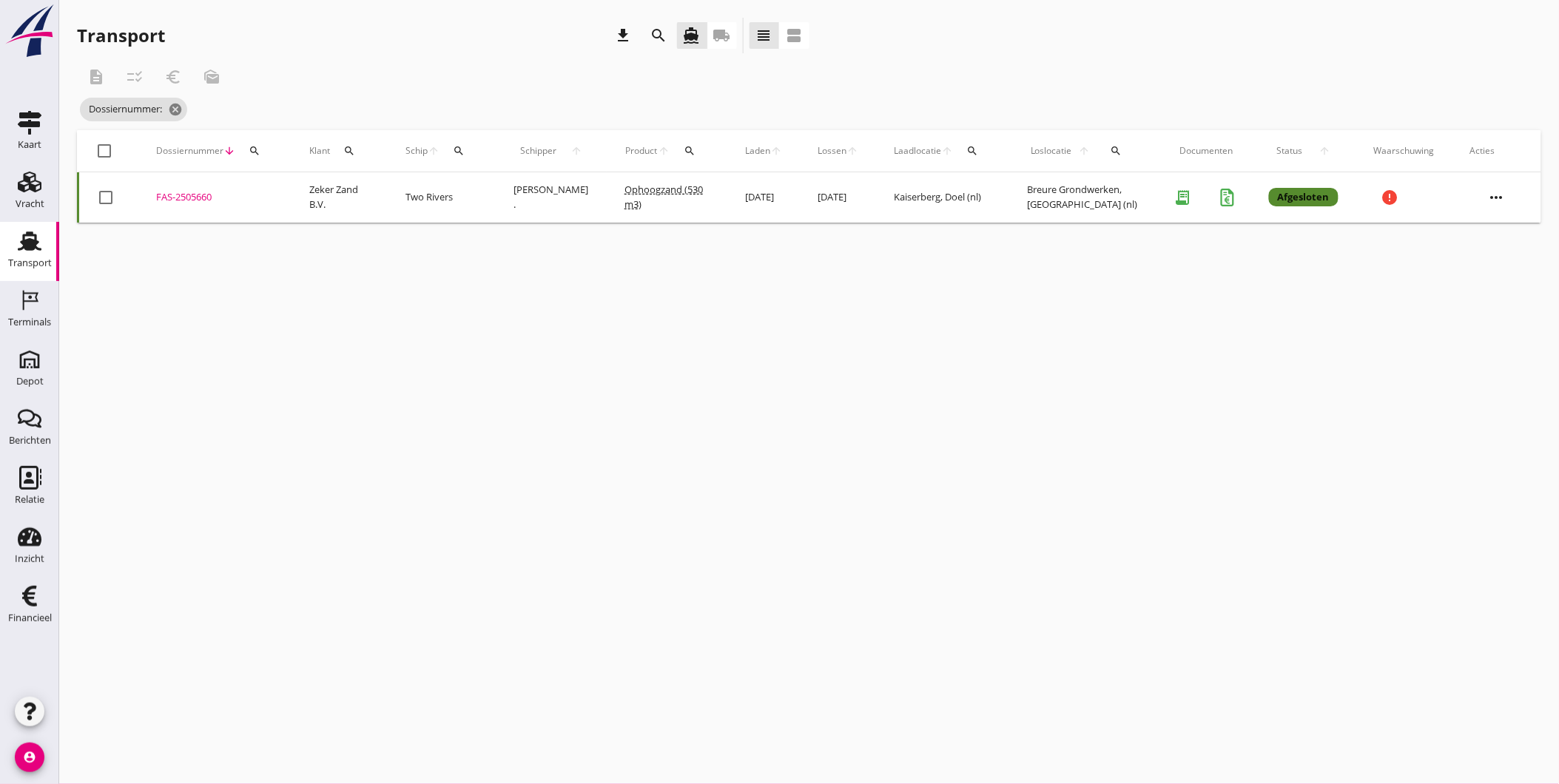
click at [265, 152] on div "search" at bounding box center [254, 151] width 26 height 12
click at [277, 195] on input "Zoeken op dossiernummer..." at bounding box center [324, 194] width 154 height 23
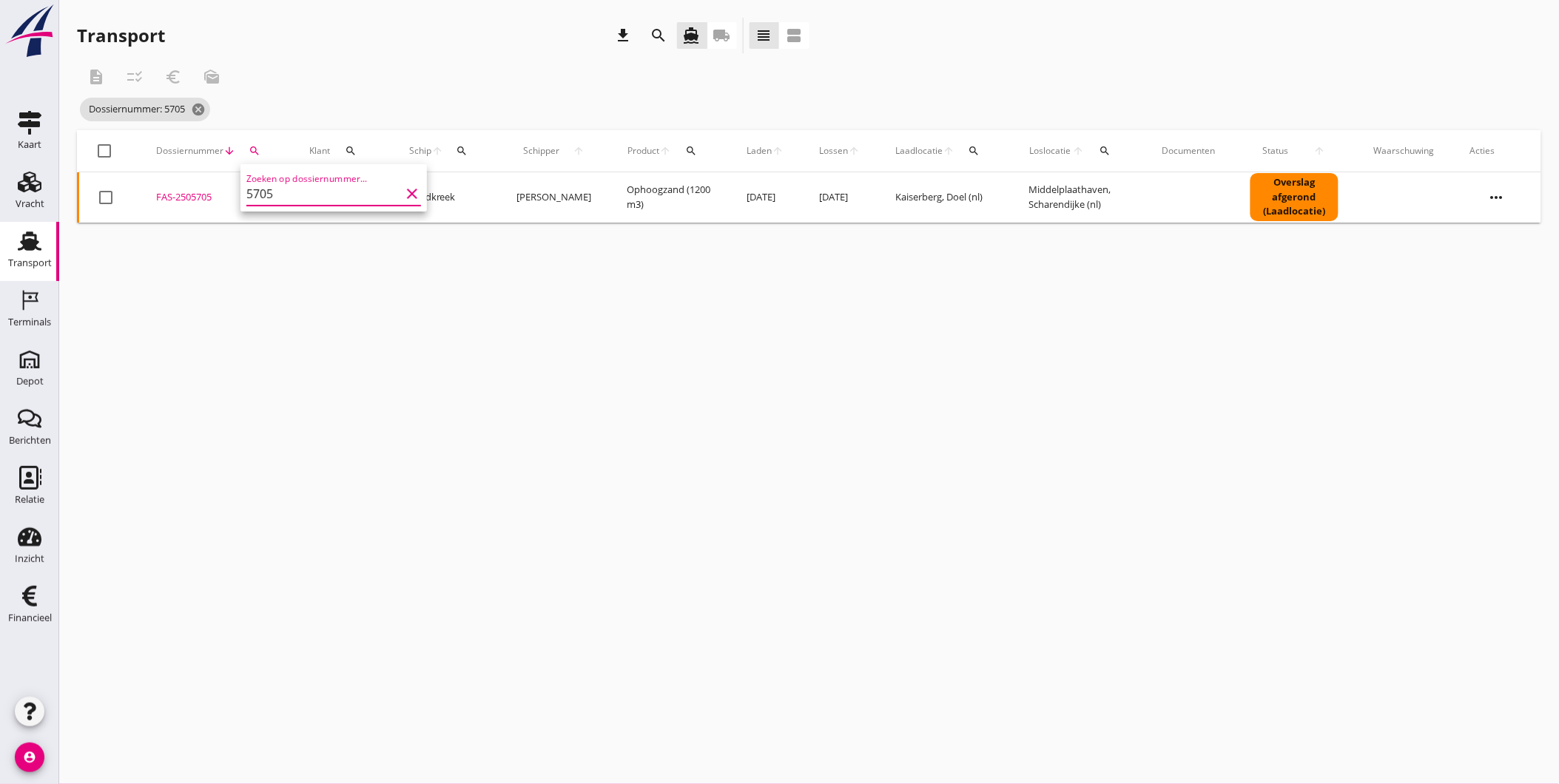
type input "5705"
click at [678, 307] on div "cancel You are impersonating another user. Transport download search directions…" at bounding box center [809, 392] width 1499 height 784
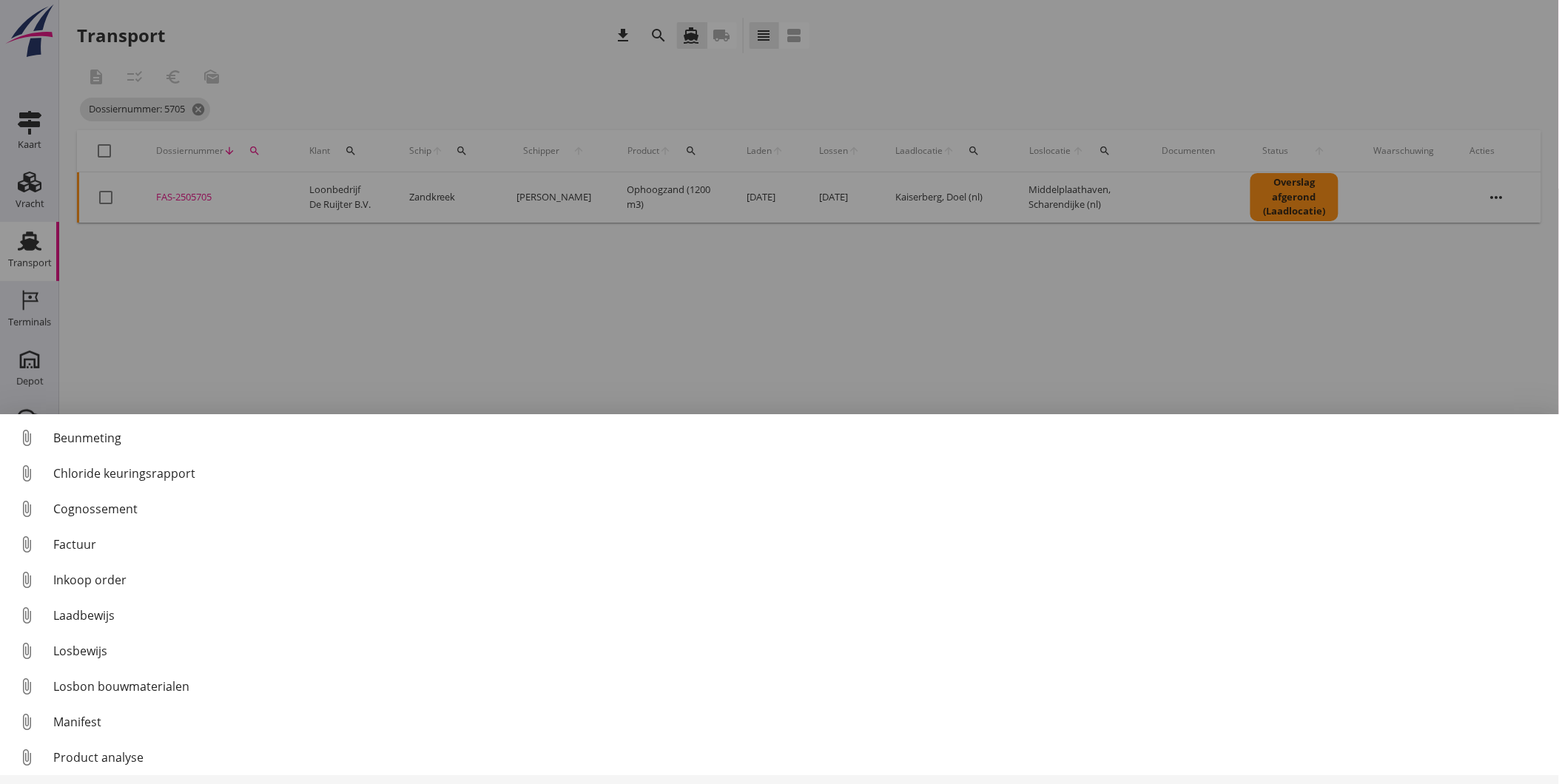
scroll to position [68, 0]
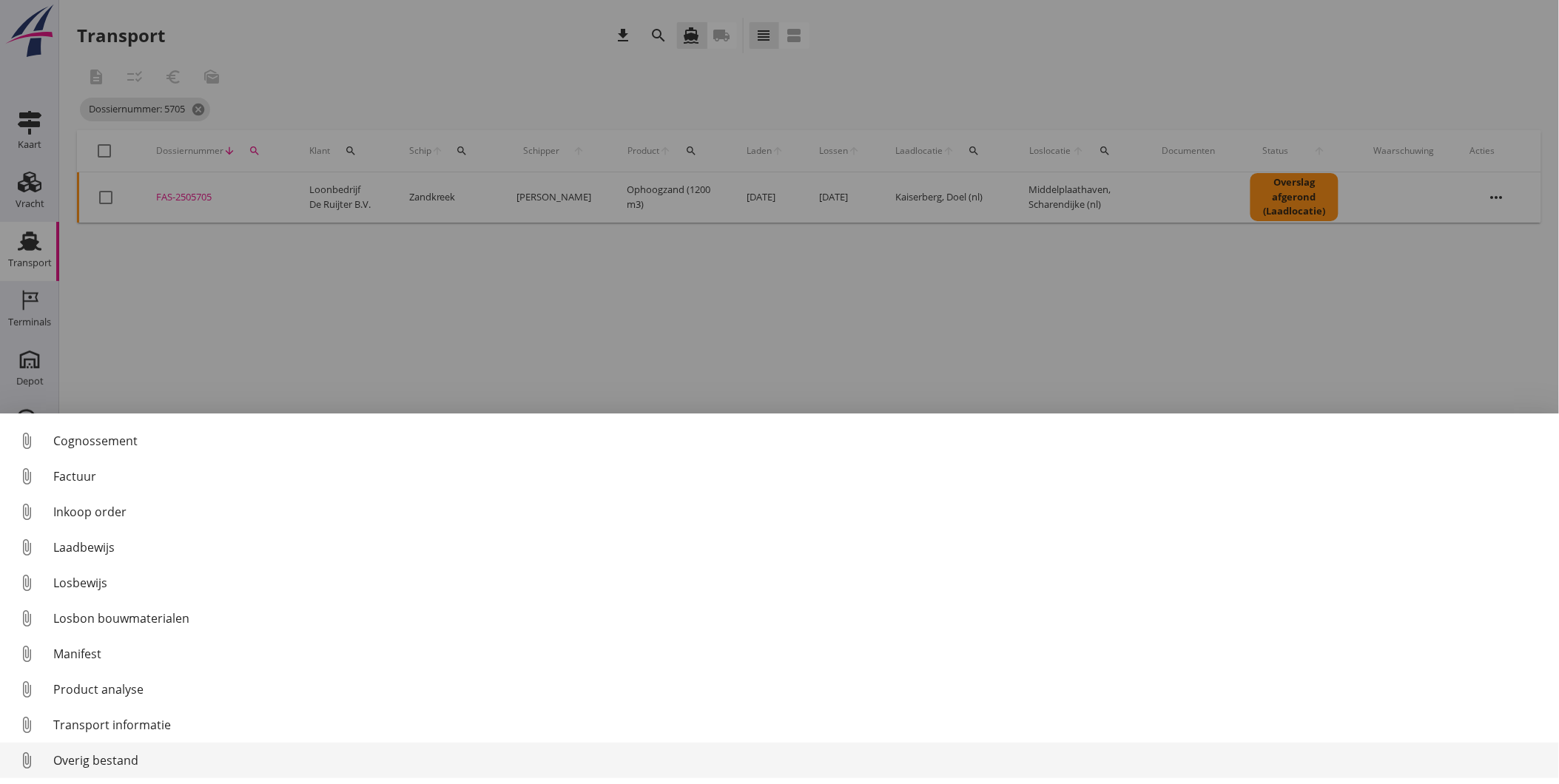
click at [170, 757] on div "Overig bestand" at bounding box center [800, 761] width 1494 height 18
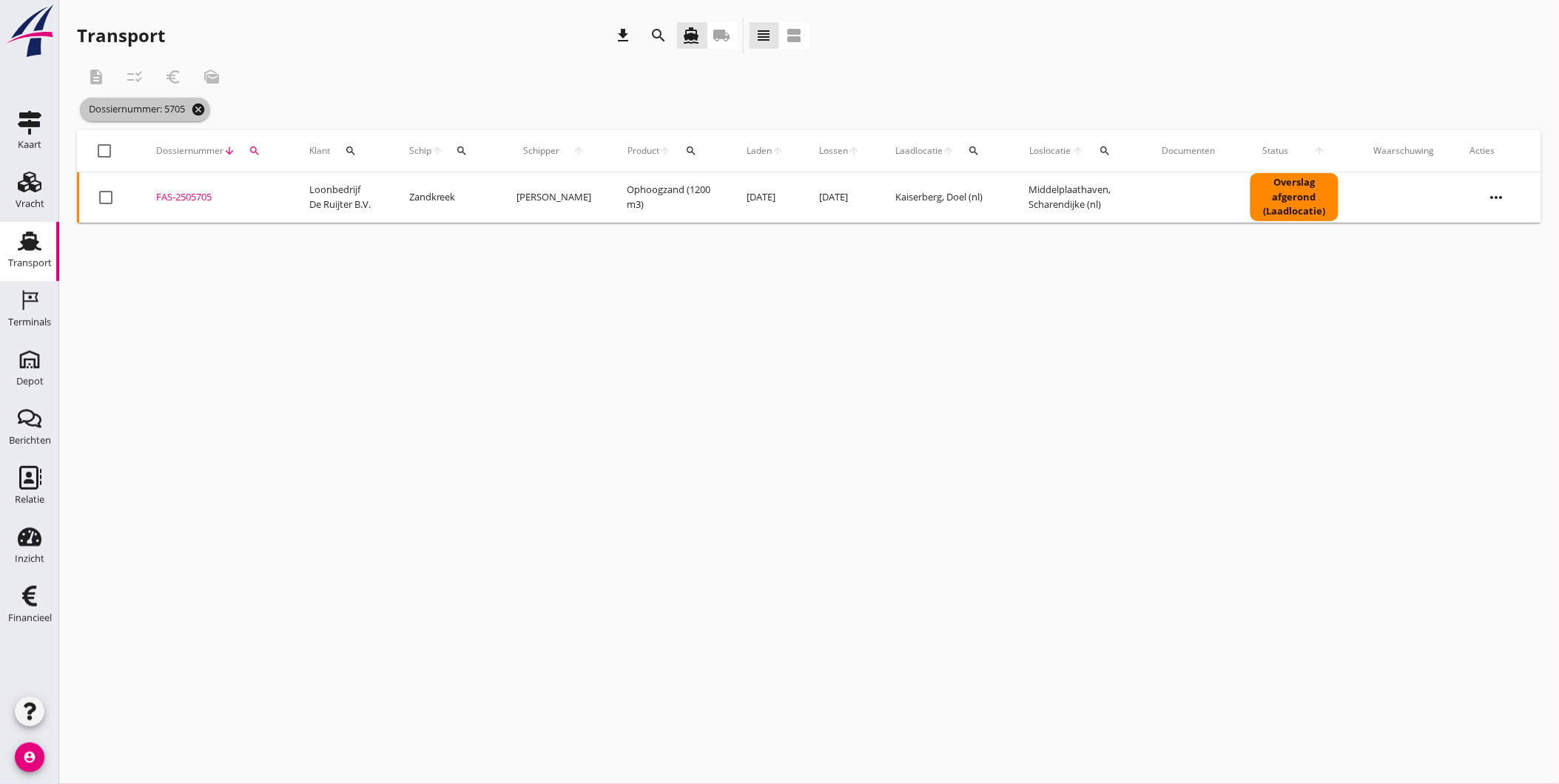
click at [197, 115] on icon "cancel" at bounding box center [198, 109] width 15 height 15
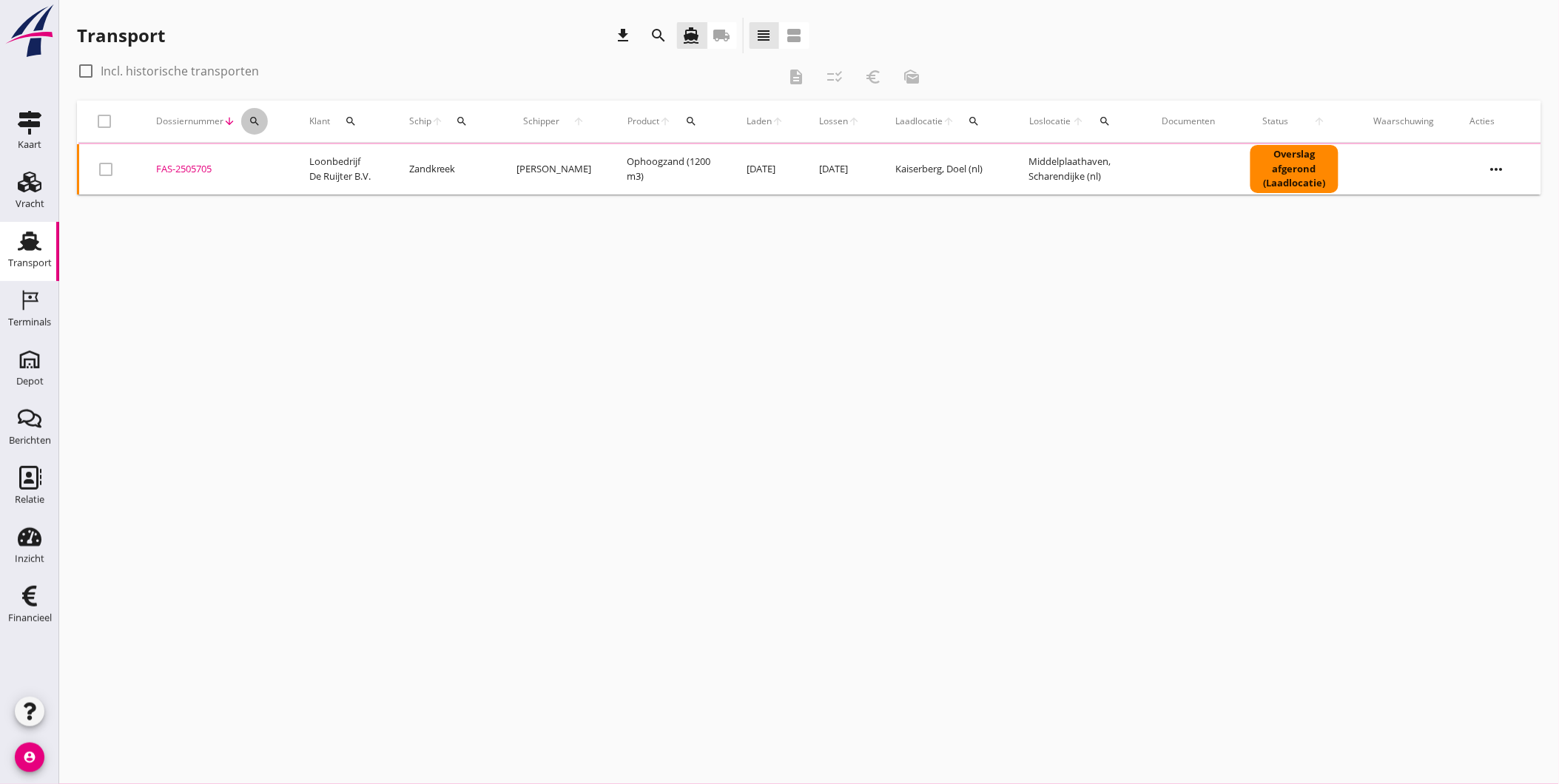
click at [245, 119] on div "search" at bounding box center [254, 121] width 26 height 12
click at [272, 161] on input "Zoeken op dossiernummer..." at bounding box center [324, 164] width 154 height 23
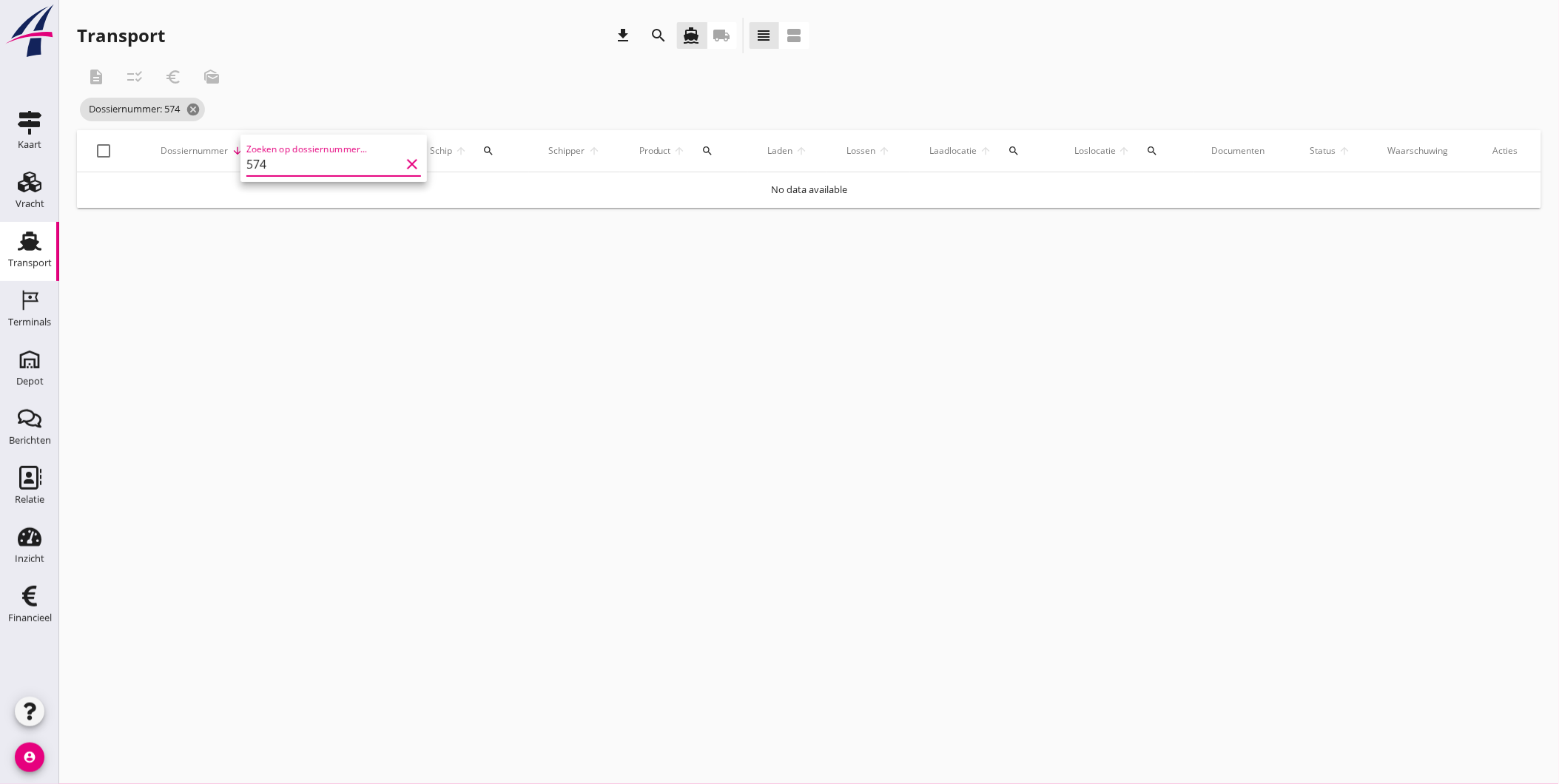
type input "57"
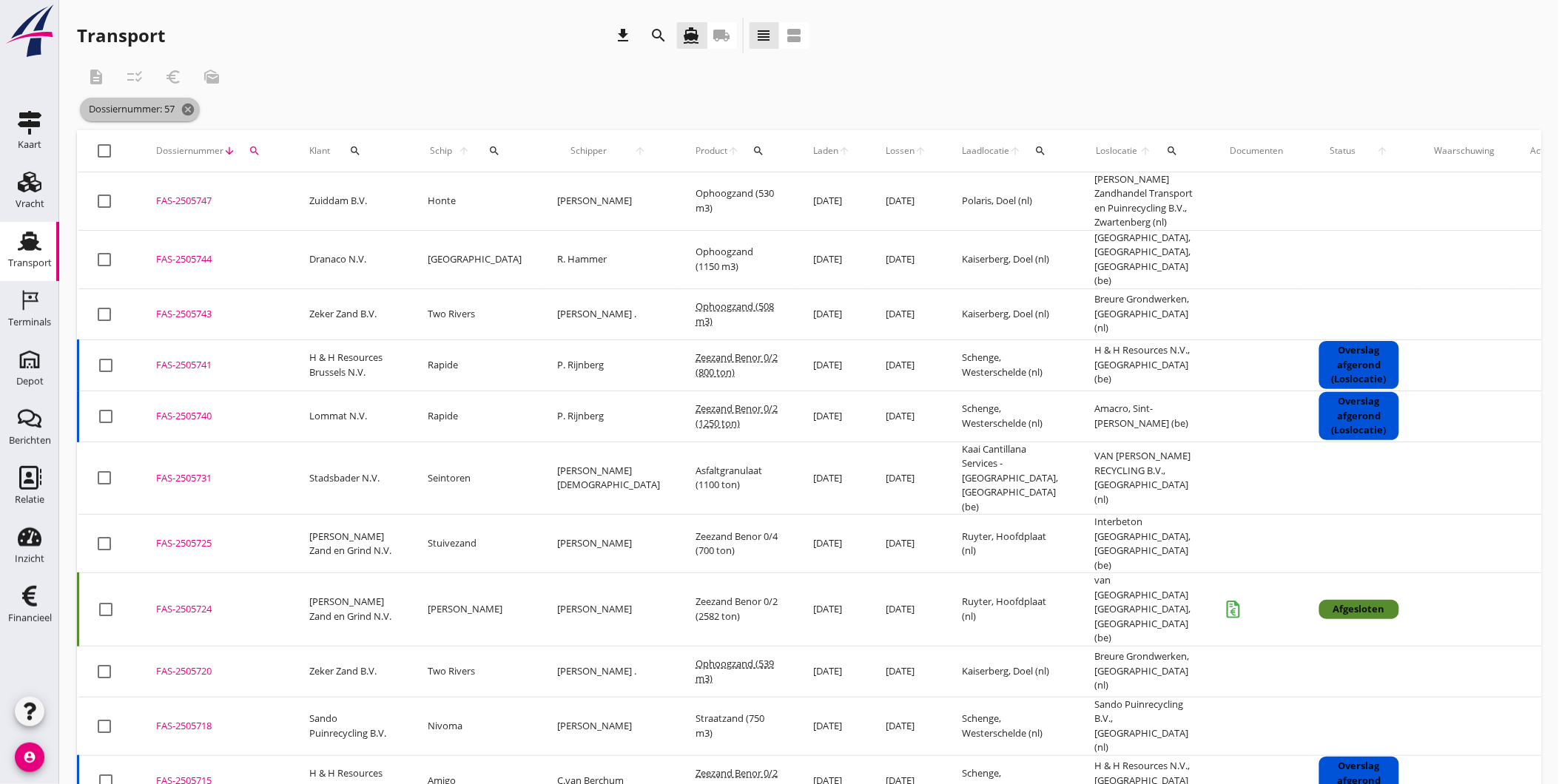
click at [187, 105] on icon "cancel" at bounding box center [187, 109] width 15 height 15
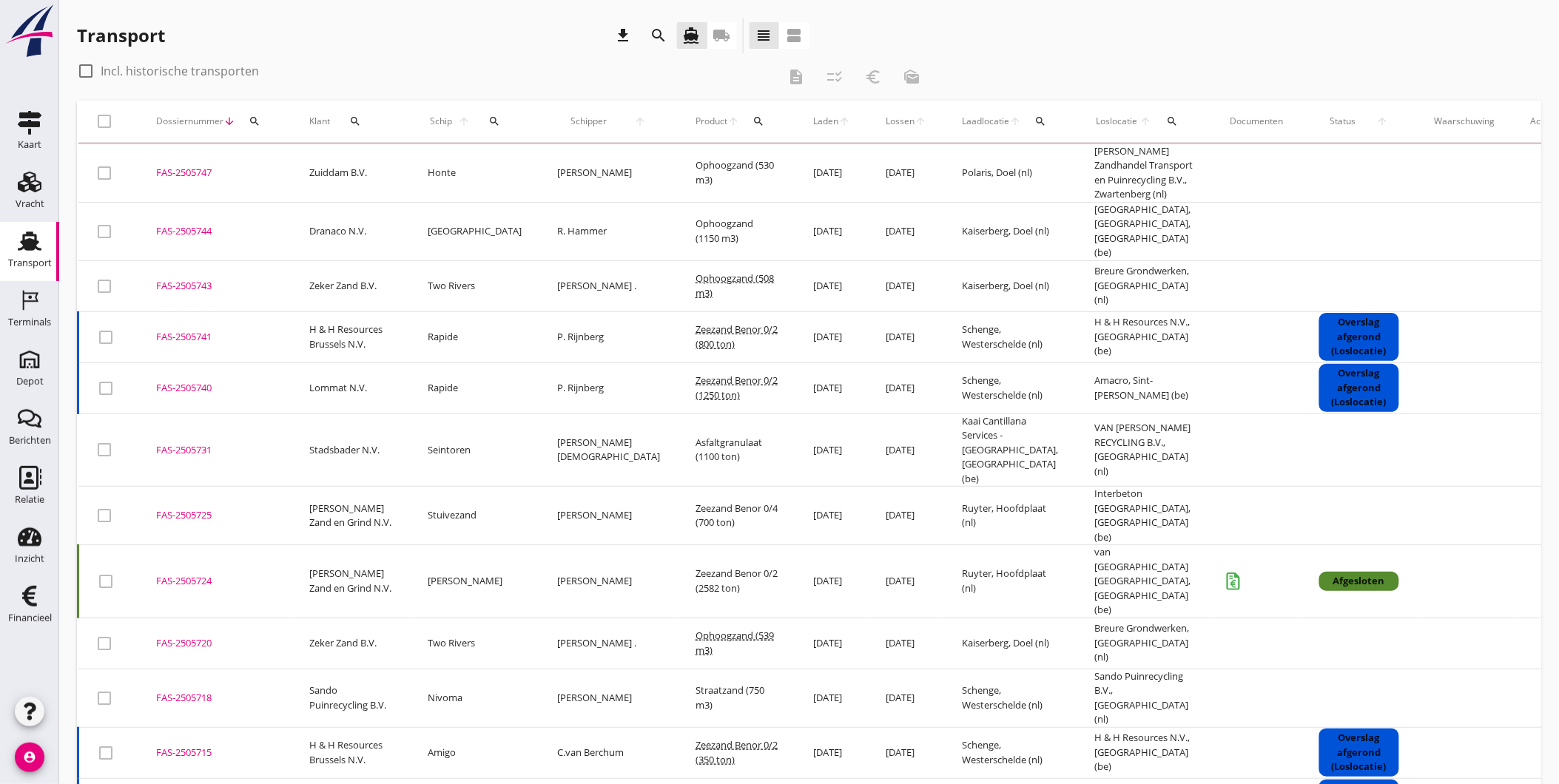
click at [271, 126] on div "Dossiernummer arrow_downward search" at bounding box center [215, 121] width 118 height 35
click at [250, 121] on icon "search" at bounding box center [255, 121] width 12 height 12
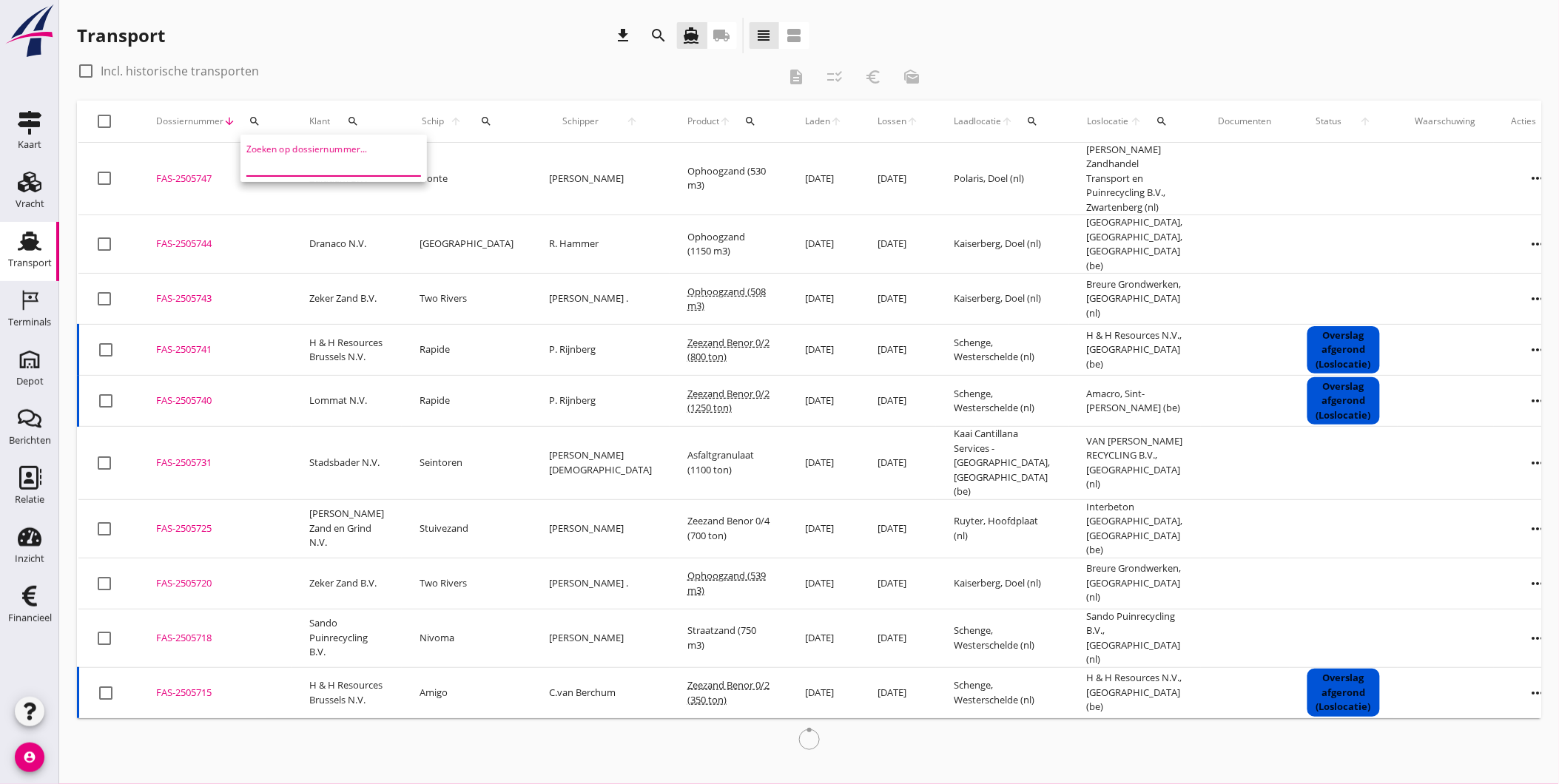
click at [293, 160] on input "Zoeken op dossiernummer..." at bounding box center [324, 164] width 154 height 23
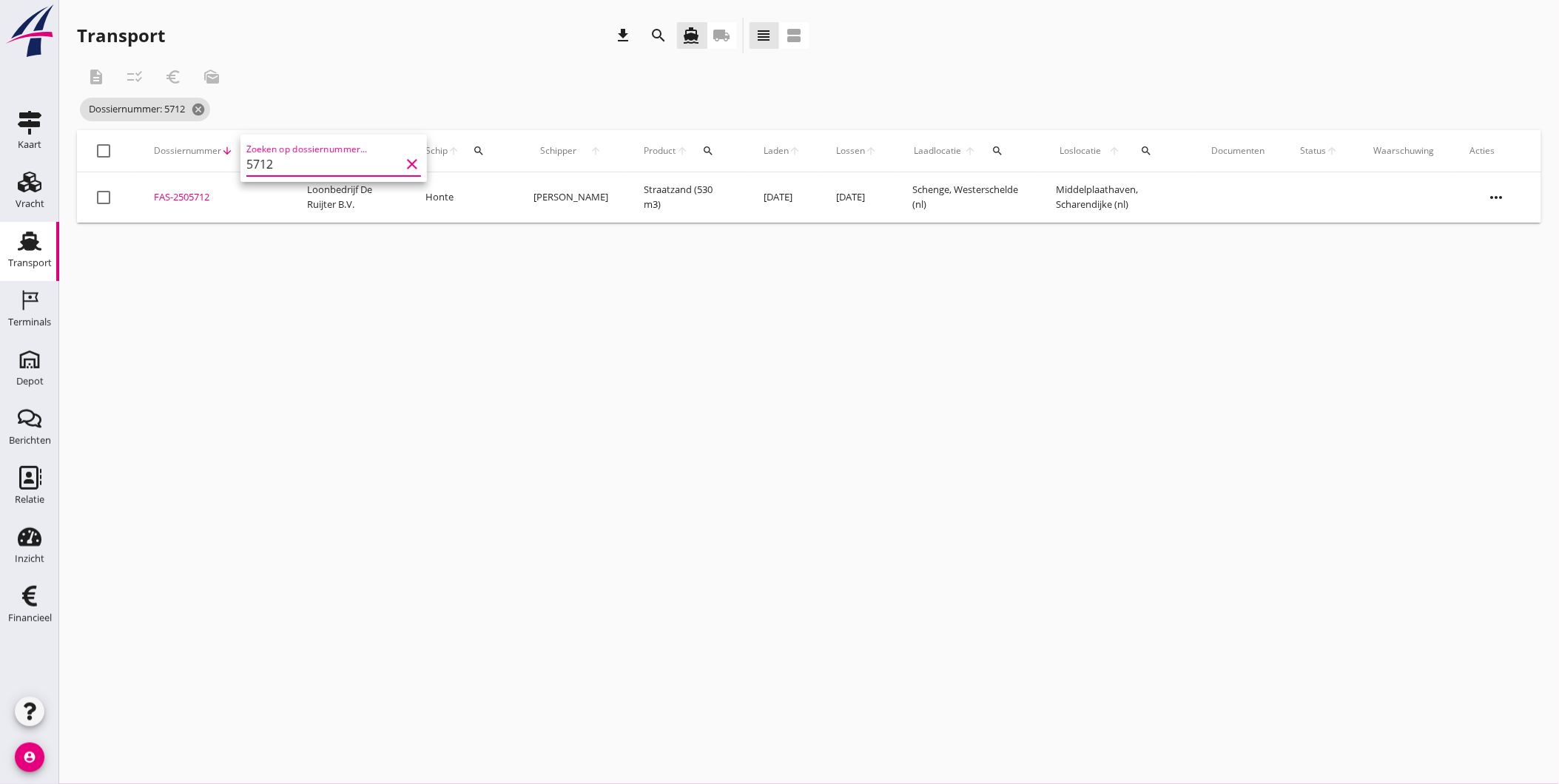
type input "5712"
click at [1174, 433] on div "cancel You are impersonating another user. Transport download search directions…" at bounding box center [809, 392] width 1499 height 784
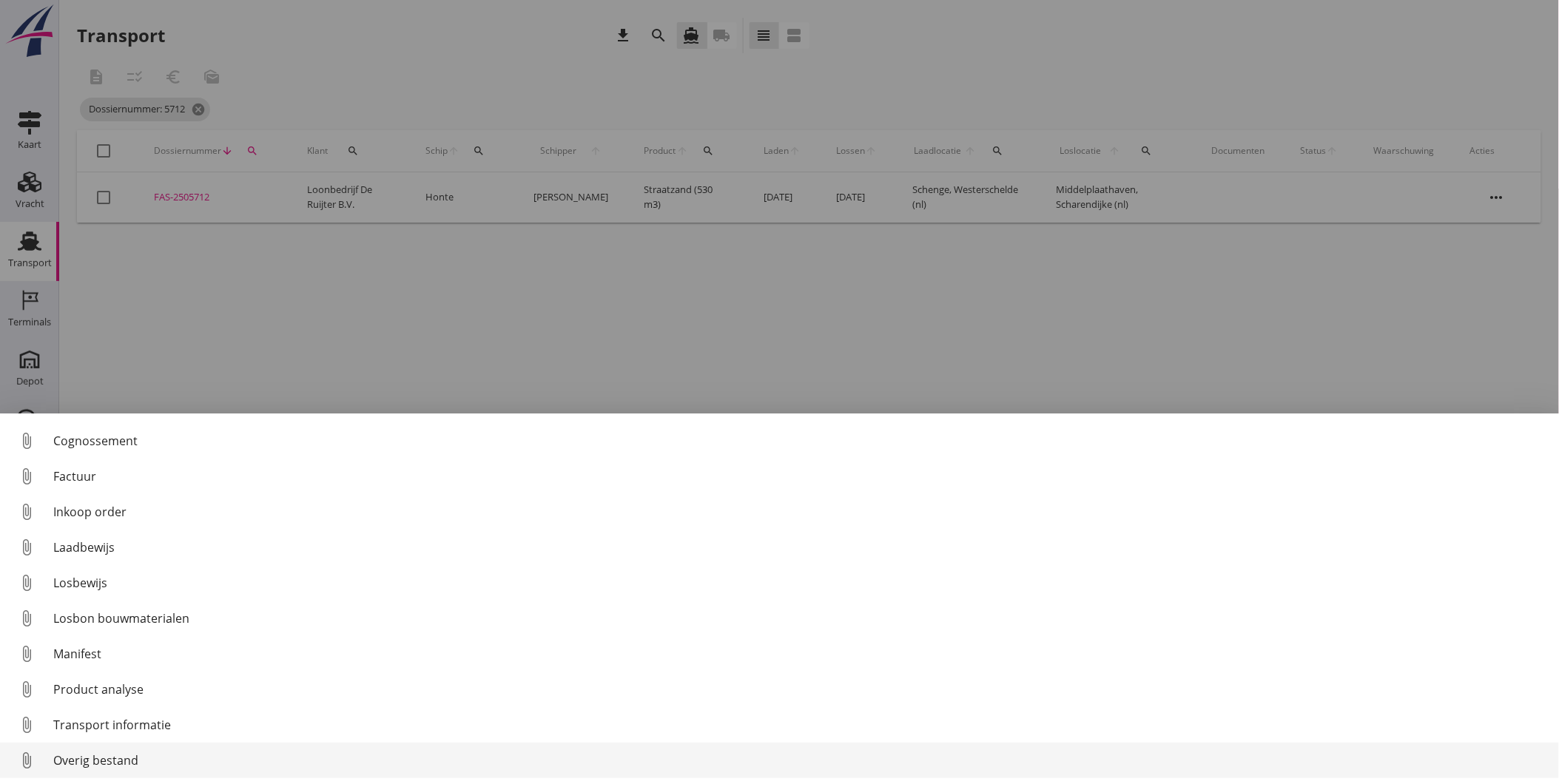
click at [105, 763] on div "Overig bestand" at bounding box center [800, 761] width 1494 height 18
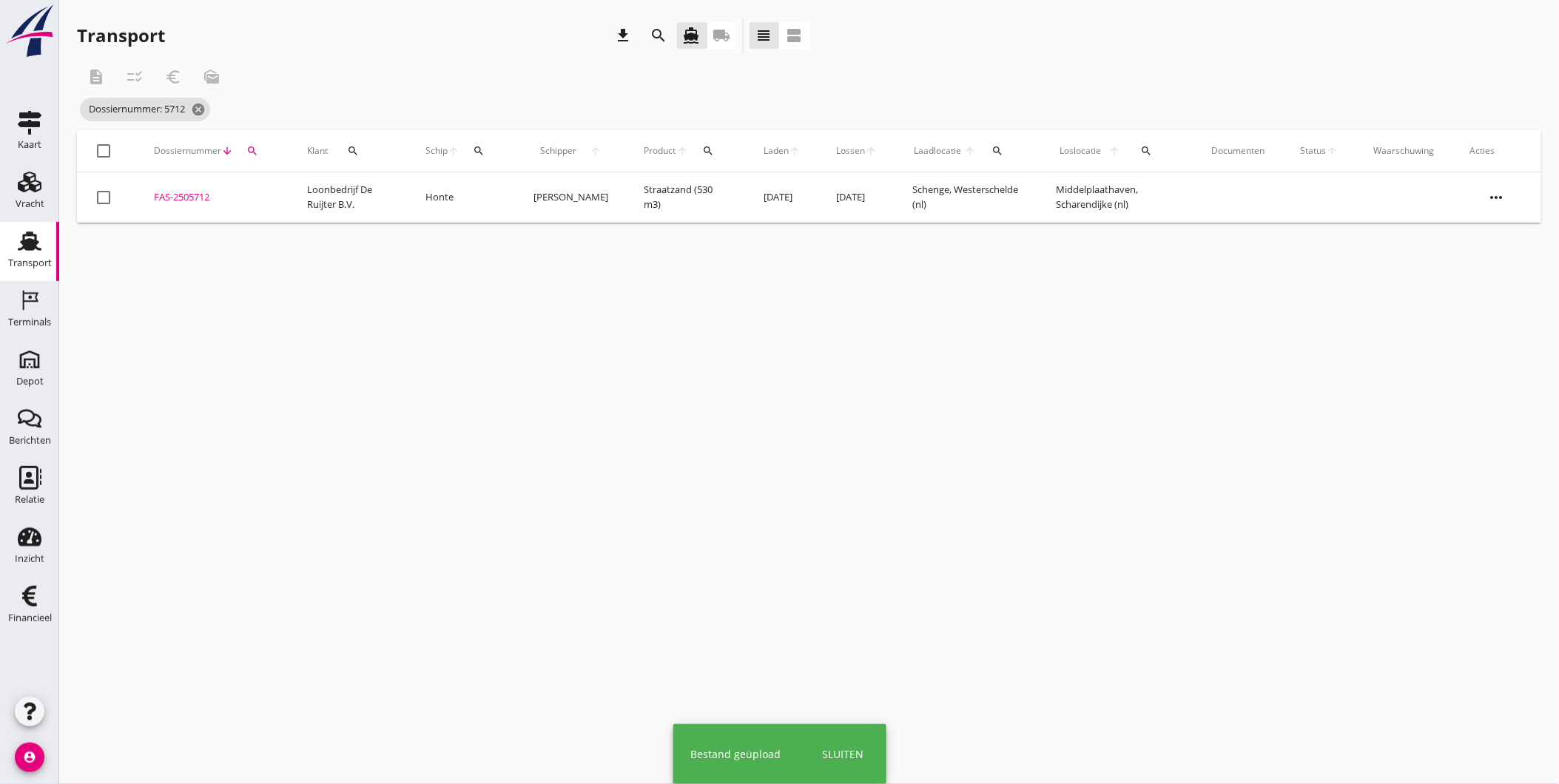
click at [185, 186] on td "FAS-2505712 upload_file Drop hier uw bestand om het aan het dossier toe te voeg…" at bounding box center [213, 198] width 153 height 51
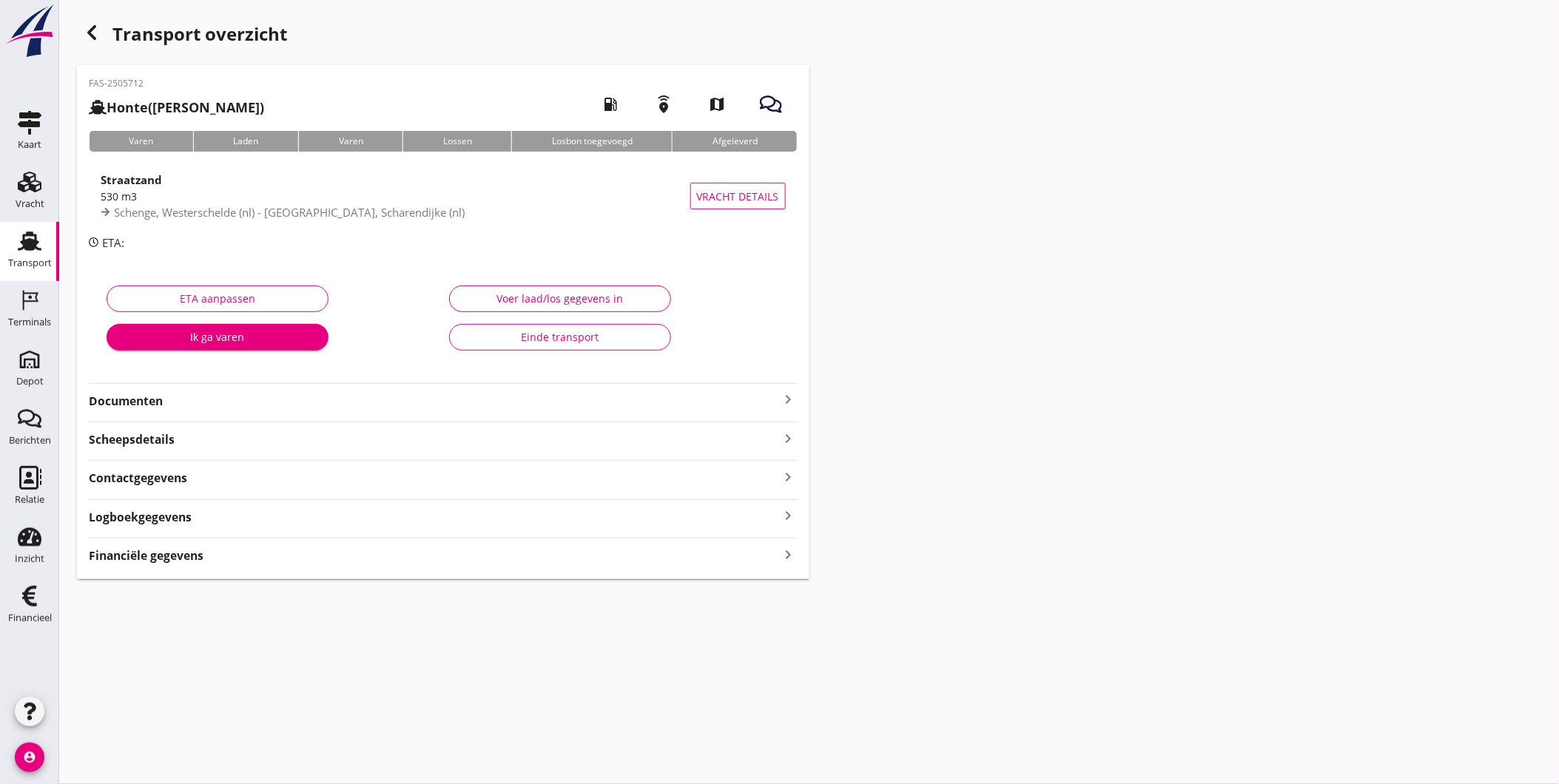
click at [188, 398] on strong "Documenten" at bounding box center [434, 401] width 691 height 17
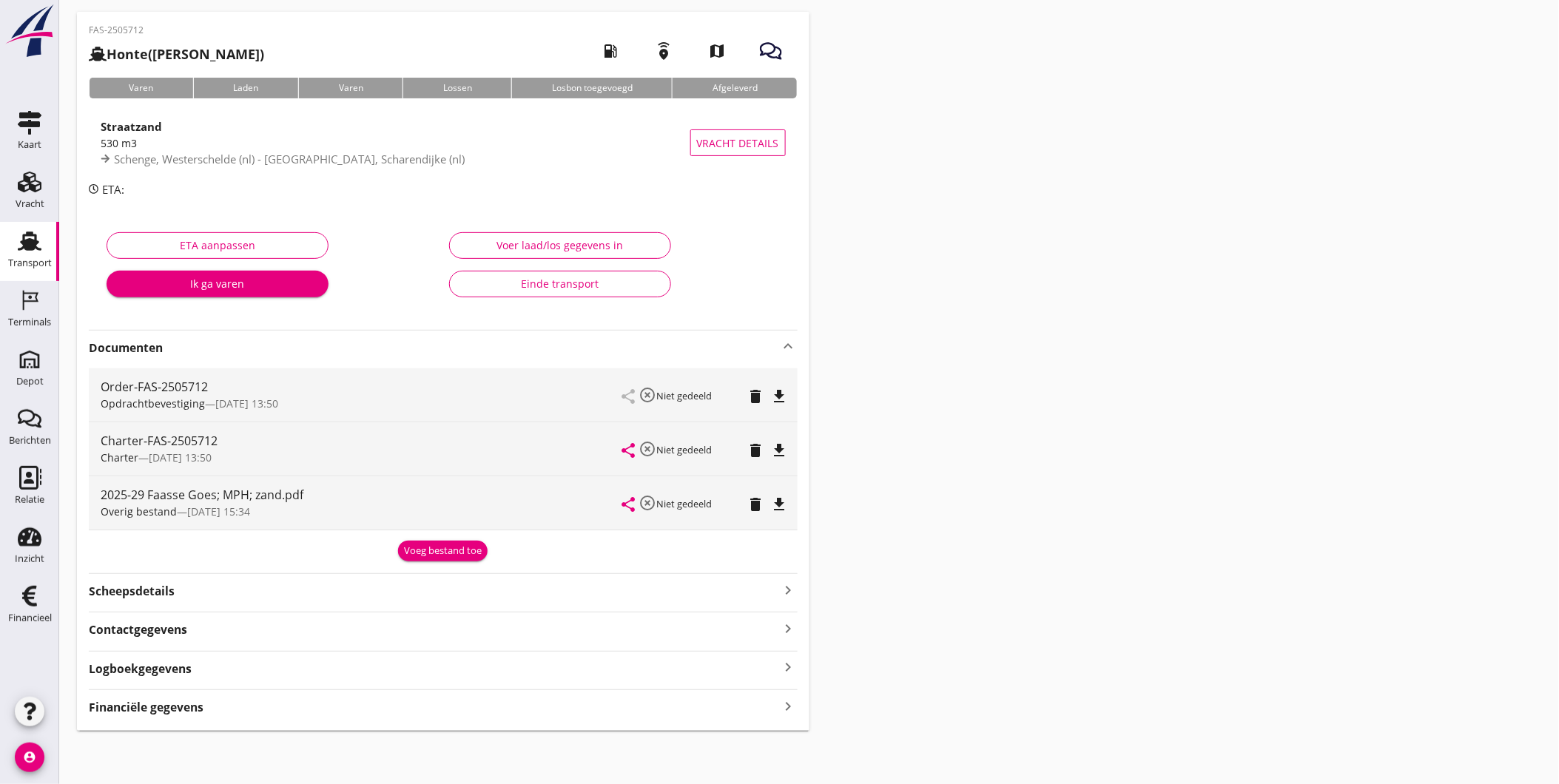
scroll to position [54, 0]
click at [780, 497] on icon "file_download" at bounding box center [780, 504] width 18 height 18
click at [260, 506] on div "Overig bestand — 24/09 15:34" at bounding box center [361, 511] width 522 height 16
click at [629, 505] on icon "share" at bounding box center [629, 504] width 18 height 18
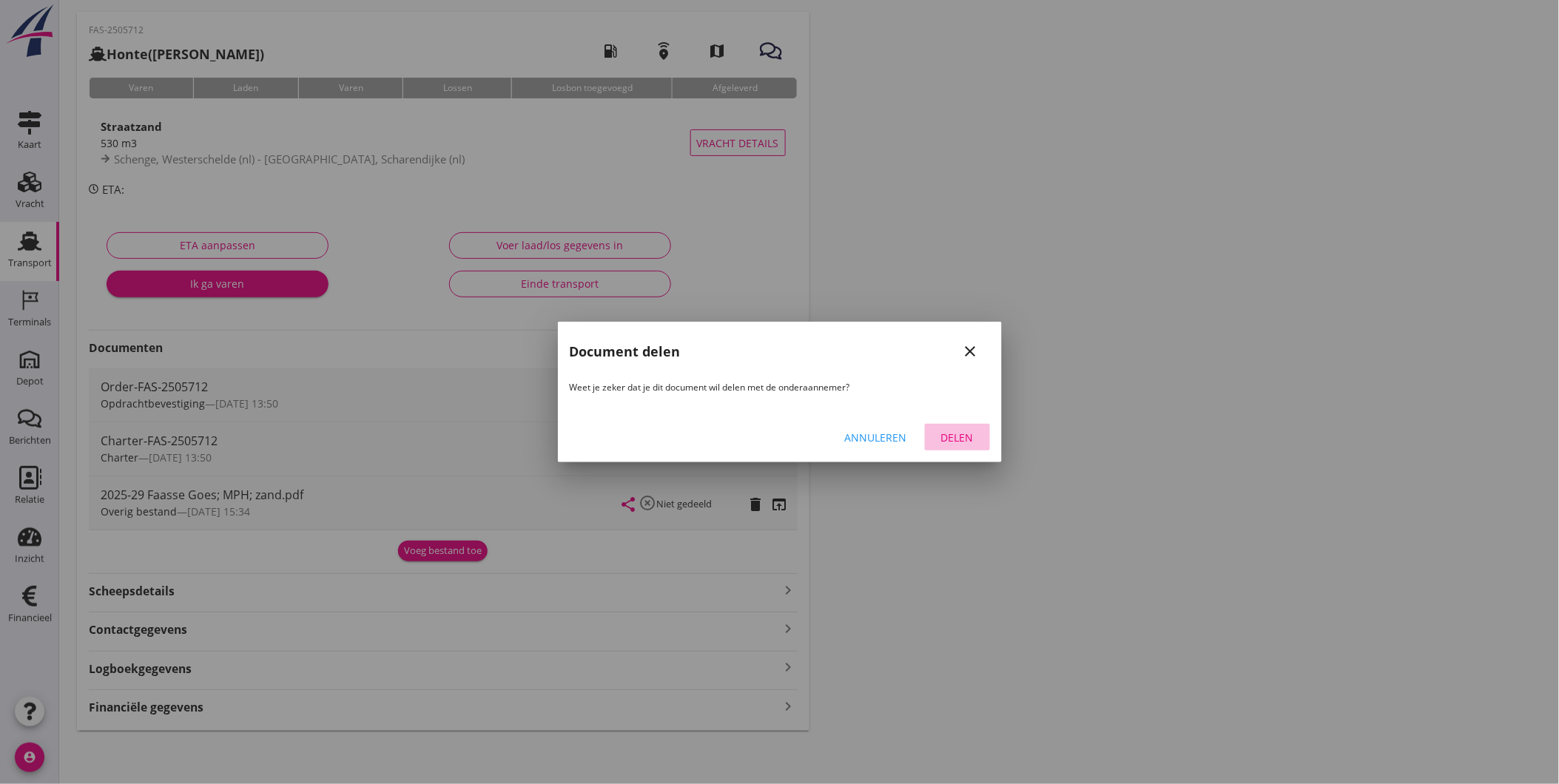
click at [960, 438] on div "Delen" at bounding box center [957, 438] width 41 height 16
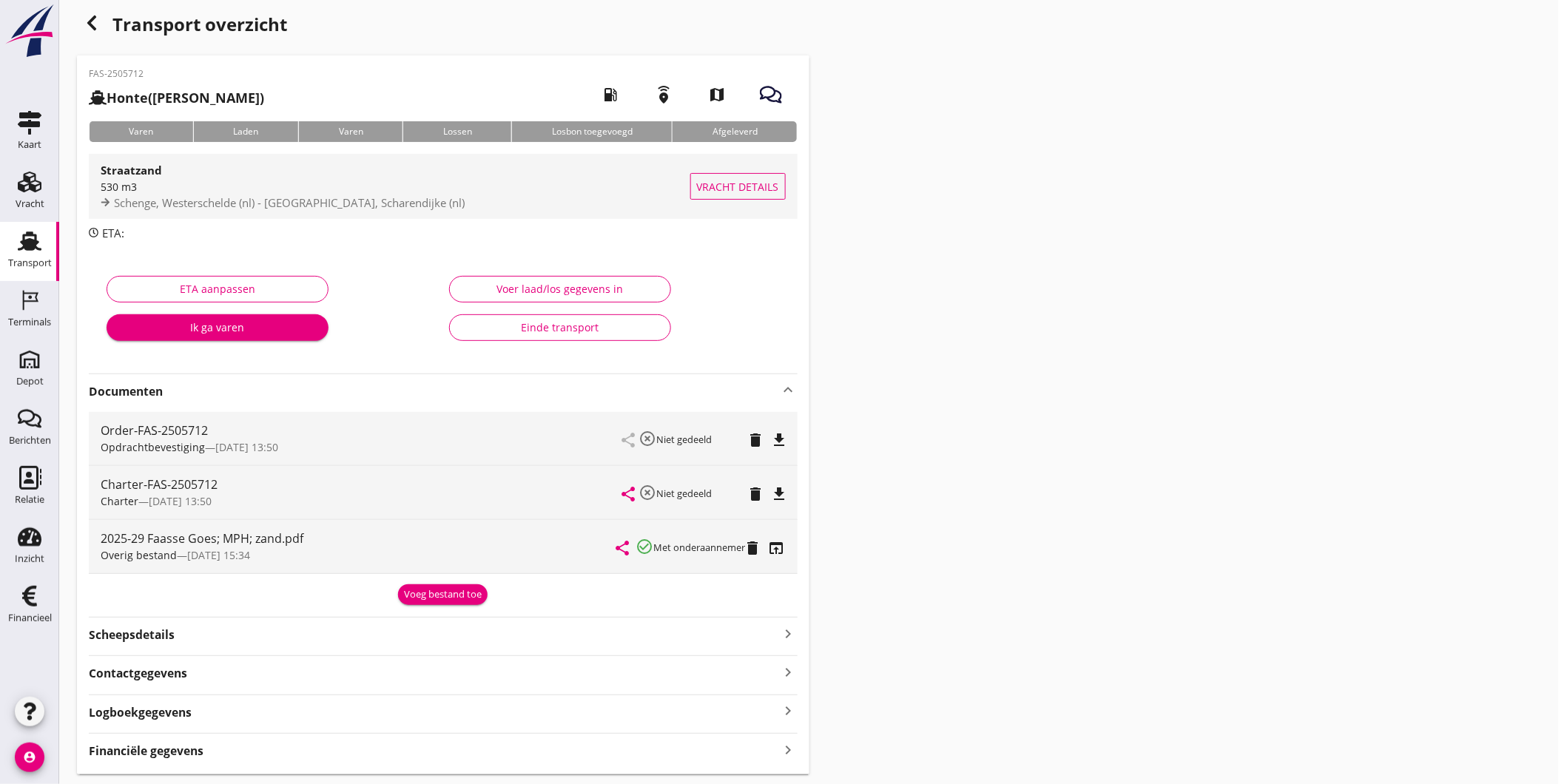
scroll to position [0, 0]
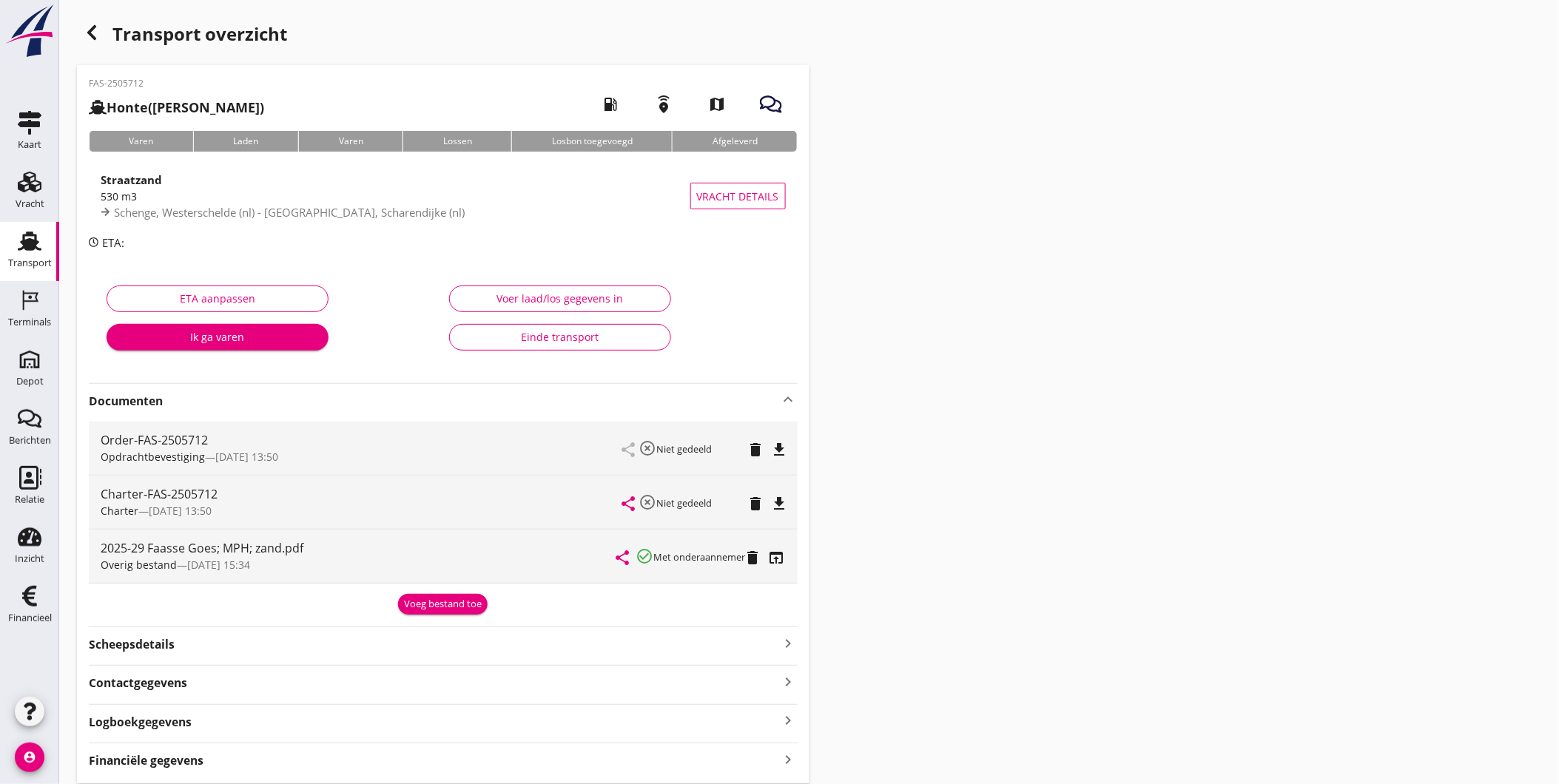
click at [24, 244] on use at bounding box center [29, 241] width 23 height 20
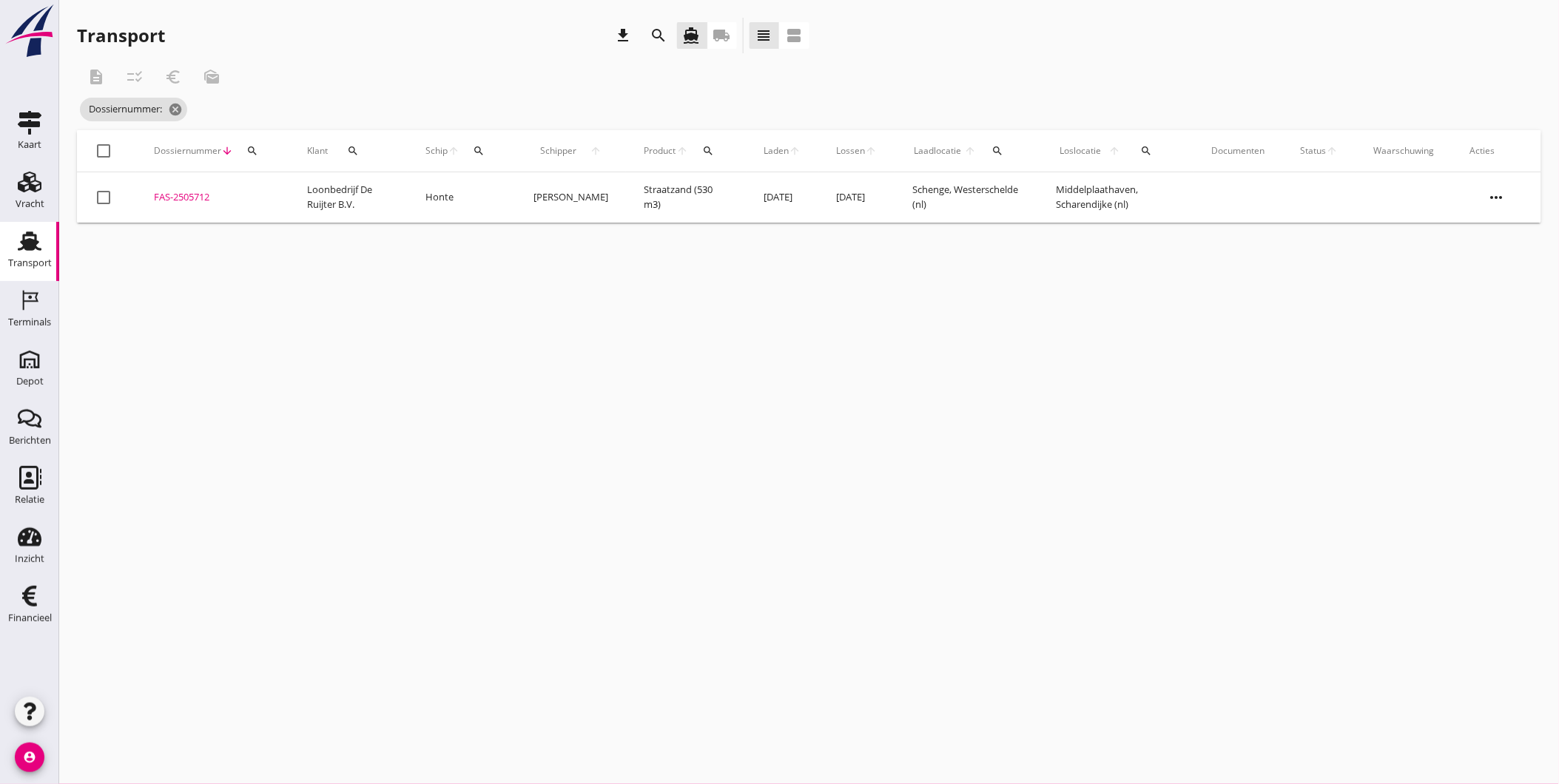
click at [255, 154] on icon "search" at bounding box center [253, 151] width 12 height 12
click at [315, 182] on input "Zoeken op dossiernummer..." at bounding box center [322, 194] width 154 height 23
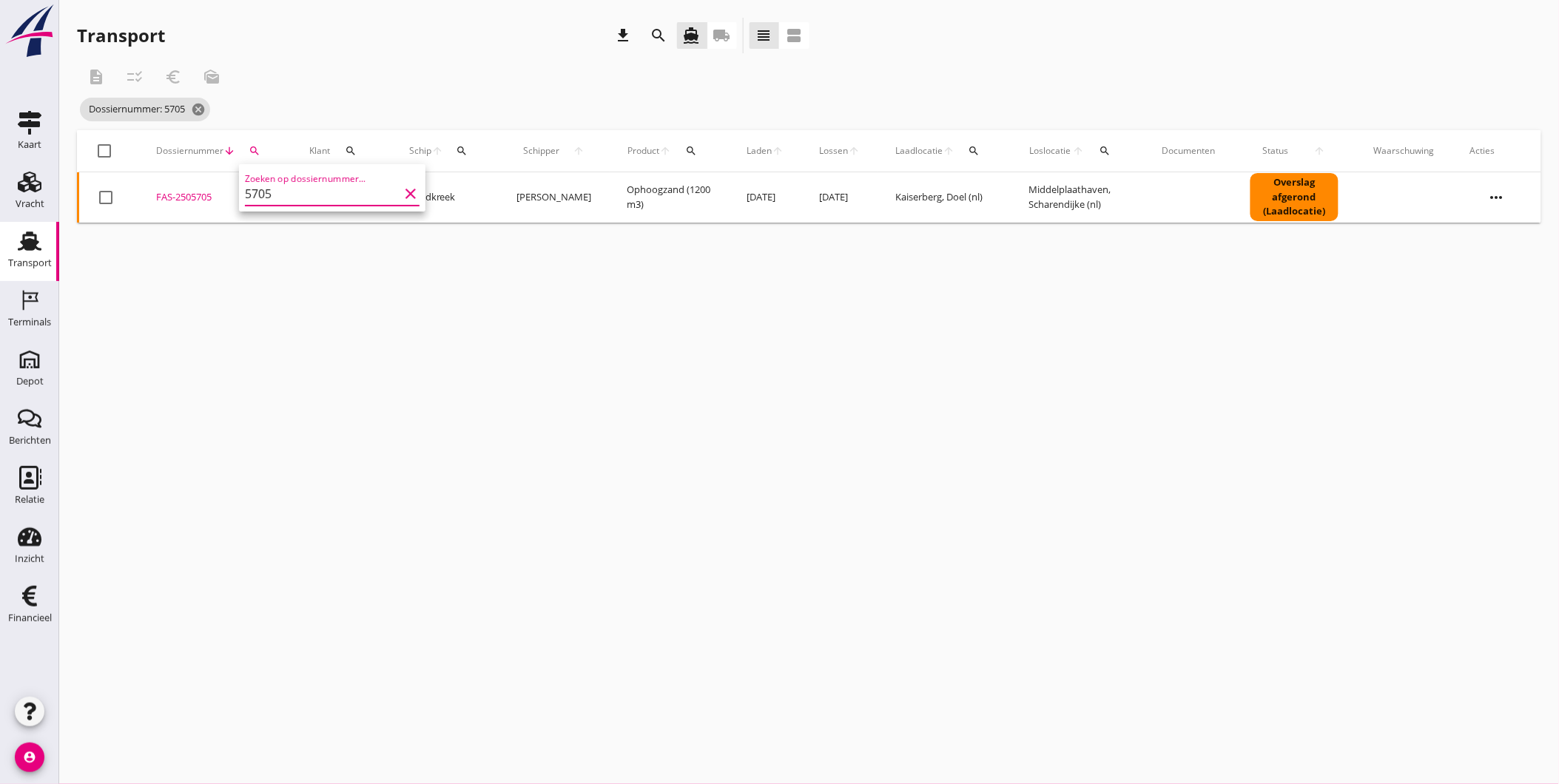
type input "5705"
click at [183, 193] on div "FAS-2505705" at bounding box center [215, 197] width 118 height 15
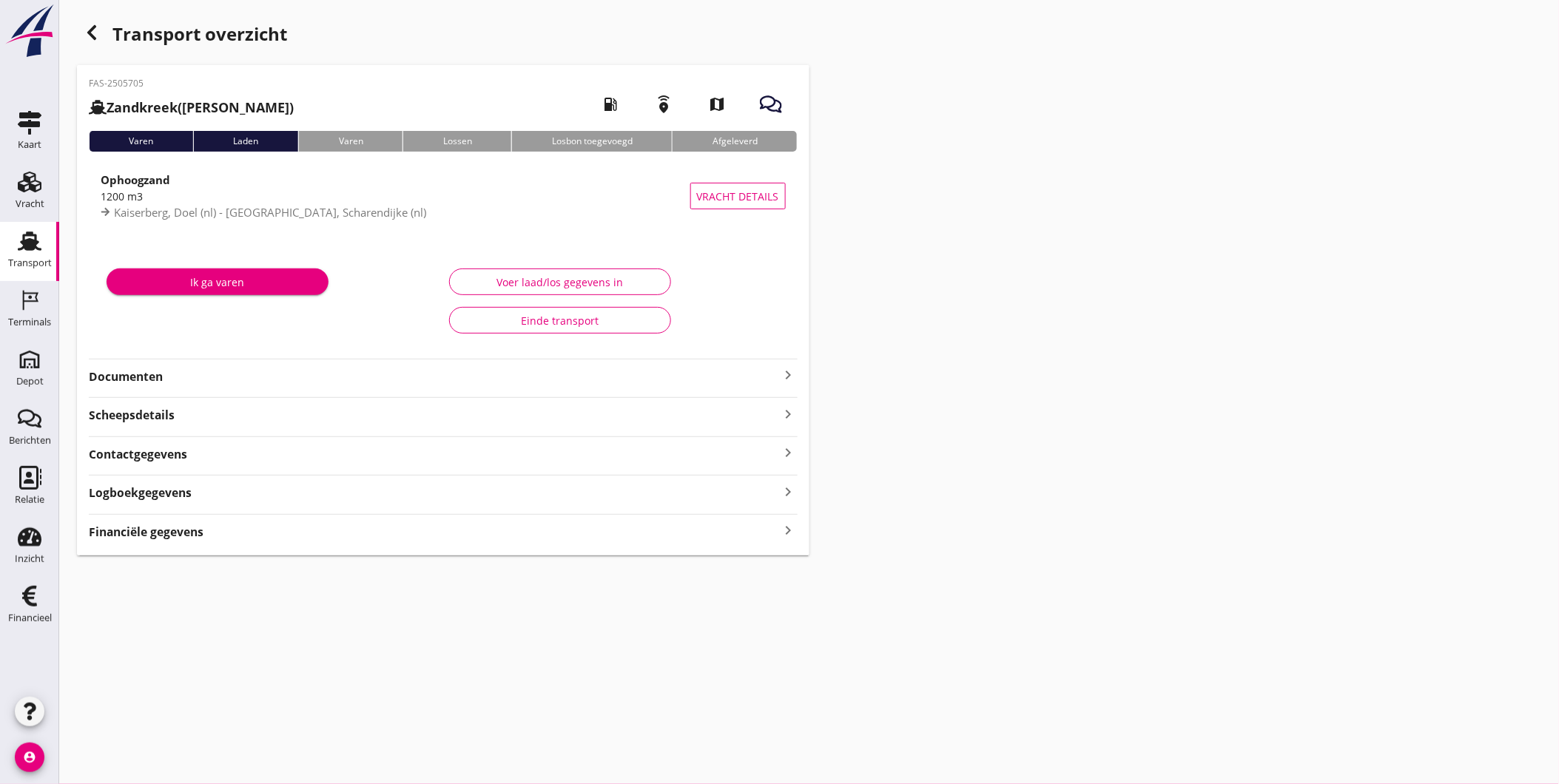
click at [197, 386] on div "FAS-2505705 Zandkreek (Jurie Romkes) local_gas_station emergency_share map Vare…" at bounding box center [443, 310] width 733 height 490
click at [188, 375] on strong "Documenten" at bounding box center [434, 376] width 691 height 17
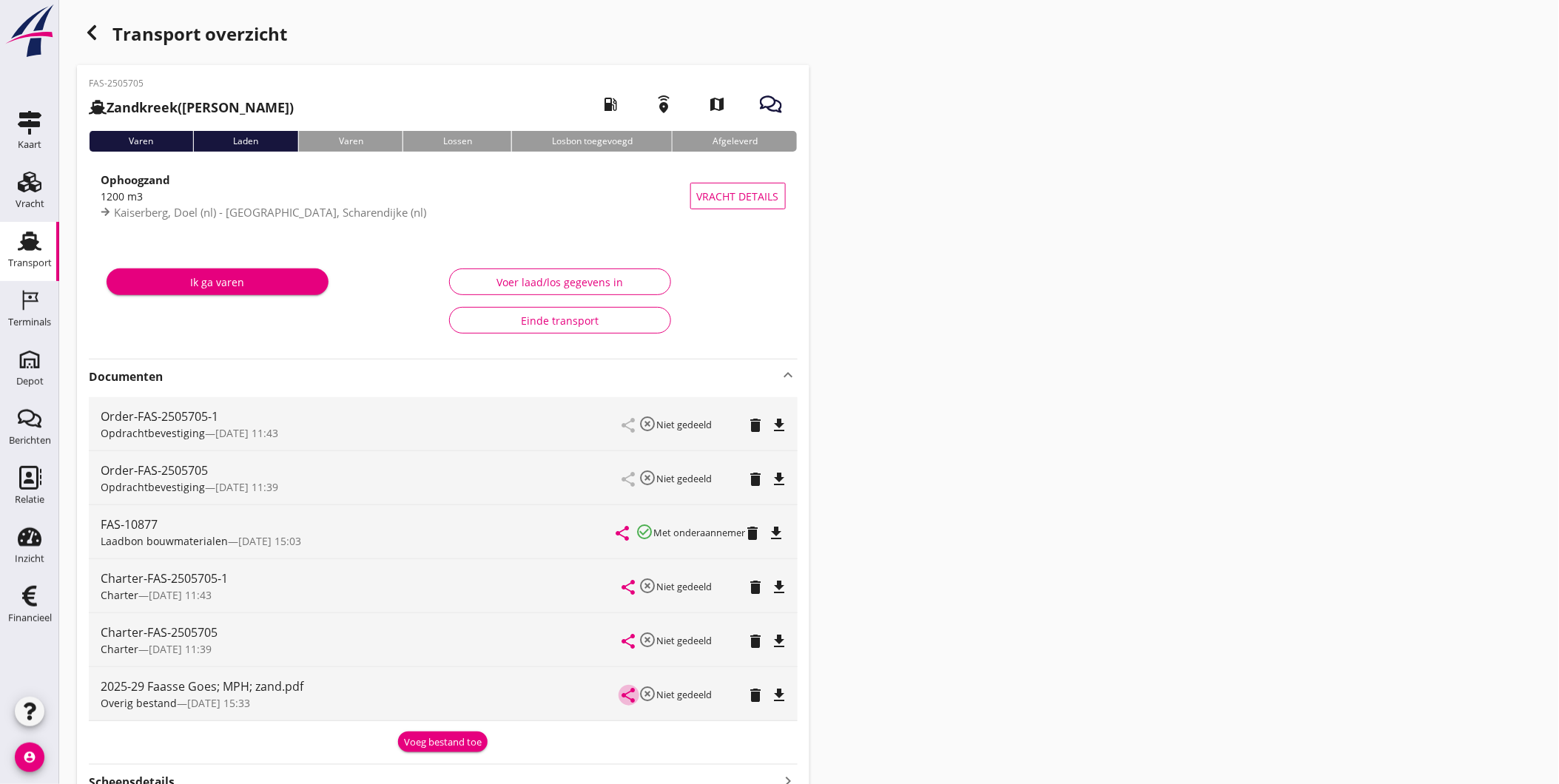
click at [629, 696] on icon "share" at bounding box center [629, 695] width 18 height 18
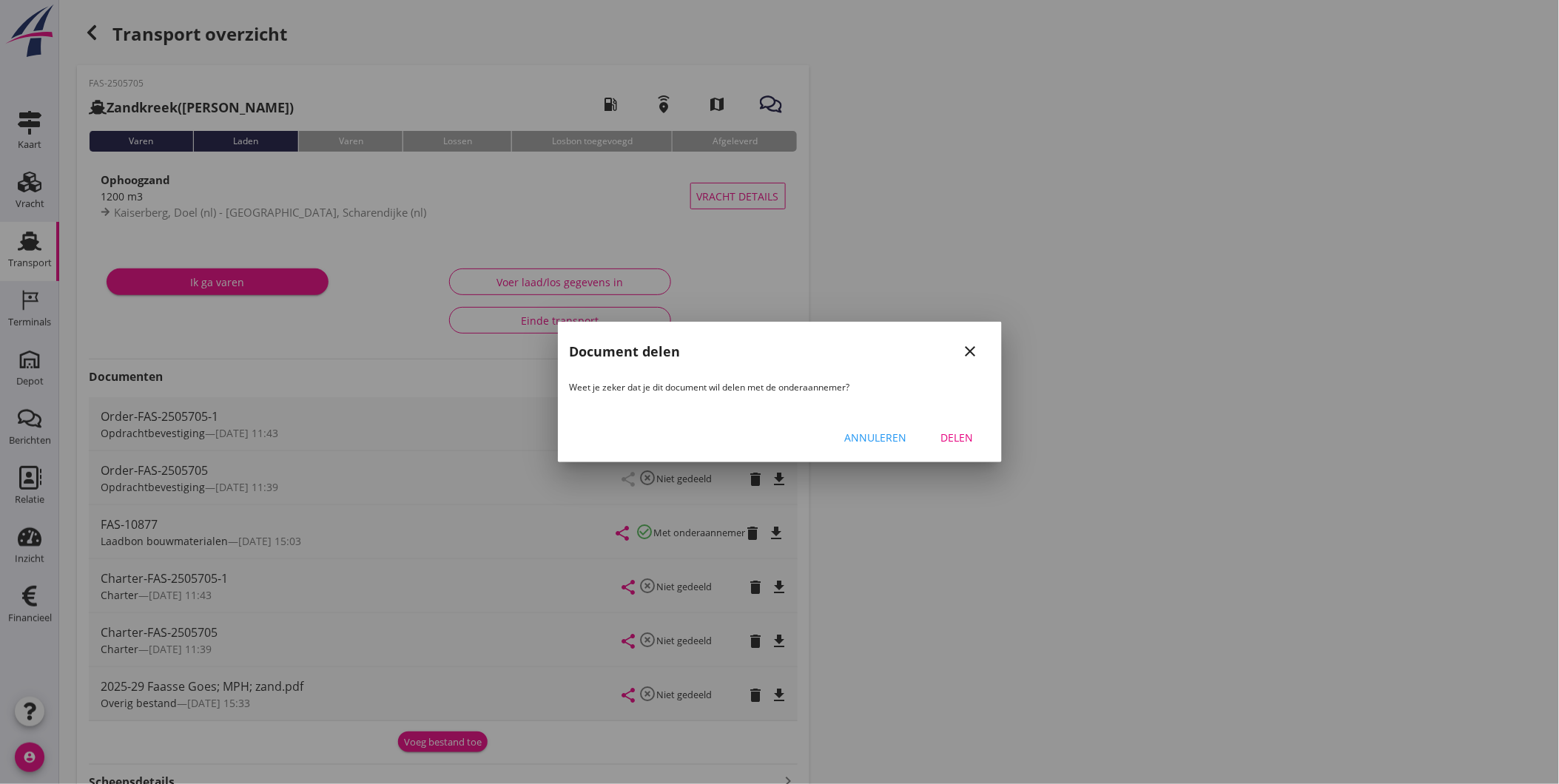
click at [970, 433] on div "Delen" at bounding box center [957, 438] width 41 height 16
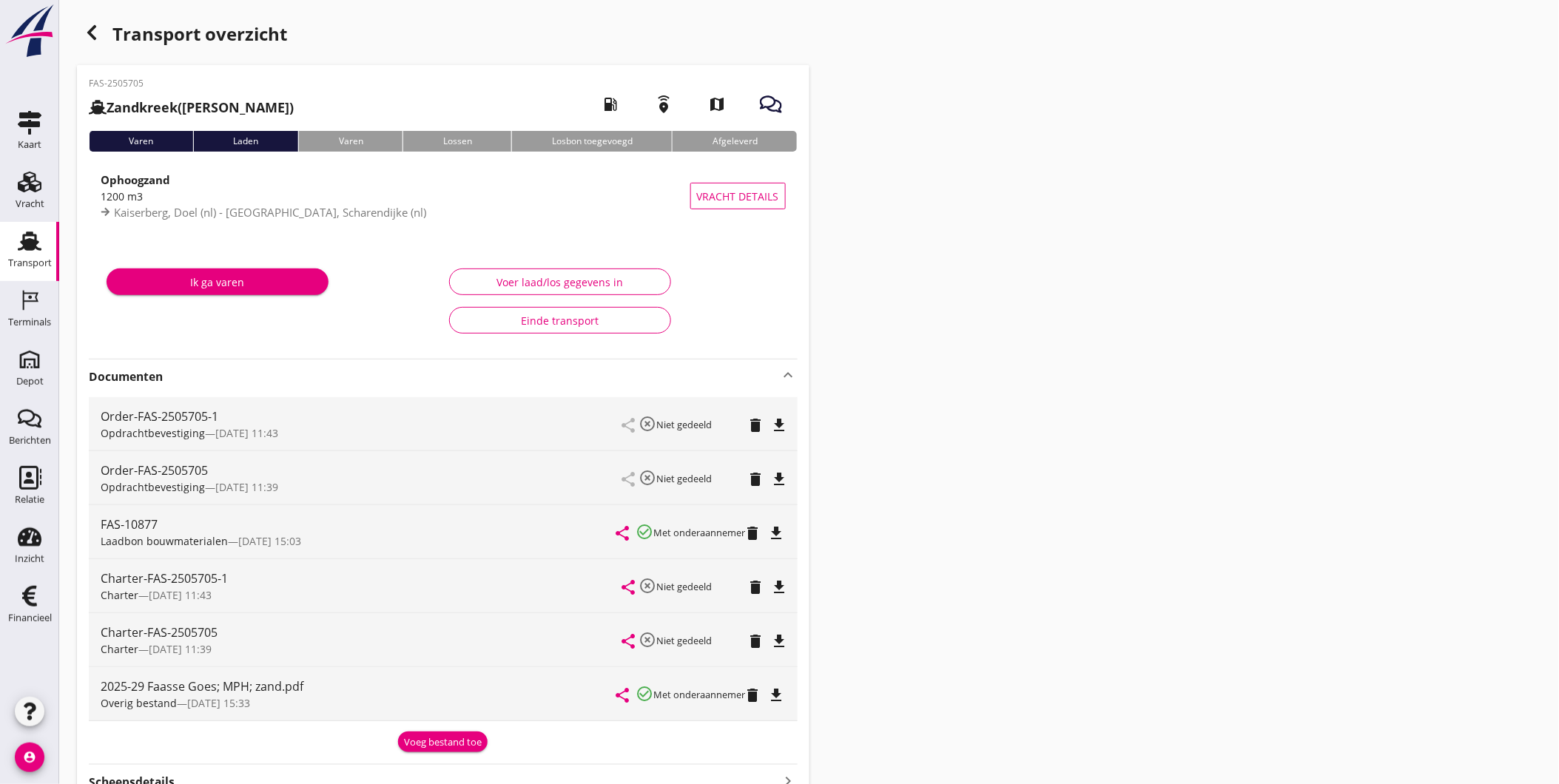
click at [35, 245] on use at bounding box center [29, 241] width 23 height 20
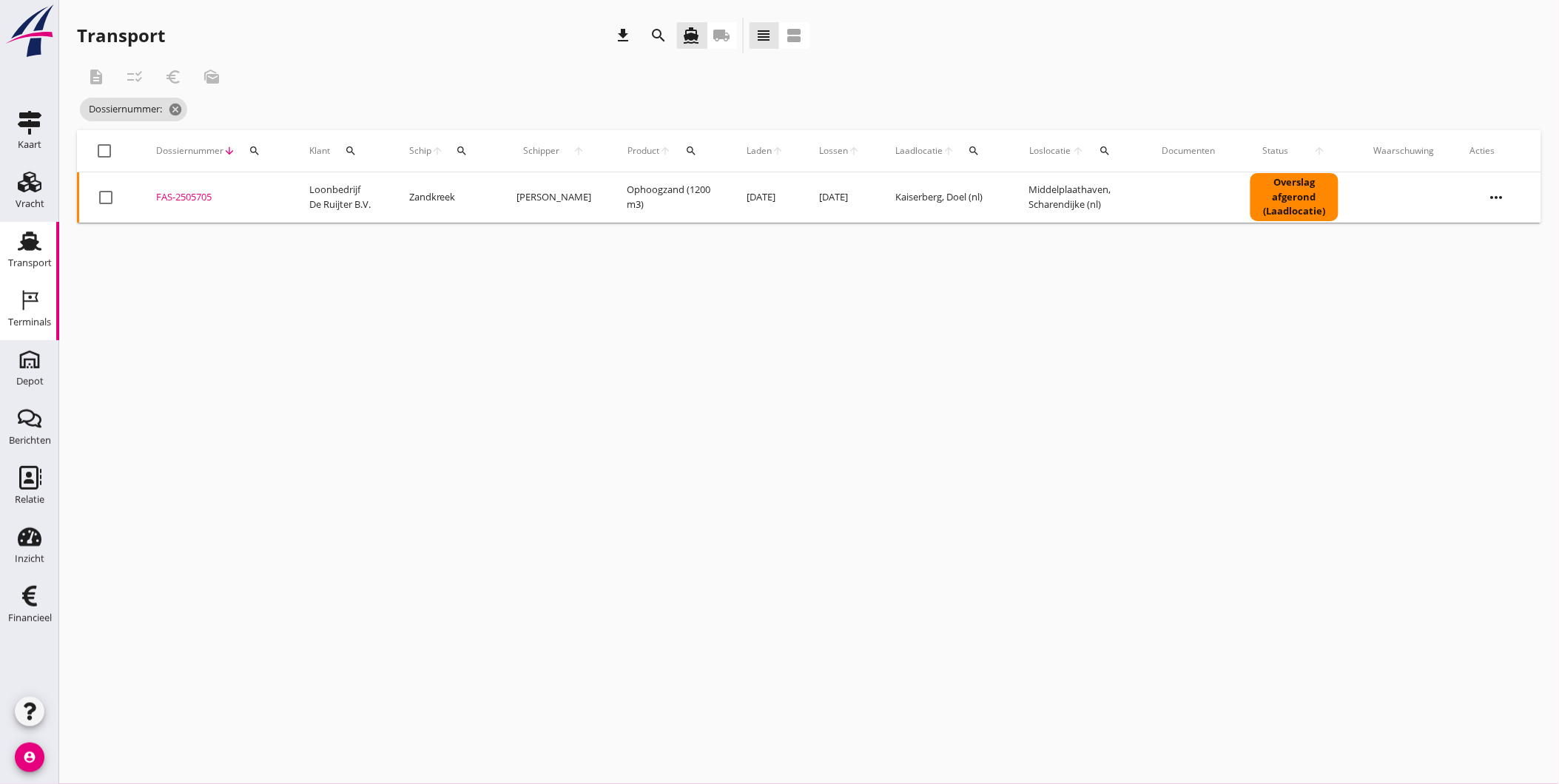
click at [30, 317] on div "Terminals" at bounding box center [29, 322] width 43 height 10
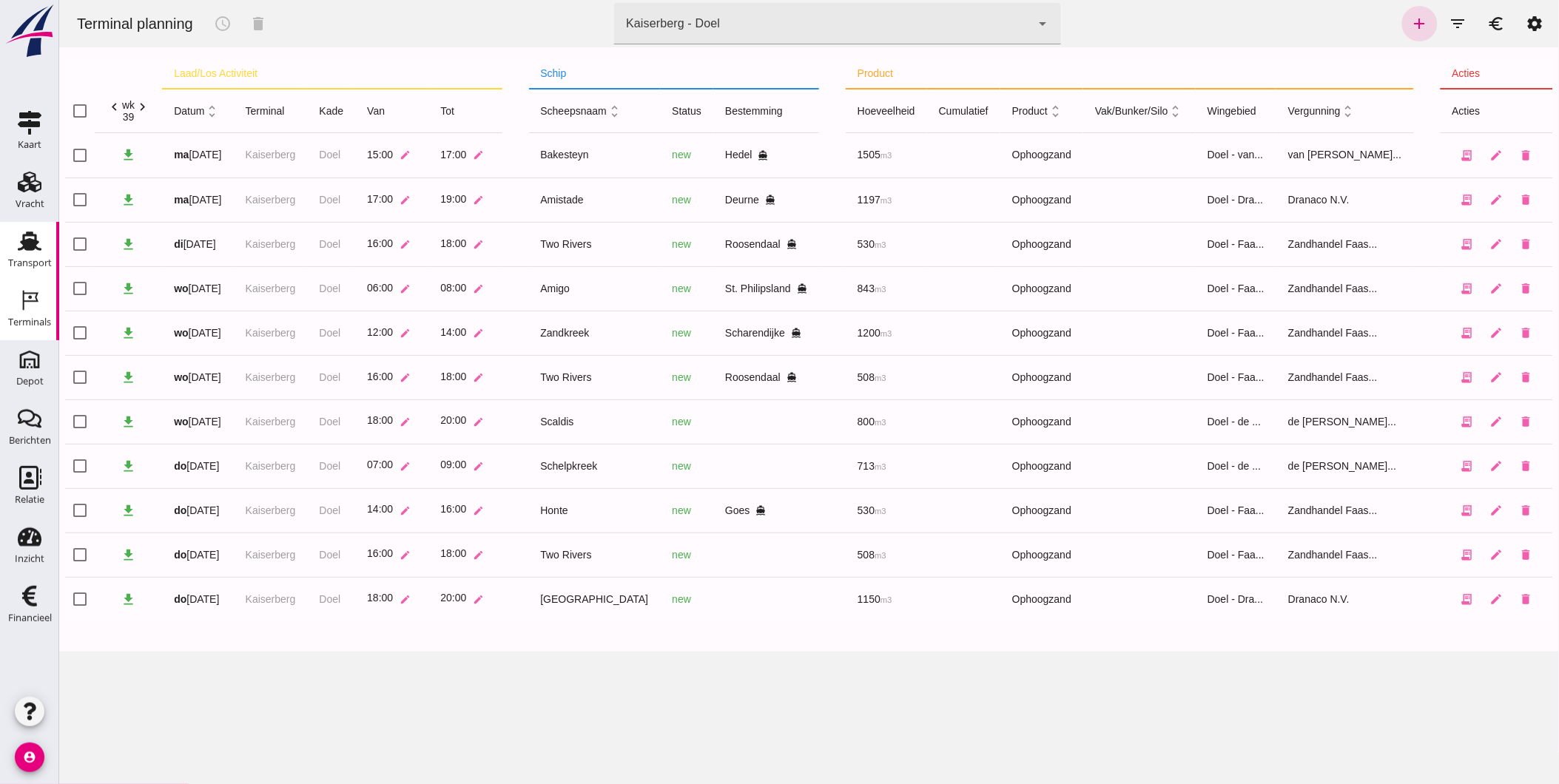
click at [17, 242] on div "Transport" at bounding box center [29, 241] width 35 height 23
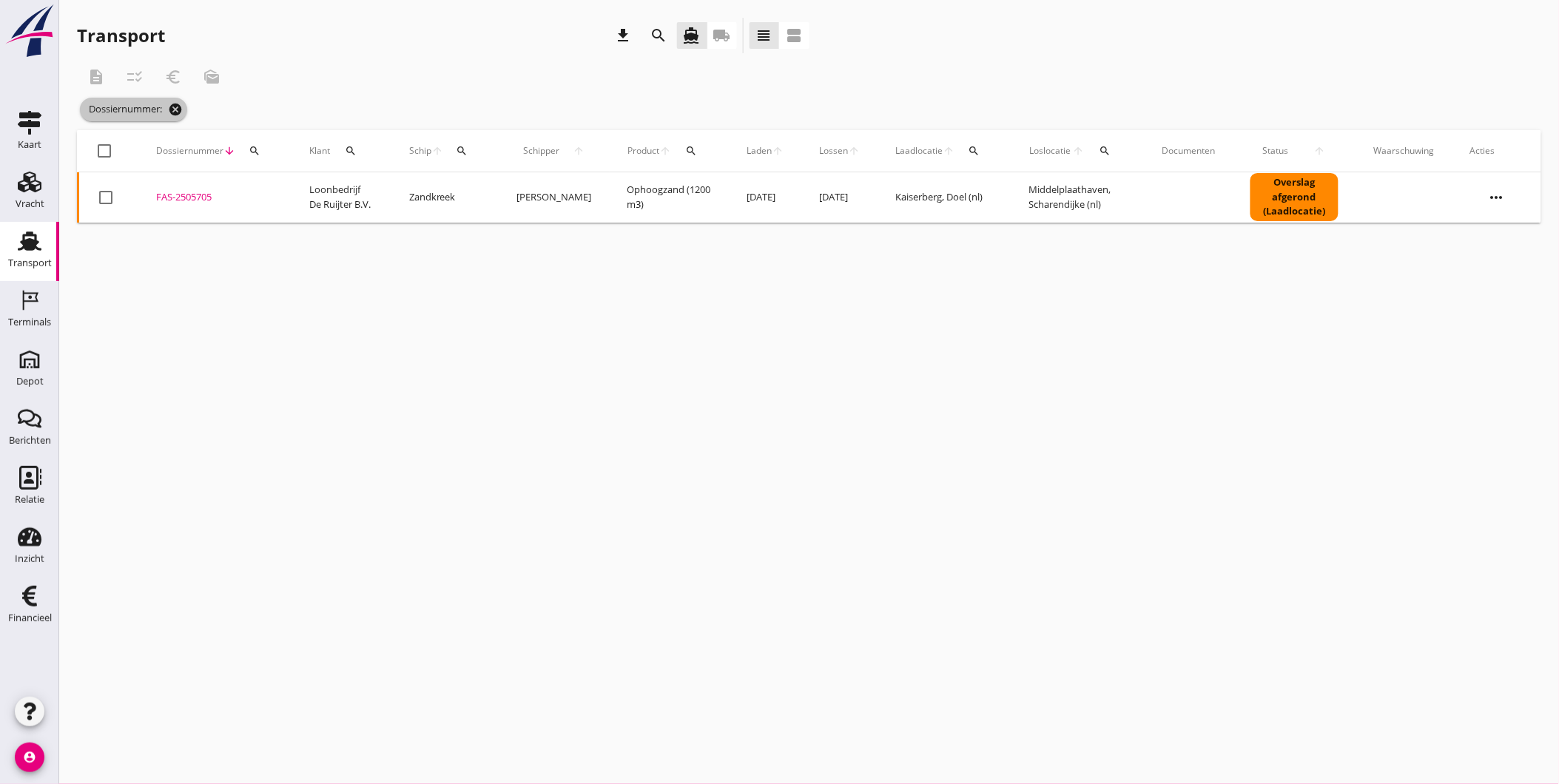
click at [173, 108] on icon "cancel" at bounding box center [175, 109] width 15 height 15
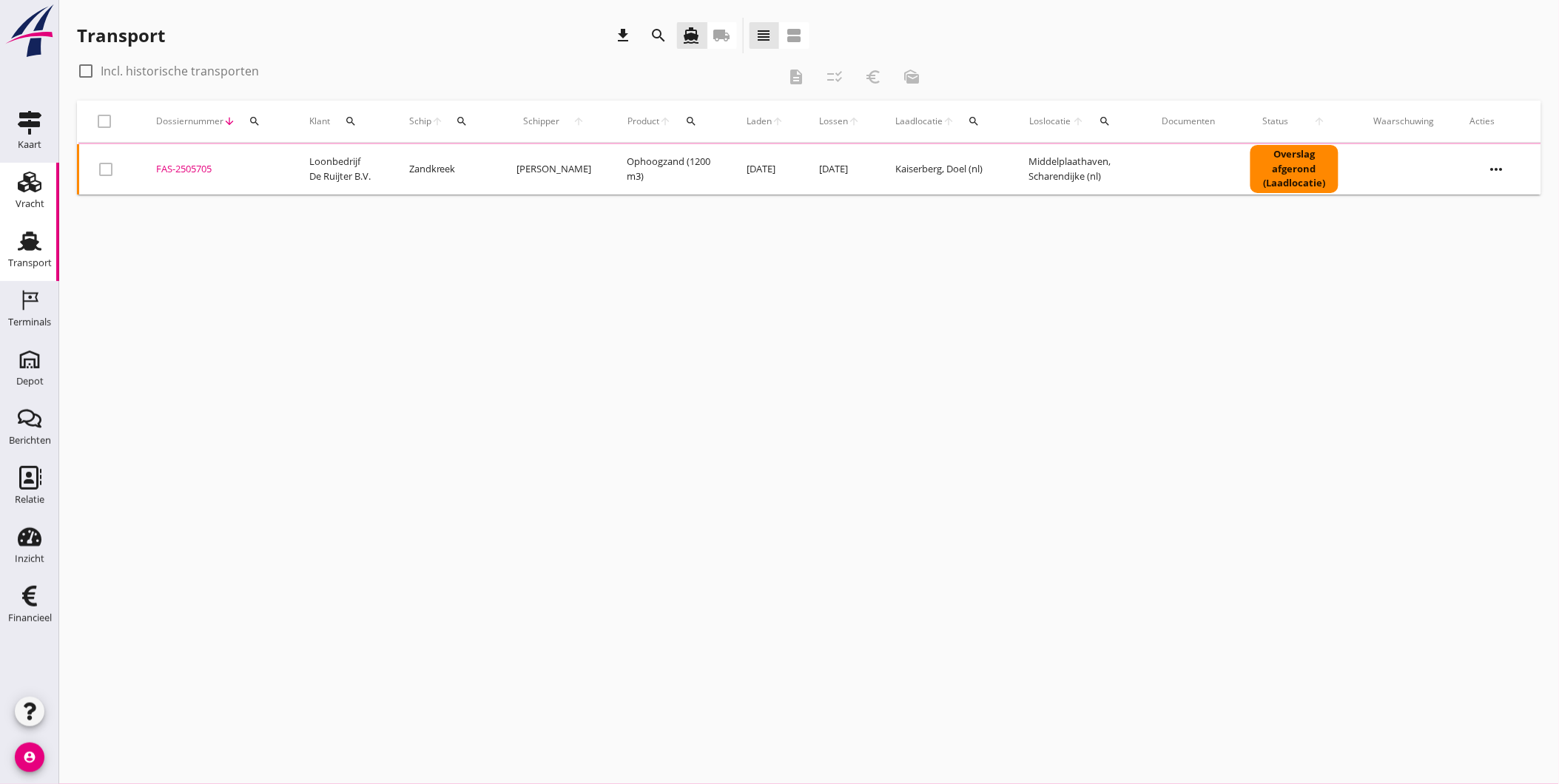
click at [42, 186] on div "Vracht" at bounding box center [29, 181] width 35 height 23
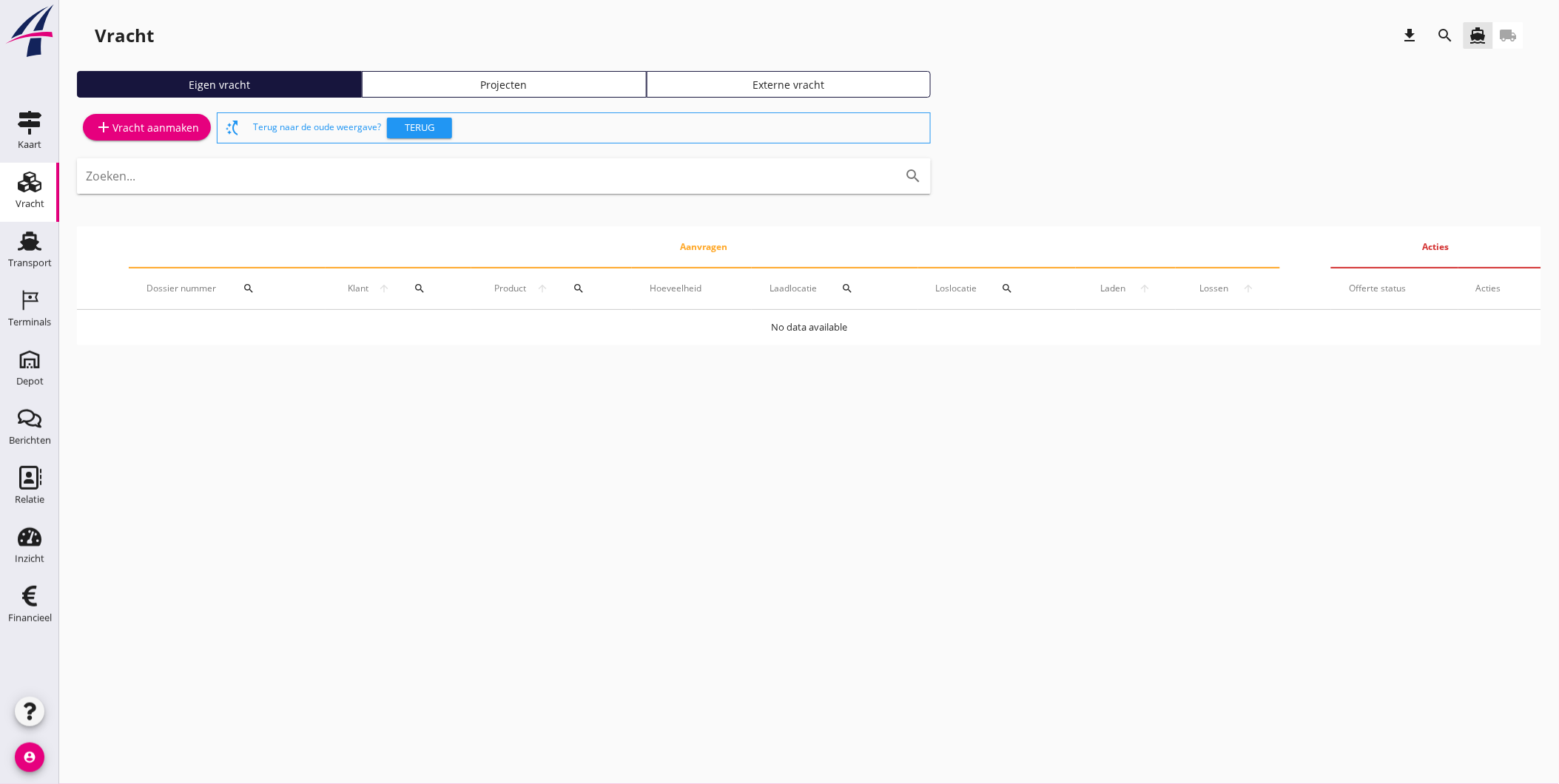
click at [578, 72] on link "Projecten" at bounding box center [504, 84] width 285 height 26
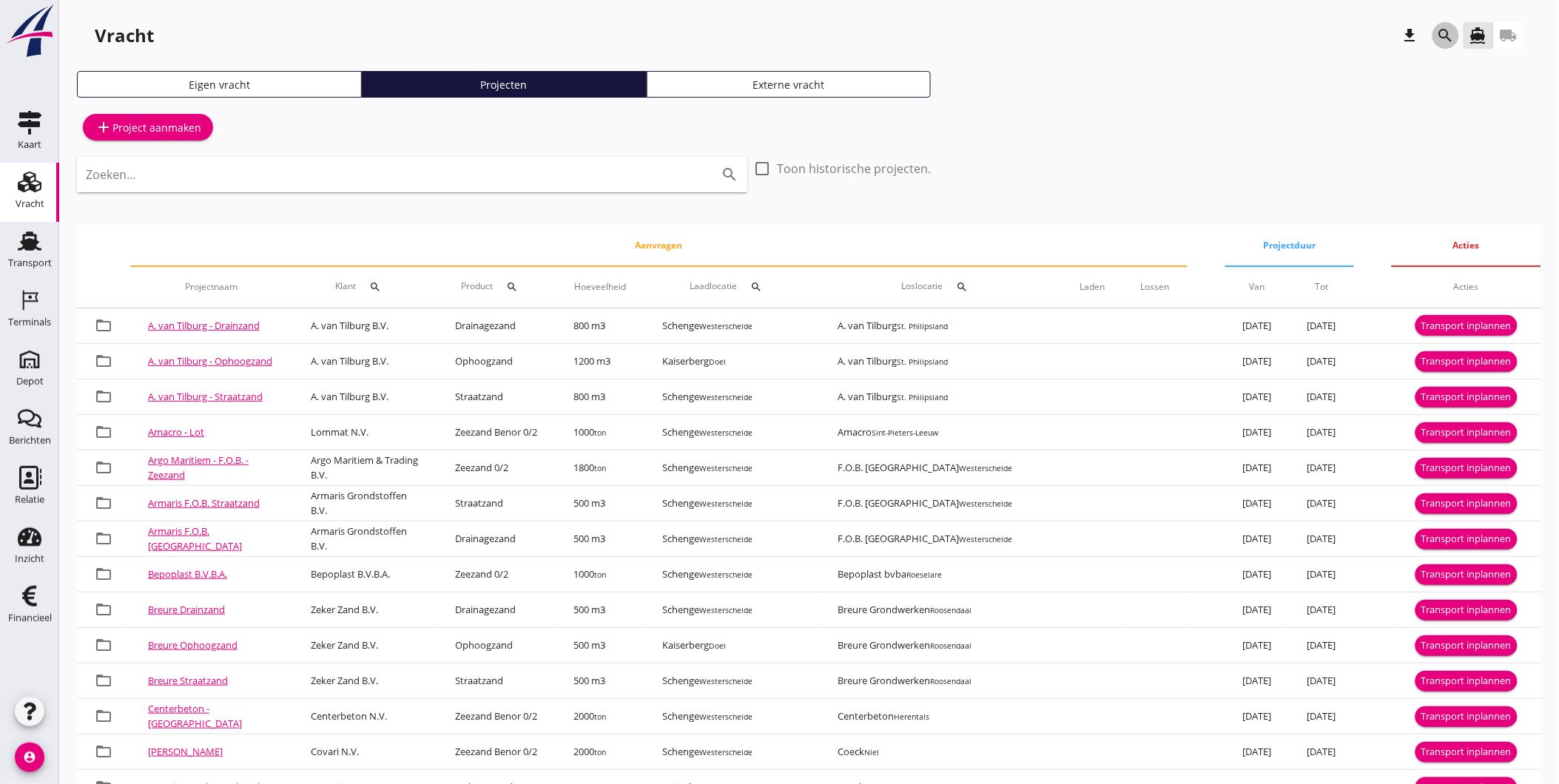
click at [1453, 32] on icon "search" at bounding box center [1446, 35] width 18 height 18
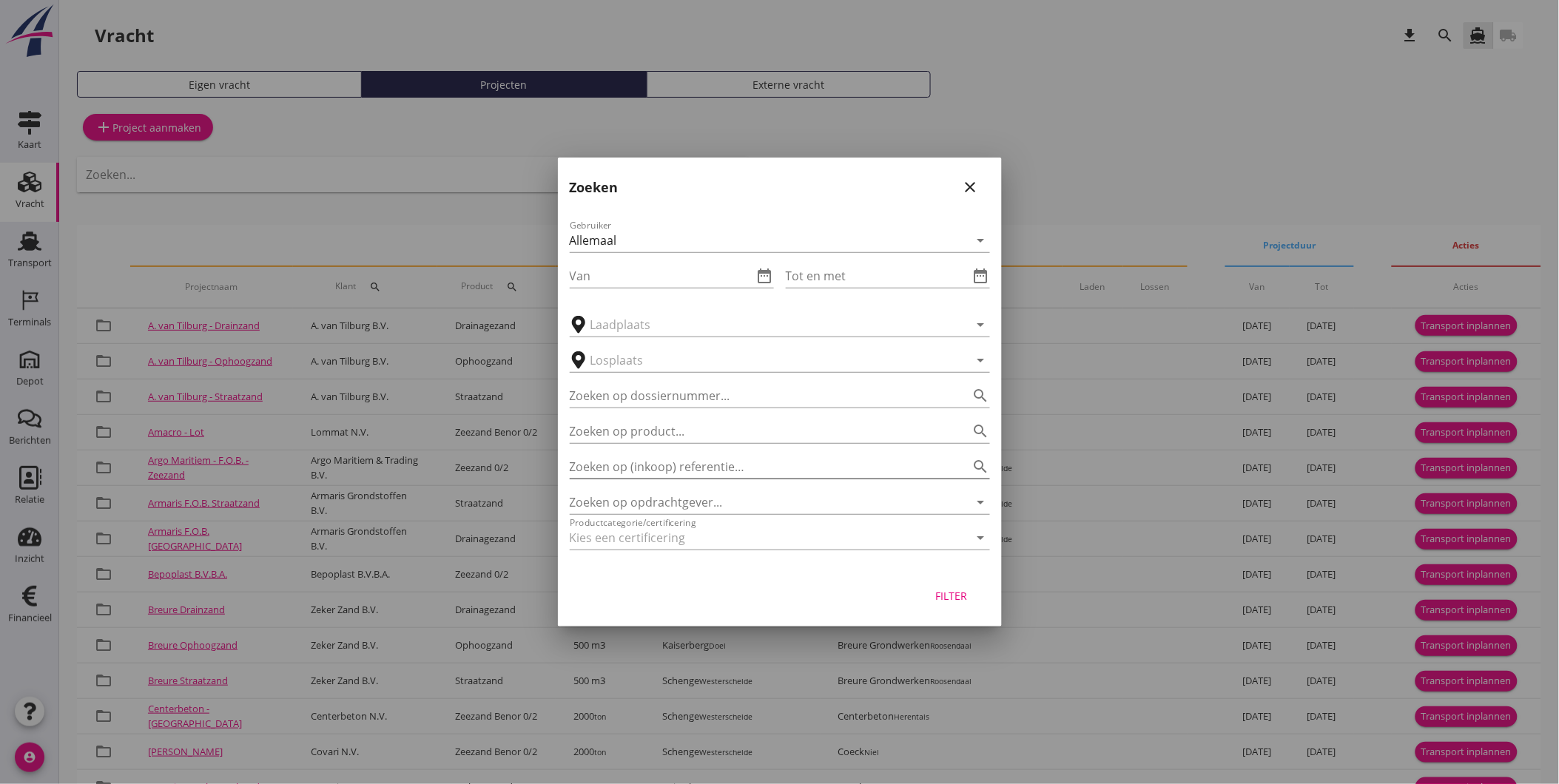
click at [712, 461] on input "Zoeken op (inkoop) referentie…" at bounding box center [759, 466] width 379 height 23
click at [709, 500] on input "Zoeken op opdrachtgever..." at bounding box center [759, 502] width 379 height 23
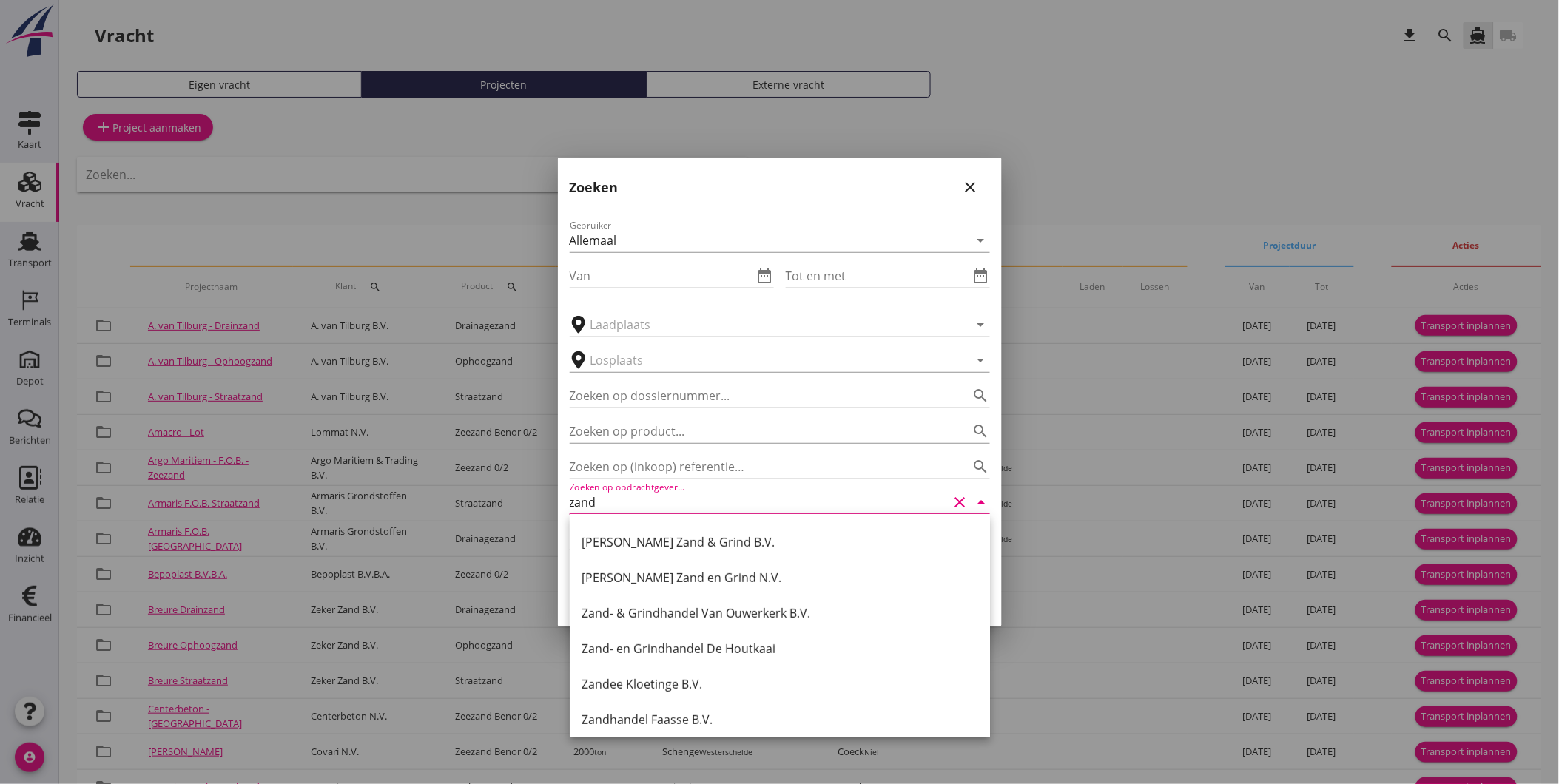
scroll to position [179, 0]
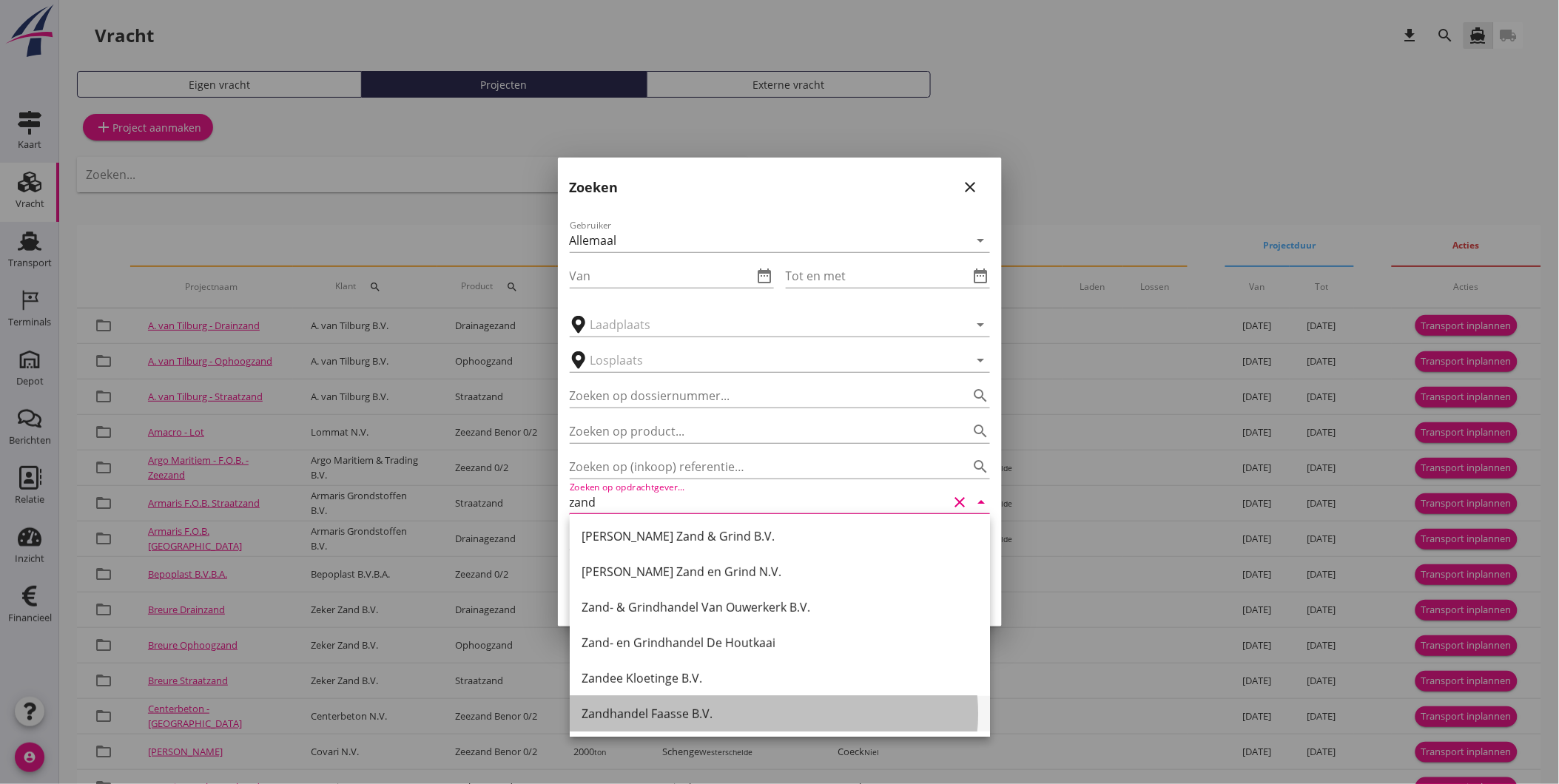
click at [706, 710] on div "Zandhandel Faasse B.V." at bounding box center [780, 714] width 397 height 18
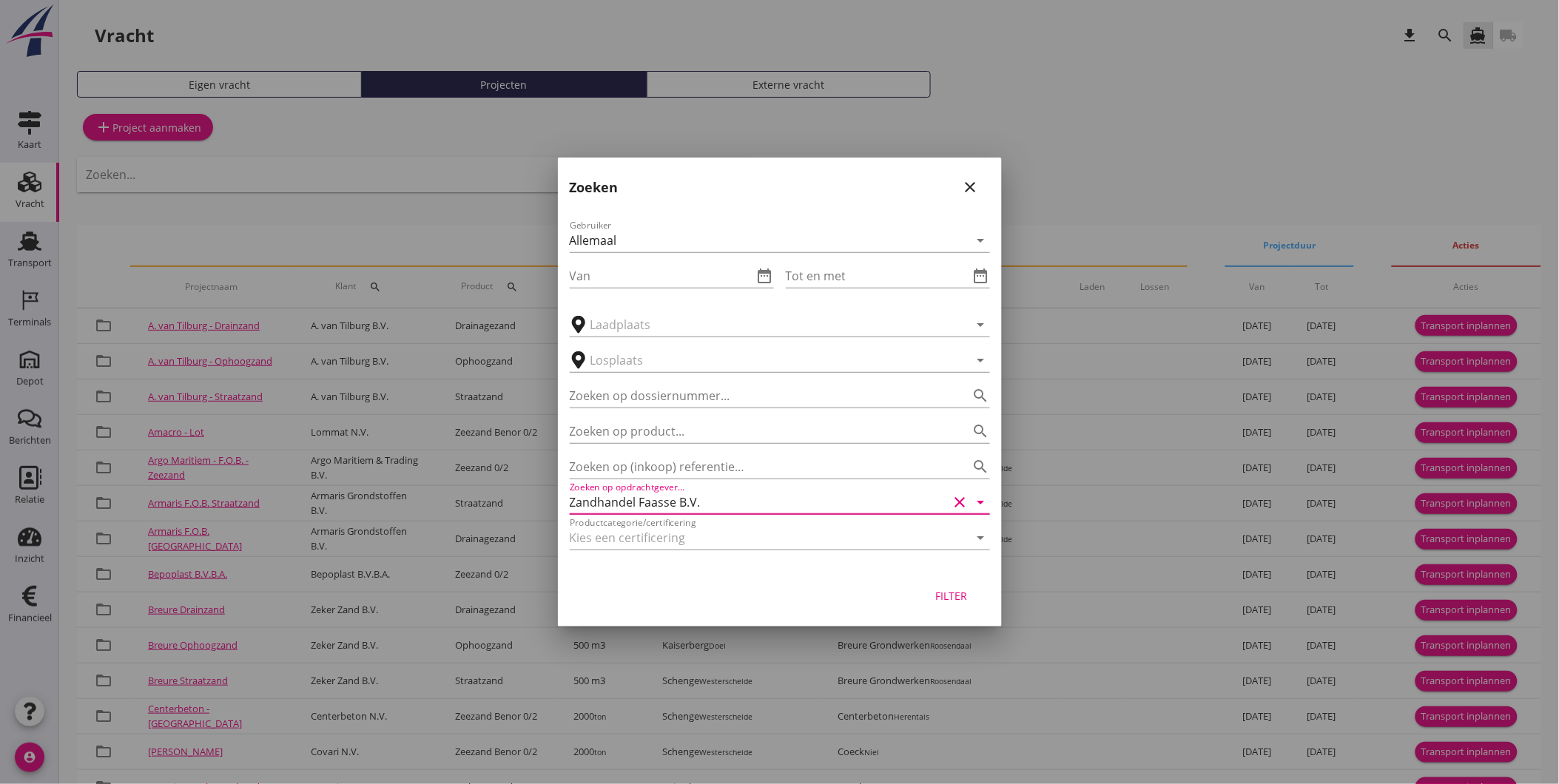
type input "Zandhandel Faasse B.V."
click at [962, 596] on div "Filter" at bounding box center [951, 596] width 41 height 16
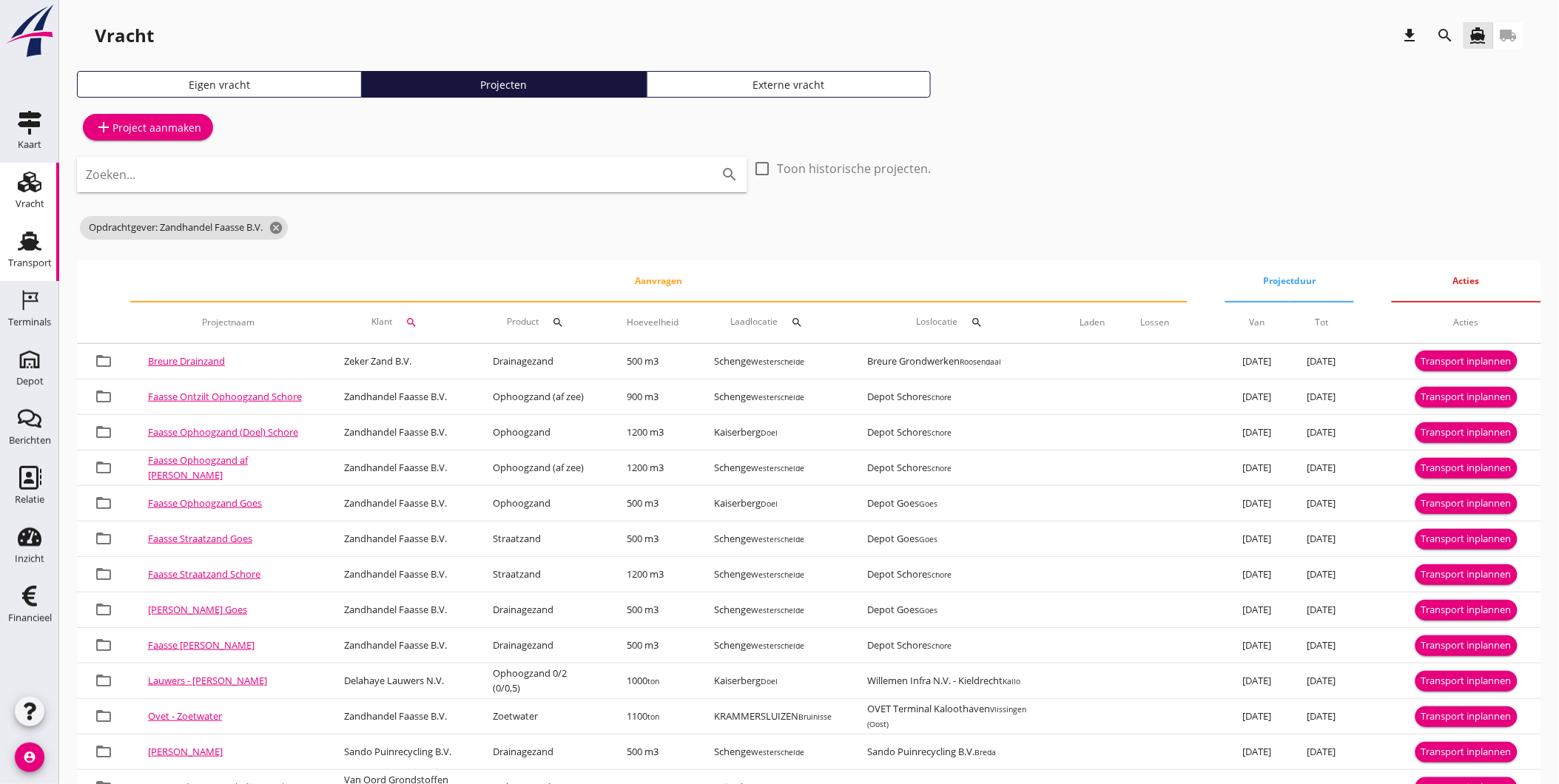
click at [37, 268] on div "Transport" at bounding box center [29, 263] width 44 height 10
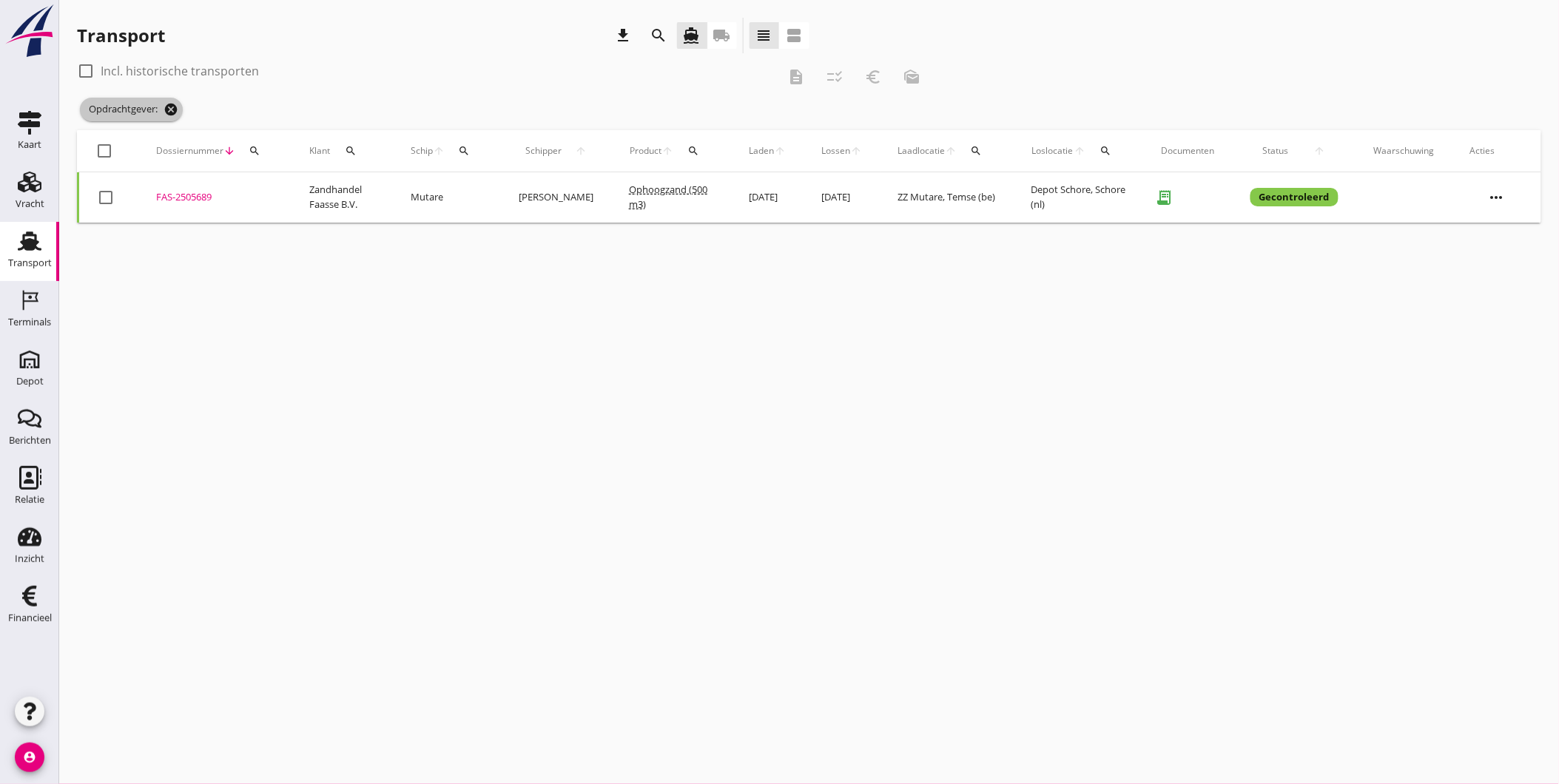
click at [173, 102] on icon "cancel" at bounding box center [171, 109] width 15 height 15
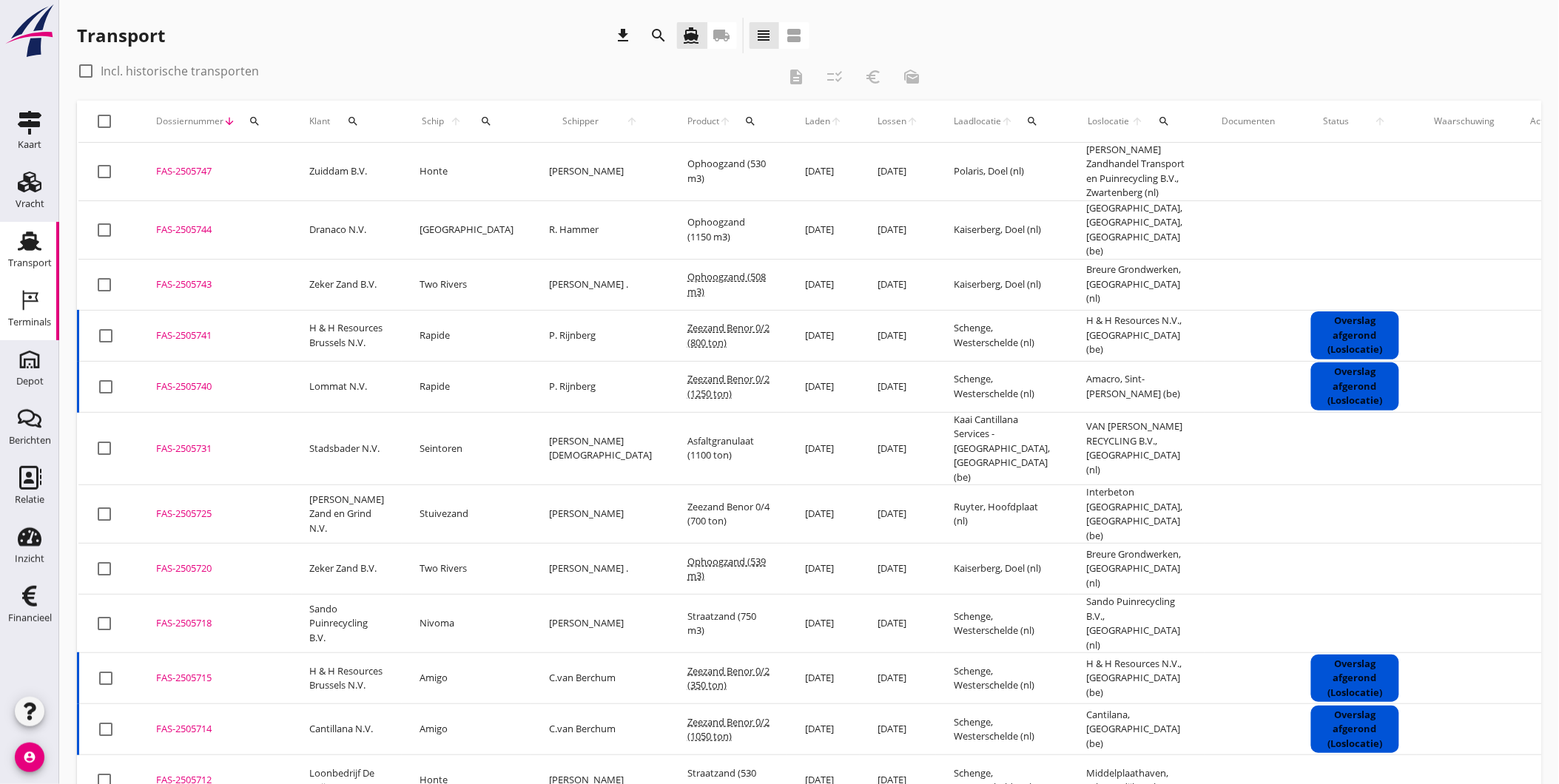
click at [41, 312] on div "Terminals" at bounding box center [29, 322] width 43 height 20
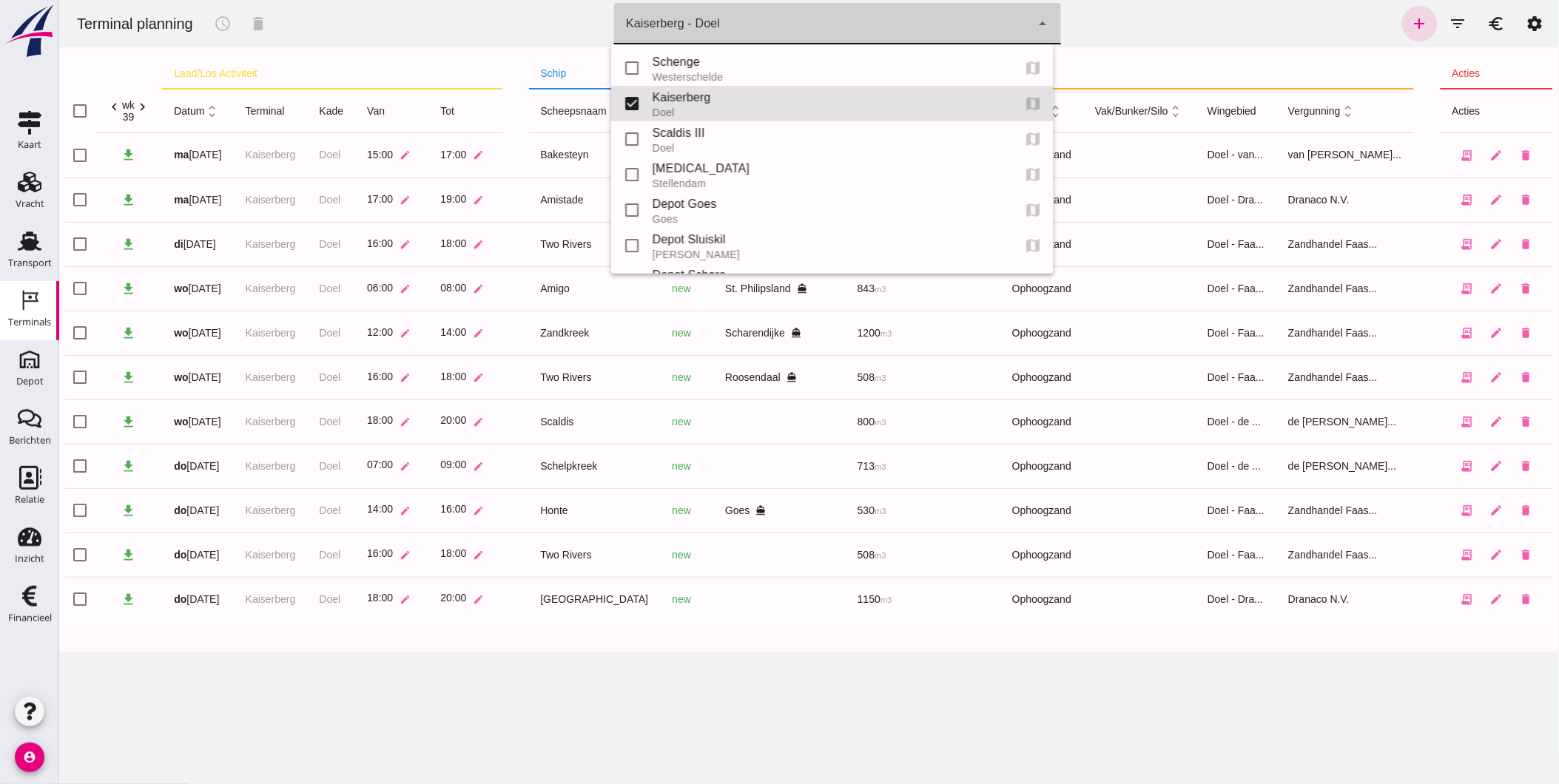
click at [743, 8] on div "Kaiserberg - Doel 7f603609-51ae-4e75-986b-c9057e559465" at bounding box center [821, 23] width 417 height 41
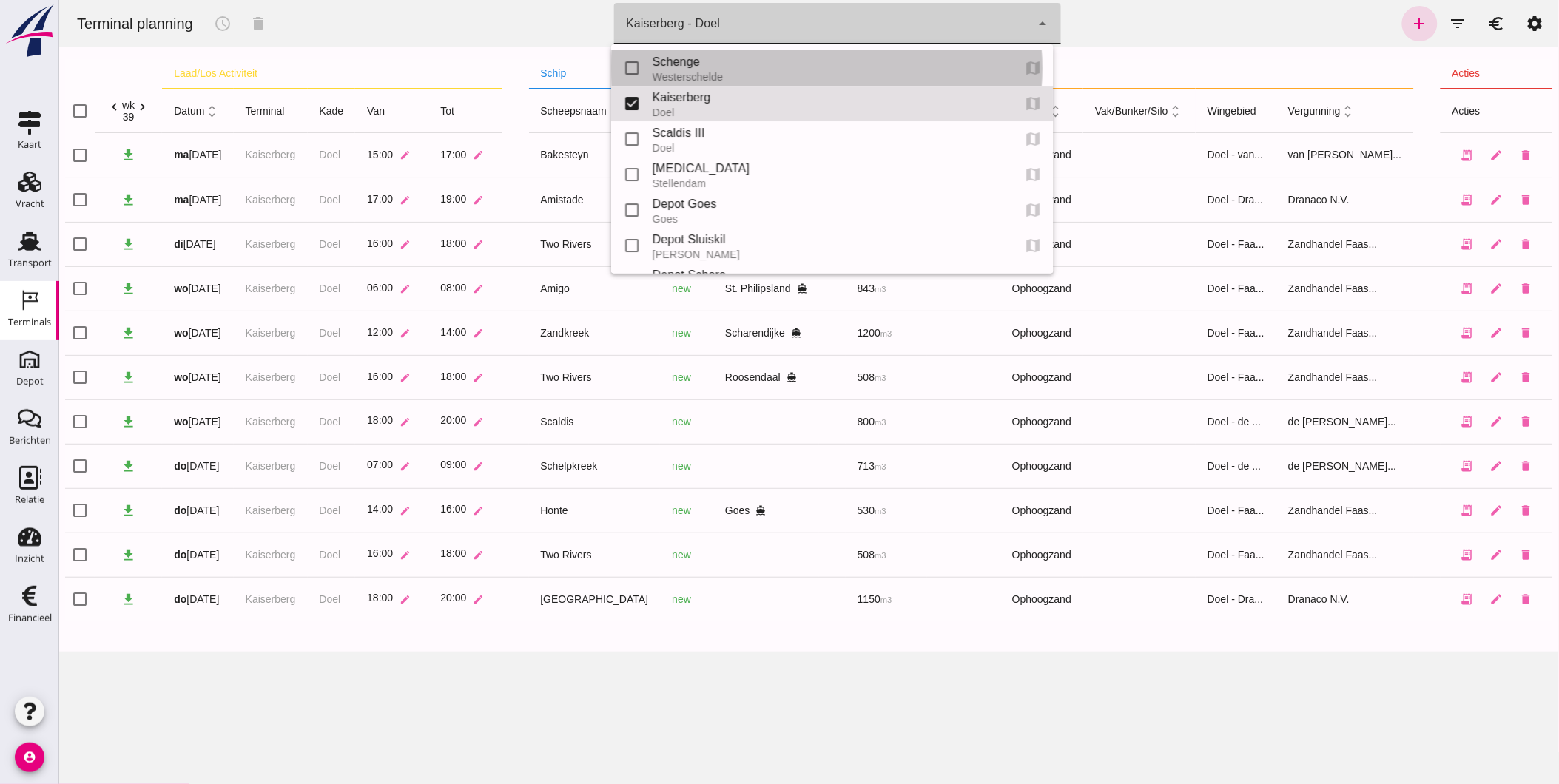
click at [703, 66] on div "Schenge" at bounding box center [825, 62] width 348 height 18
type input "9c876888-926f-4f5f-969d-c779b766b815"
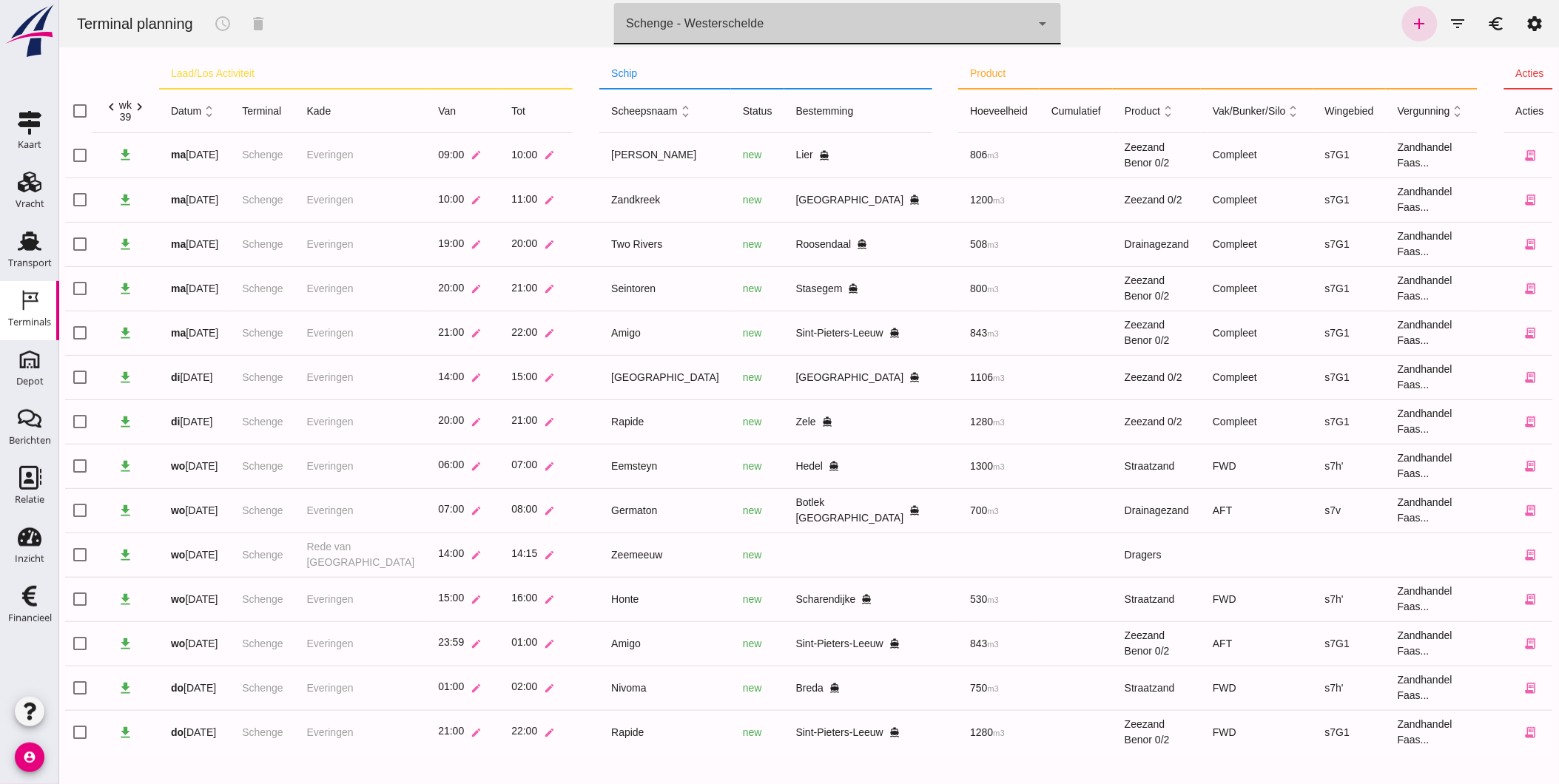
scroll to position [1, 0]
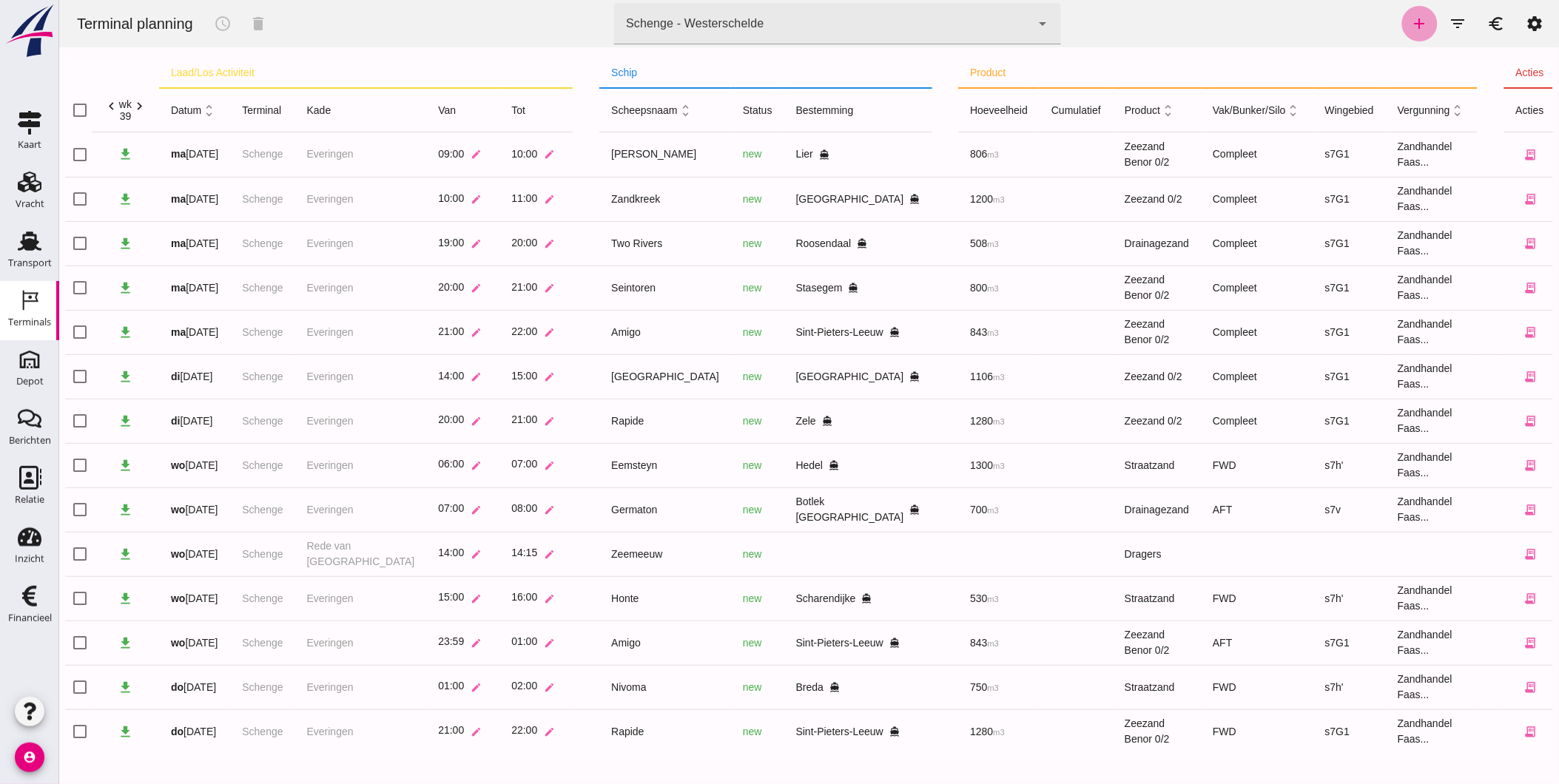
click at [1411, 25] on icon "add" at bounding box center [1419, 23] width 18 height 18
type input "Zandhandel Faasse B.V."
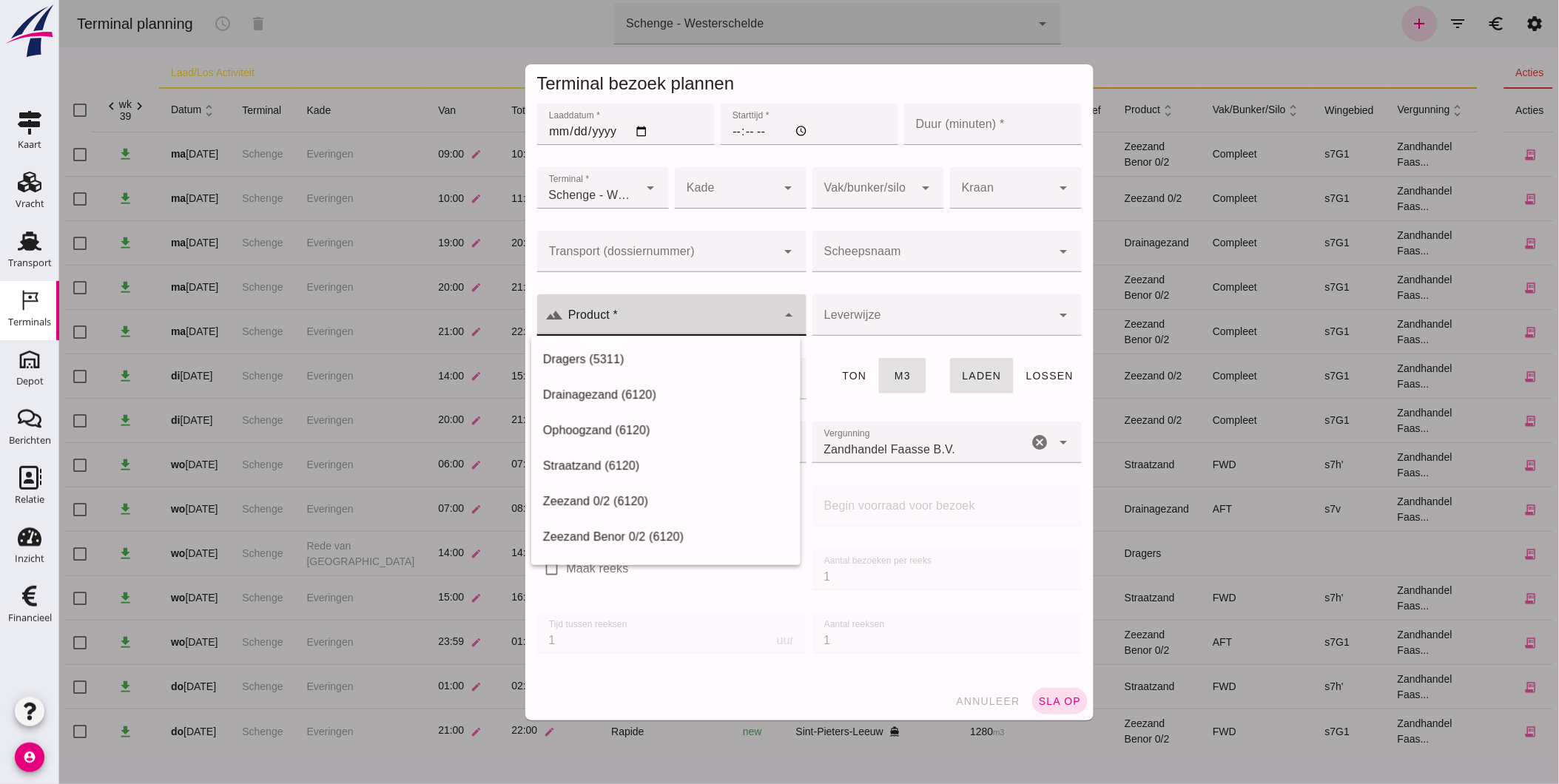
click at [631, 320] on input "Product *" at bounding box center [669, 323] width 213 height 18
click at [978, 704] on span "annuleer" at bounding box center [986, 701] width 65 height 12
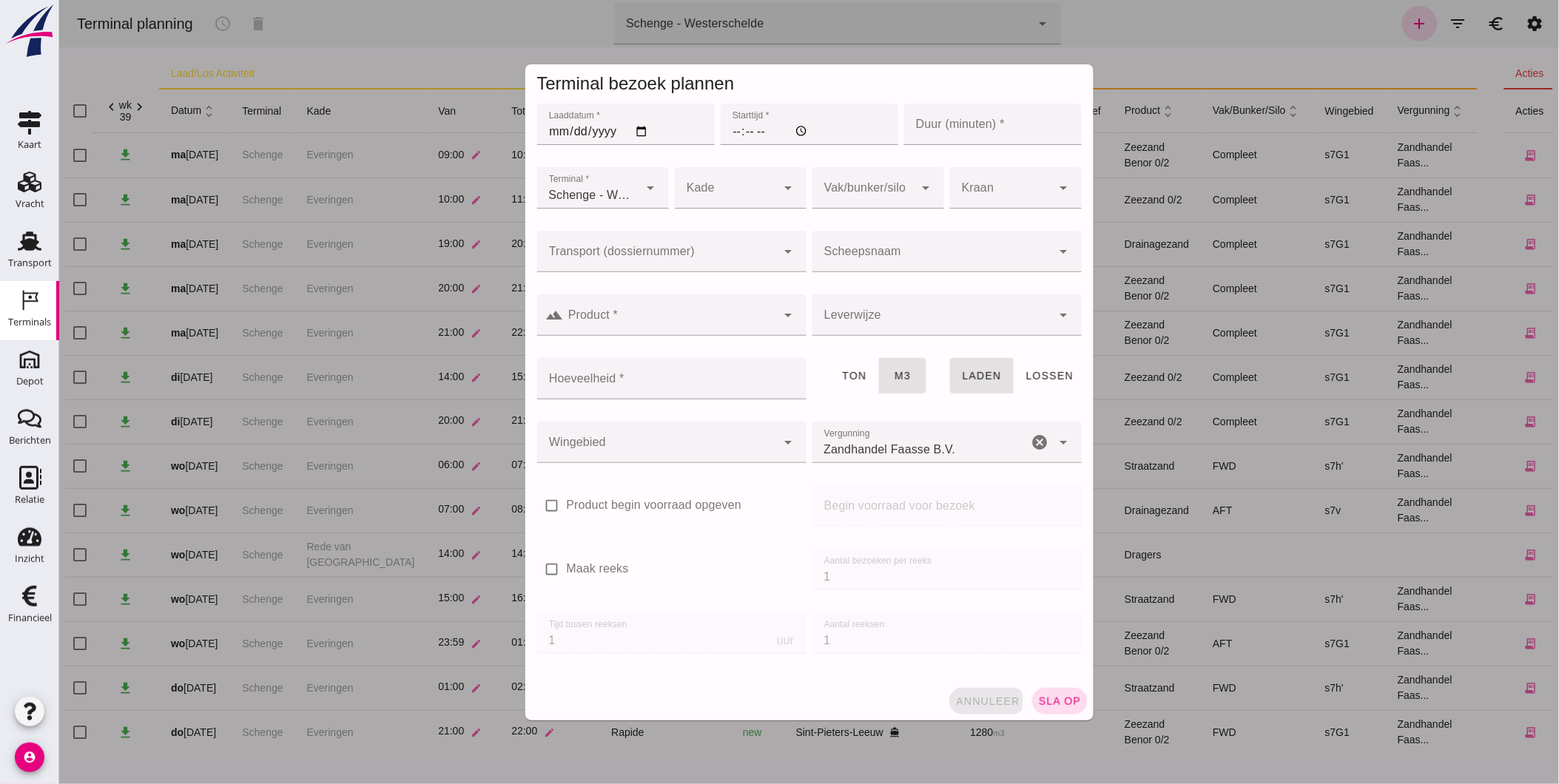
scroll to position [1, 0]
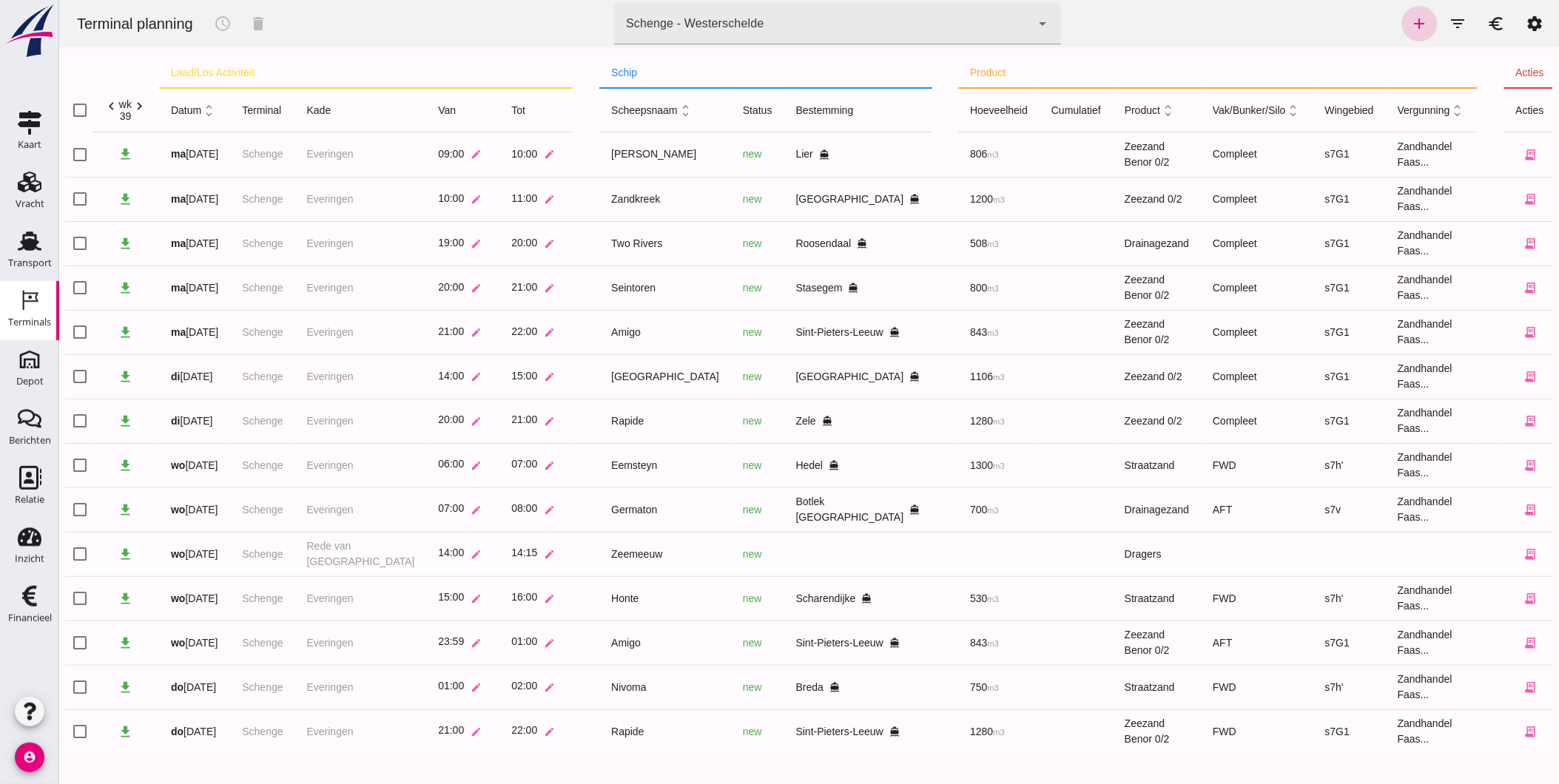
click at [1411, 20] on icon "add" at bounding box center [1419, 23] width 18 height 18
type input "Zandhandel Faasse B.V."
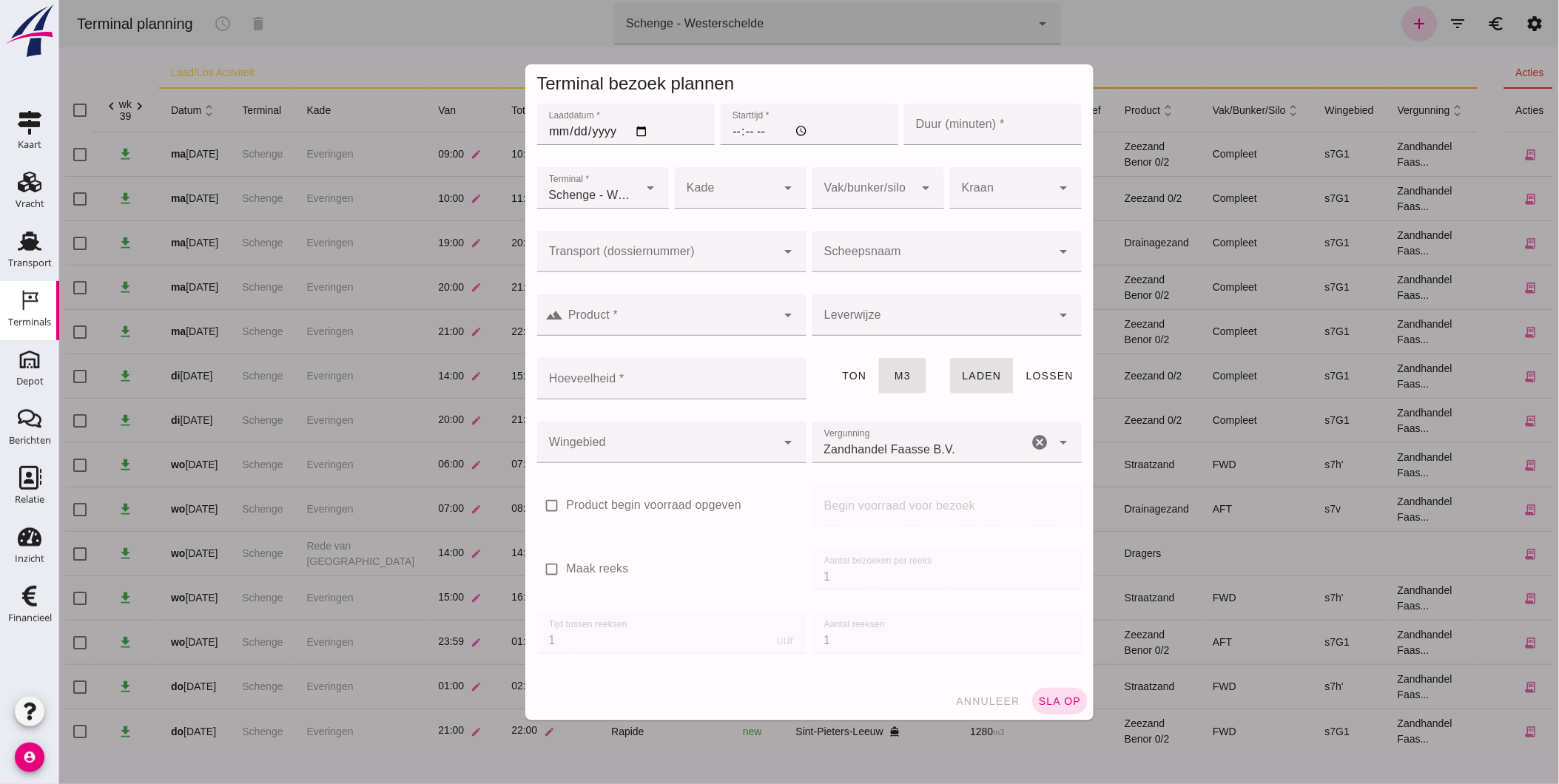
click at [685, 257] on input "Transport (dossiernummer)" at bounding box center [657, 258] width 240 height 18
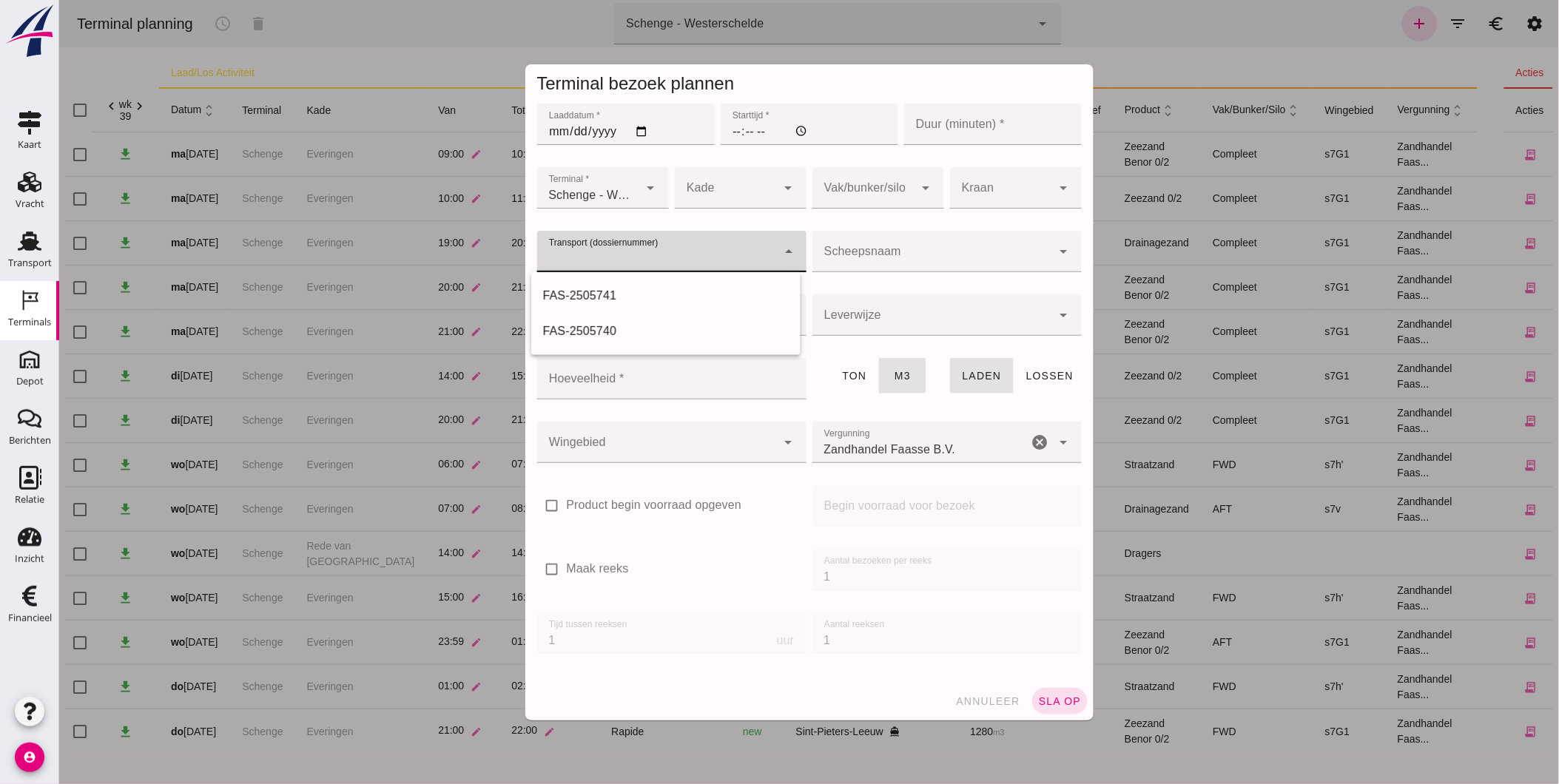
click at [632, 389] on input "Hoeveelheid *" at bounding box center [666, 378] width 260 height 41
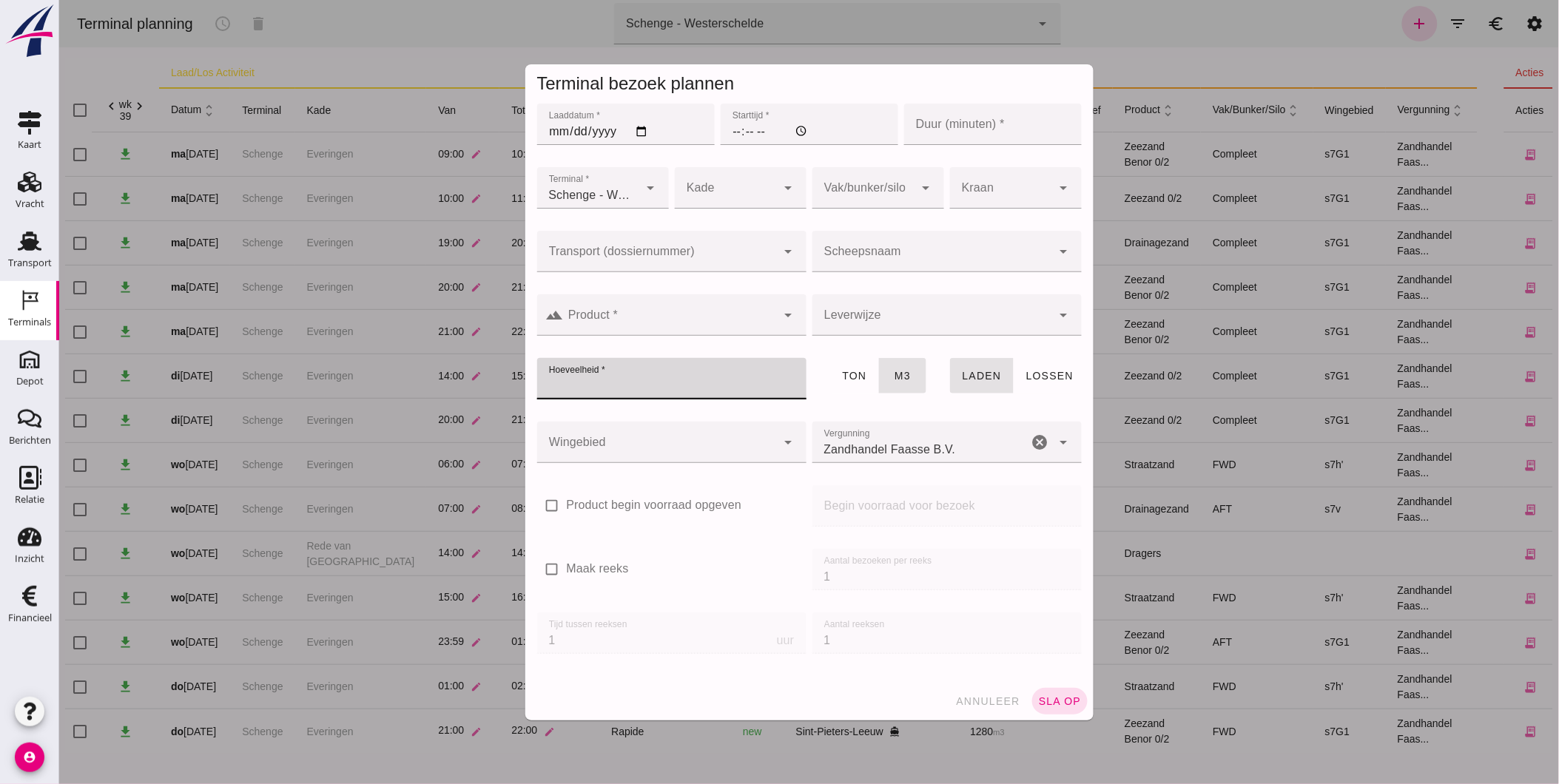
drag, startPoint x: 635, startPoint y: 316, endPoint x: 640, endPoint y: 327, distance: 12.1
click at [636, 316] on input "Product *" at bounding box center [669, 323] width 213 height 18
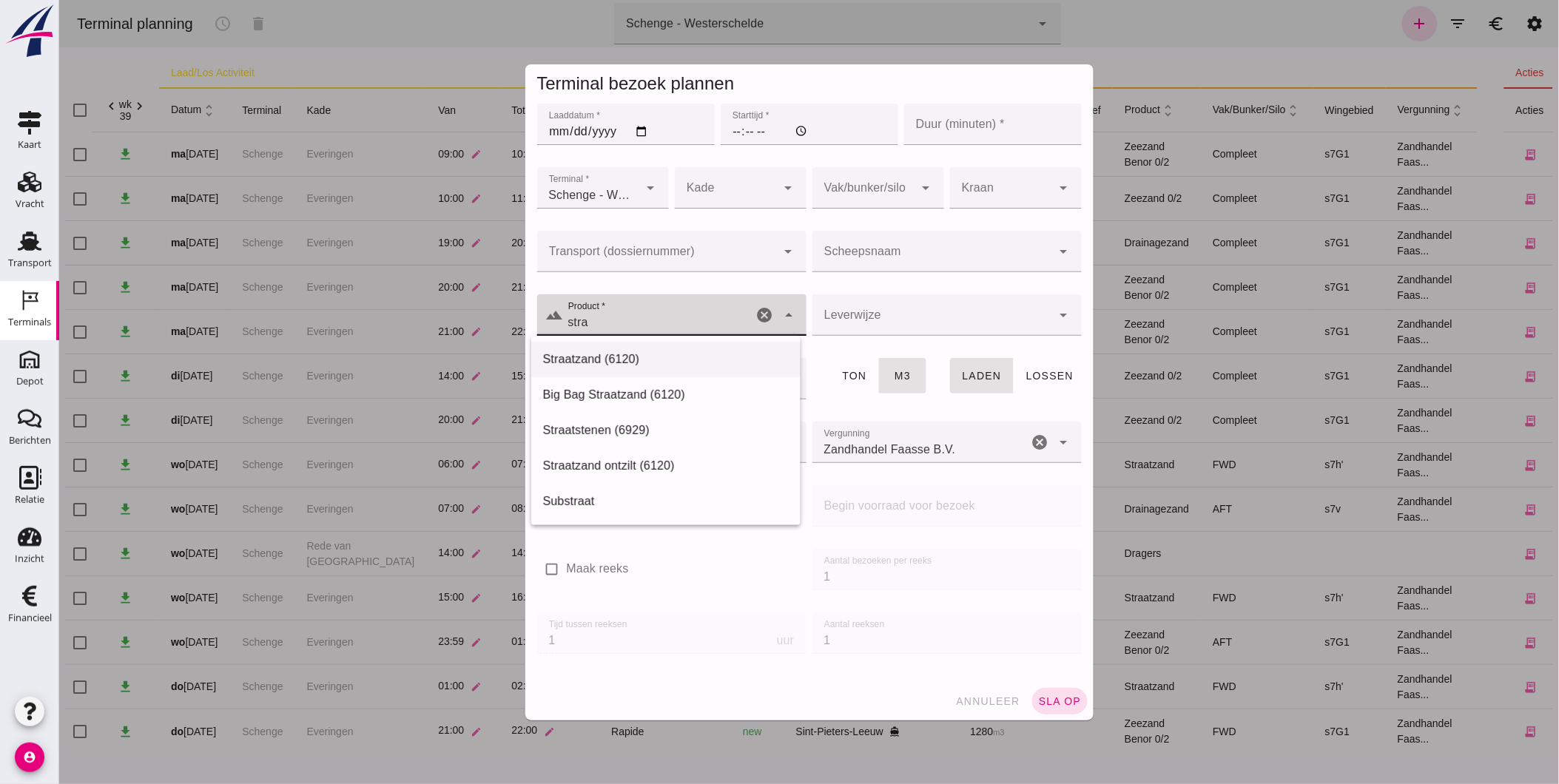
click at [629, 363] on div "Straatzand (6120)" at bounding box center [665, 359] width 246 height 18
type input "Straatzand (6120)"
click at [550, 128] on input "Laaddatum *" at bounding box center [625, 124] width 178 height 41
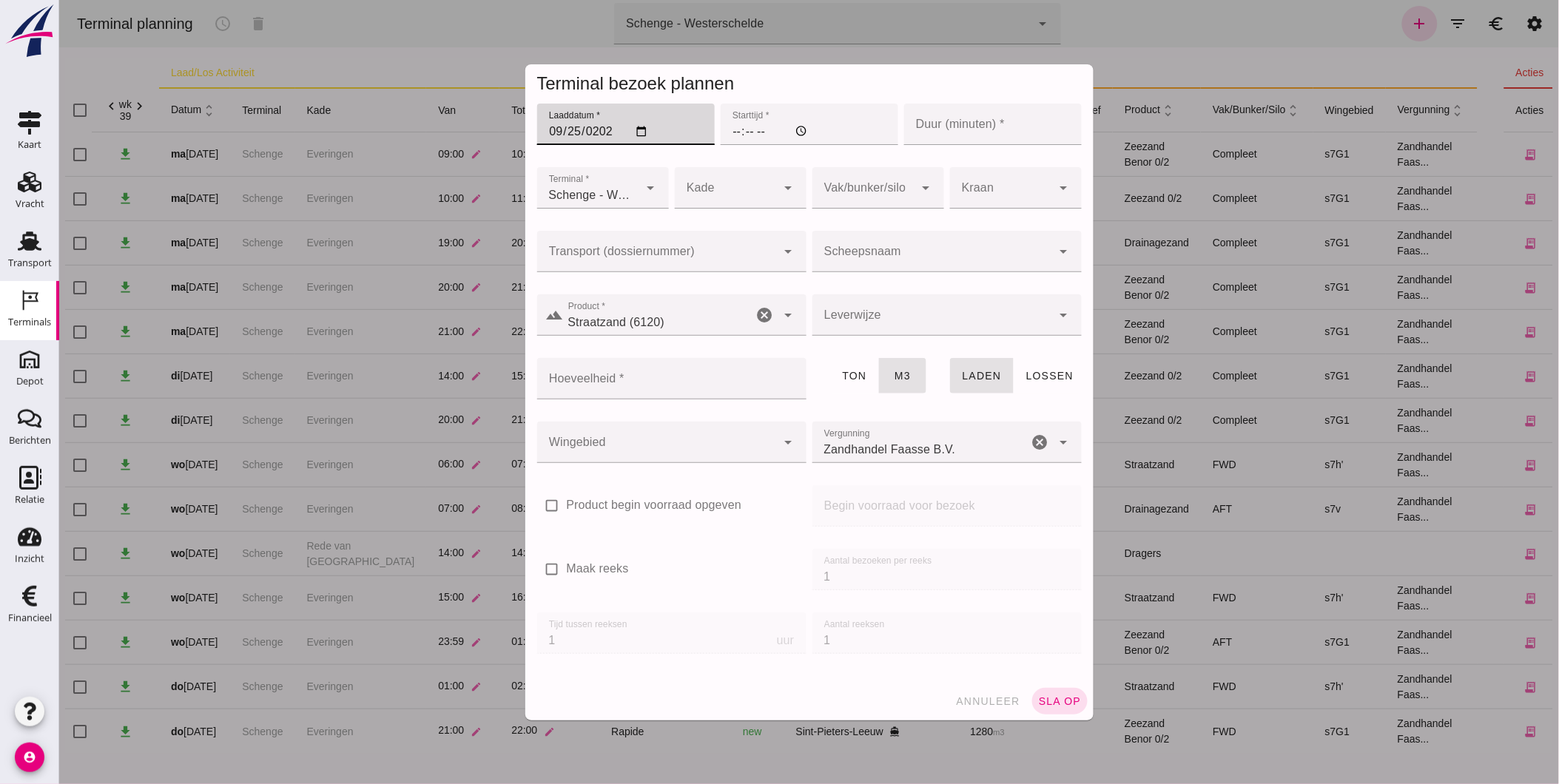
type input "2025-09-25"
click at [734, 128] on input "Starttijd *" at bounding box center [809, 124] width 178 height 41
type input "20:00"
click at [985, 130] on input "Duur (minuten) *" at bounding box center [992, 124] width 178 height 41
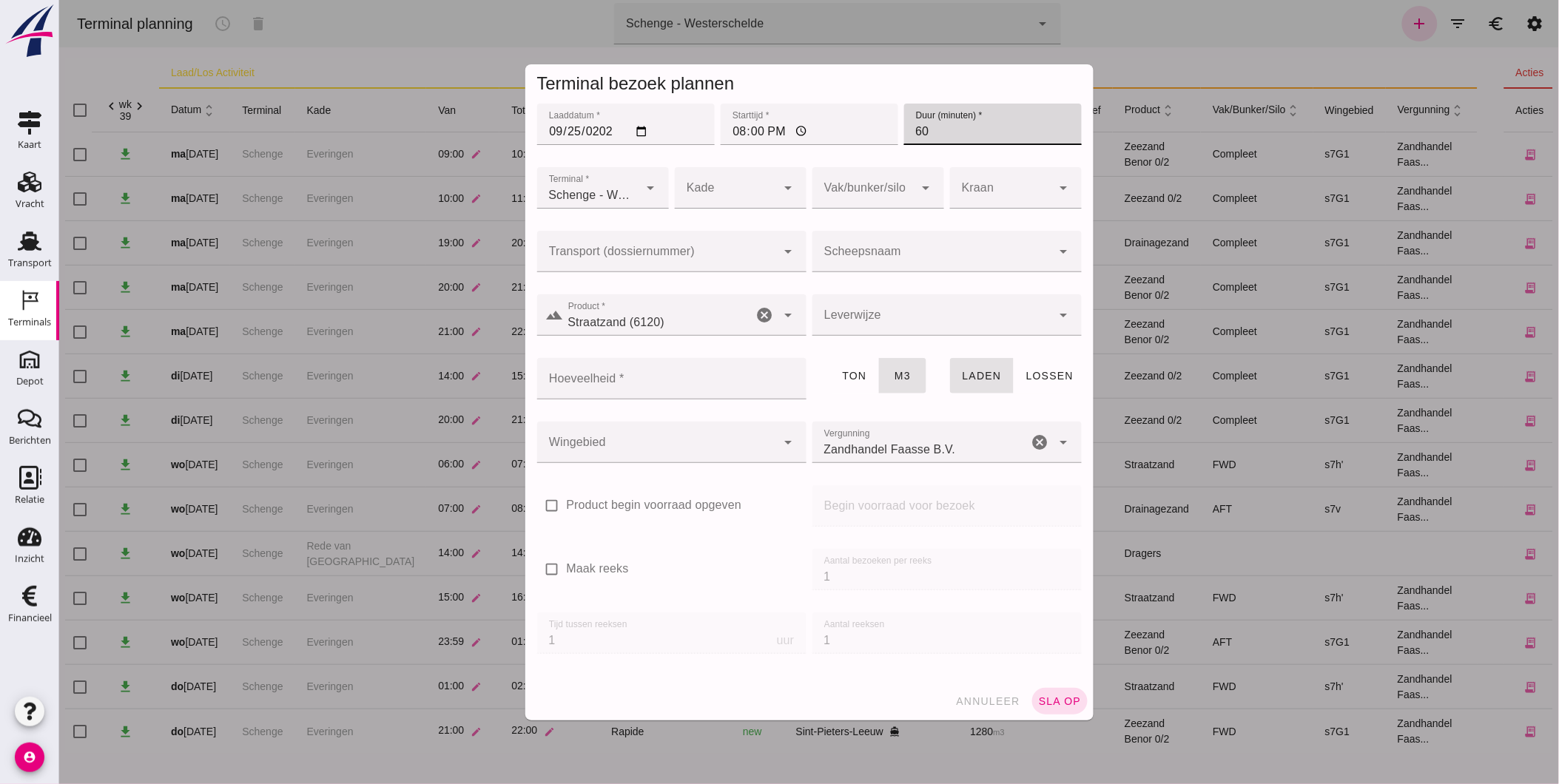
type input "60"
click at [718, 179] on div at bounding box center [725, 187] width 102 height 41
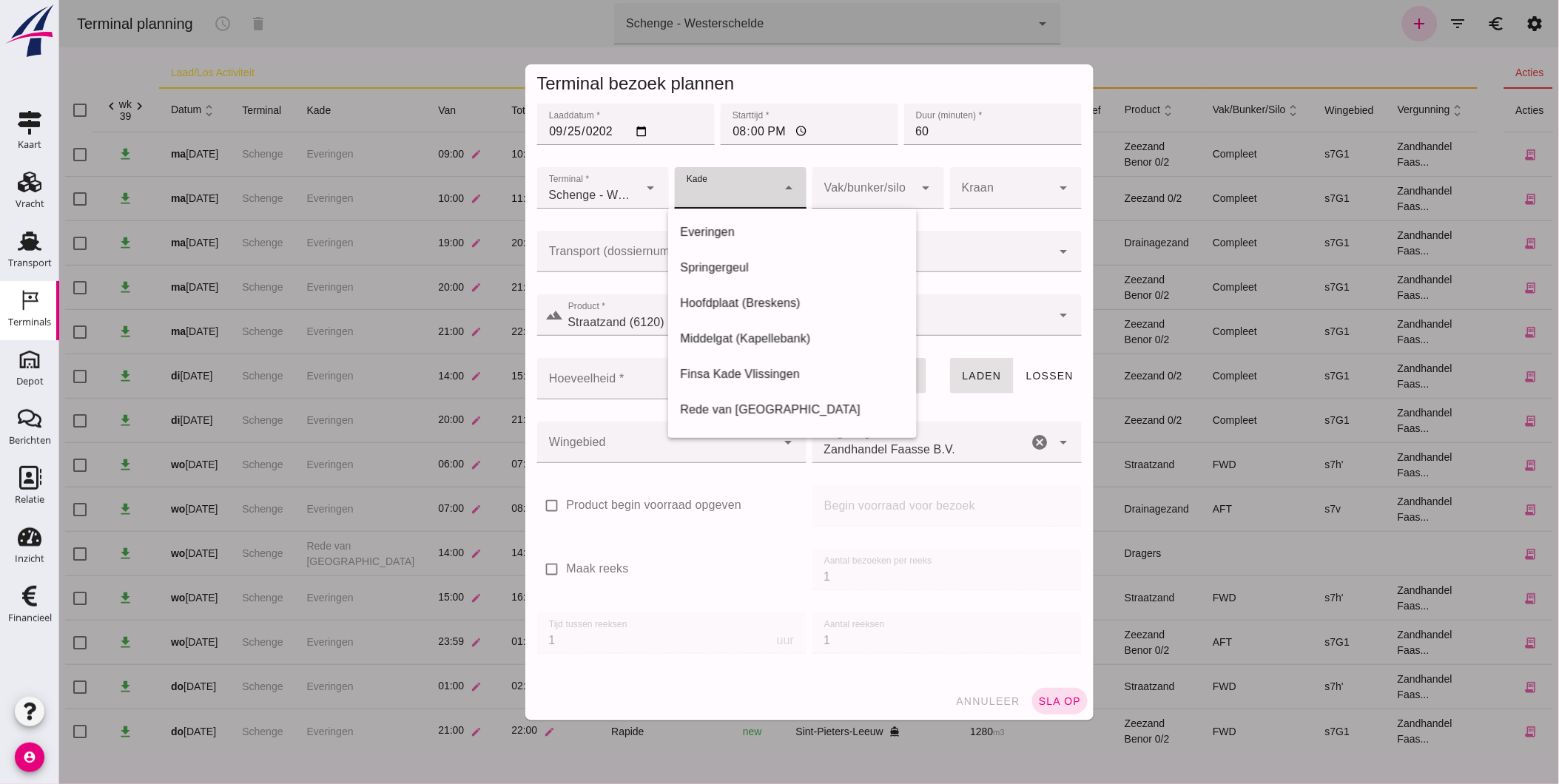
drag, startPoint x: 728, startPoint y: 242, endPoint x: 721, endPoint y: 237, distance: 8.6
click at [724, 242] on div "Everingen" at bounding box center [791, 232] width 249 height 35
type input "7"
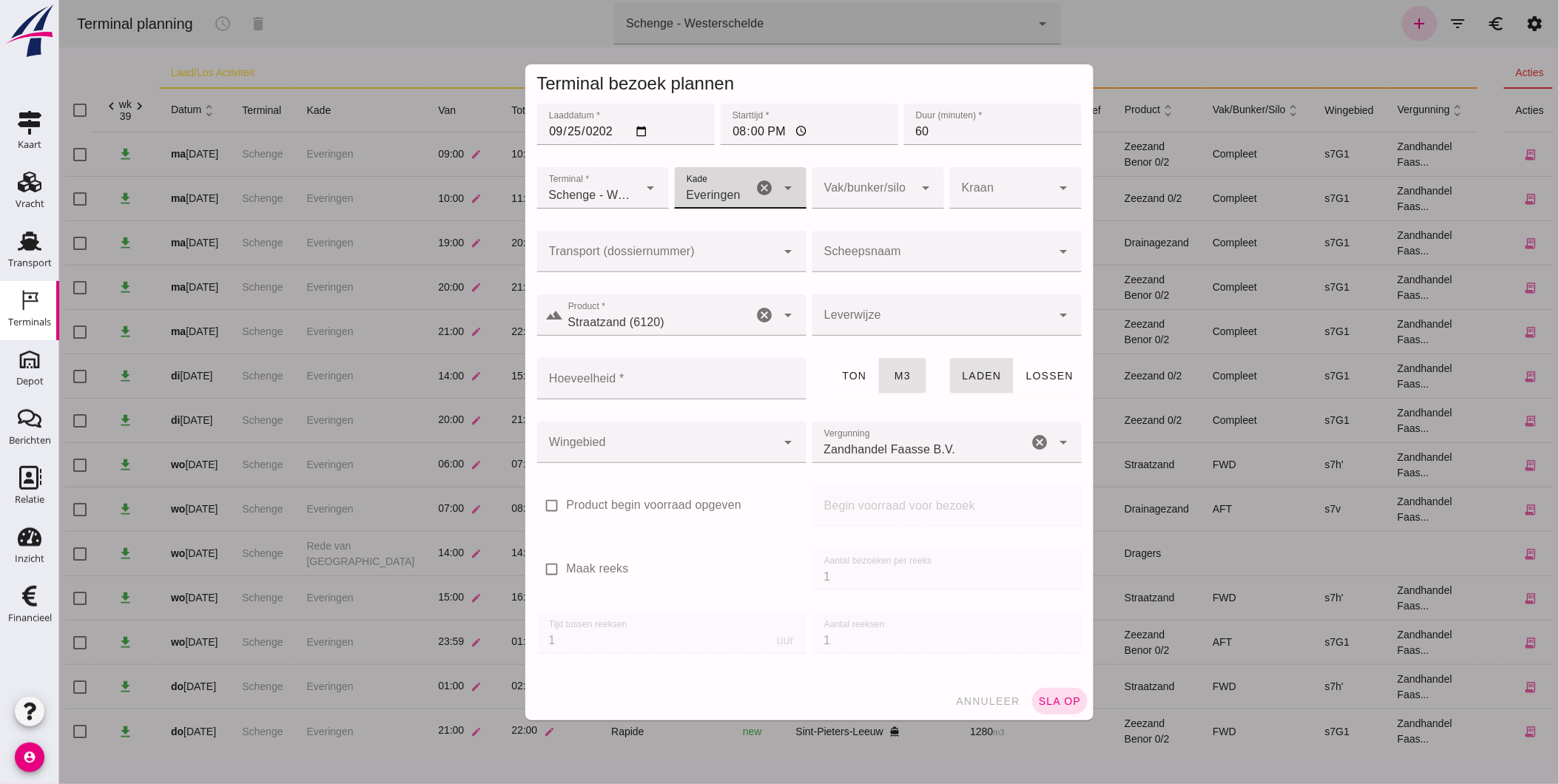
click at [690, 242] on div at bounding box center [657, 252] width 240 height 41
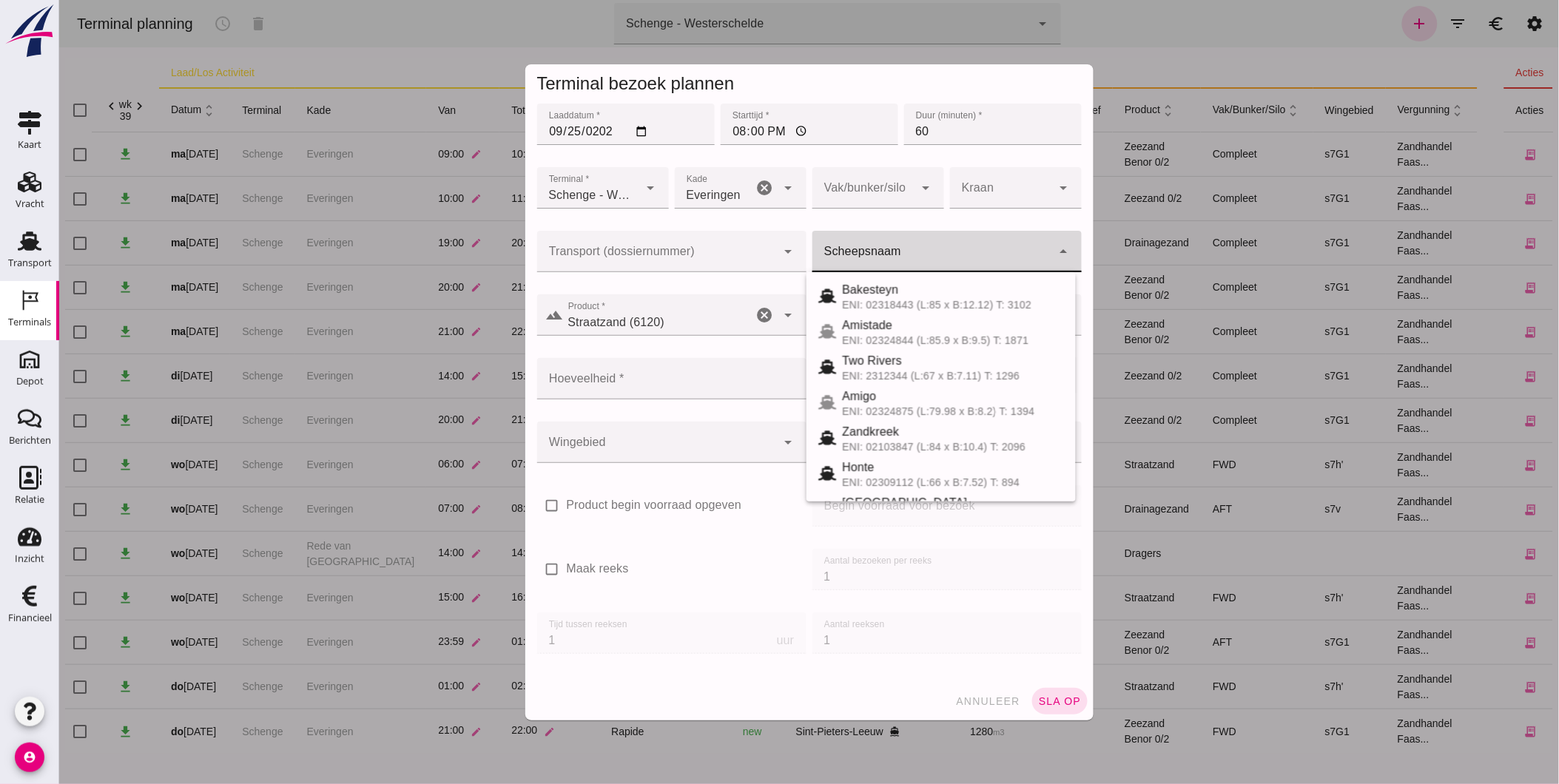
click at [859, 237] on div at bounding box center [932, 252] width 240 height 41
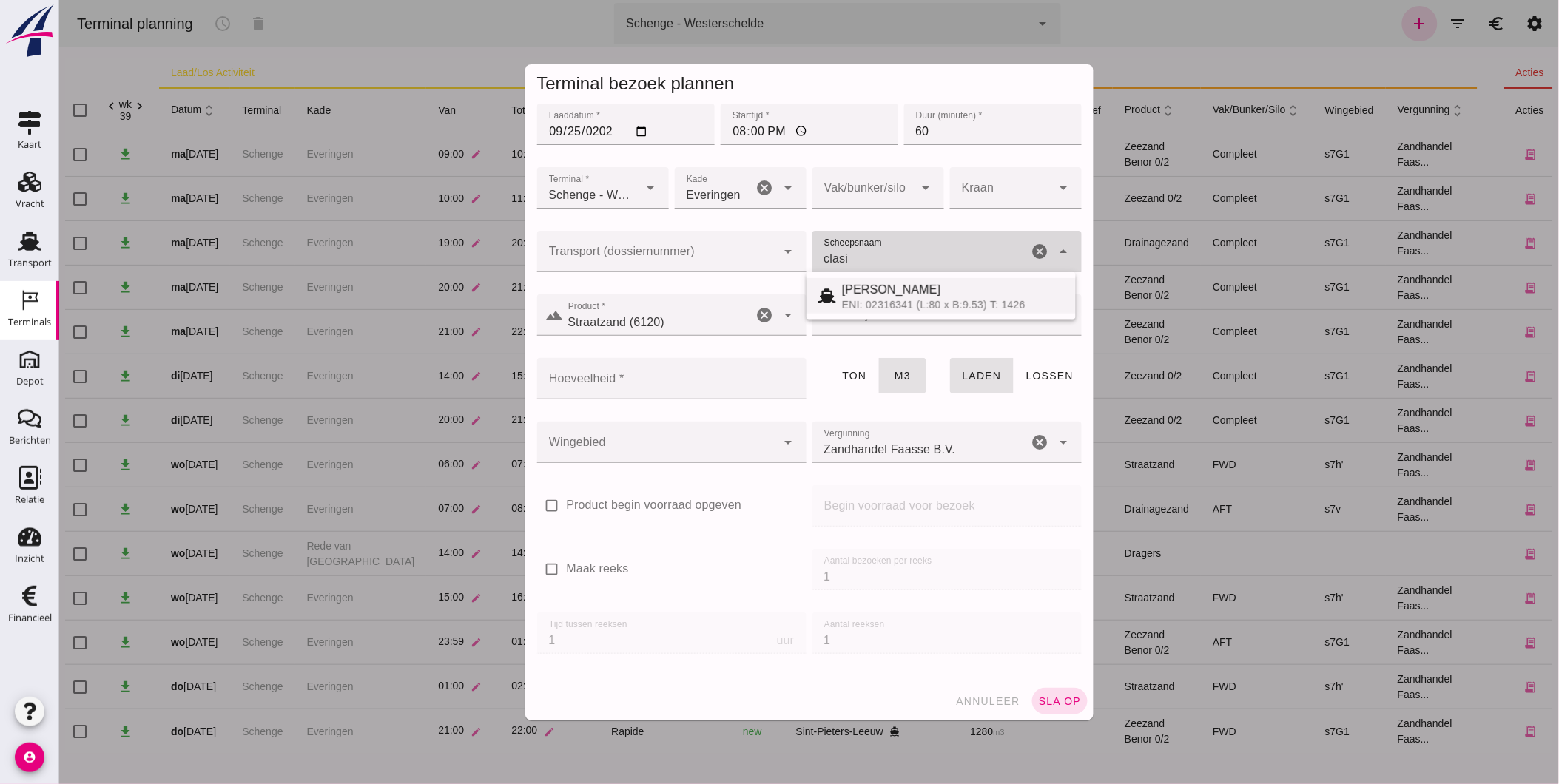
click at [902, 294] on span "[PERSON_NAME]" at bounding box center [891, 289] width 100 height 13
type input "[PERSON_NAME]"
type input "806"
type input "[PERSON_NAME]"
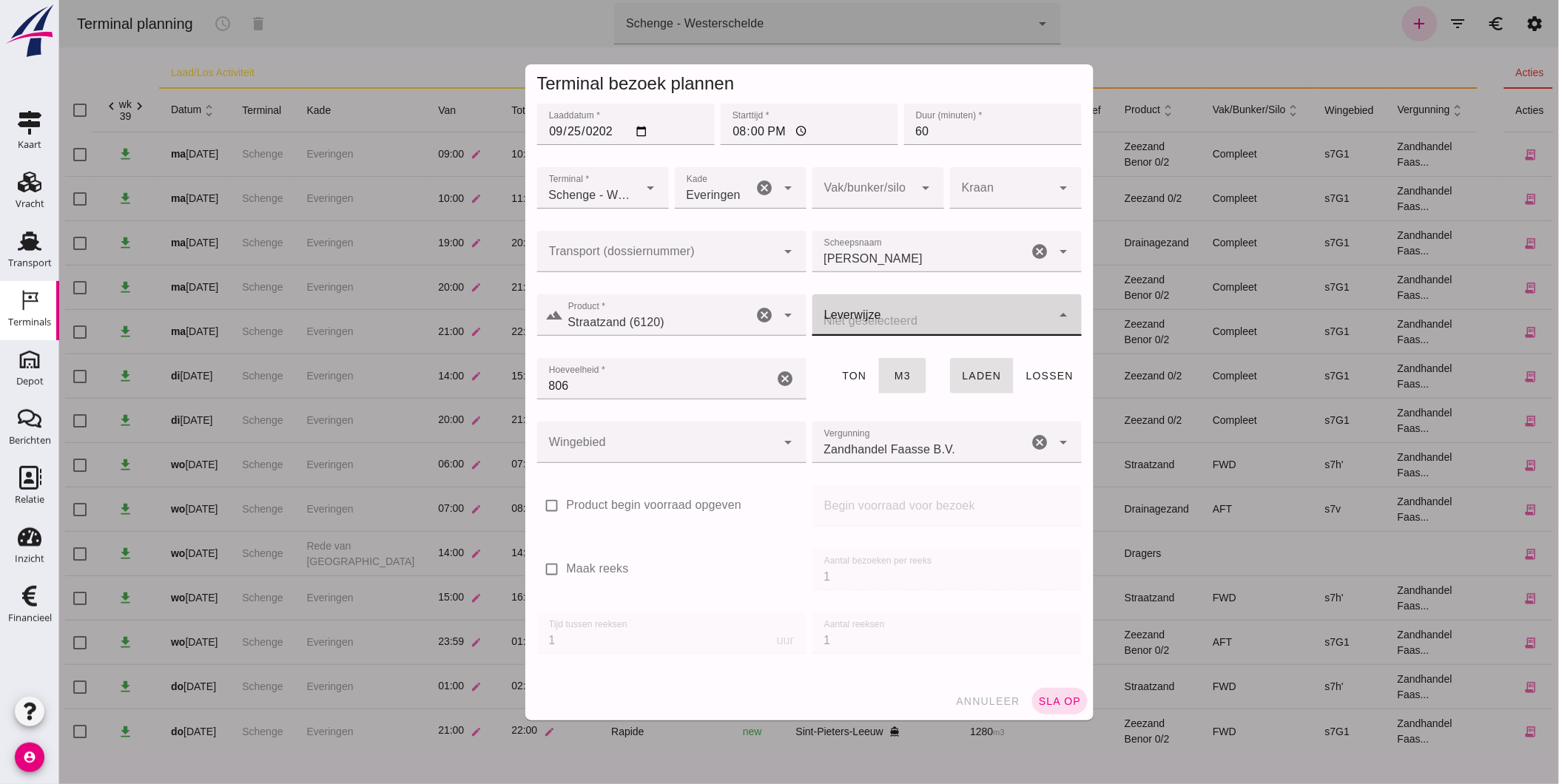
click at [930, 309] on div at bounding box center [932, 315] width 240 height 41
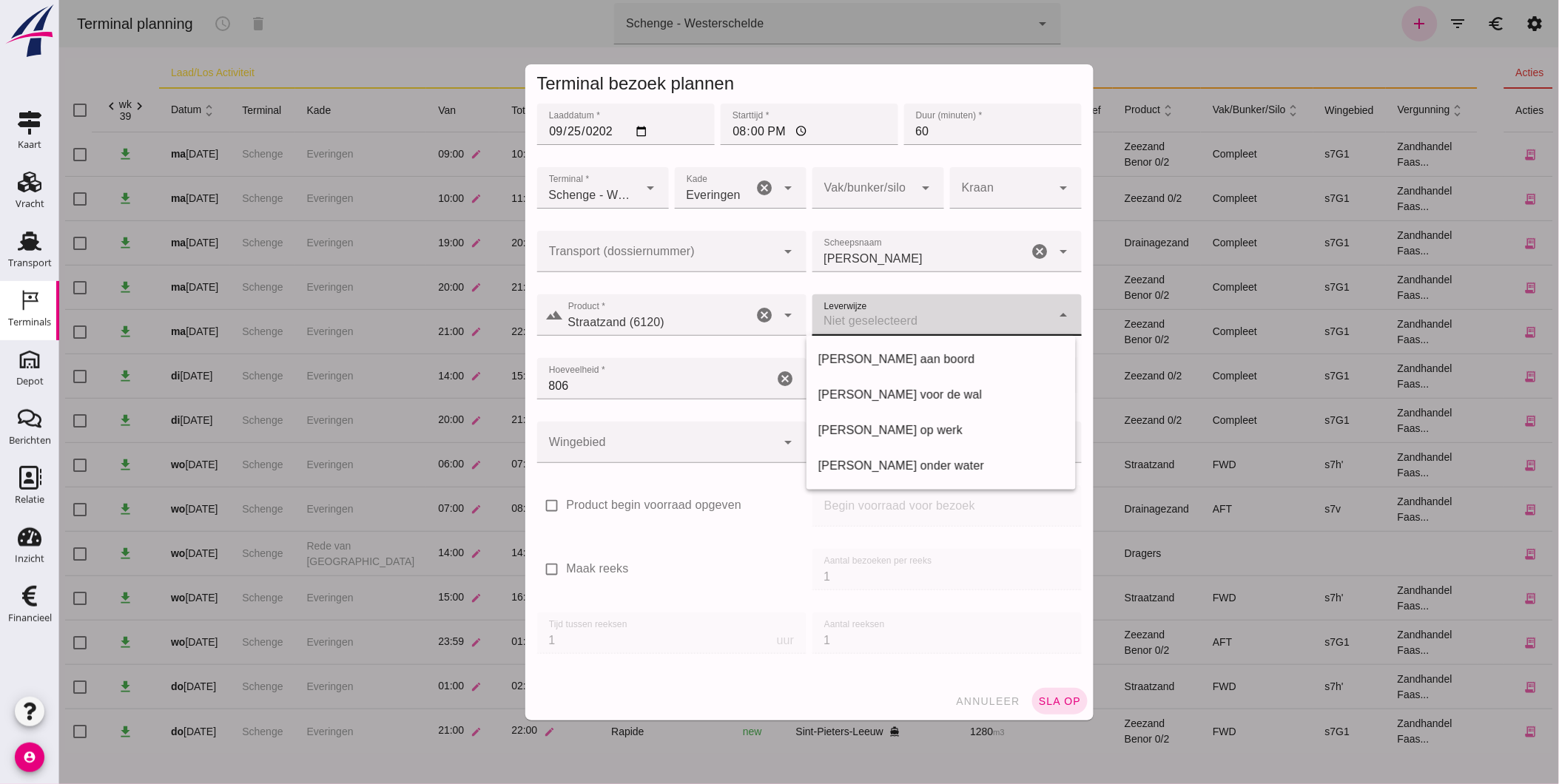
click at [930, 309] on div at bounding box center [932, 315] width 240 height 41
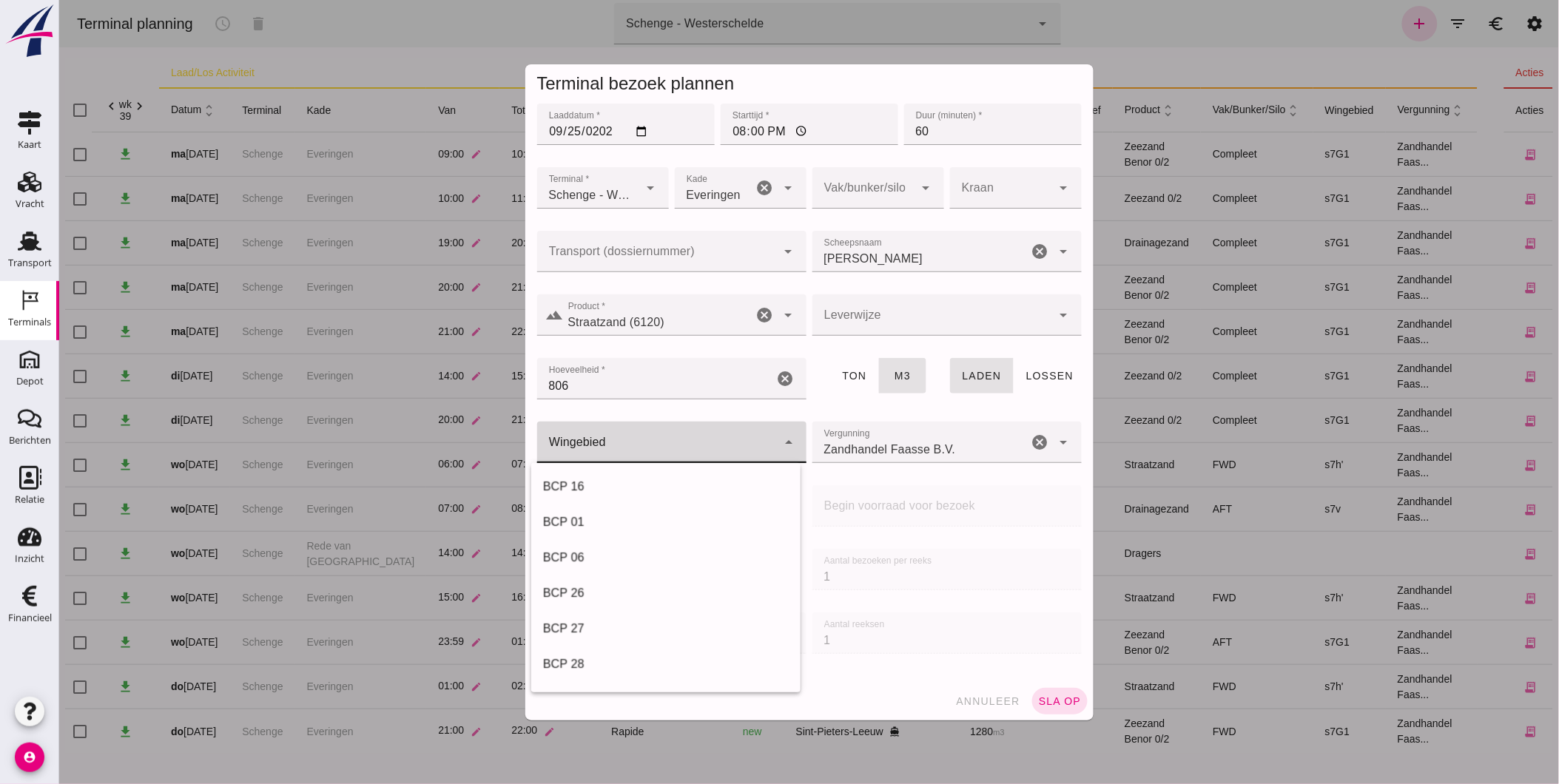
click at [670, 430] on div at bounding box center [657, 442] width 240 height 41
click at [653, 482] on div "s7h'" at bounding box center [665, 488] width 246 height 18
type input "225"
click at [1046, 696] on span "sla op" at bounding box center [1059, 701] width 44 height 12
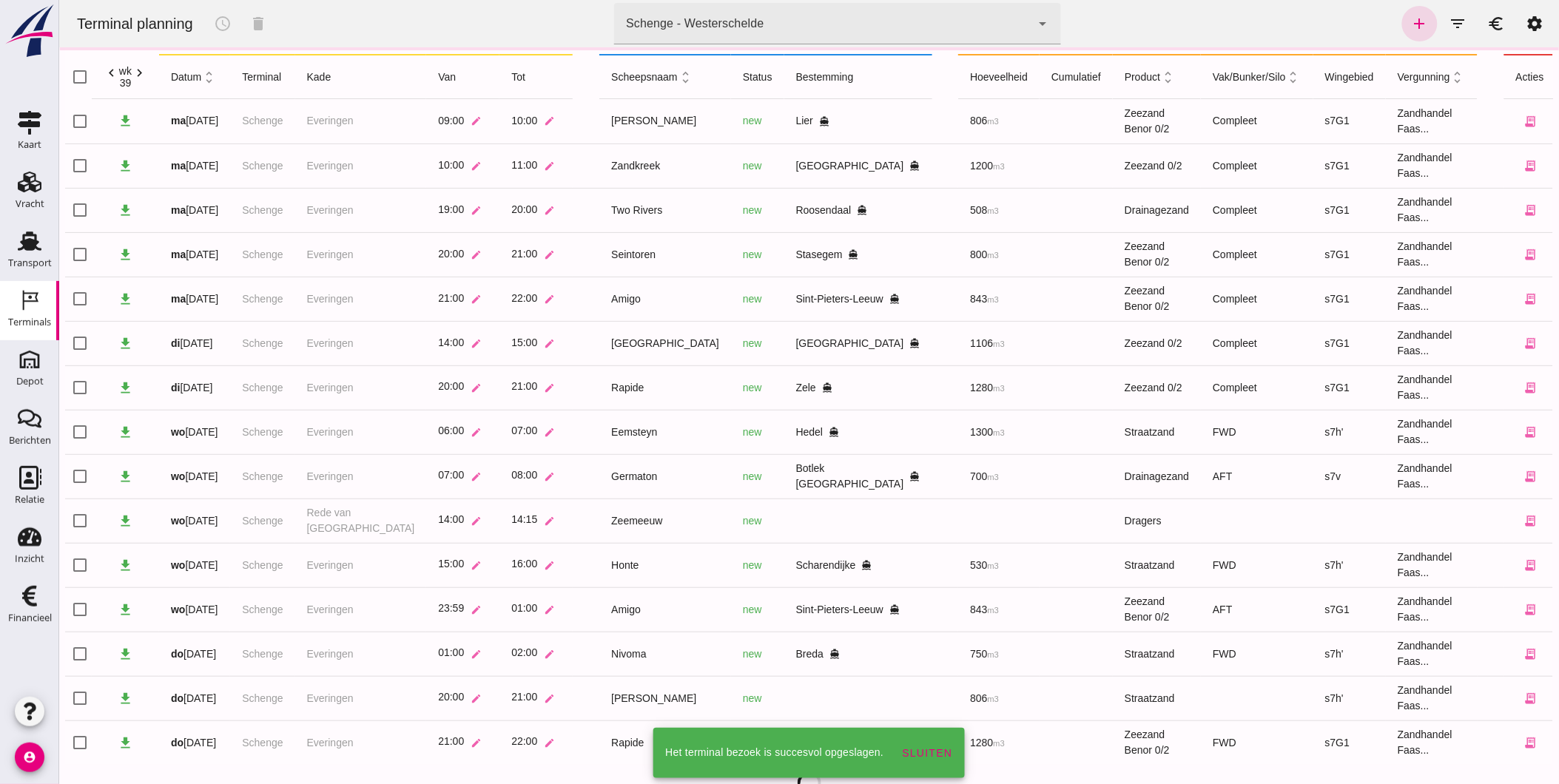
scroll to position [45, 0]
